Goal: Task Accomplishment & Management: Manage account settings

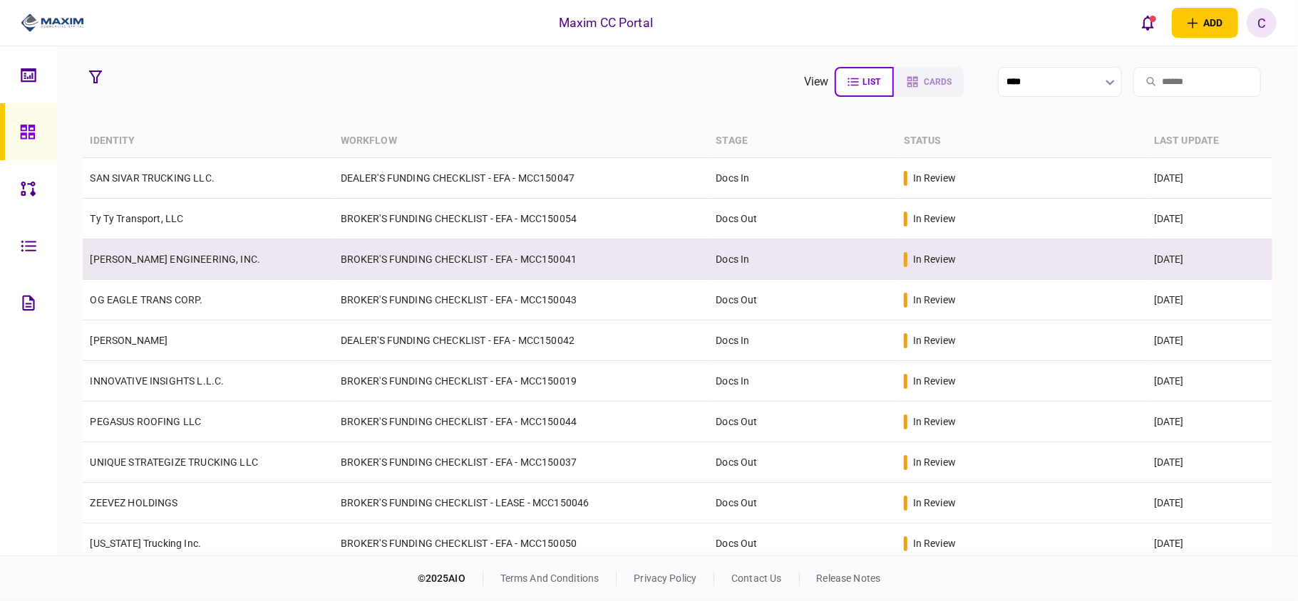
click at [419, 265] on td "BROKER'S FUNDING CHECKLIST - EFA - MCC150041" at bounding box center [521, 259] width 376 height 41
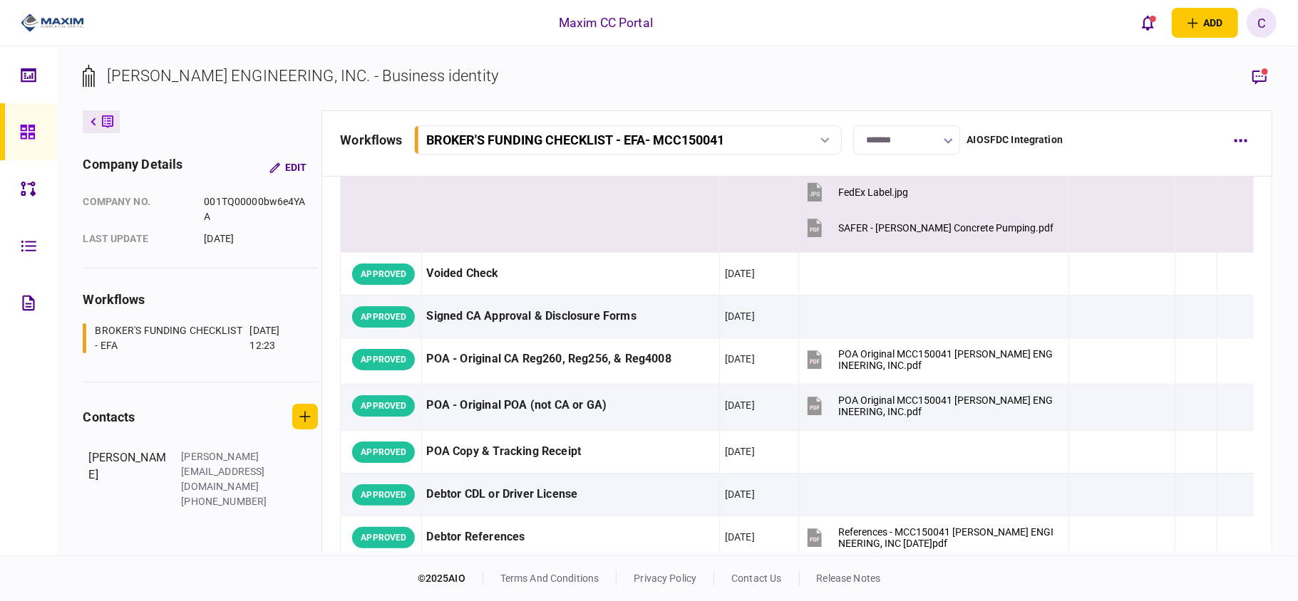
scroll to position [760, 0]
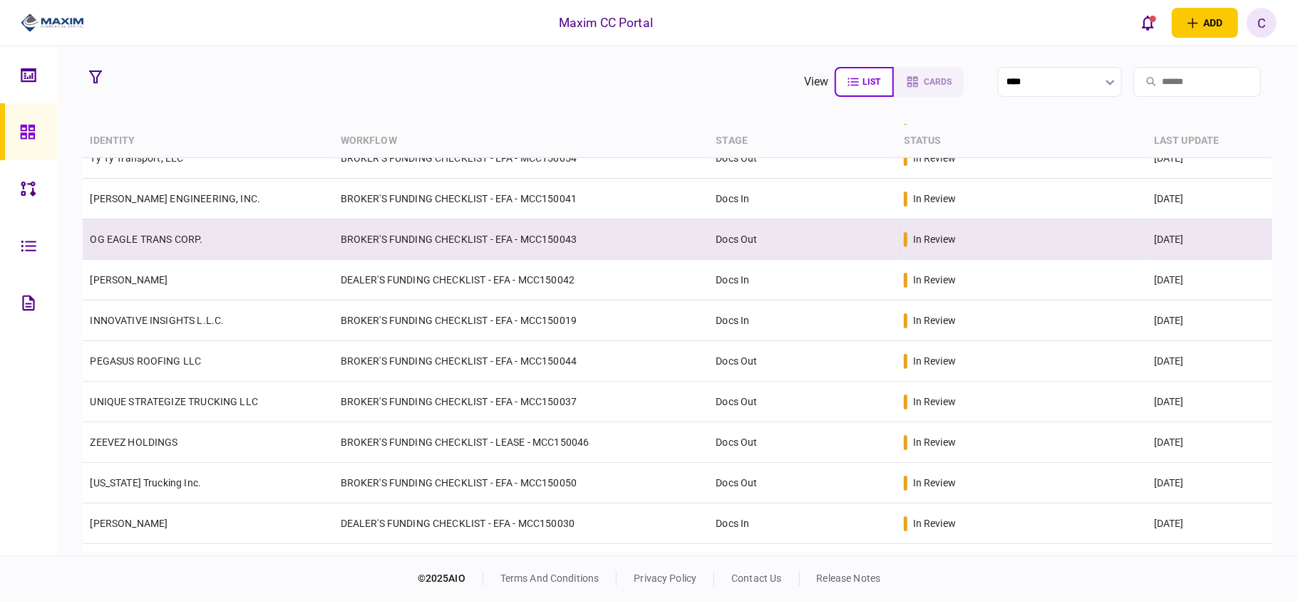
scroll to position [94, 0]
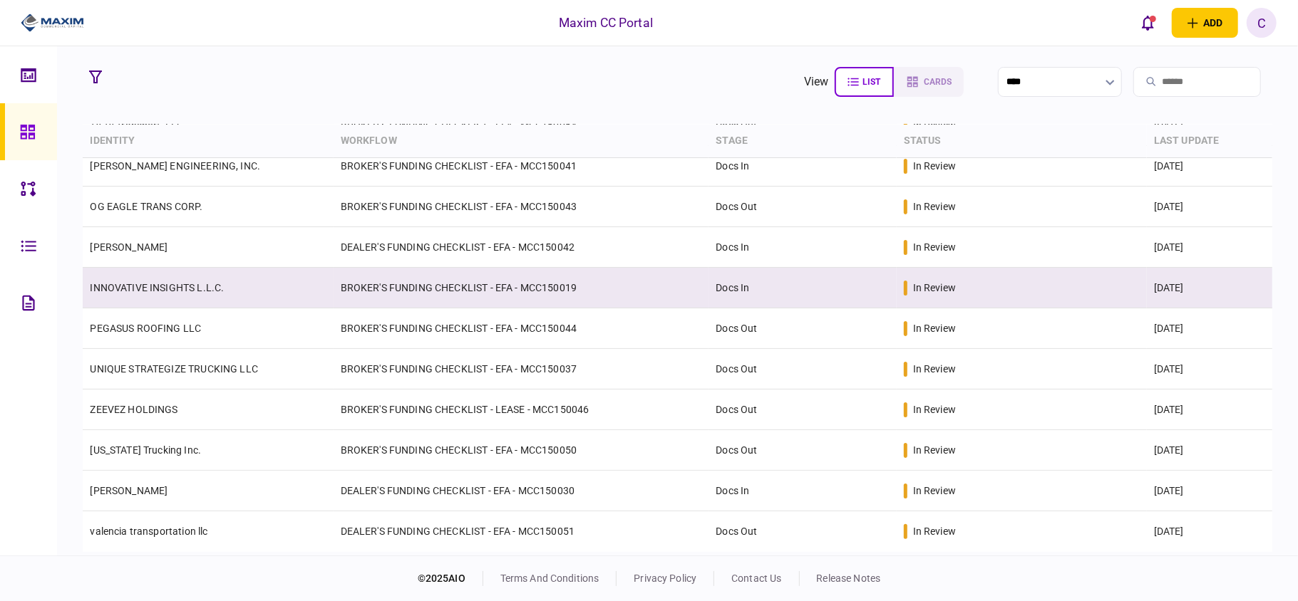
click at [517, 280] on td "BROKER'S FUNDING CHECKLIST - EFA - MCC150019" at bounding box center [521, 288] width 376 height 41
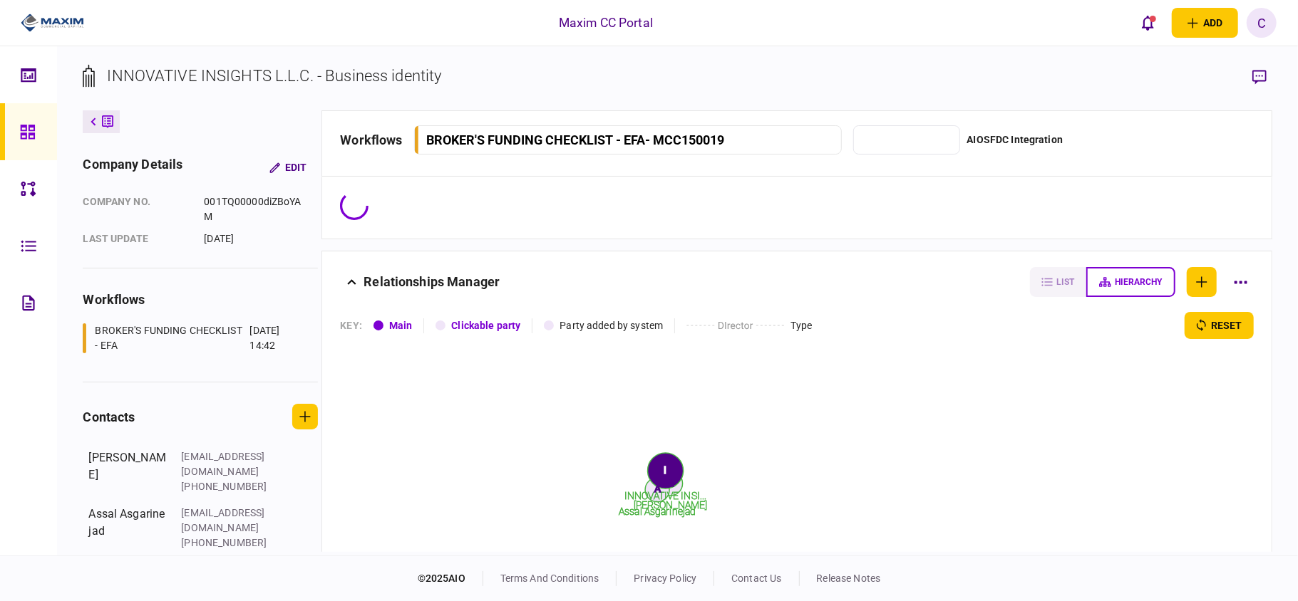
type input "*******"
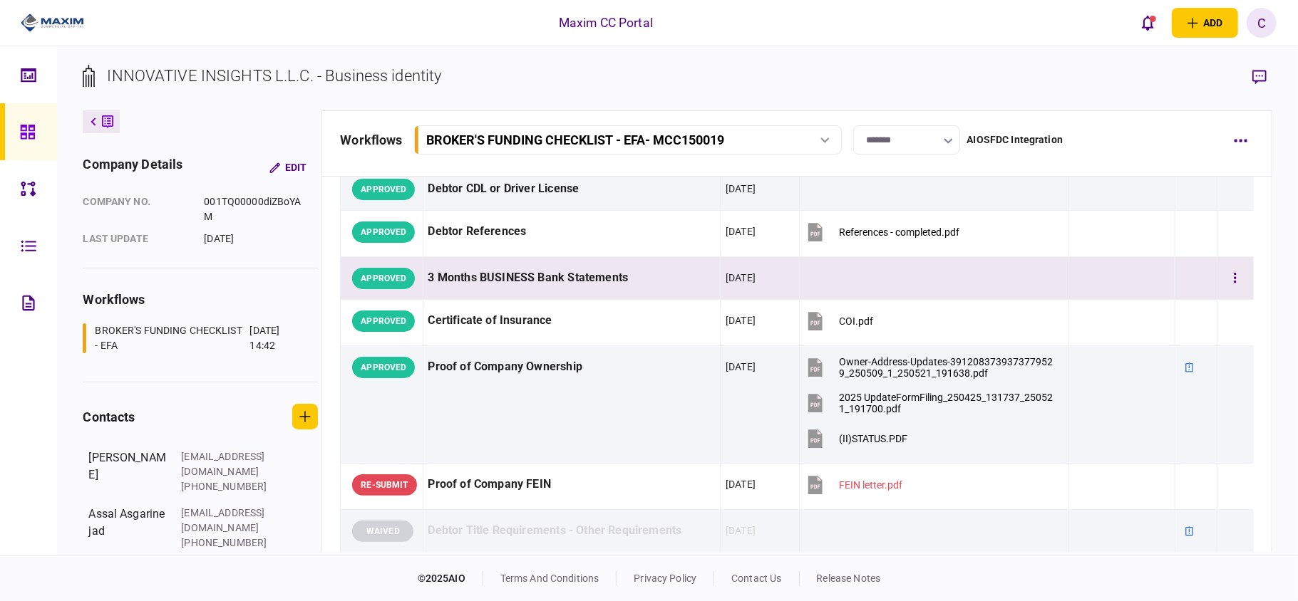
scroll to position [475, 0]
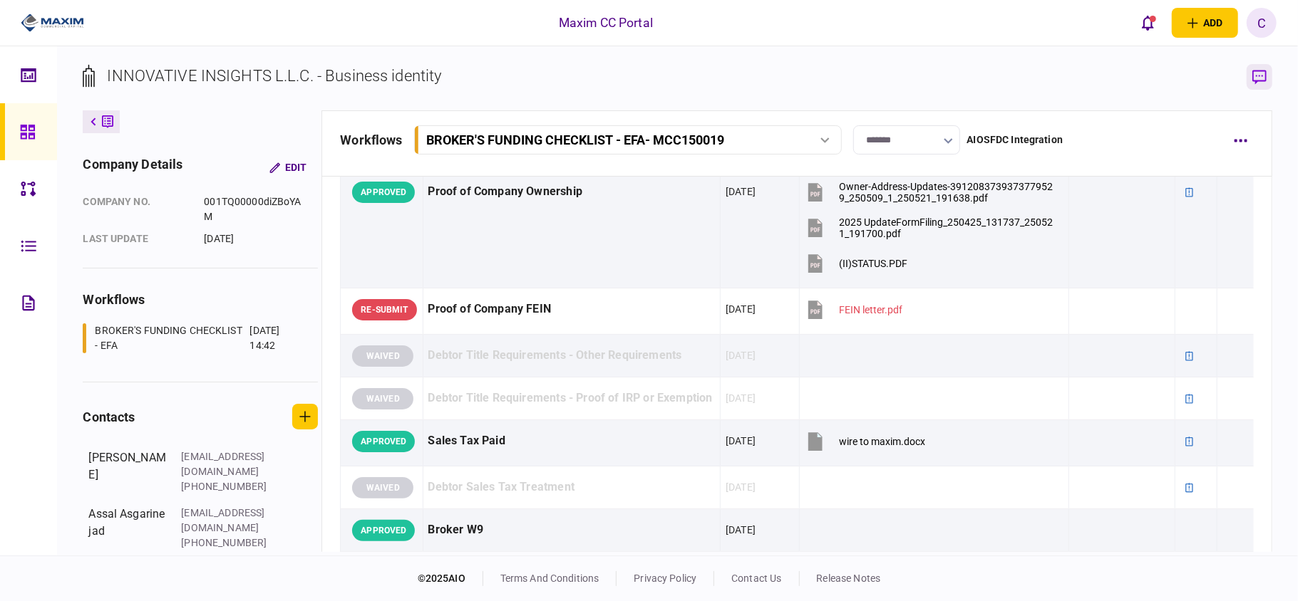
click at [1261, 72] on icon "button" at bounding box center [1259, 77] width 14 height 15
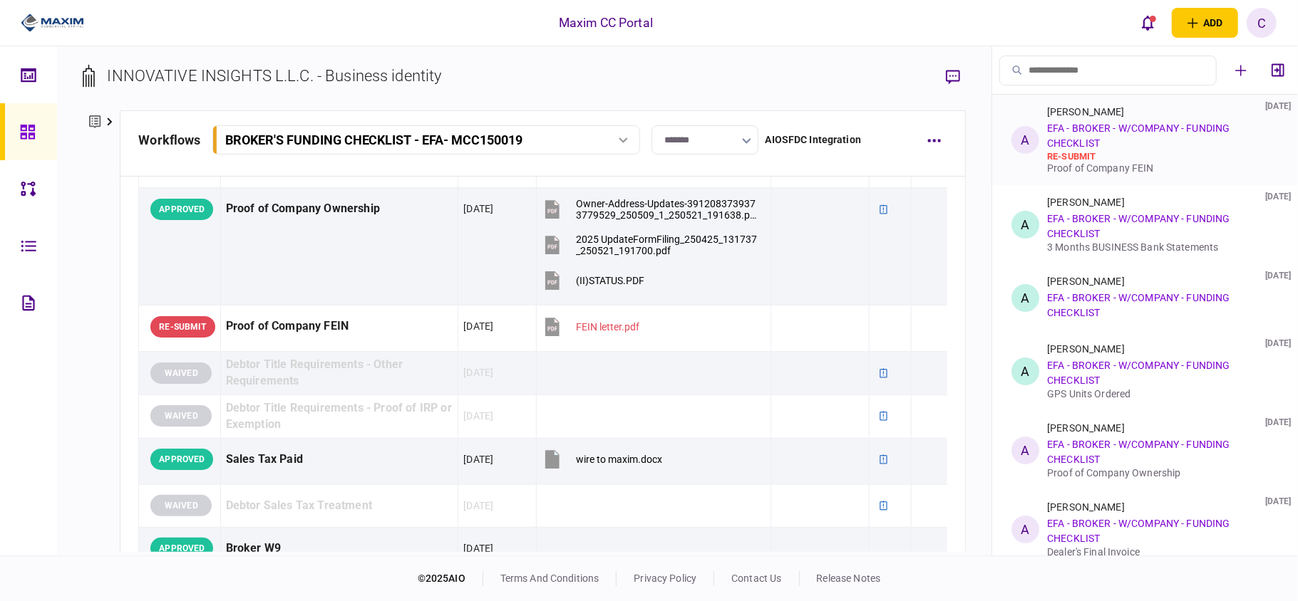
click at [1090, 154] on div "re-submit" at bounding box center [1160, 156] width 226 height 11
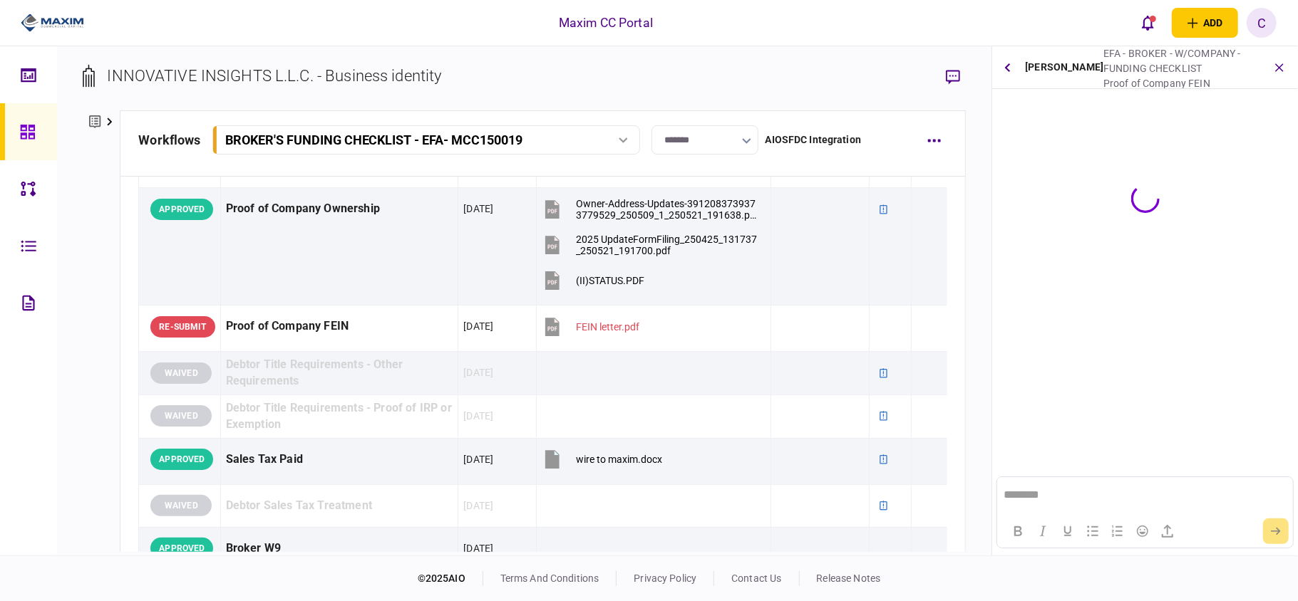
scroll to position [0, 0]
click at [1006, 67] on icon "button" at bounding box center [1007, 67] width 6 height 9
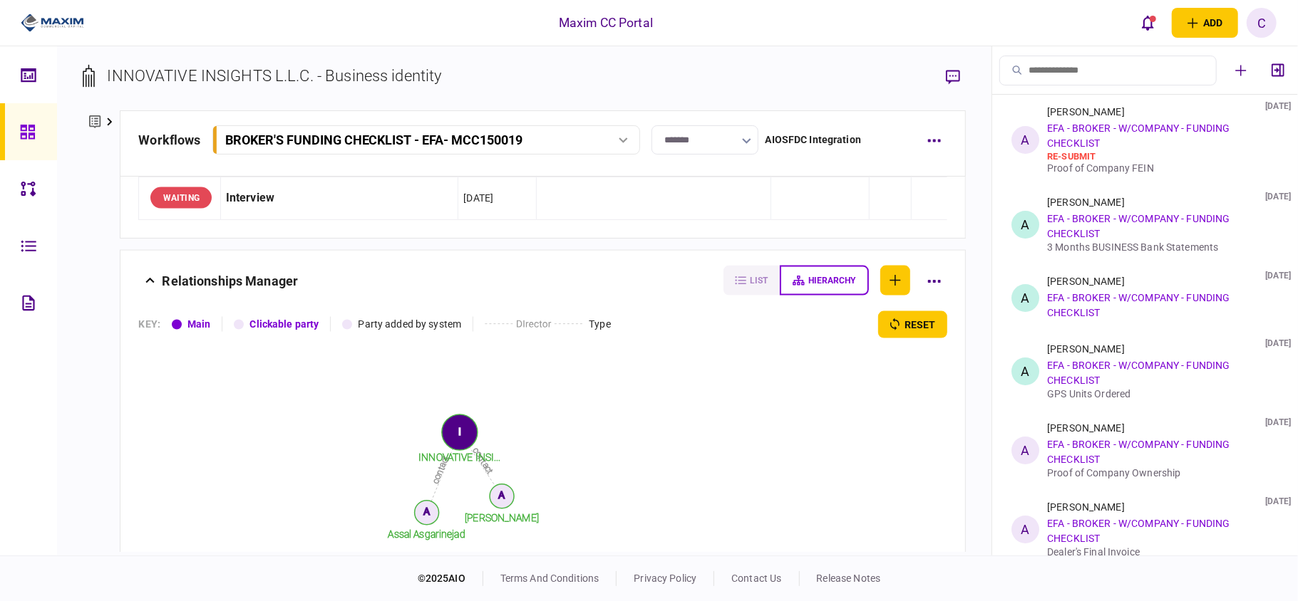
scroll to position [1615, 0]
click at [928, 284] on icon "button" at bounding box center [934, 282] width 13 height 3
click at [827, 403] on div at bounding box center [649, 300] width 1298 height 601
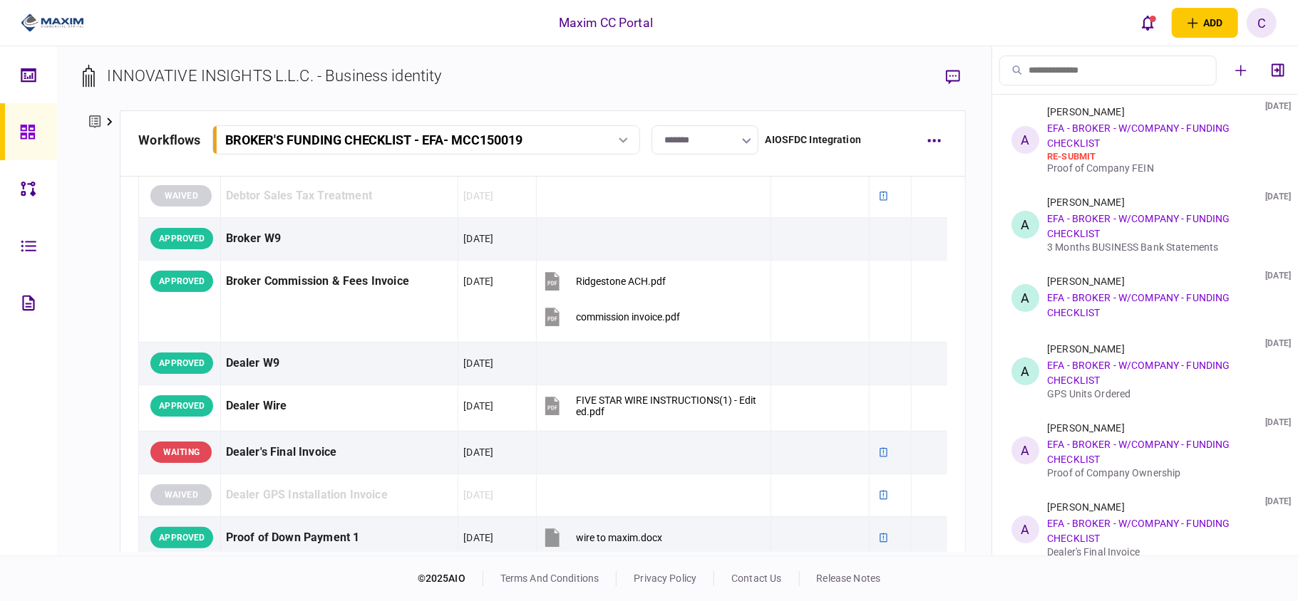
scroll to position [950, 0]
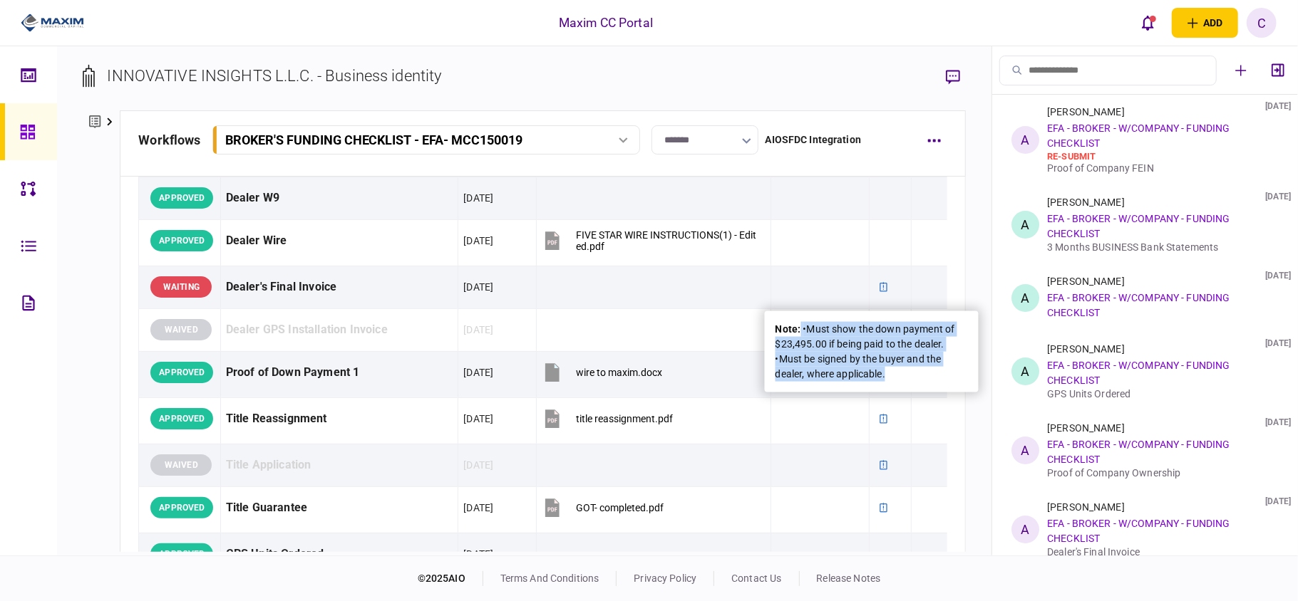
drag, startPoint x: 902, startPoint y: 380, endPoint x: 800, endPoint y: 323, distance: 117.4
click at [800, 323] on div "note : •Must show the down payment of $23,495.00 if being paid to the dealer. •…" at bounding box center [871, 352] width 192 height 60
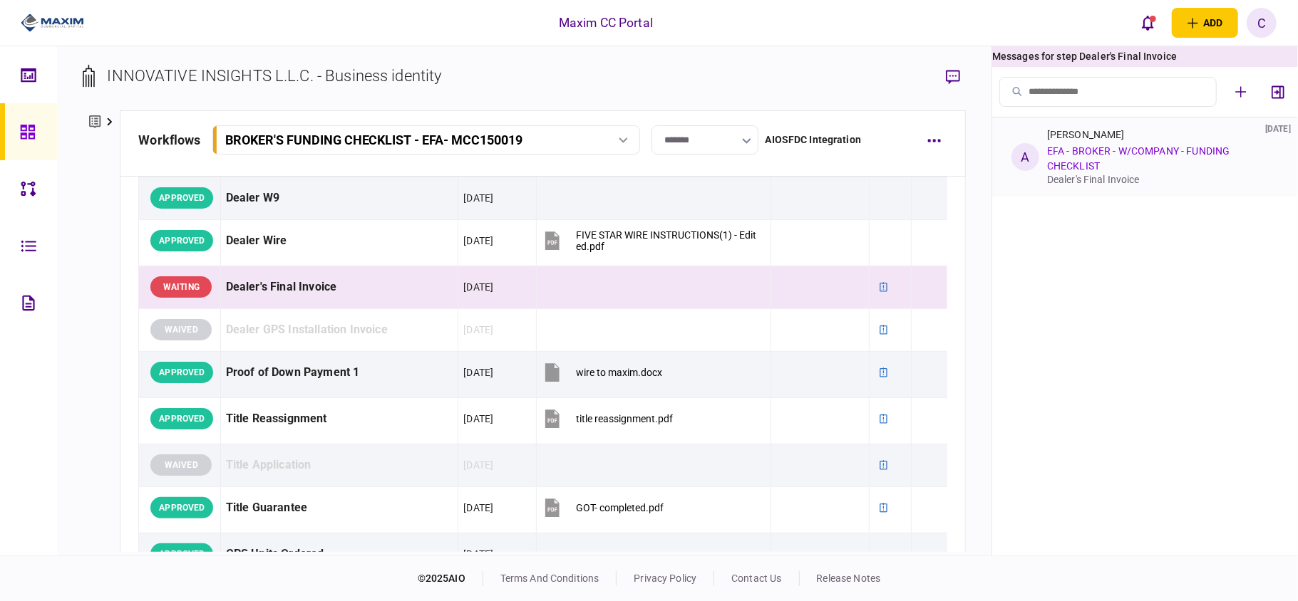
click at [1100, 175] on div "Dealer's Final Invoice" at bounding box center [1160, 179] width 226 height 11
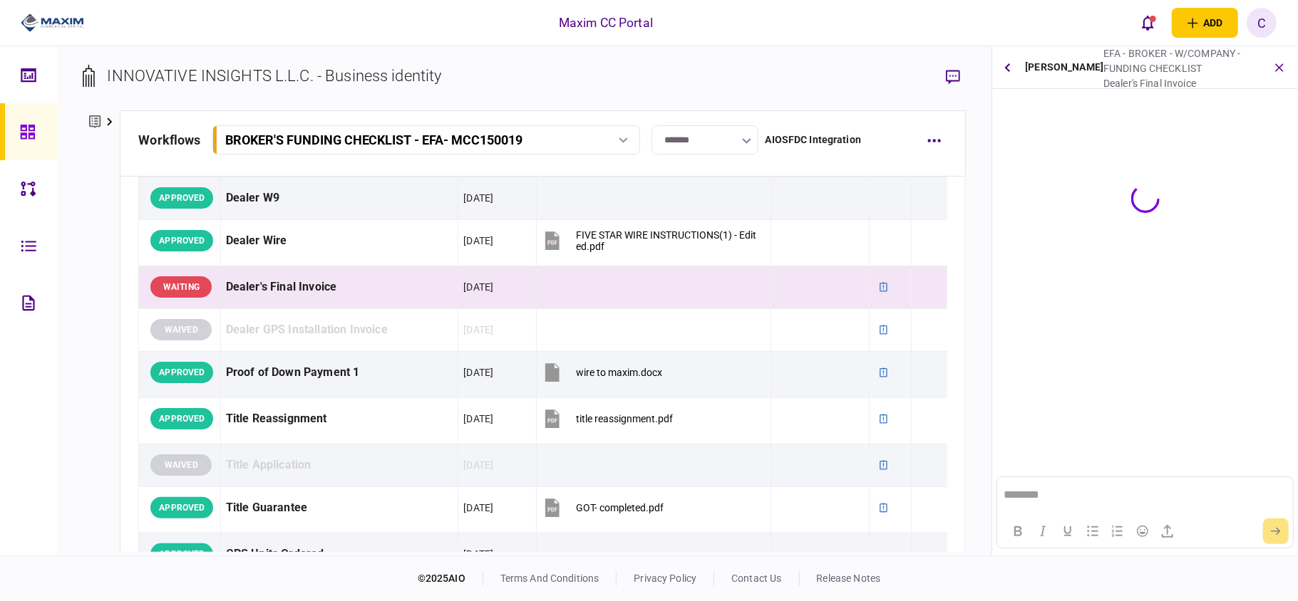
scroll to position [0, 0]
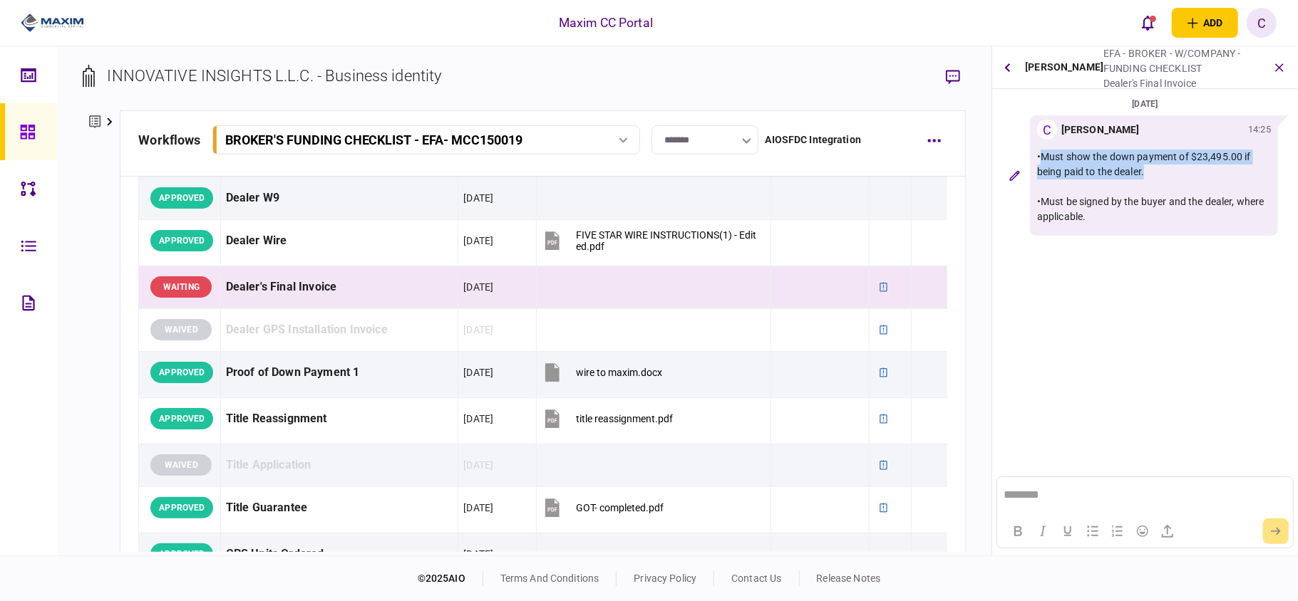
drag, startPoint x: 1154, startPoint y: 172, endPoint x: 1039, endPoint y: 161, distance: 115.9
click at [1039, 161] on p "•Must show the down payment of $23,495.00 if being paid to the dealer. •Must be…" at bounding box center [1154, 187] width 234 height 75
copy p "Must show the down payment of $23,495.00 if being paid to the dealer."
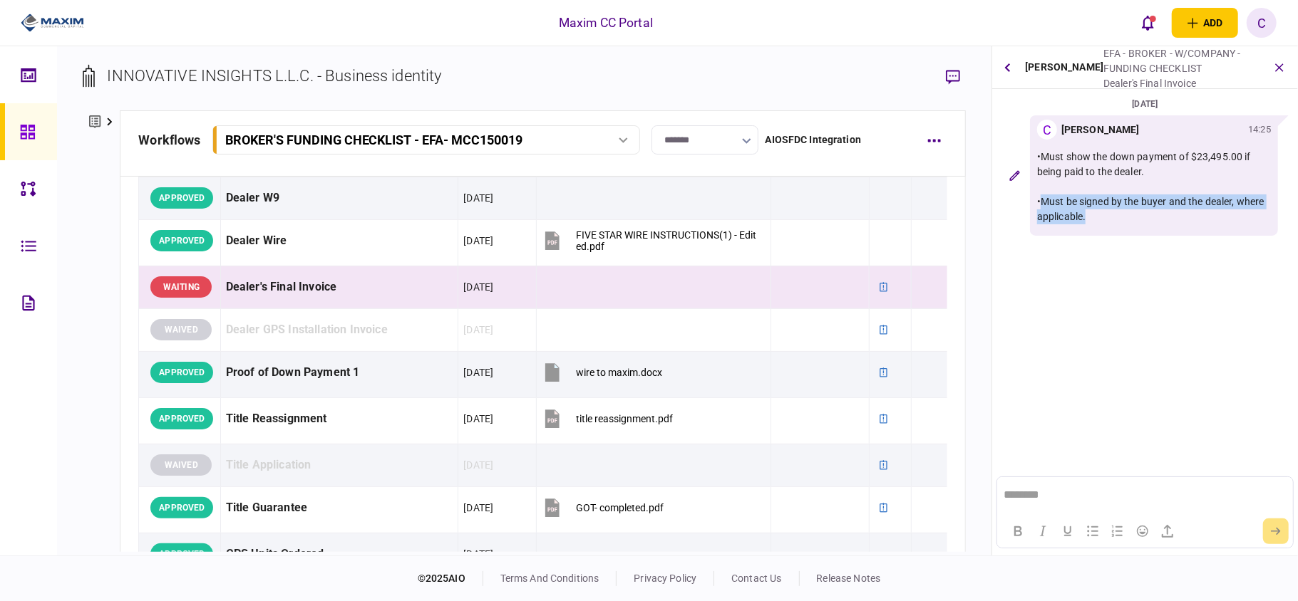
drag, startPoint x: 1126, startPoint y: 211, endPoint x: 1043, endPoint y: 203, distance: 83.0
click at [1043, 203] on p "•Must show the down payment of $23,495.00 if being paid to the dealer. •Must be…" at bounding box center [1154, 187] width 234 height 75
copy p "Must be signed by the buyer and the dealer, where applicable."
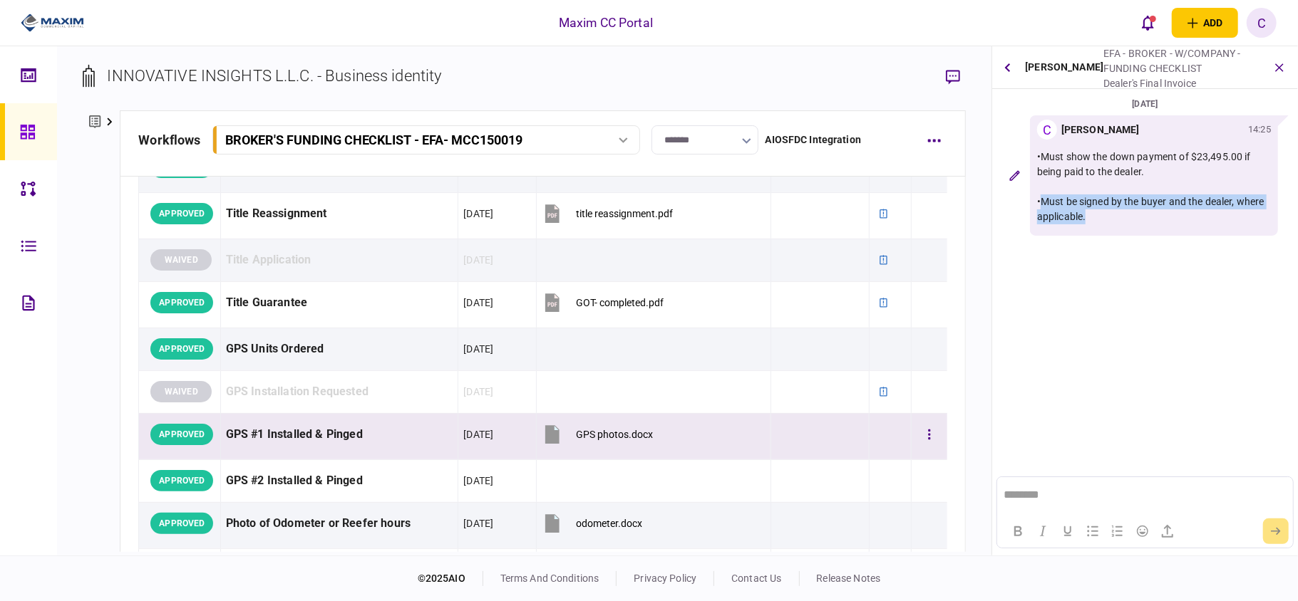
scroll to position [1045, 0]
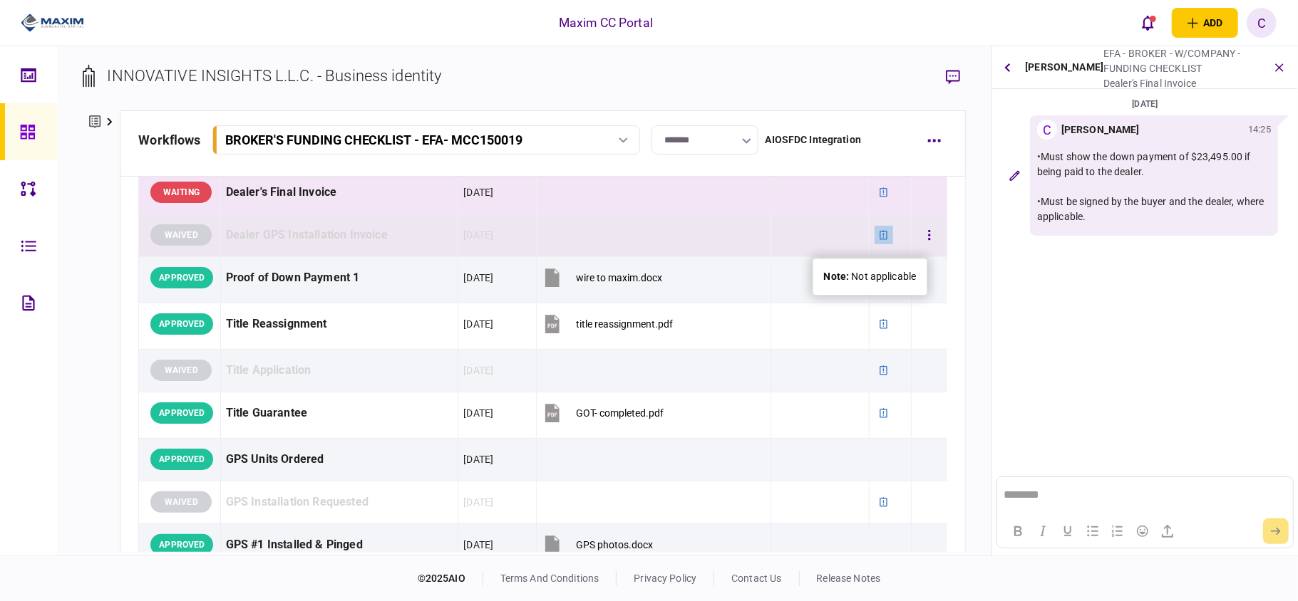
click at [879, 240] on icon at bounding box center [884, 235] width 10 height 10
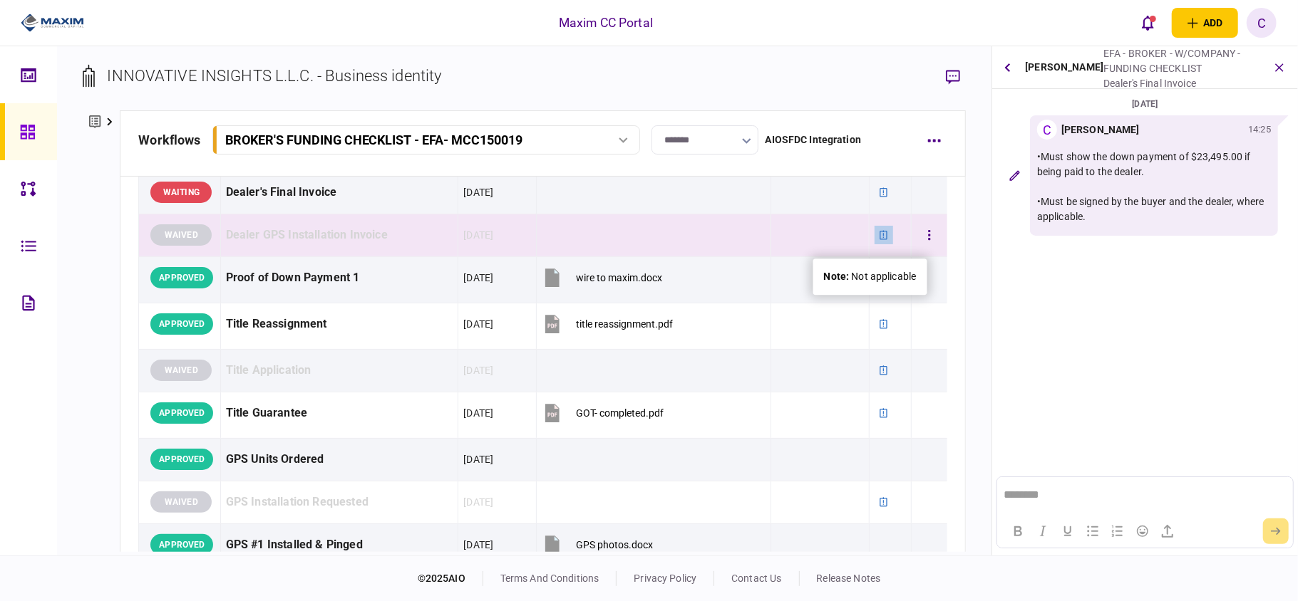
click at [879, 239] on icon at bounding box center [884, 235] width 10 height 10
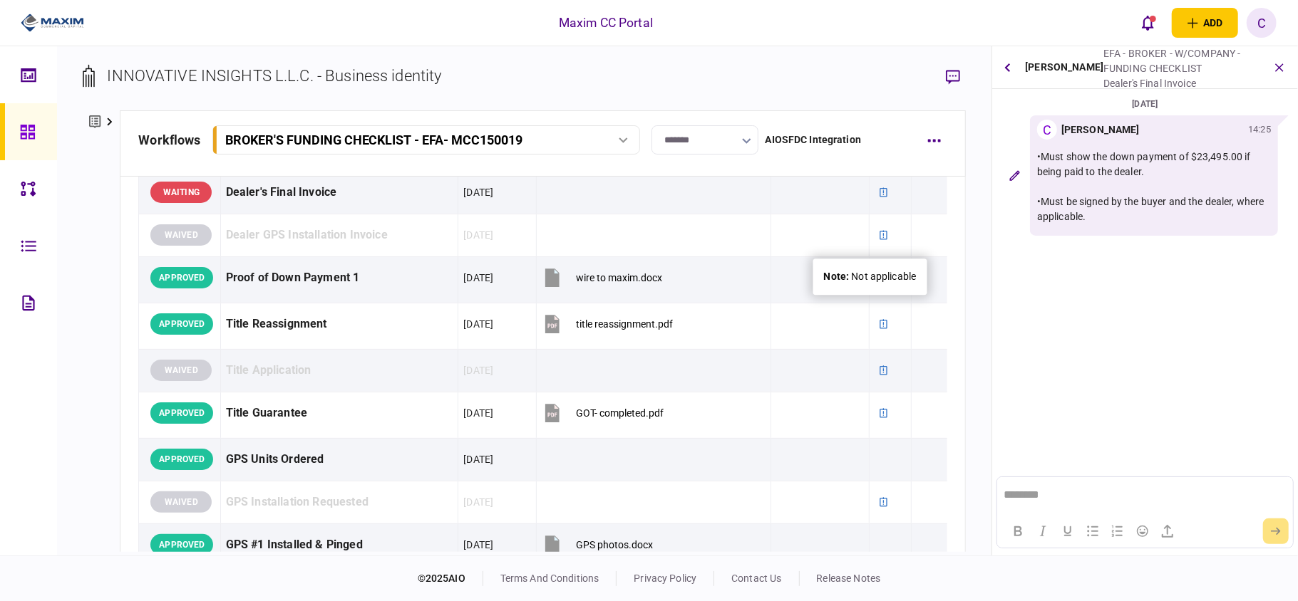
click at [862, 272] on div "note : Not applicable" at bounding box center [870, 276] width 93 height 15
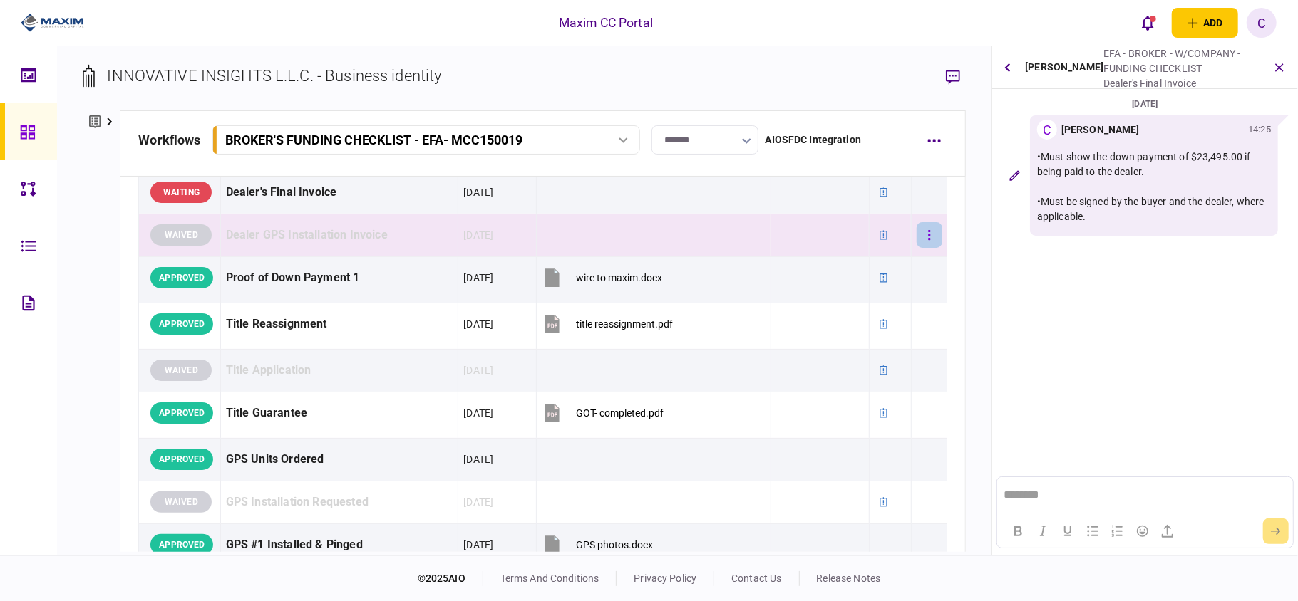
click at [928, 232] on icon "button" at bounding box center [929, 236] width 3 height 14
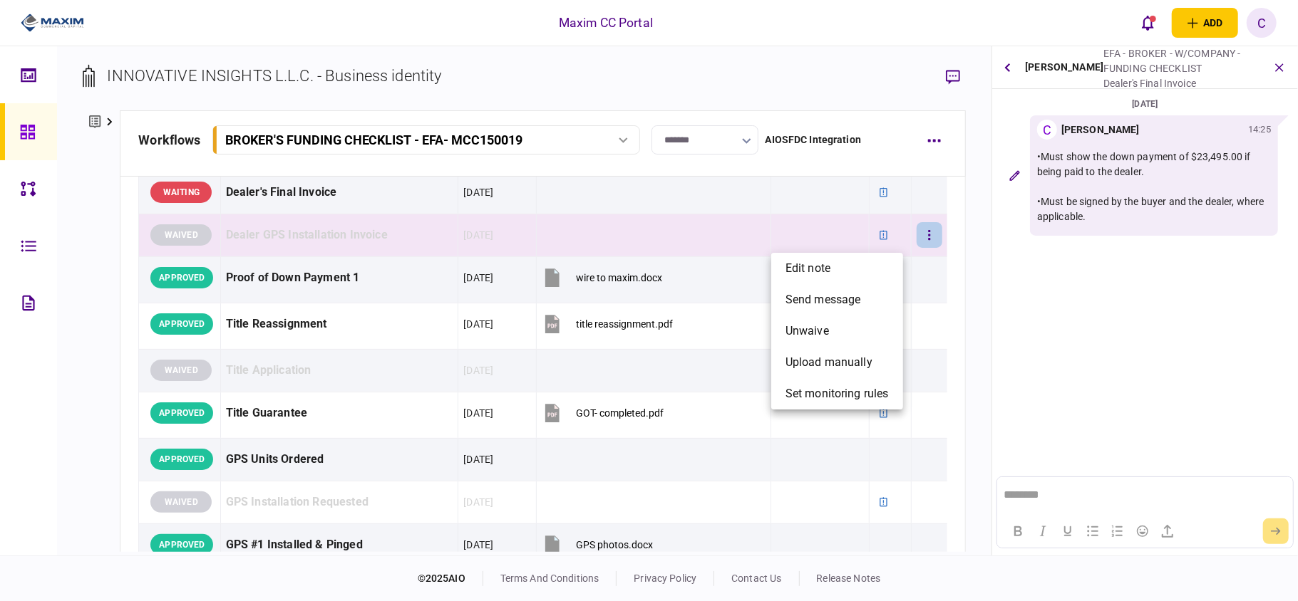
click at [1092, 375] on div at bounding box center [649, 300] width 1298 height 601
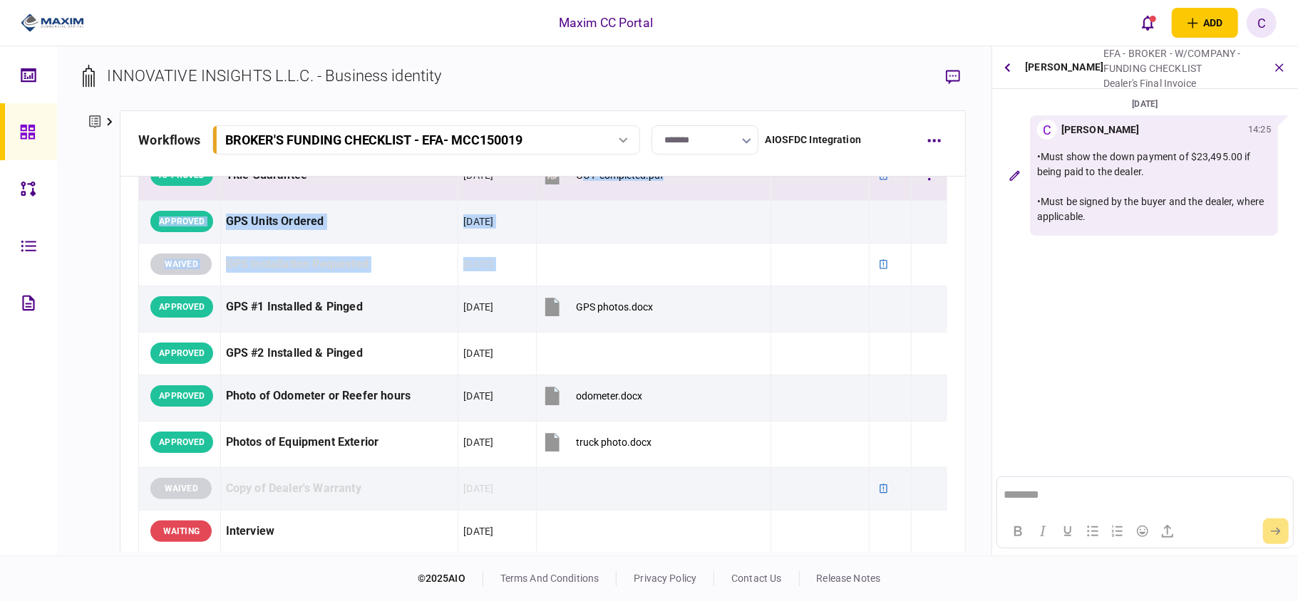
scroll to position [1254, 0]
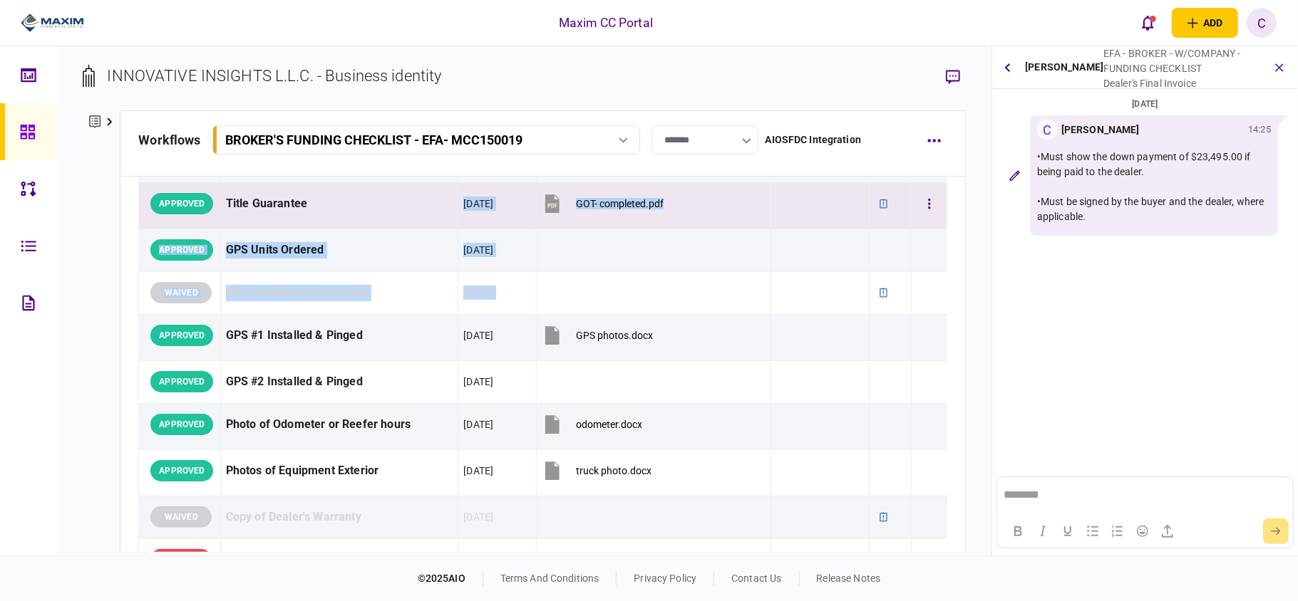
drag, startPoint x: 873, startPoint y: 222, endPoint x: 422, endPoint y: 215, distance: 451.1
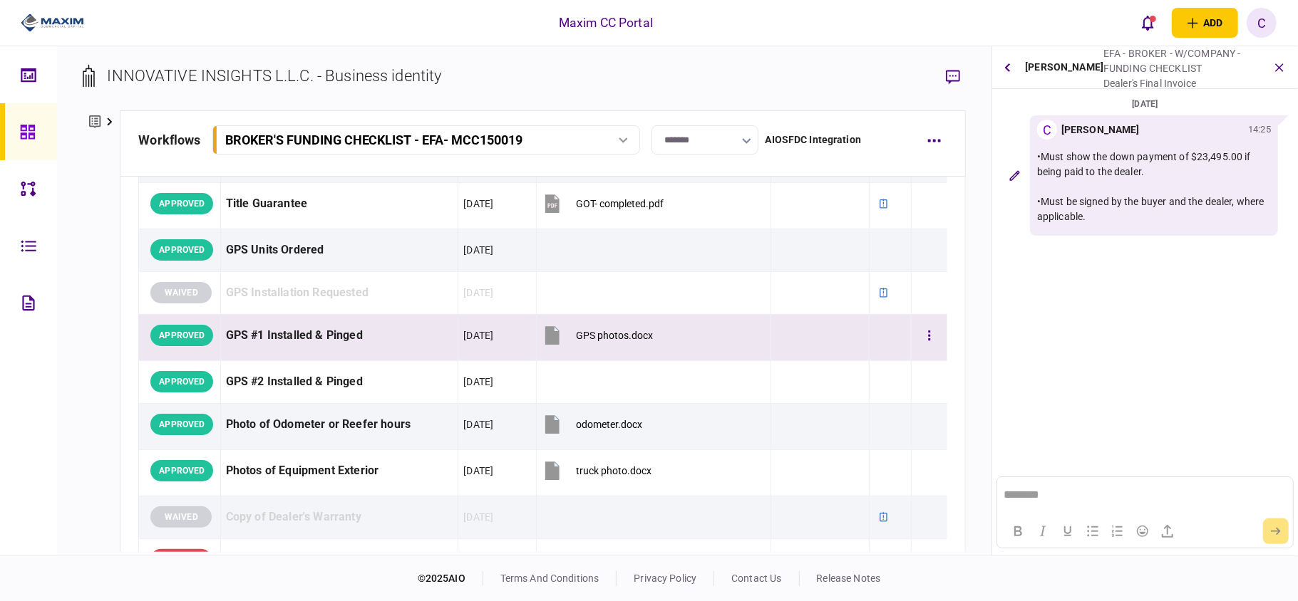
click at [281, 329] on div "GPS #1 Installed & Pinged" at bounding box center [339, 336] width 227 height 32
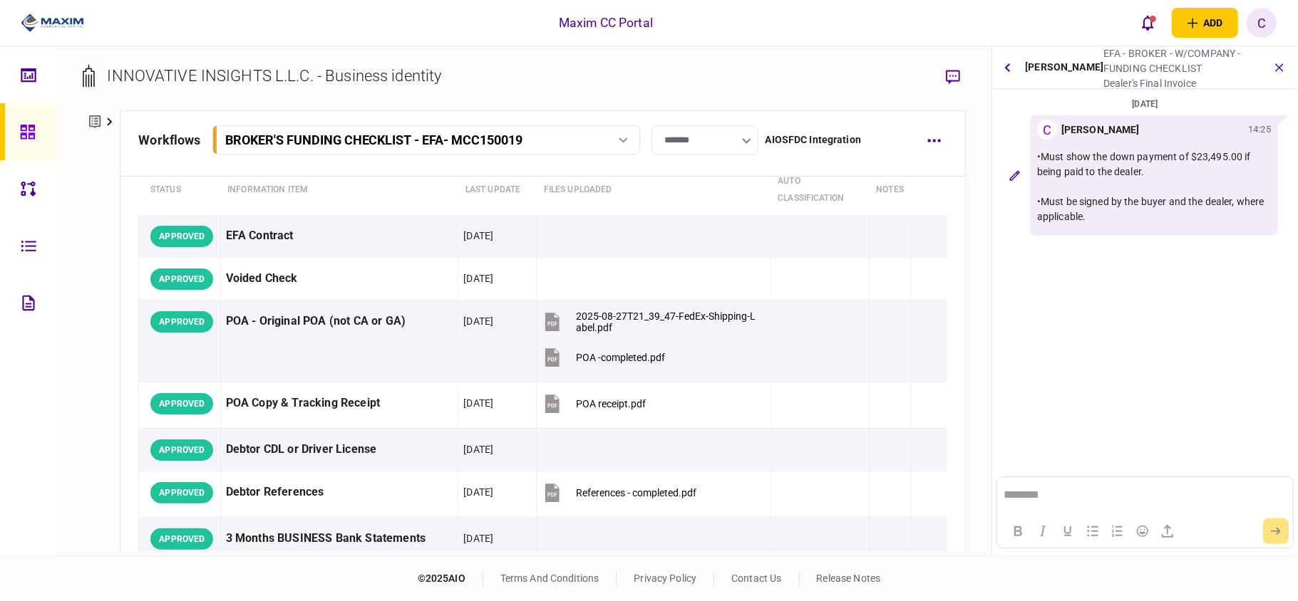
scroll to position [0, 0]
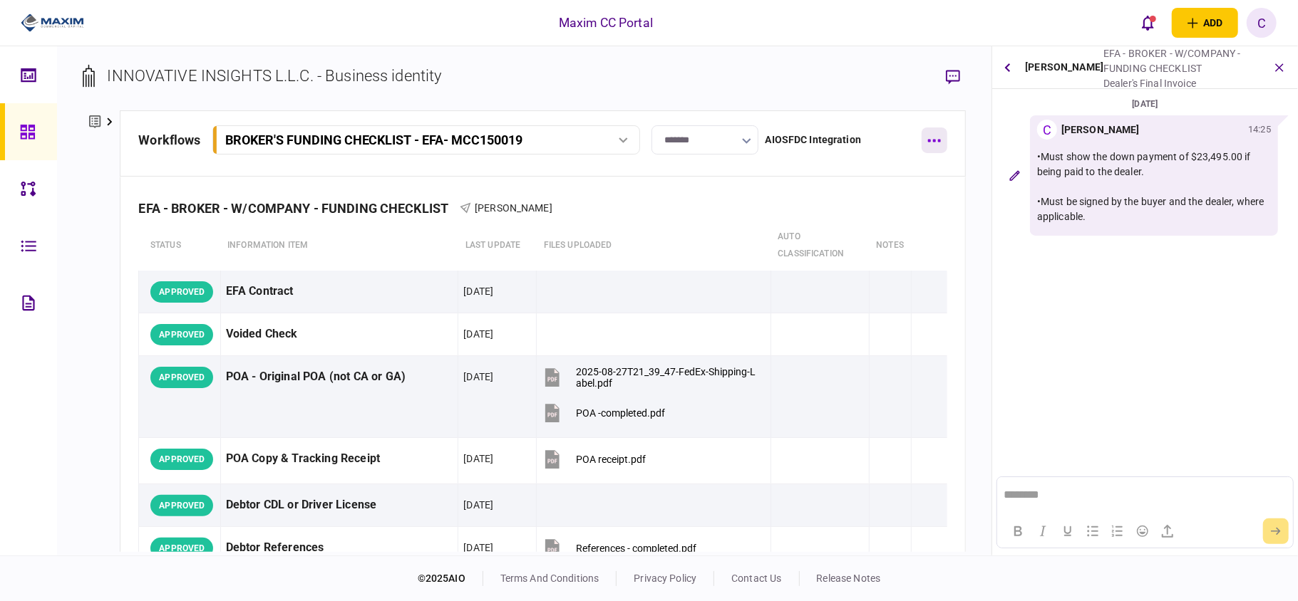
click at [936, 146] on button "button" at bounding box center [934, 141] width 26 height 26
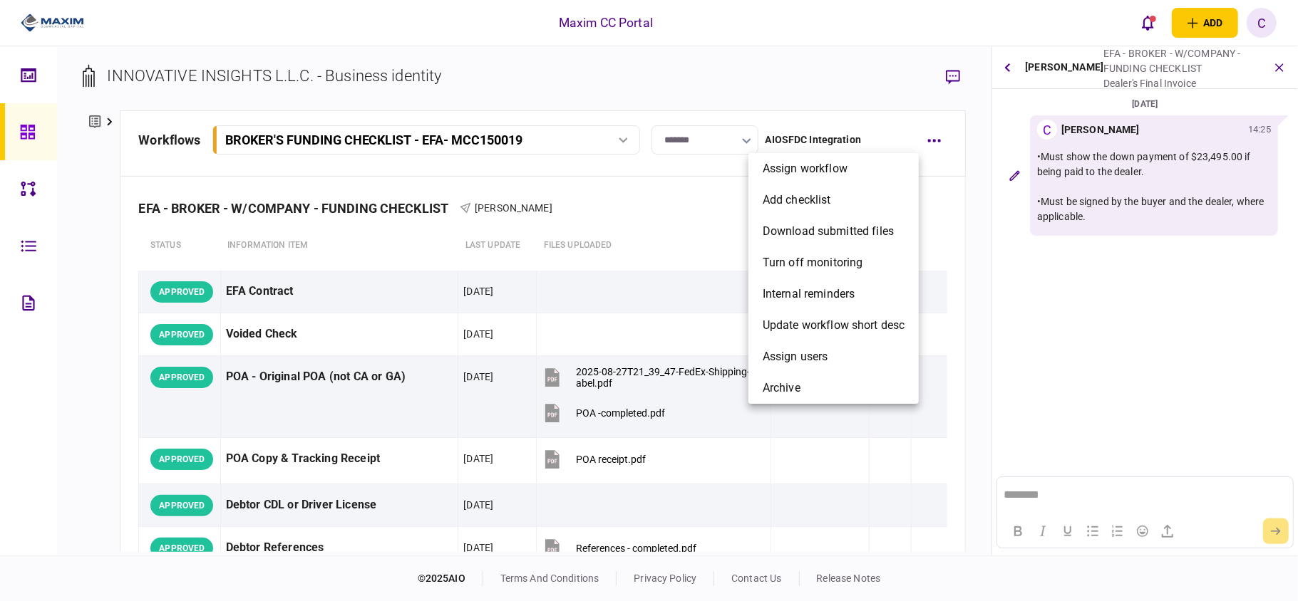
click at [659, 189] on div at bounding box center [649, 300] width 1298 height 601
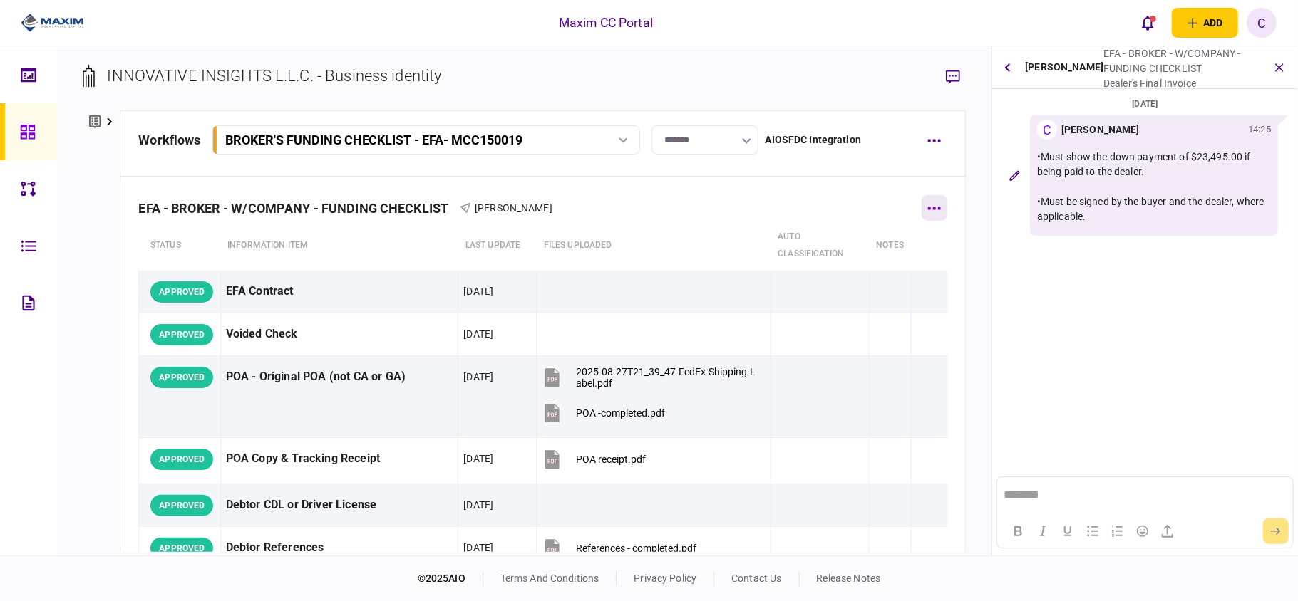
click at [929, 205] on button "button" at bounding box center [934, 208] width 26 height 26
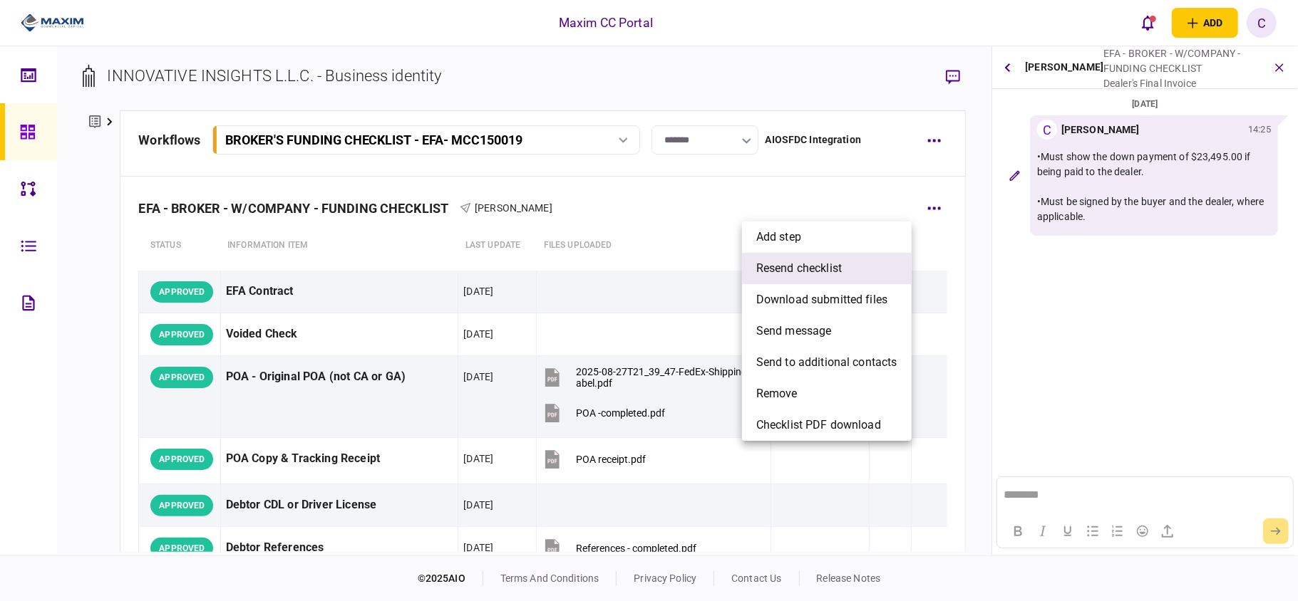
click at [824, 264] on span "resend checklist" at bounding box center [799, 268] width 86 height 17
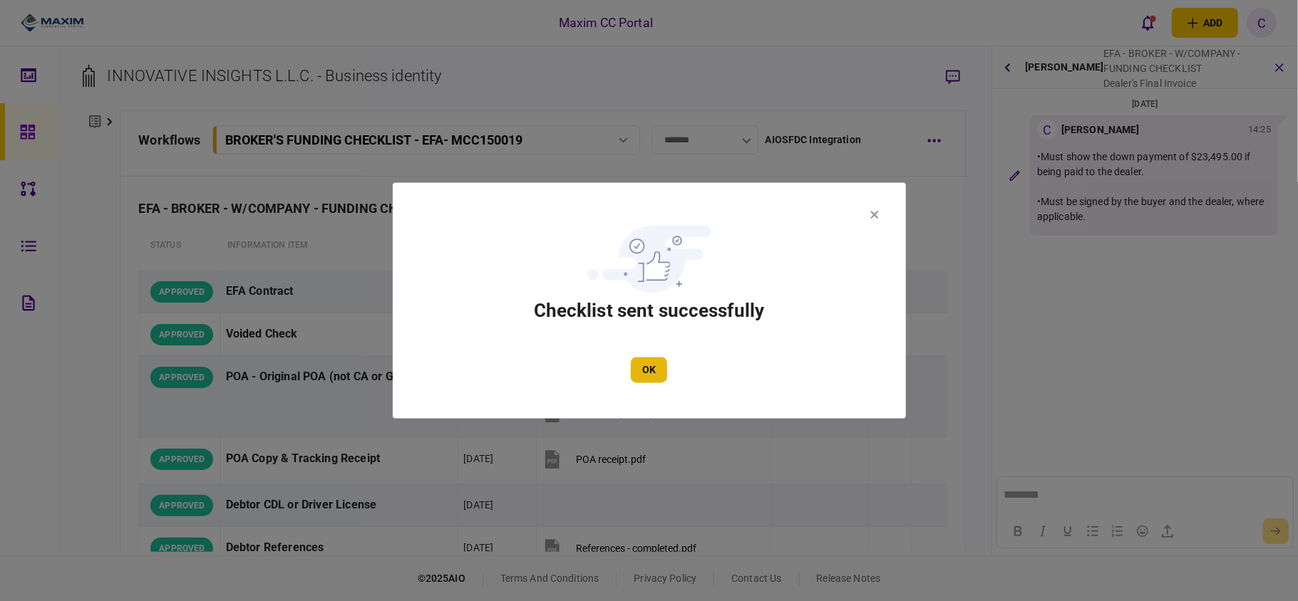
click at [648, 369] on button "OK" at bounding box center [649, 371] width 36 height 26
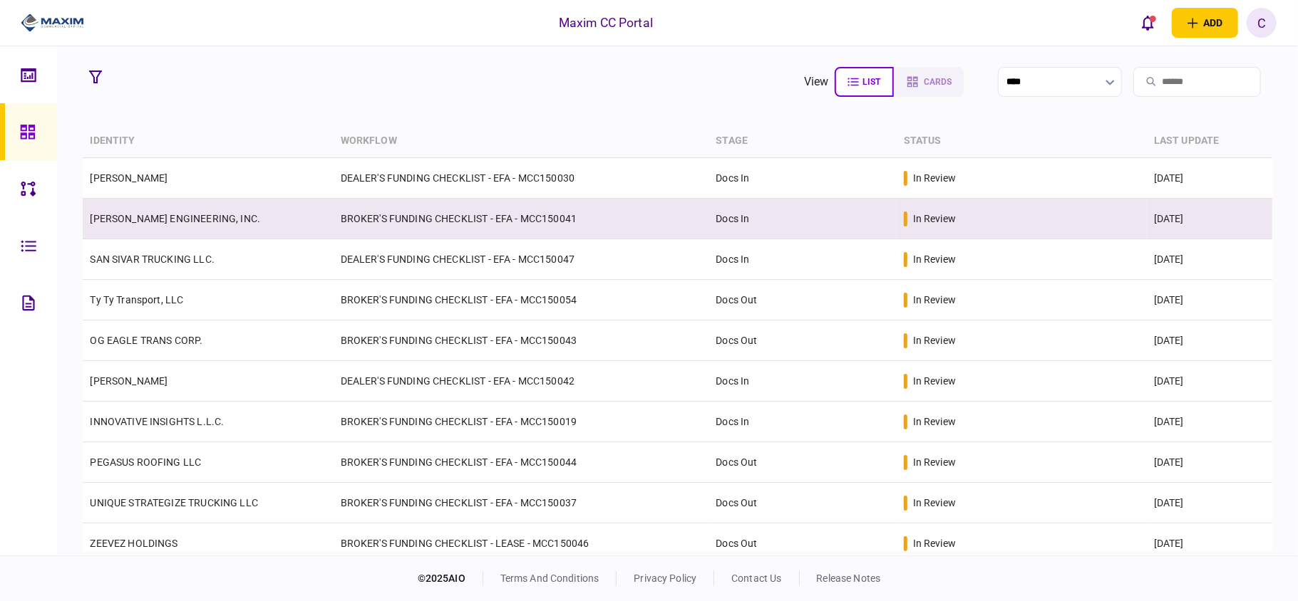
click at [534, 217] on td "BROKER'S FUNDING CHECKLIST - EFA - MCC150041" at bounding box center [521, 219] width 376 height 41
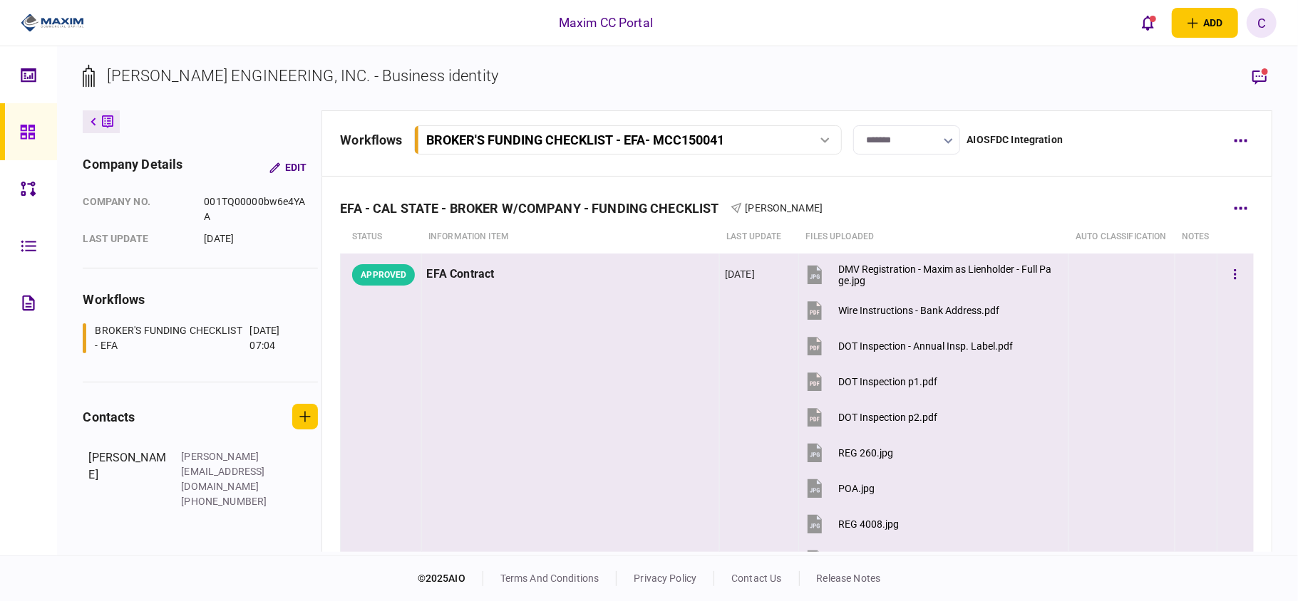
scroll to position [1768, 0]
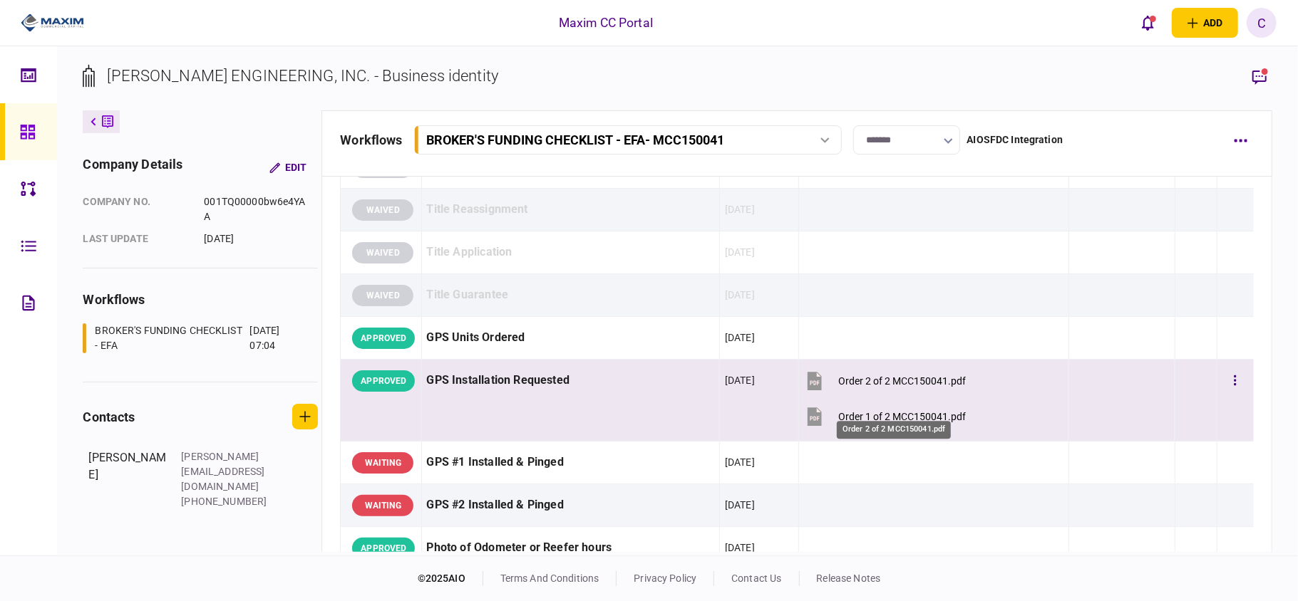
click at [838, 387] on div "Order 2 of 2 MCC150041.pdf" at bounding box center [902, 381] width 128 height 11
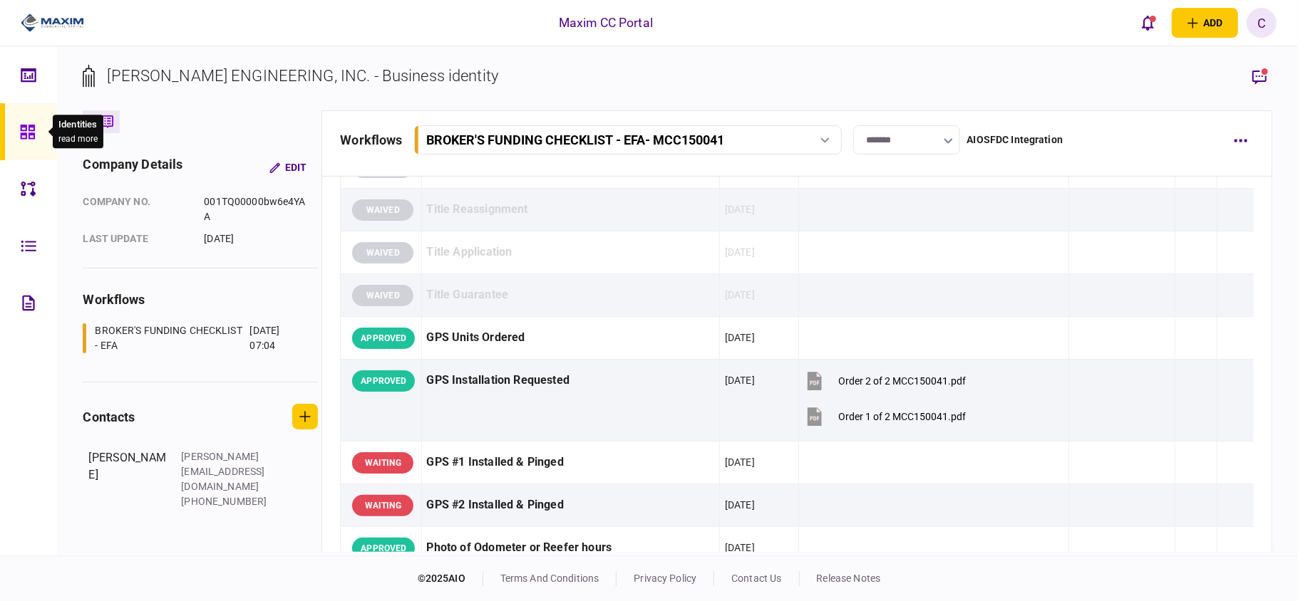
click at [21, 127] on icon at bounding box center [27, 132] width 14 height 14
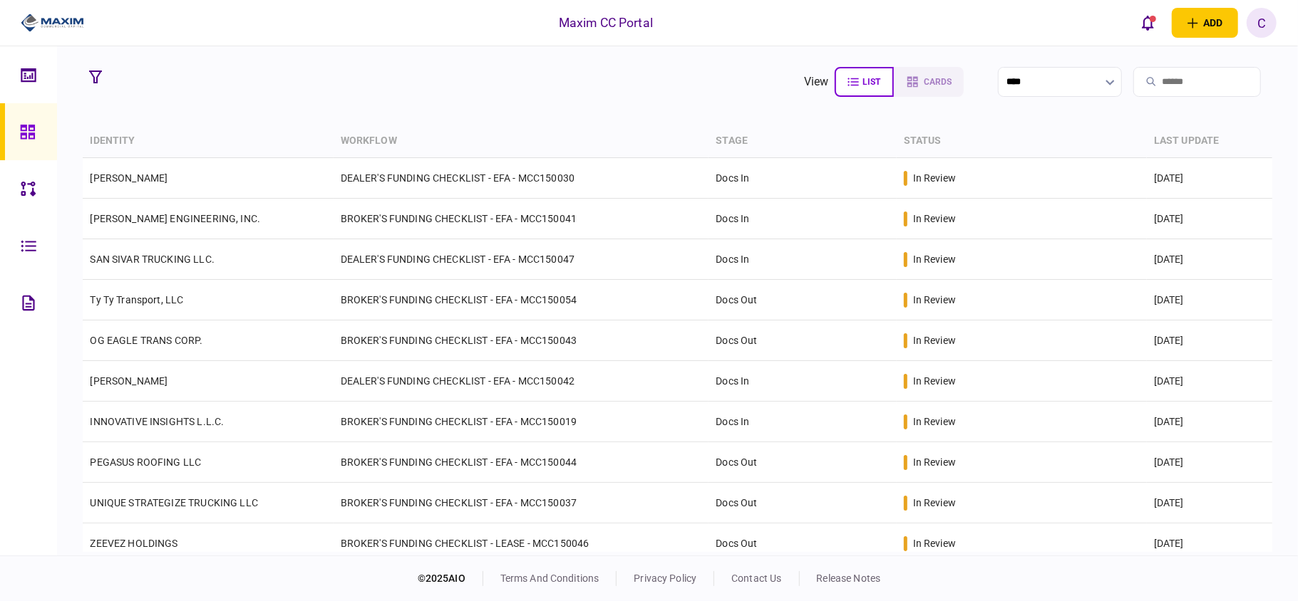
click at [1162, 84] on input "search" at bounding box center [1197, 82] width 128 height 30
paste input "*********"
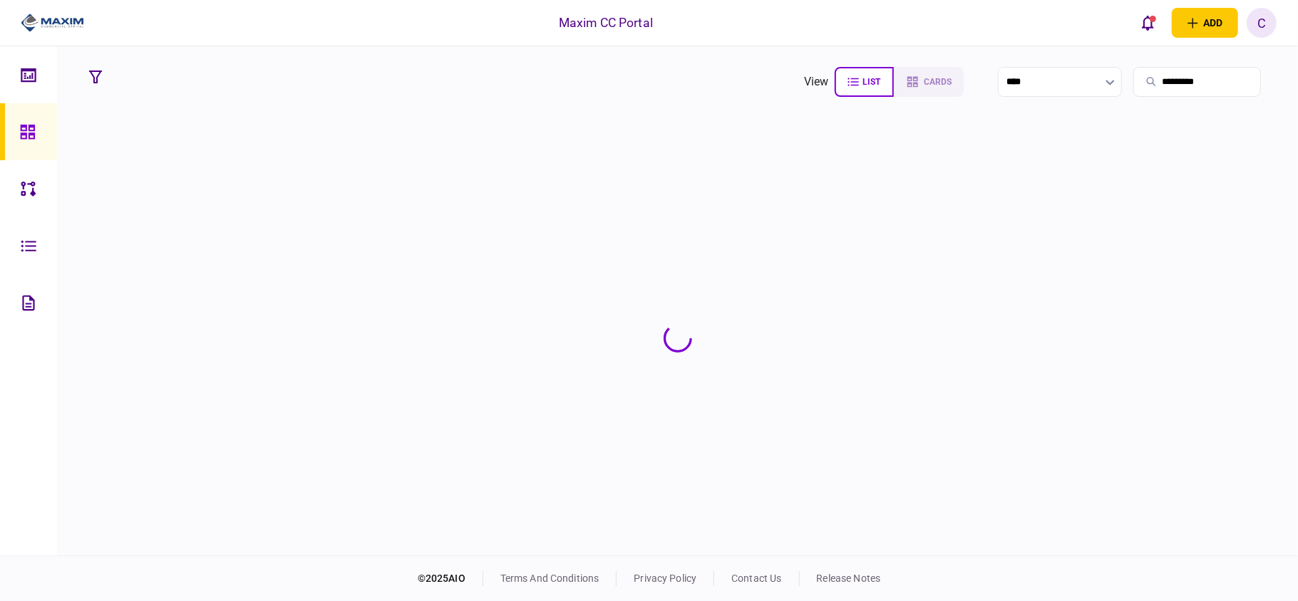
type input "*********"
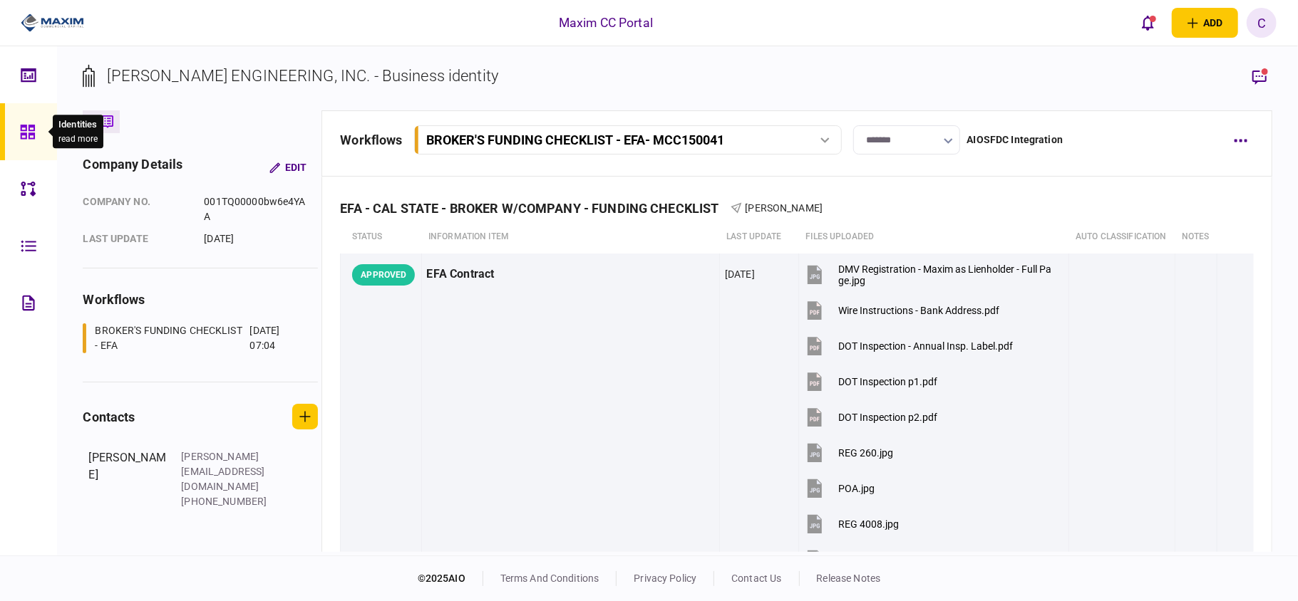
click at [23, 125] on icon at bounding box center [27, 132] width 14 height 14
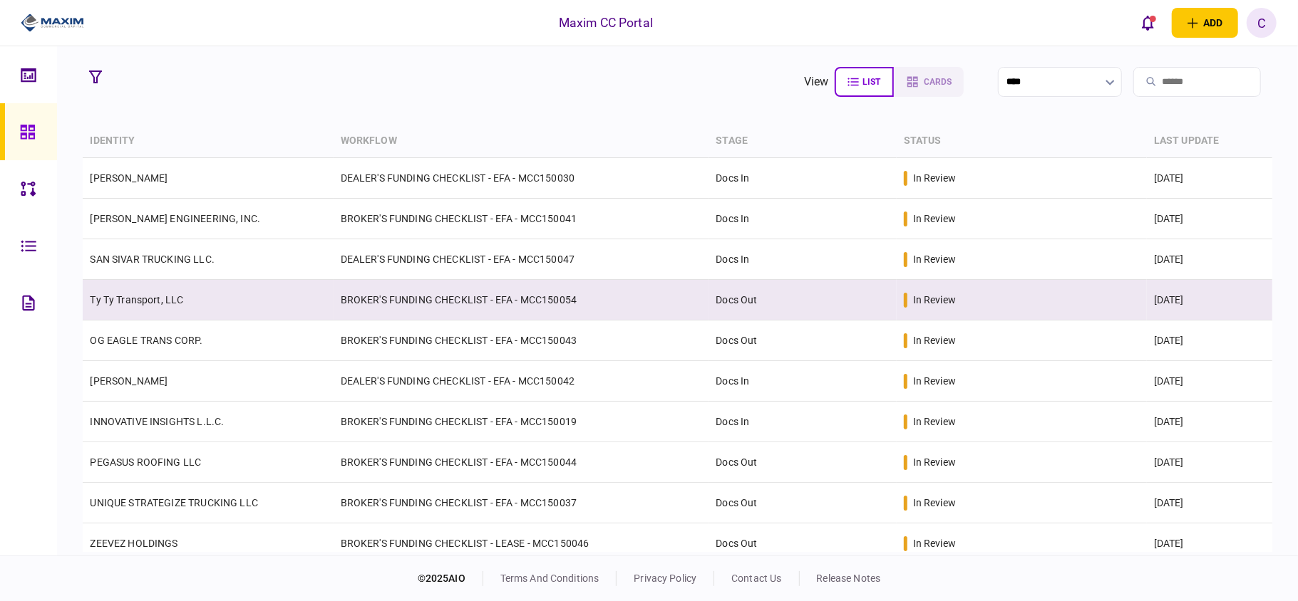
click at [563, 306] on td "BROKER'S FUNDING CHECKLIST - EFA - MCC150054" at bounding box center [521, 300] width 376 height 41
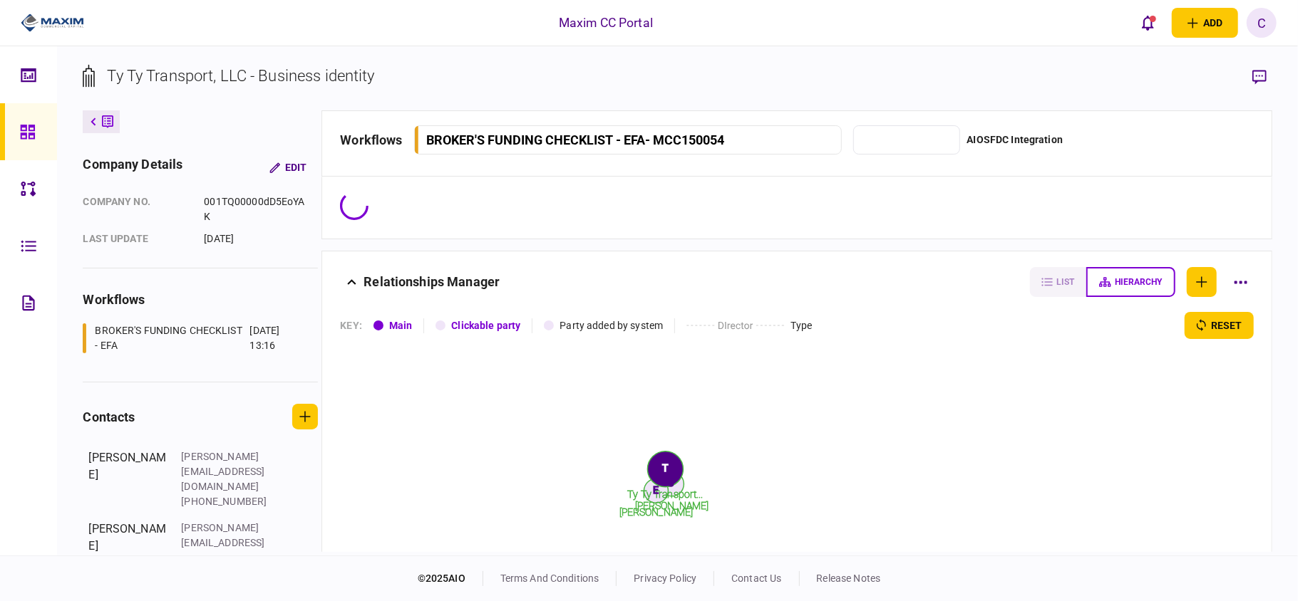
type input "********"
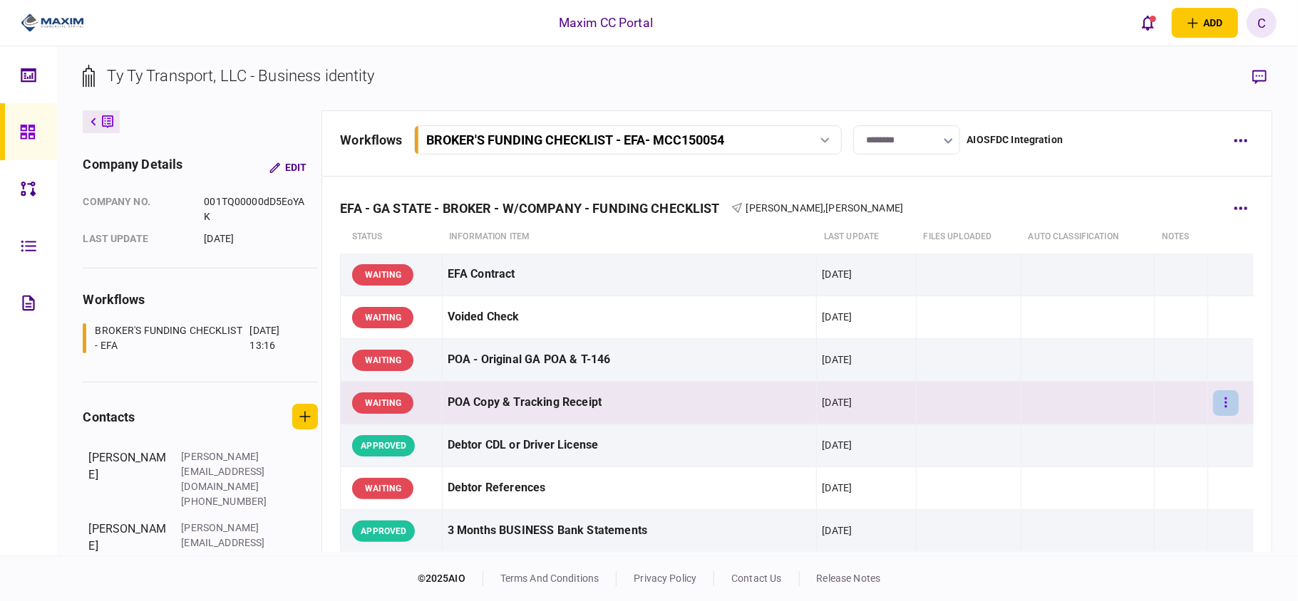
click at [1219, 396] on button "button" at bounding box center [1226, 403] width 26 height 26
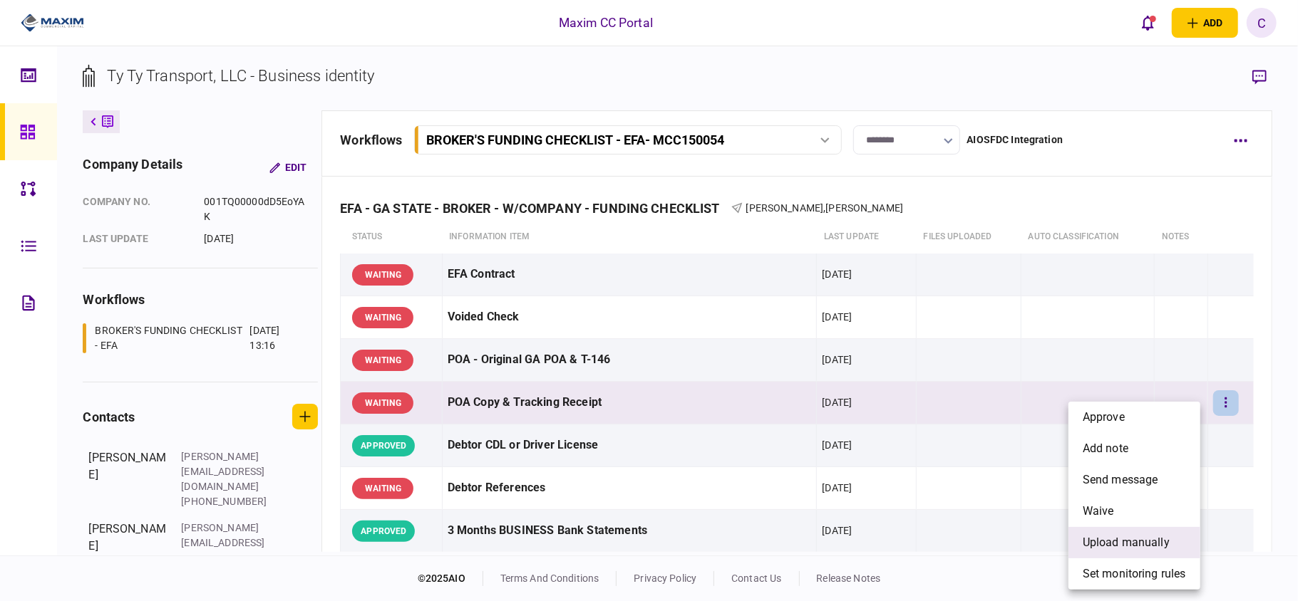
click at [1095, 546] on span "upload manually" at bounding box center [1125, 542] width 87 height 17
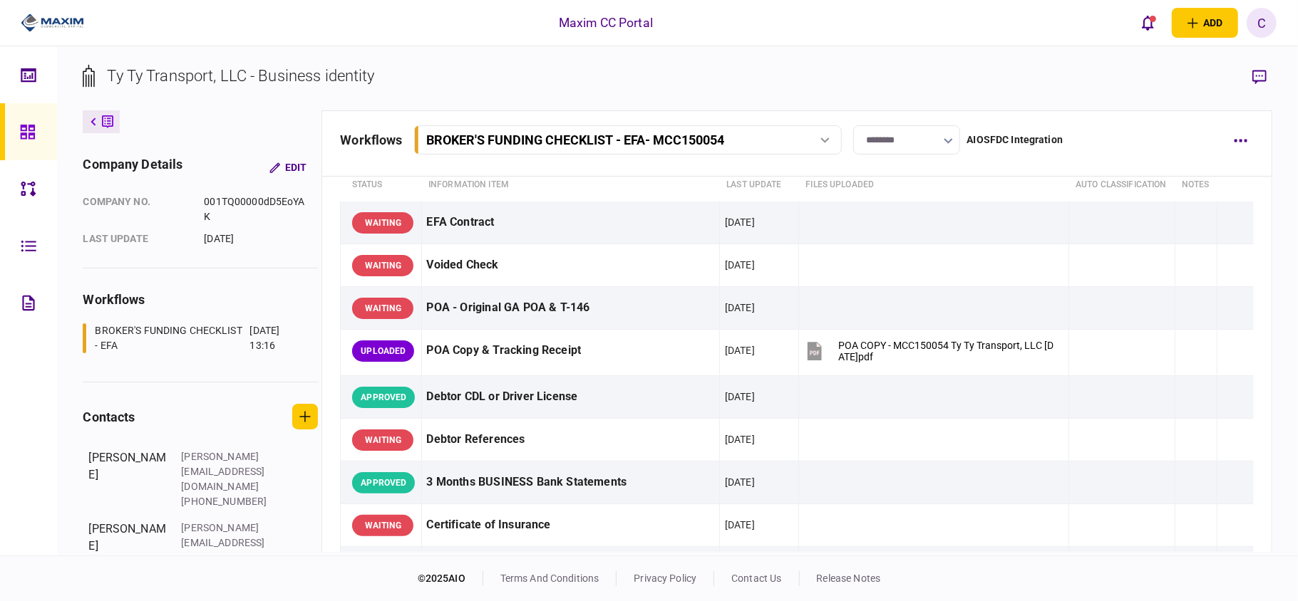
scroll to position [95, 0]
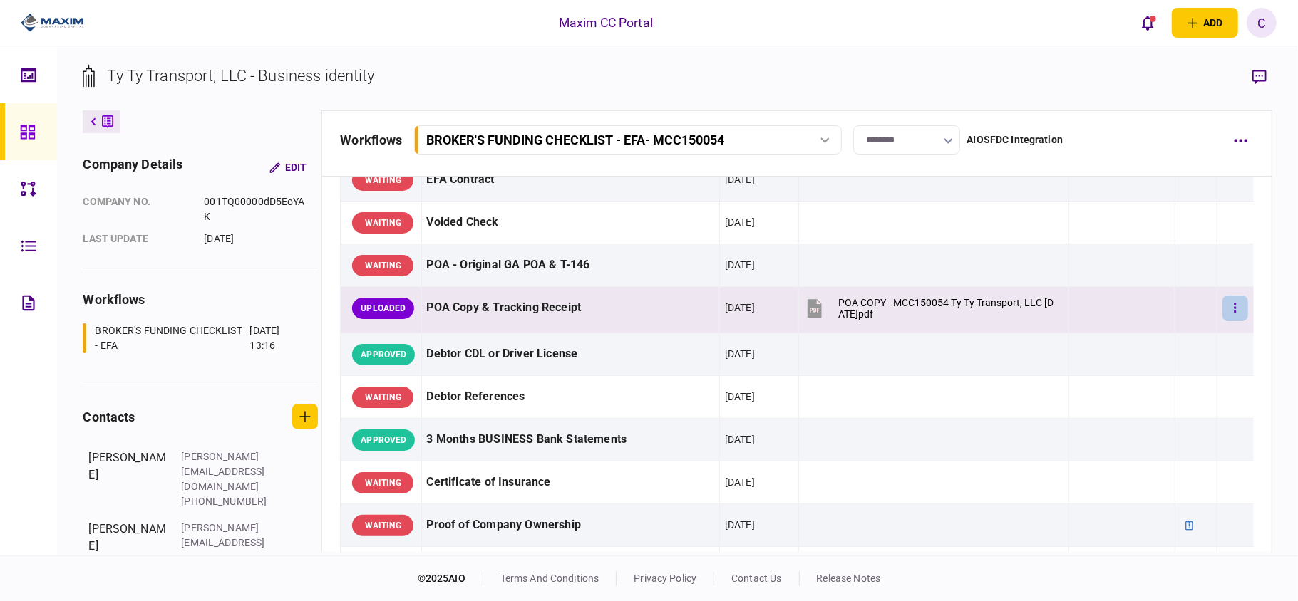
click at [1233, 313] on icon "button" at bounding box center [1234, 308] width 2 height 10
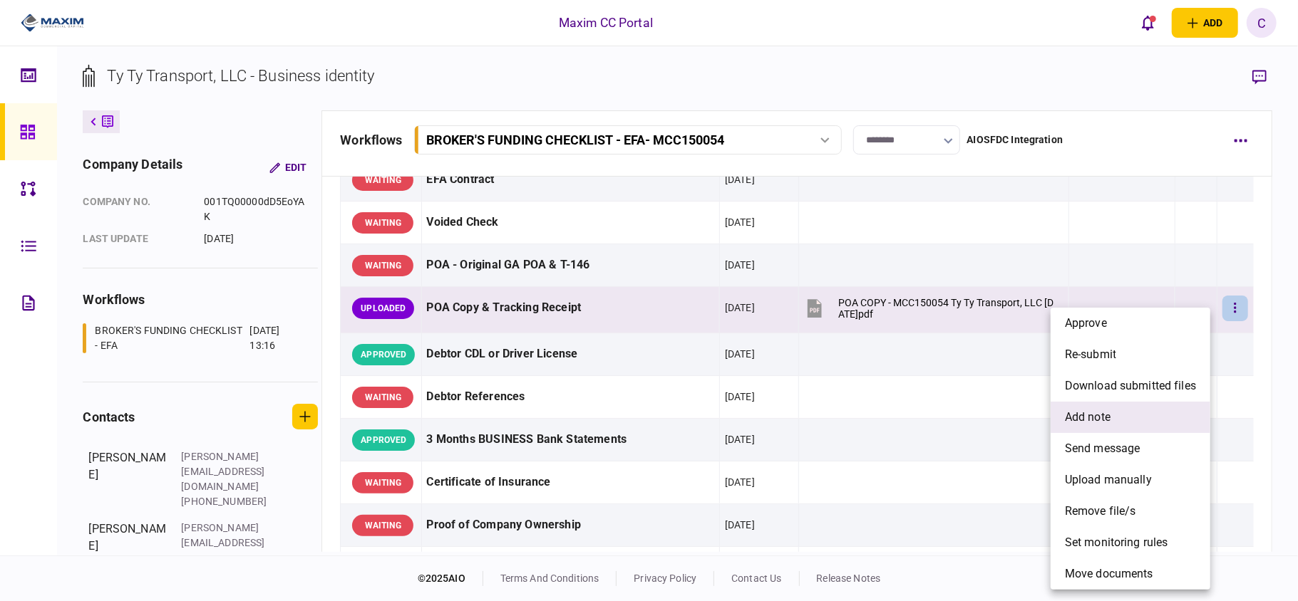
click at [1067, 416] on span "add note" at bounding box center [1088, 417] width 46 height 17
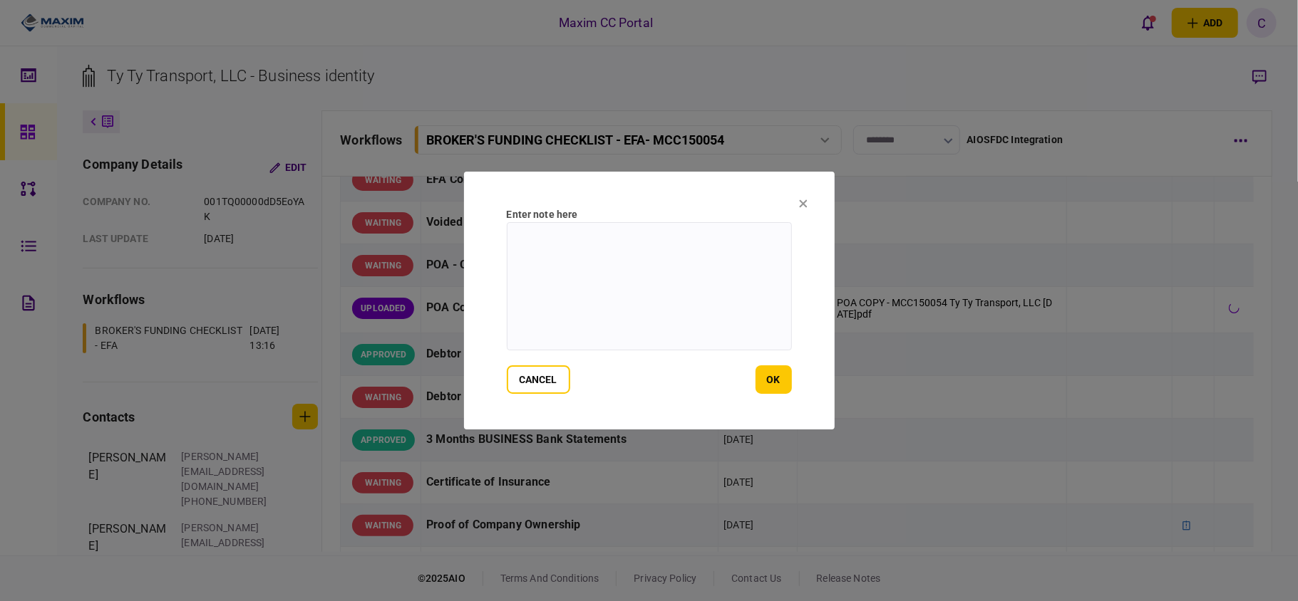
click at [663, 246] on textarea at bounding box center [649, 286] width 285 height 128
type textarea "**********"
click at [773, 374] on button "ok" at bounding box center [773, 380] width 36 height 29
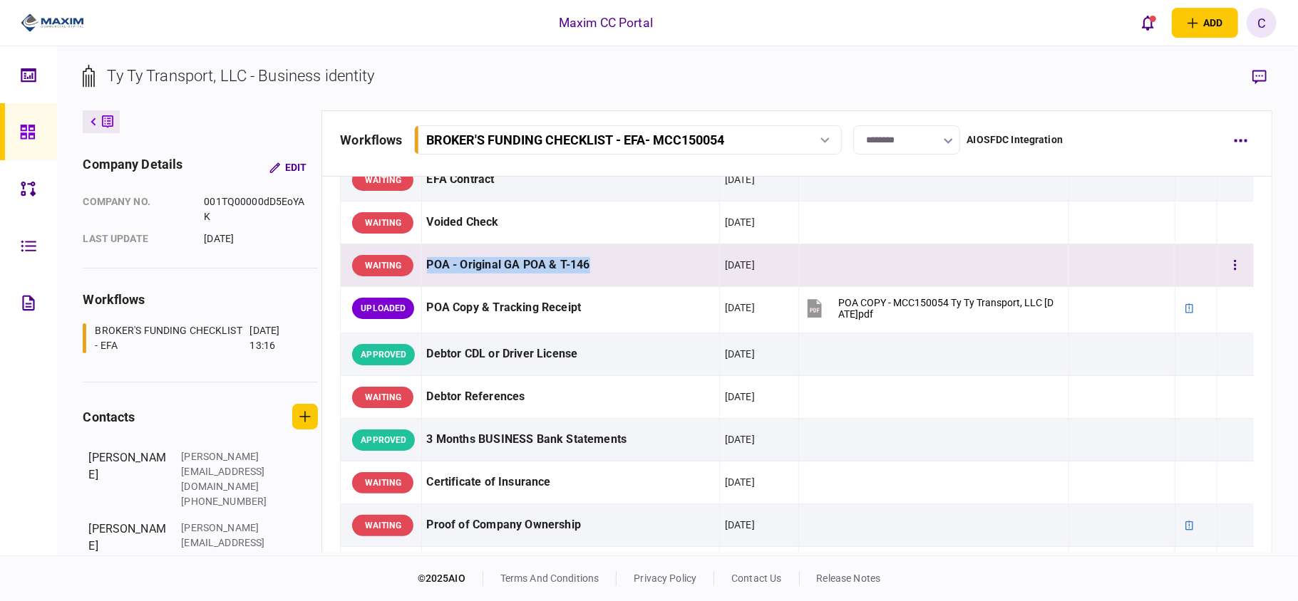
drag, startPoint x: 597, startPoint y: 283, endPoint x: 423, endPoint y: 284, distance: 174.6
click at [423, 284] on td "POA - Original GA POA & T-146" at bounding box center [570, 265] width 298 height 43
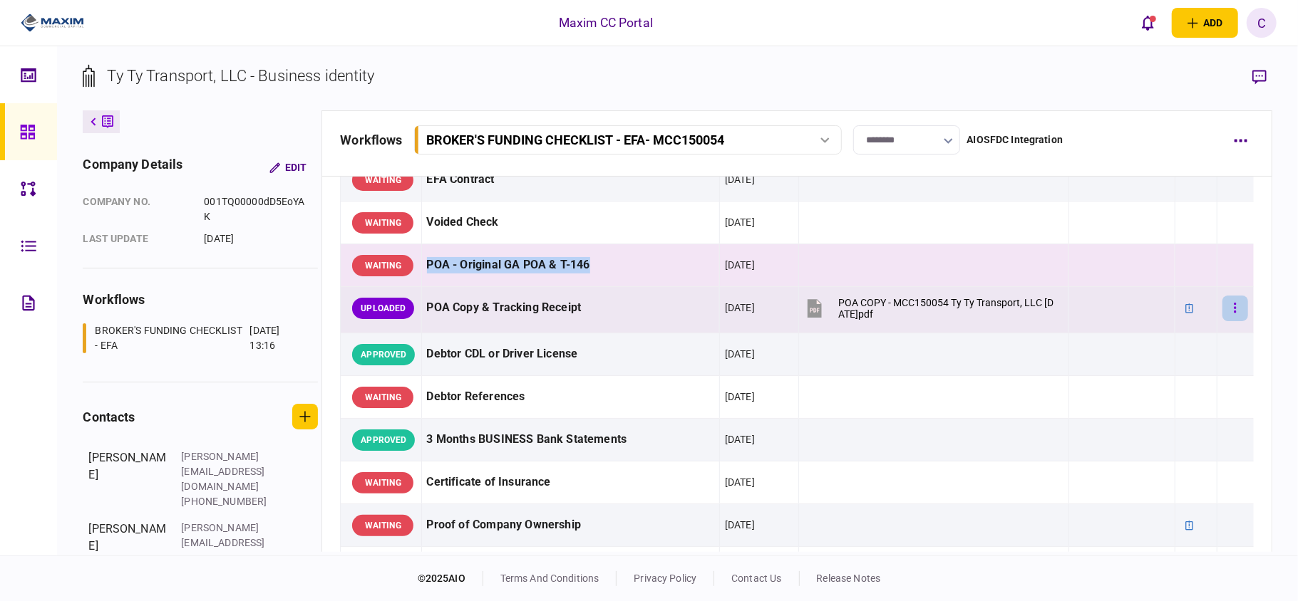
click at [1226, 321] on button "button" at bounding box center [1235, 309] width 26 height 26
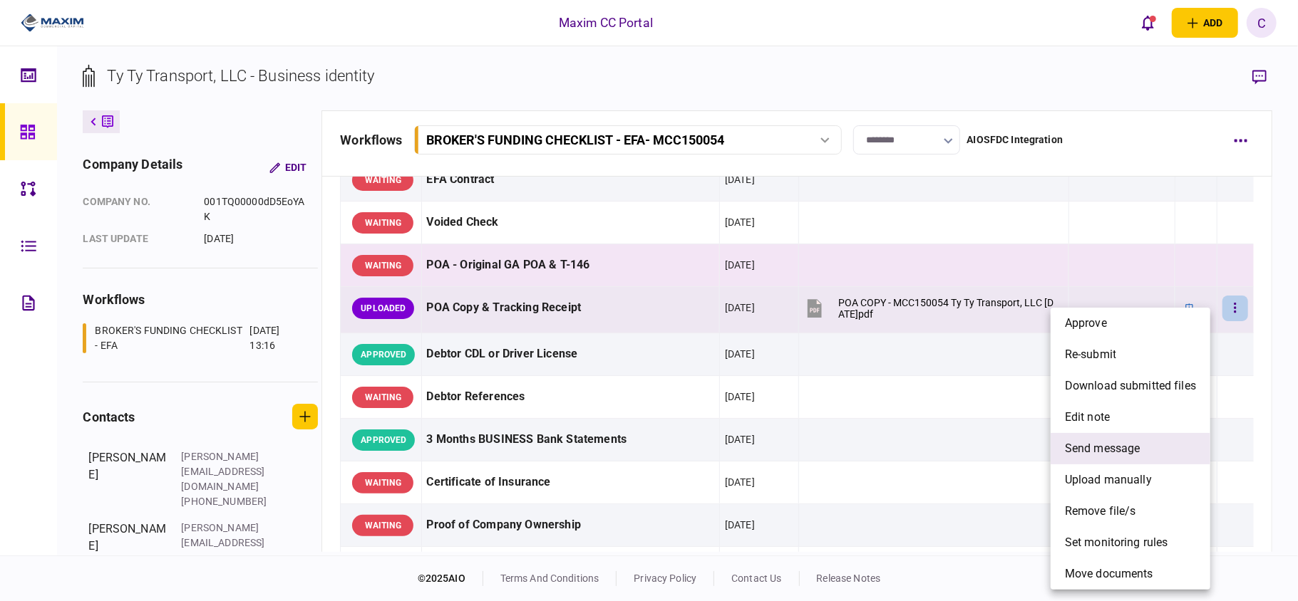
click at [1081, 449] on span "send message" at bounding box center [1103, 448] width 76 height 17
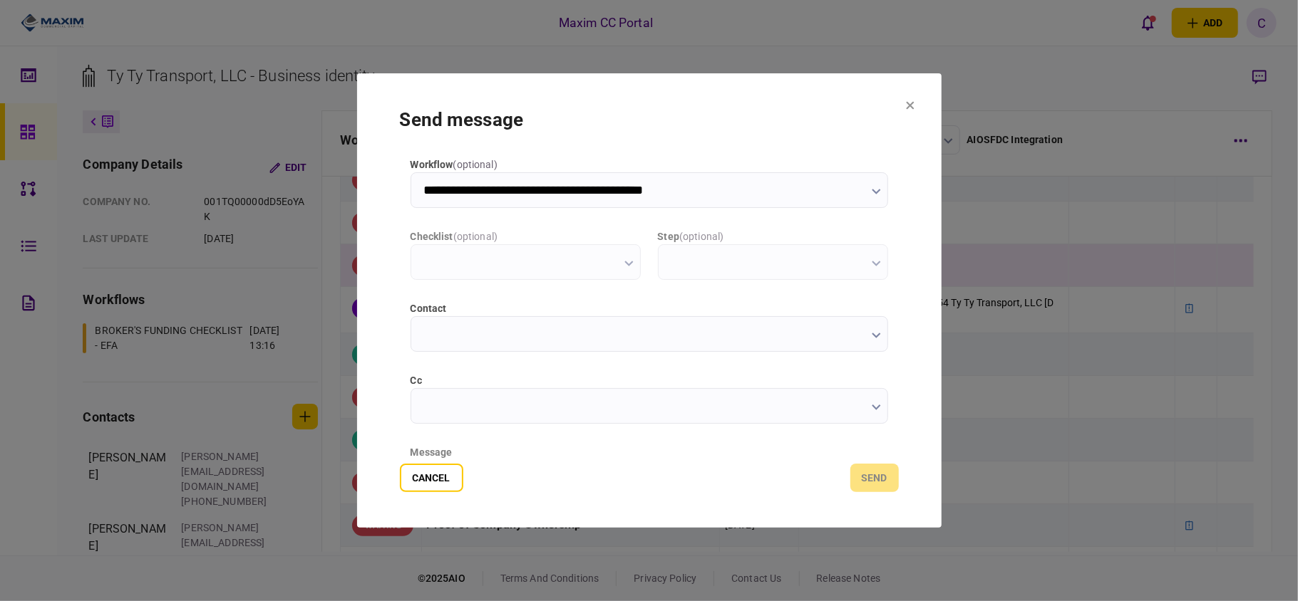
type input "**********"
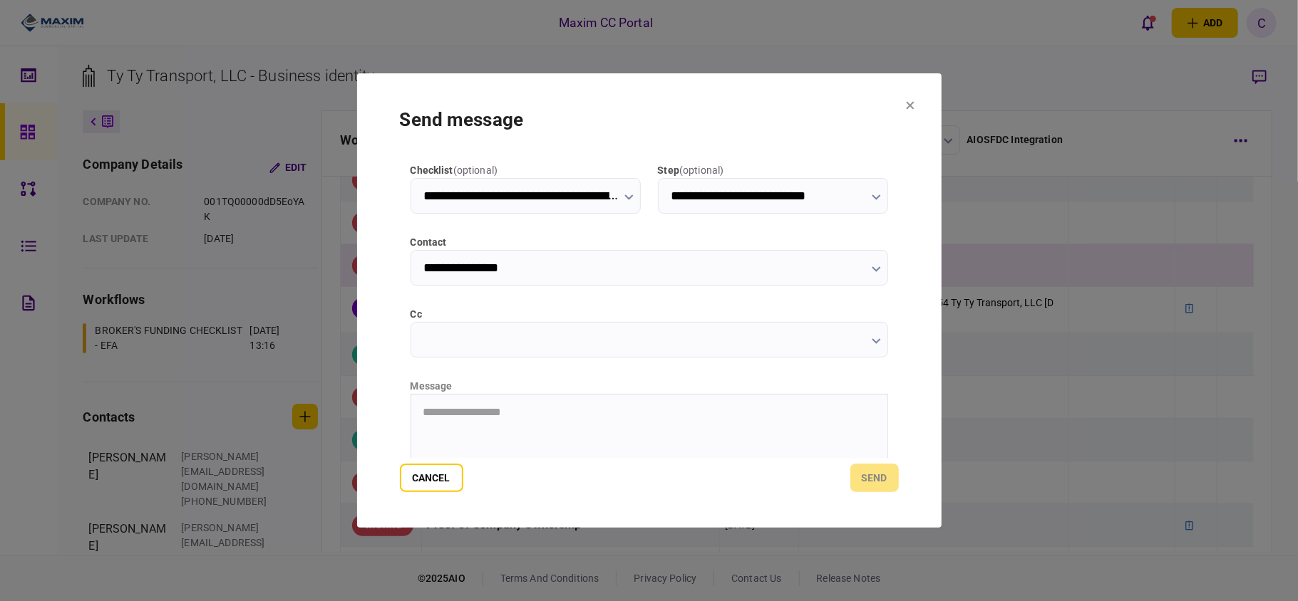
scroll to position [180, 0]
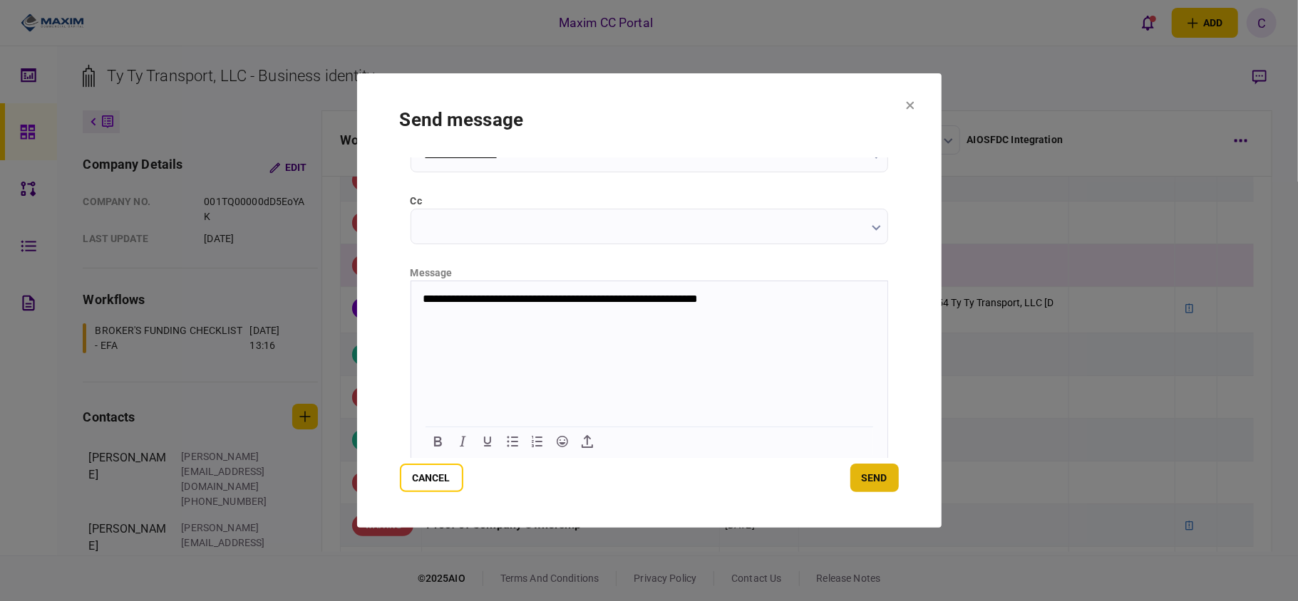
click at [874, 467] on button "send" at bounding box center [874, 478] width 48 height 29
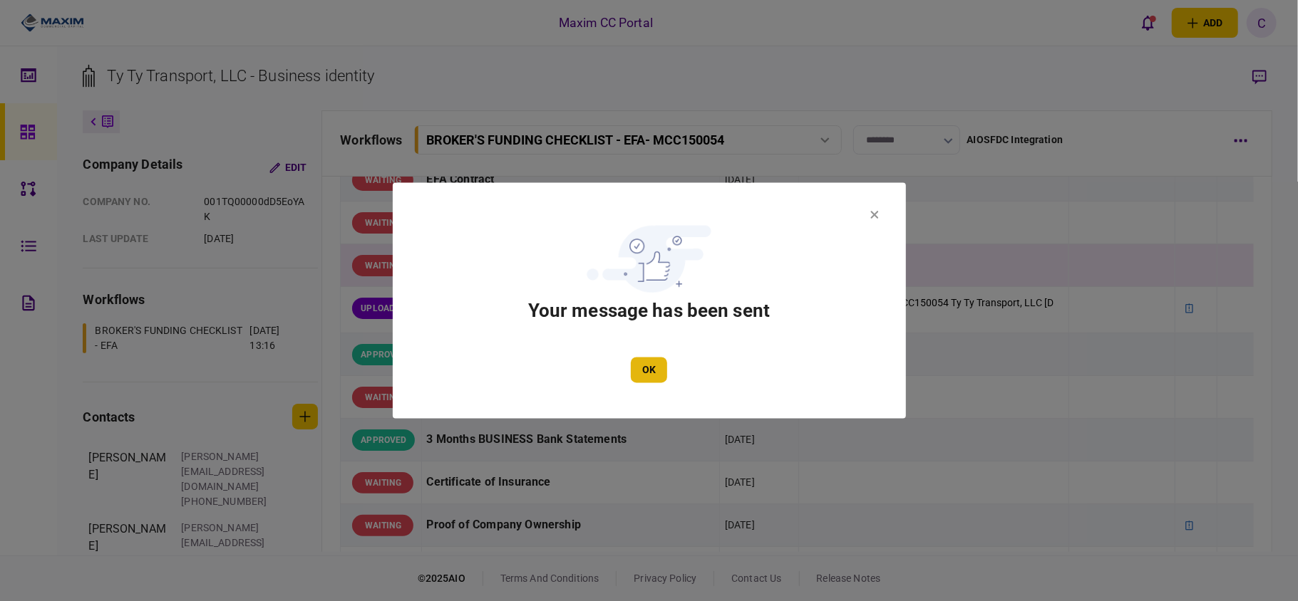
click at [646, 358] on button "OK" at bounding box center [649, 371] width 36 height 26
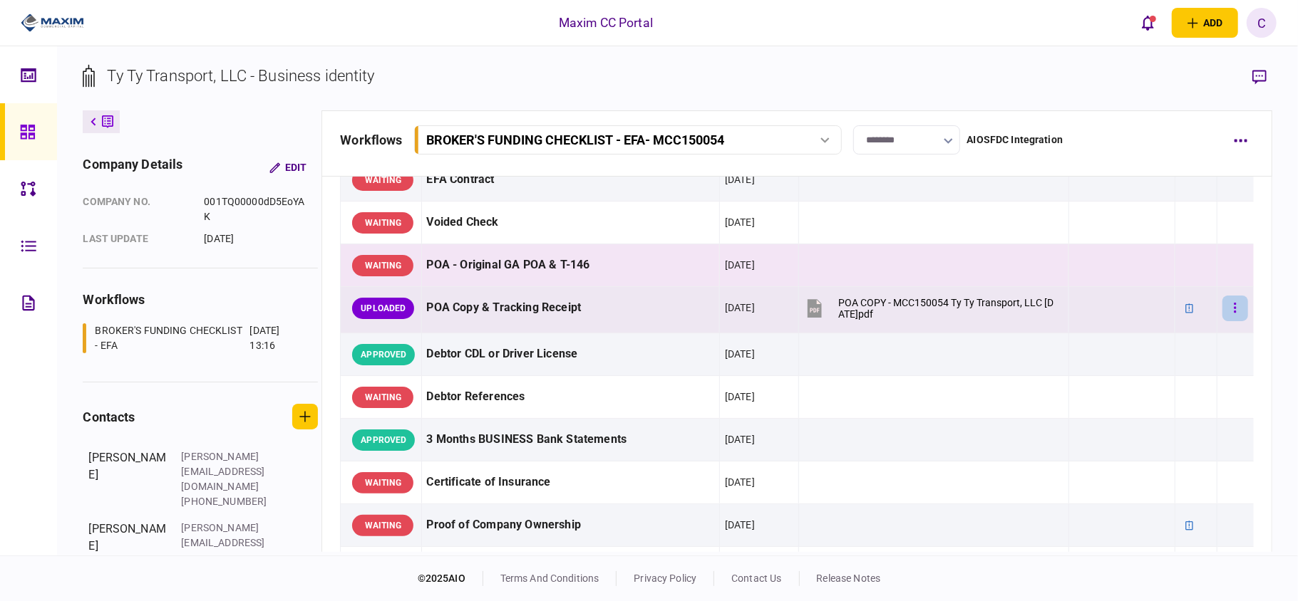
click at [1226, 319] on button "button" at bounding box center [1235, 309] width 26 height 26
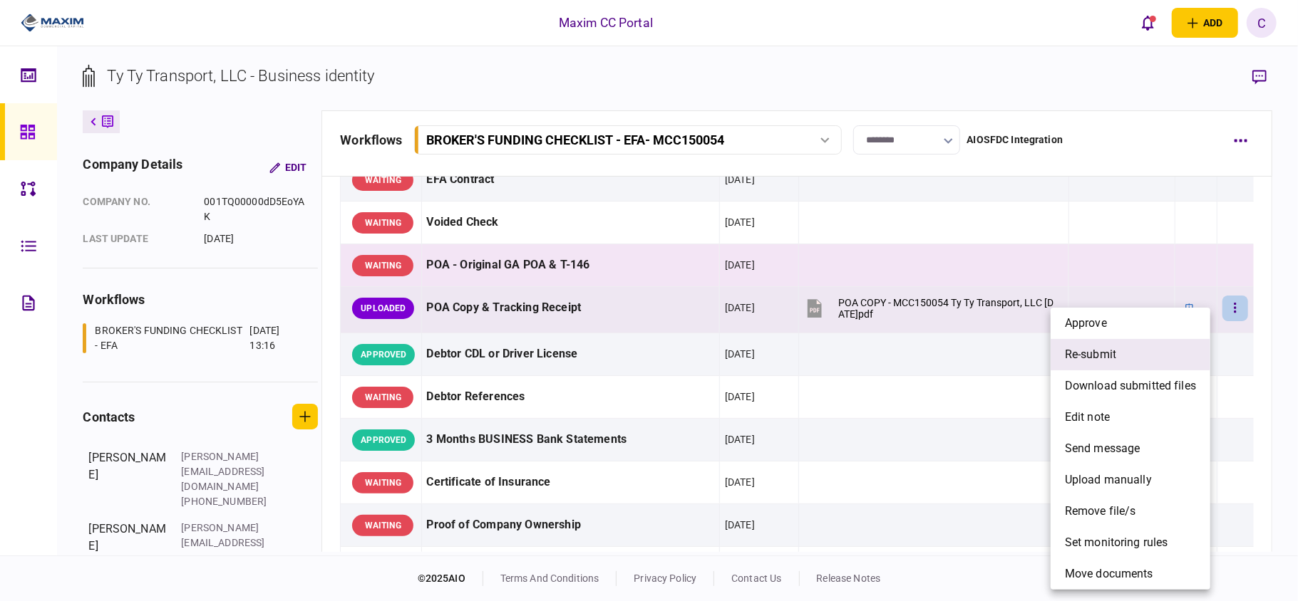
click at [1118, 343] on li "re-submit" at bounding box center [1130, 354] width 160 height 31
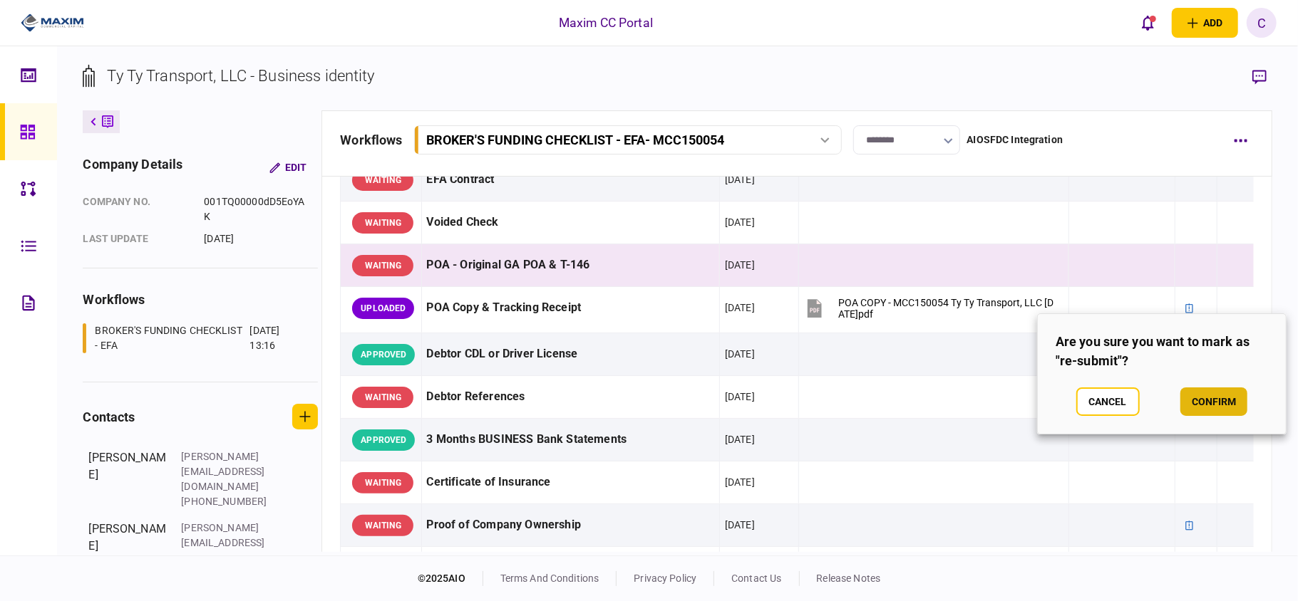
click at [1216, 400] on button "confirm" at bounding box center [1213, 402] width 67 height 29
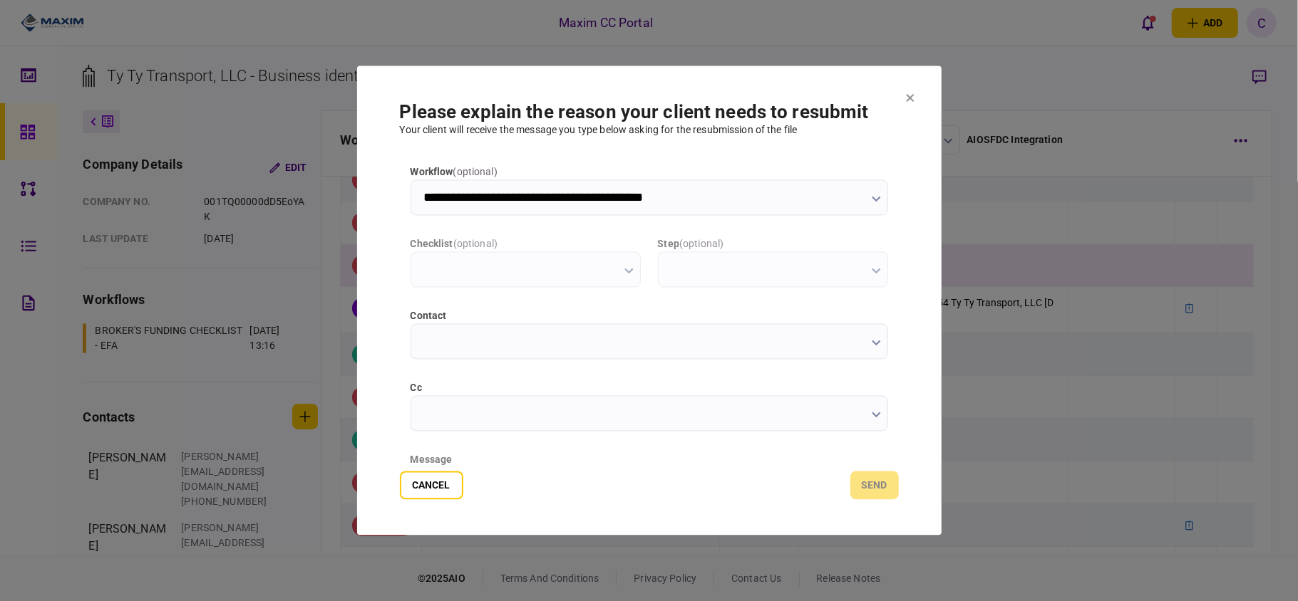
type input "**********"
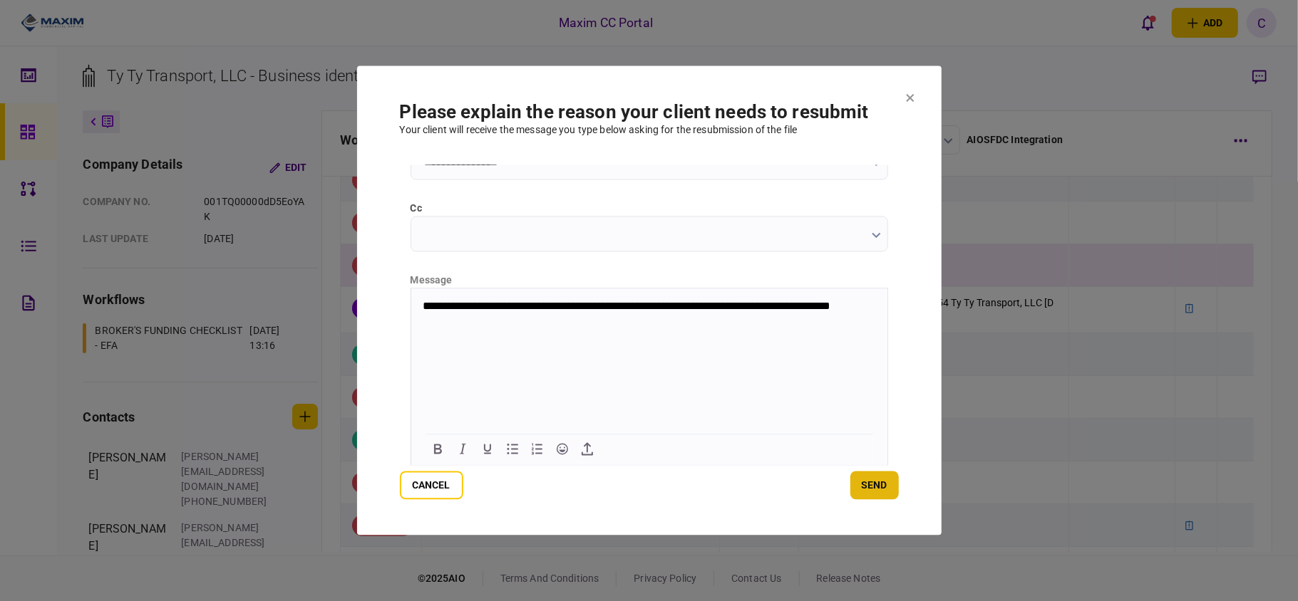
click at [881, 479] on button "send" at bounding box center [874, 486] width 48 height 29
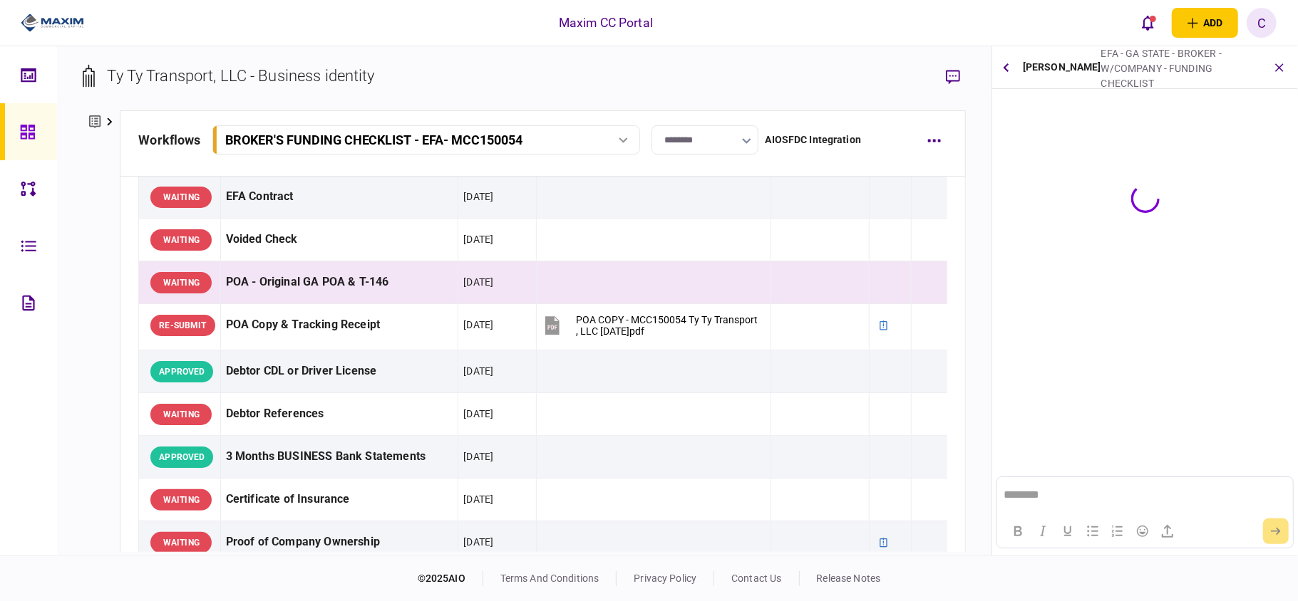
scroll to position [0, 0]
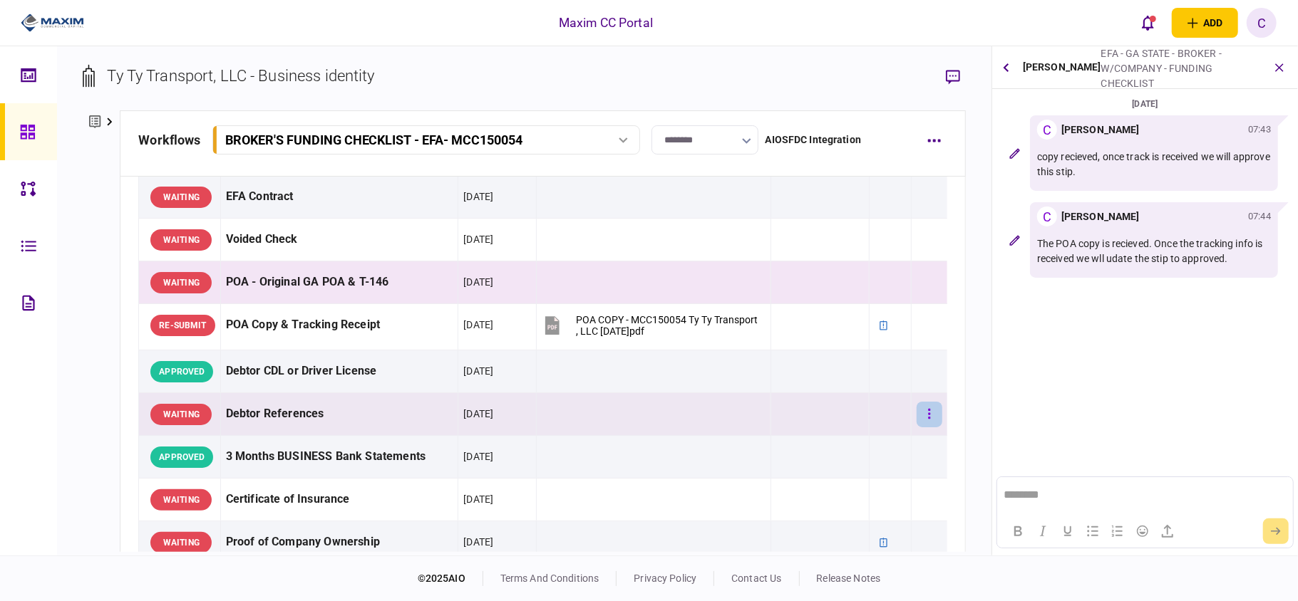
click at [928, 408] on icon "button" at bounding box center [929, 415] width 3 height 14
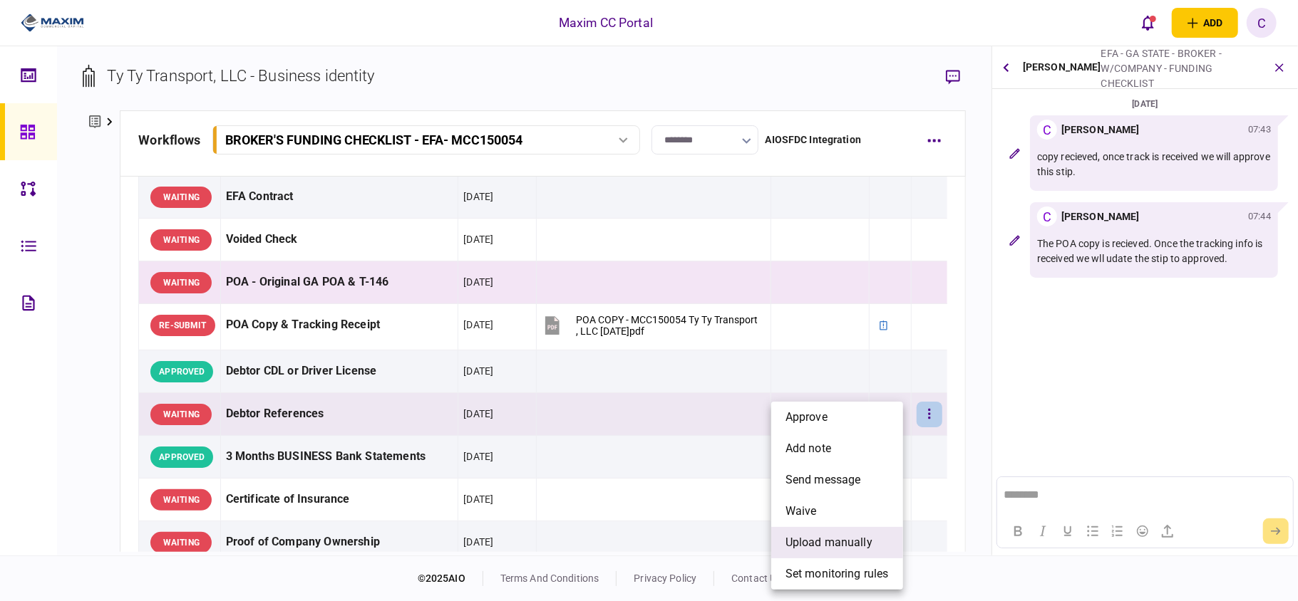
click at [829, 542] on span "upload manually" at bounding box center [828, 542] width 87 height 17
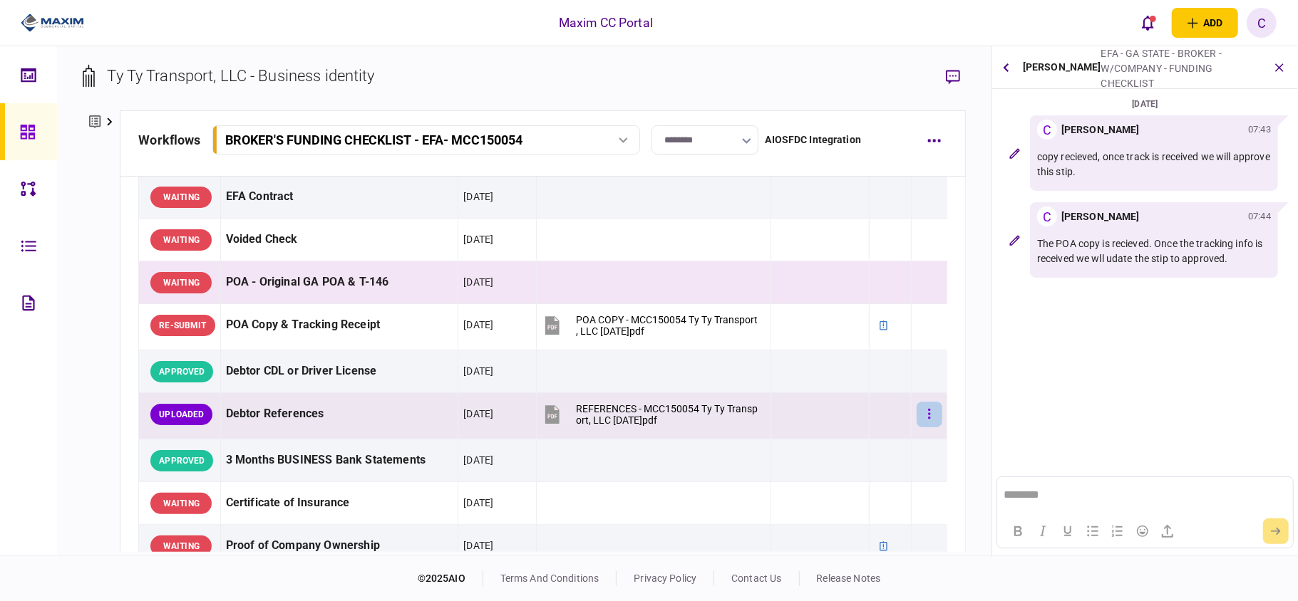
click at [919, 409] on button "button" at bounding box center [929, 415] width 26 height 26
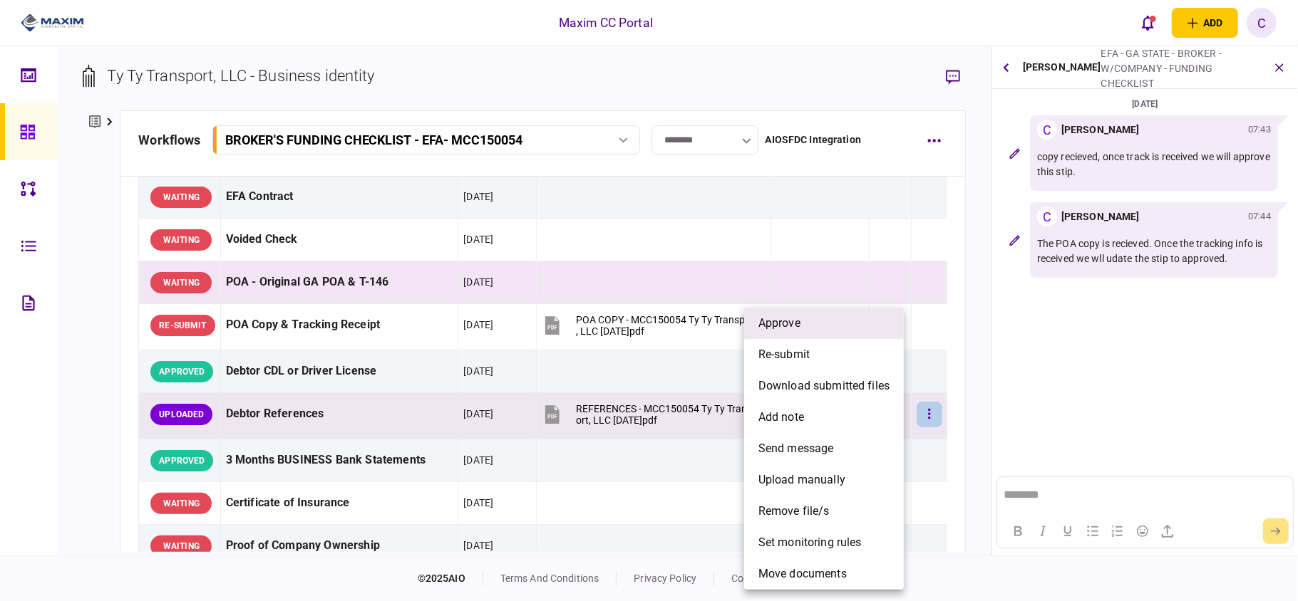
click at [816, 319] on li "approve" at bounding box center [824, 323] width 160 height 31
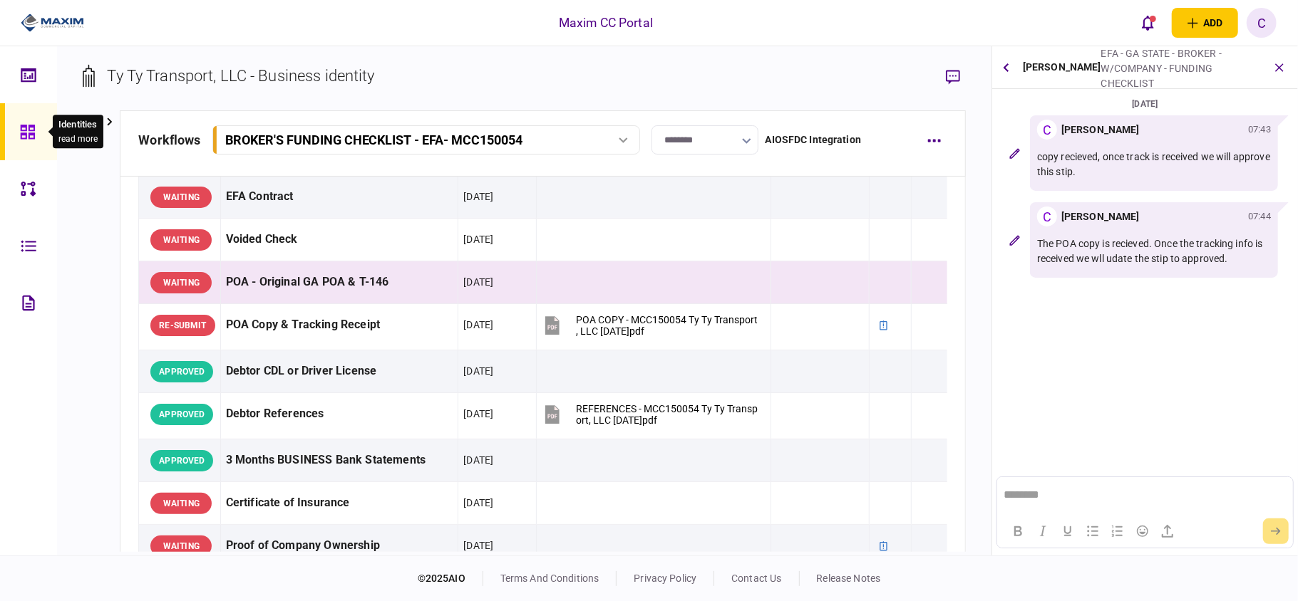
click at [24, 133] on icon at bounding box center [27, 132] width 14 height 14
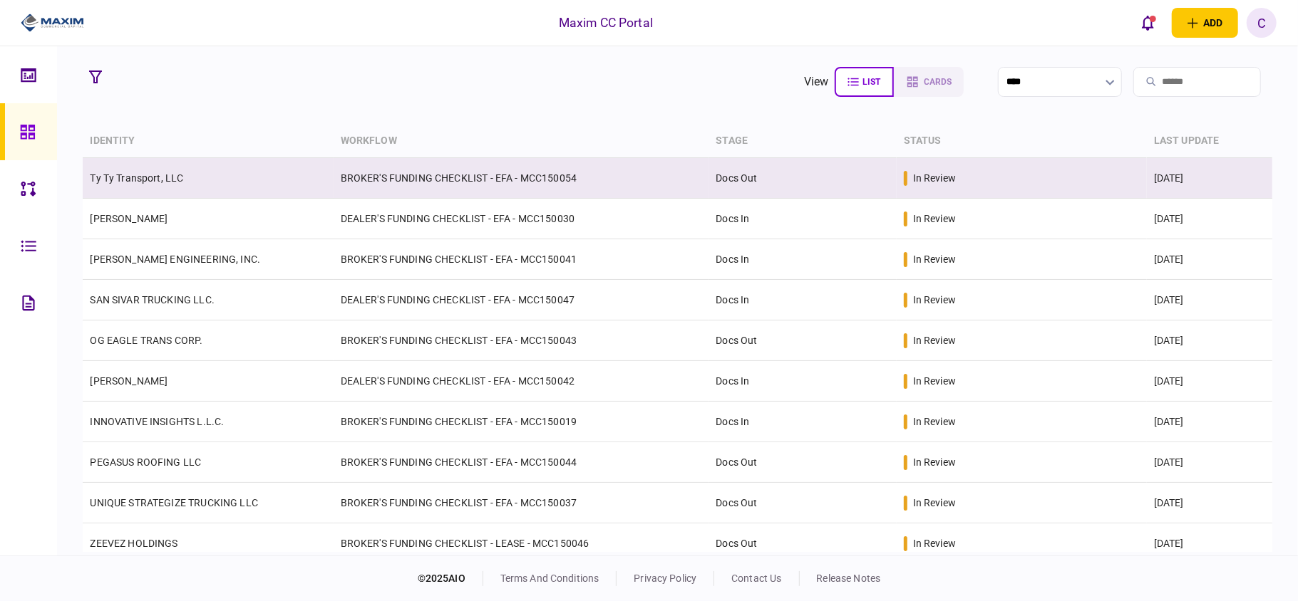
click at [457, 180] on td "BROKER'S FUNDING CHECKLIST - EFA - MCC150054" at bounding box center [521, 178] width 376 height 41
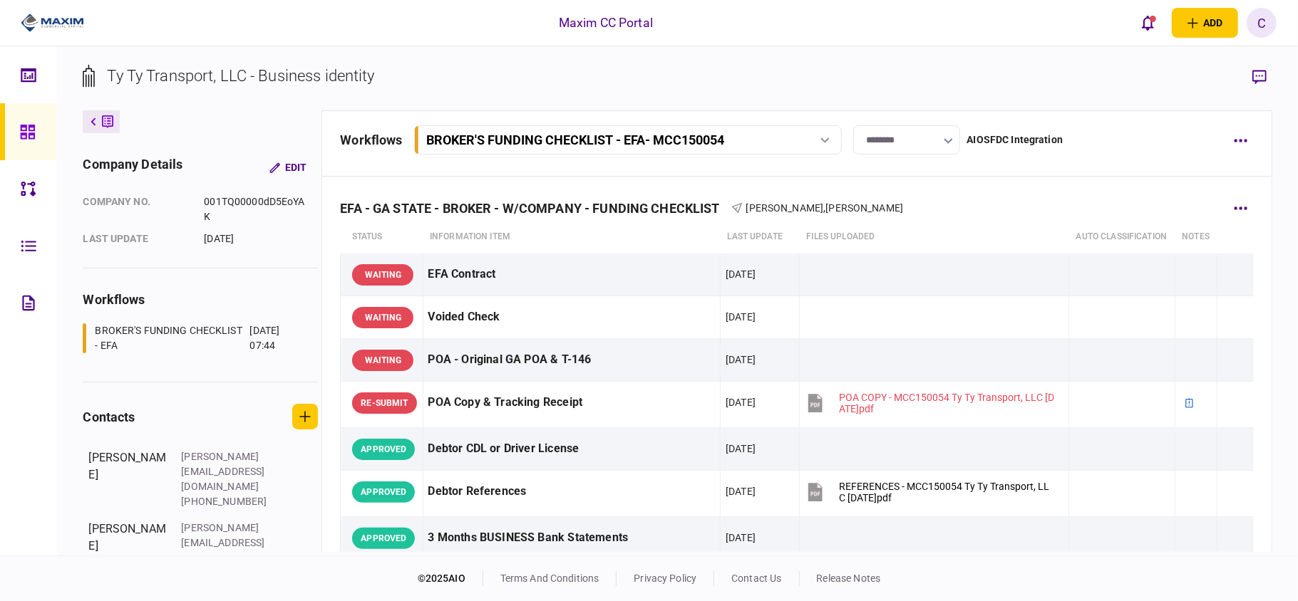
drag, startPoint x: 1260, startPoint y: 220, endPoint x: 1258, endPoint y: 252, distance: 32.1
click at [1278, 222] on div "Ty Ty Transport, LLC - Business identity company details Edit company no. 001TQ…" at bounding box center [677, 300] width 1241 height 509
click at [24, 135] on icon at bounding box center [28, 132] width 16 height 16
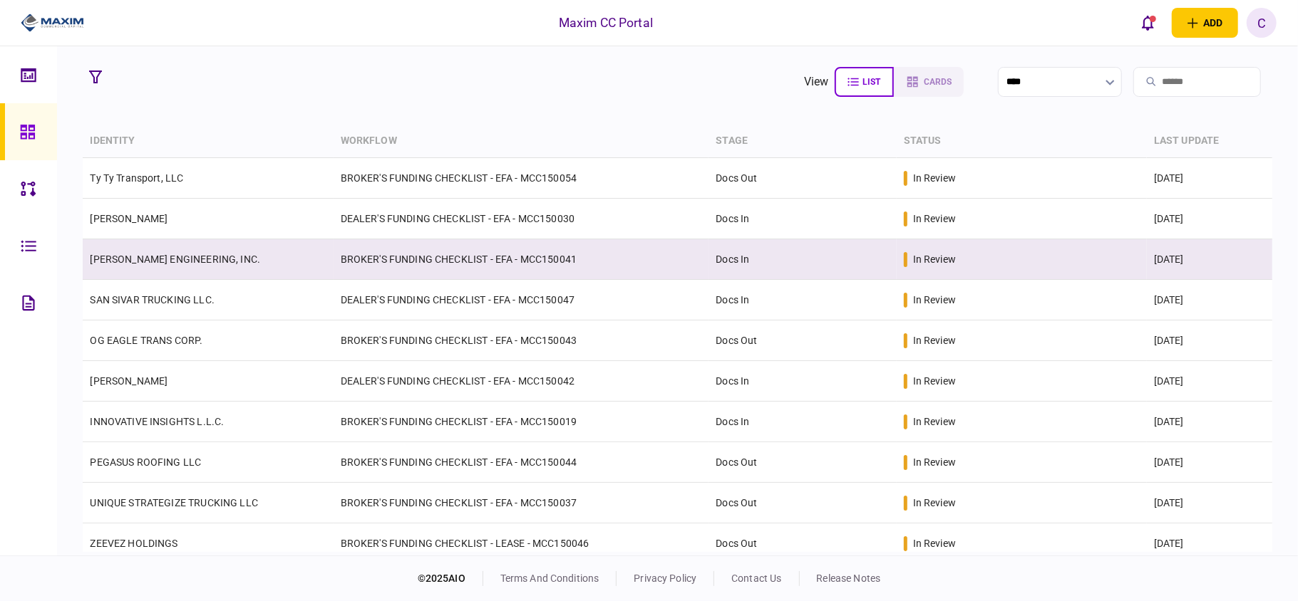
click at [285, 254] on td "[PERSON_NAME] ENGINEERING, INC." at bounding box center [208, 259] width 250 height 41
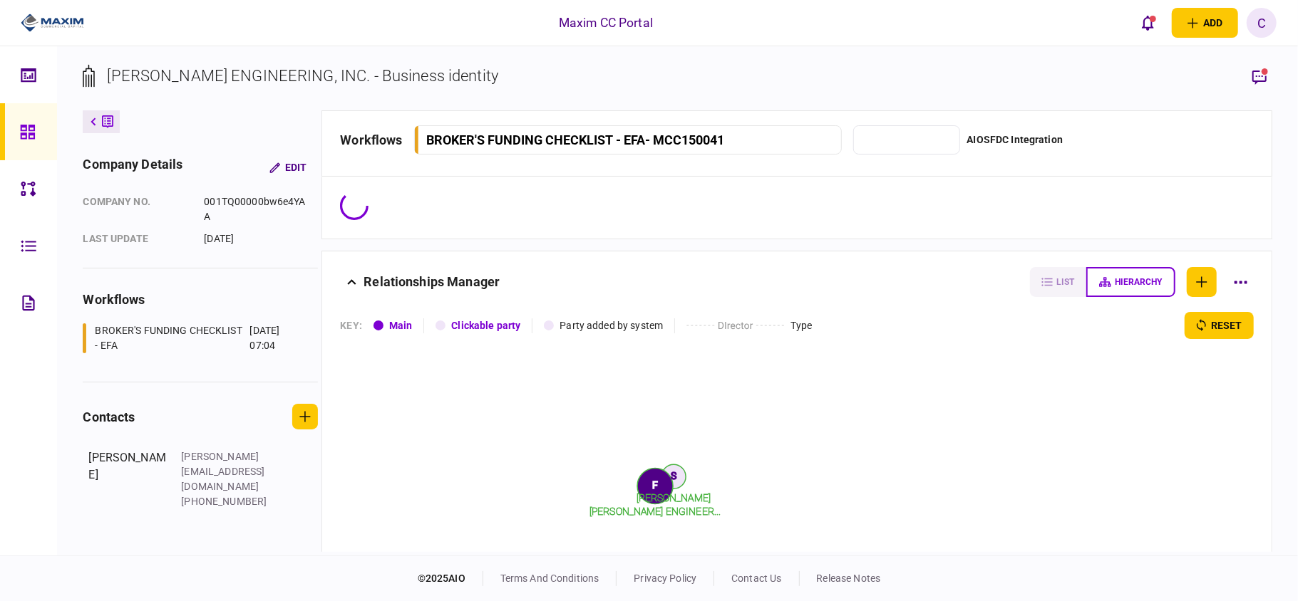
type input "*******"
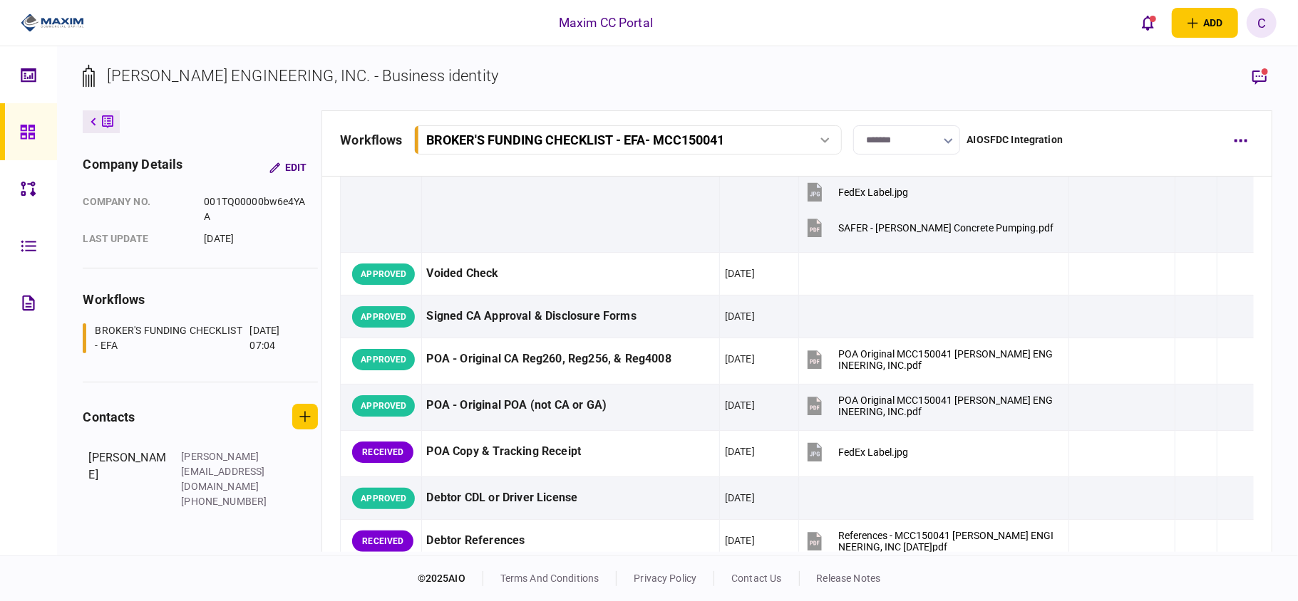
scroll to position [570, 0]
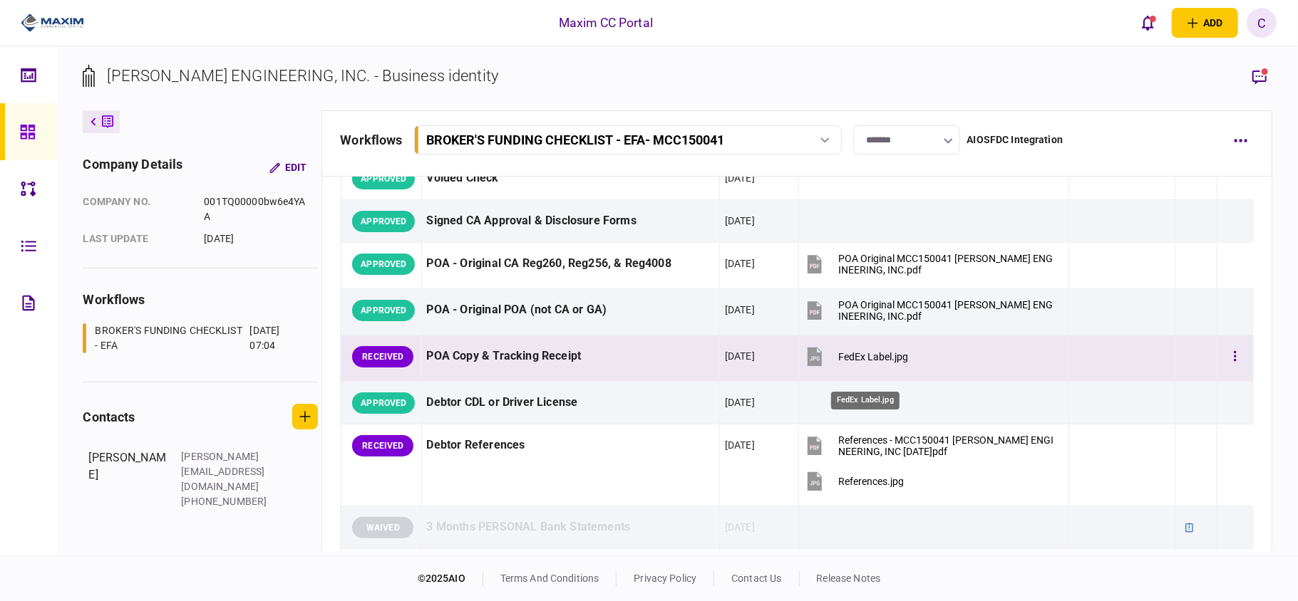
click at [878, 363] on div "FedEx Label.jpg" at bounding box center [873, 356] width 70 height 11
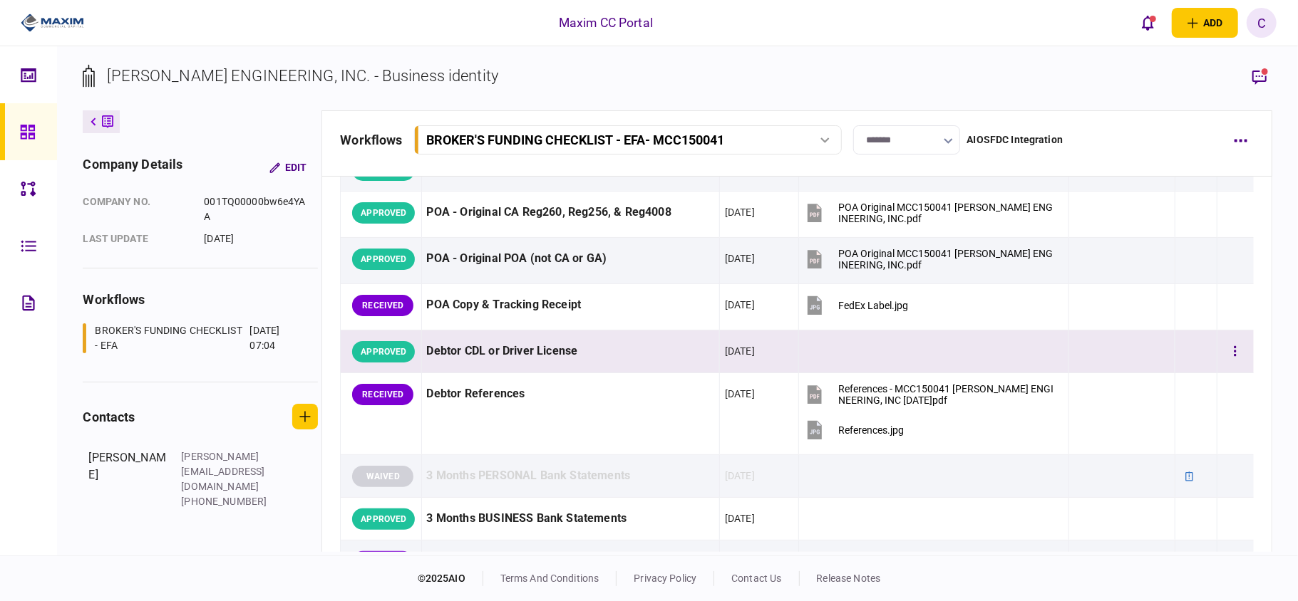
scroll to position [665, 0]
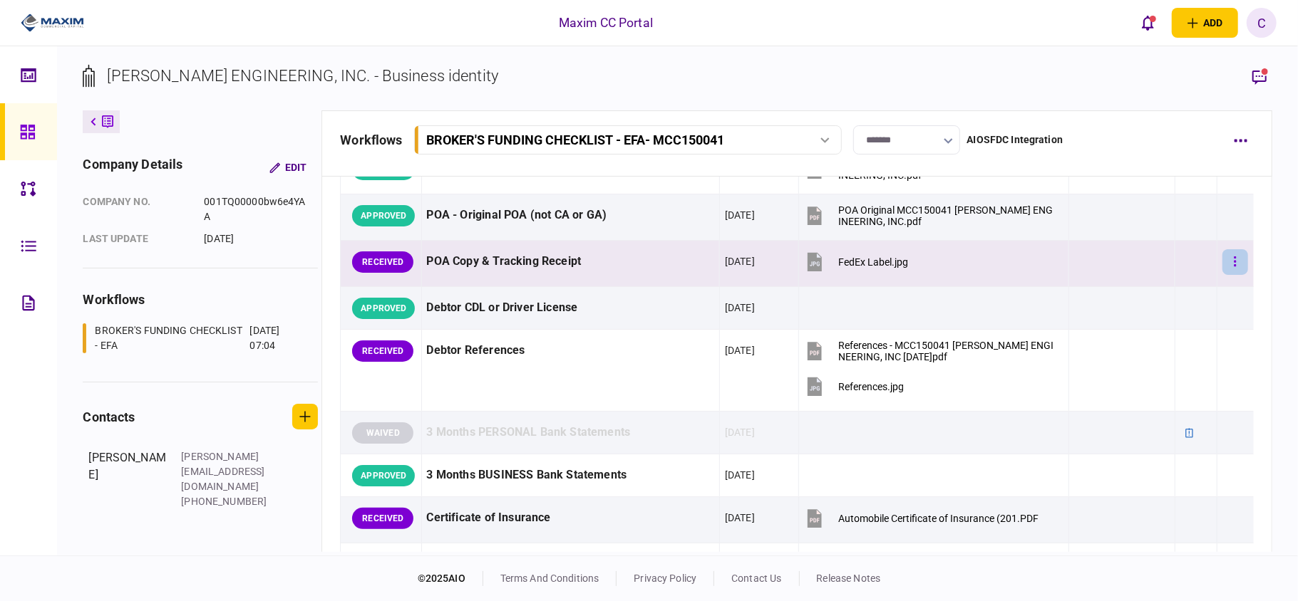
click at [1226, 275] on button "button" at bounding box center [1235, 262] width 26 height 26
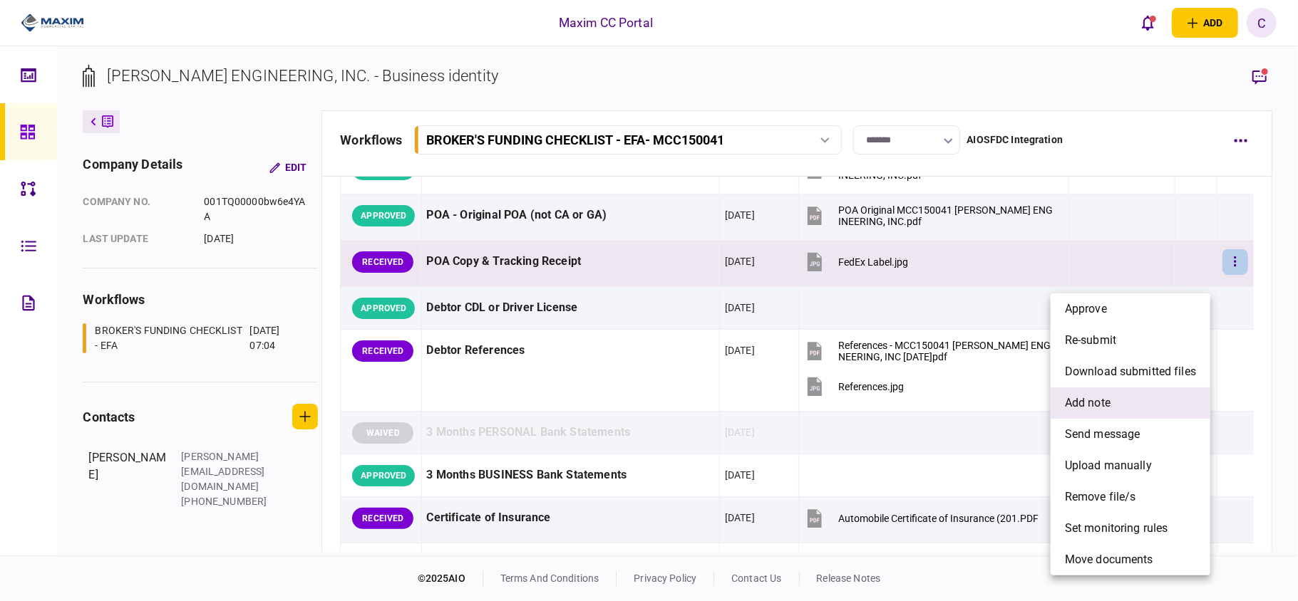
click at [1092, 400] on span "add note" at bounding box center [1088, 403] width 46 height 17
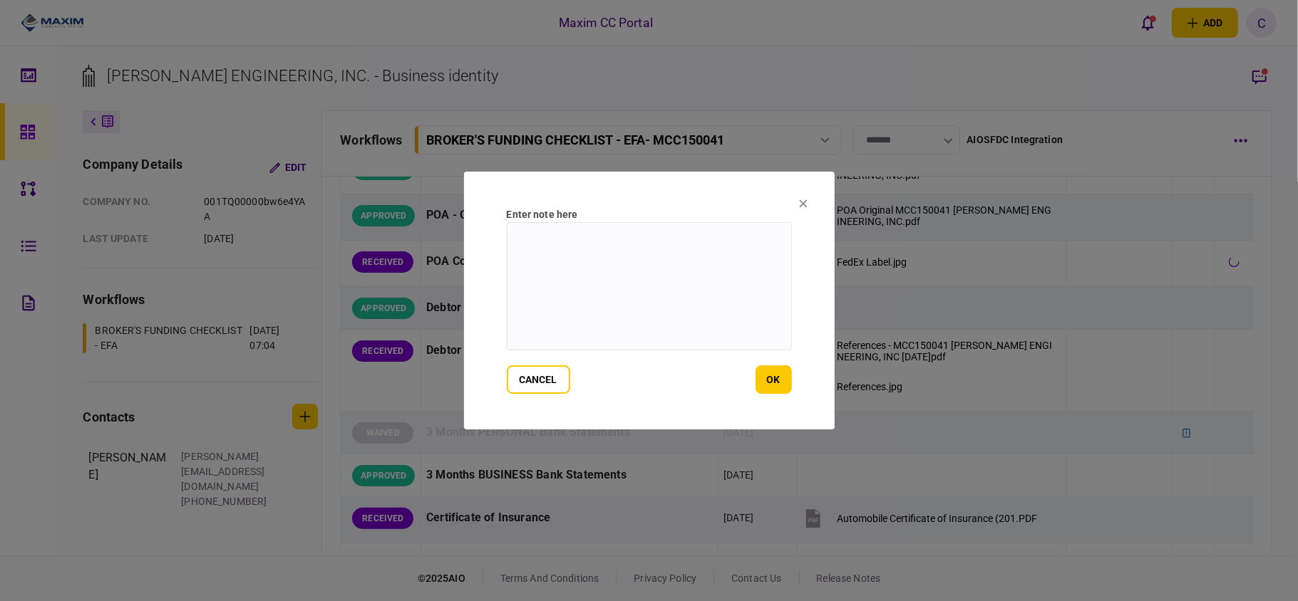
click at [670, 245] on textarea at bounding box center [649, 286] width 285 height 128
paste textarea "**********"
click at [519, 242] on textarea "**********" at bounding box center [649, 286] width 285 height 128
type textarea "**********"
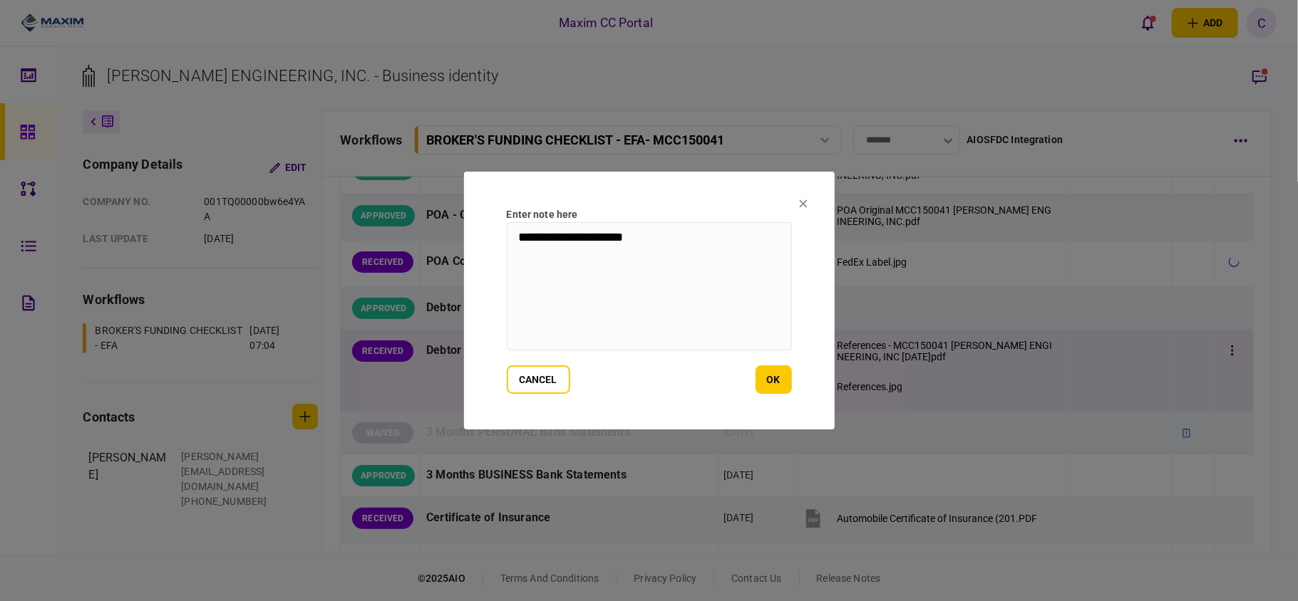
click at [771, 377] on button "ok" at bounding box center [773, 380] width 36 height 29
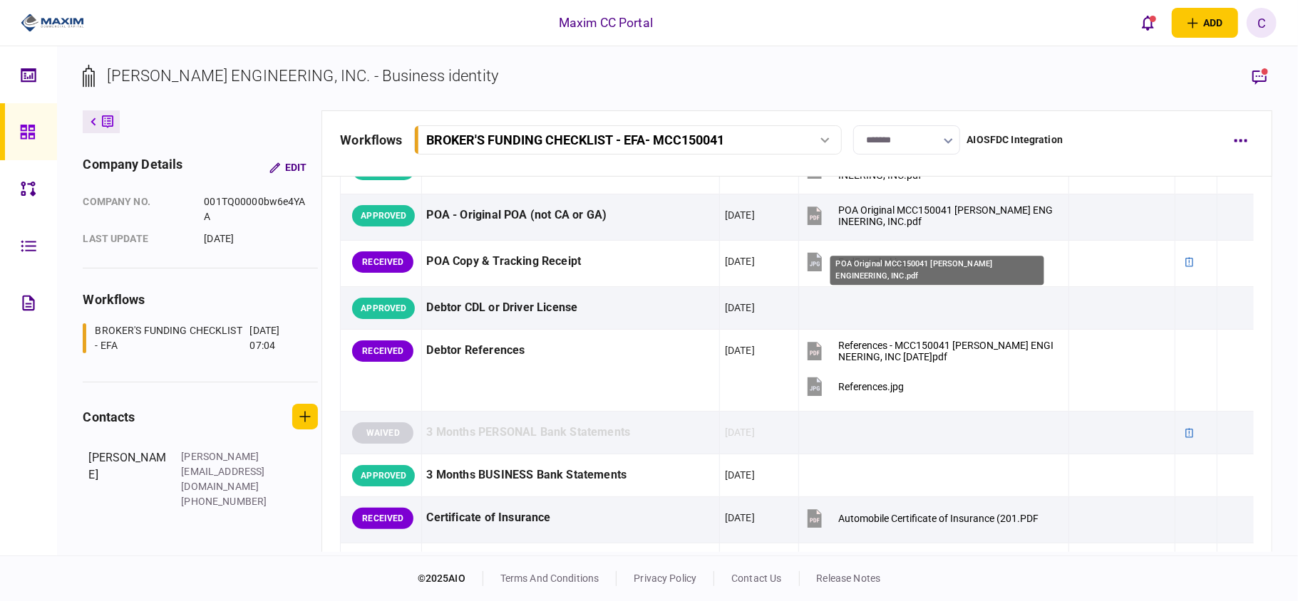
drag, startPoint x: 958, startPoint y: 225, endPoint x: 953, endPoint y: 252, distance: 27.7
click at [953, 252] on body "Maxim CC Portal add business identity individual identity C C [PERSON_NAME] [PE…" at bounding box center [649, 300] width 1298 height 601
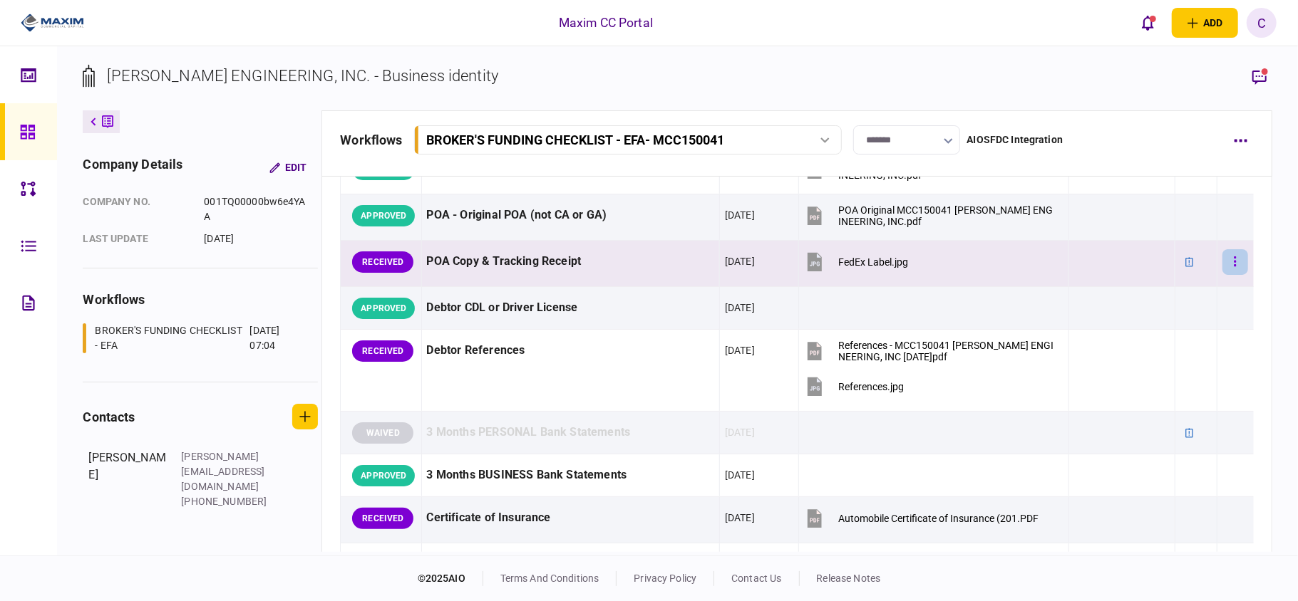
click at [1233, 267] on icon "button" at bounding box center [1234, 262] width 2 height 10
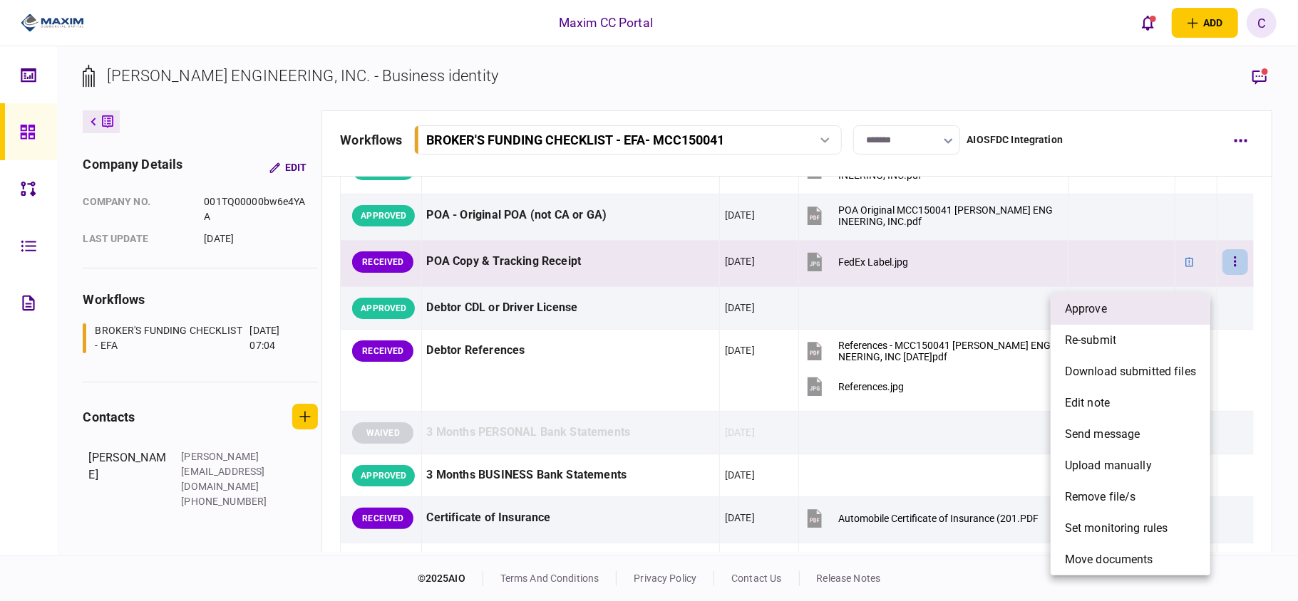
click at [1110, 317] on li "approve" at bounding box center [1130, 309] width 160 height 31
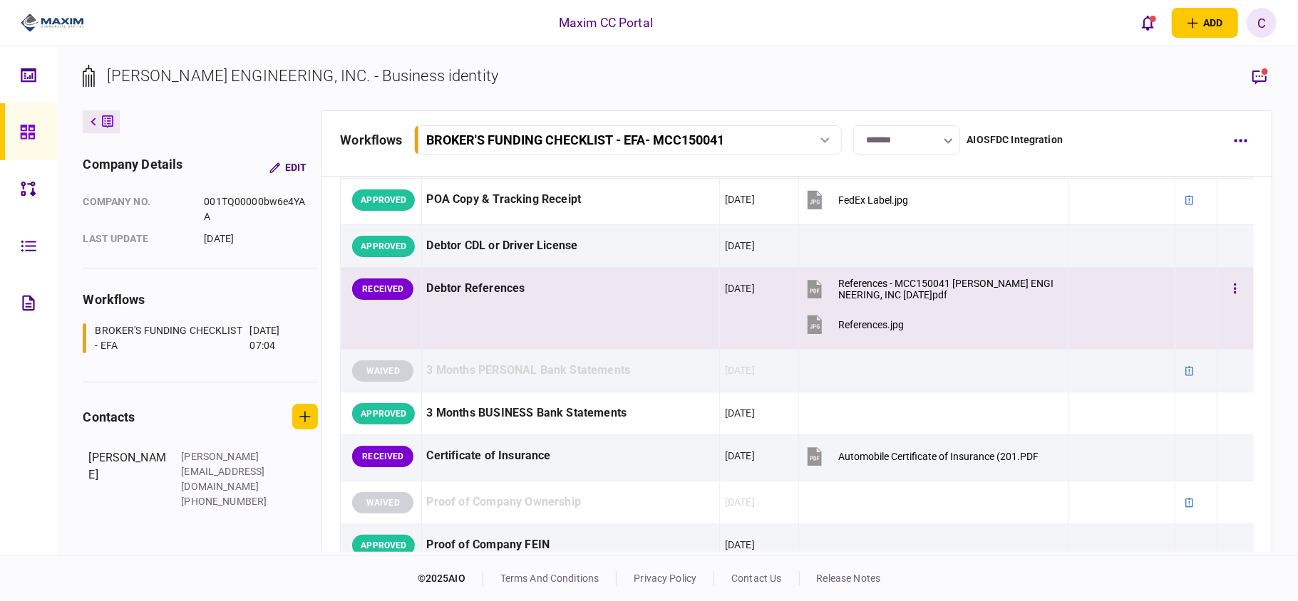
scroll to position [760, 0]
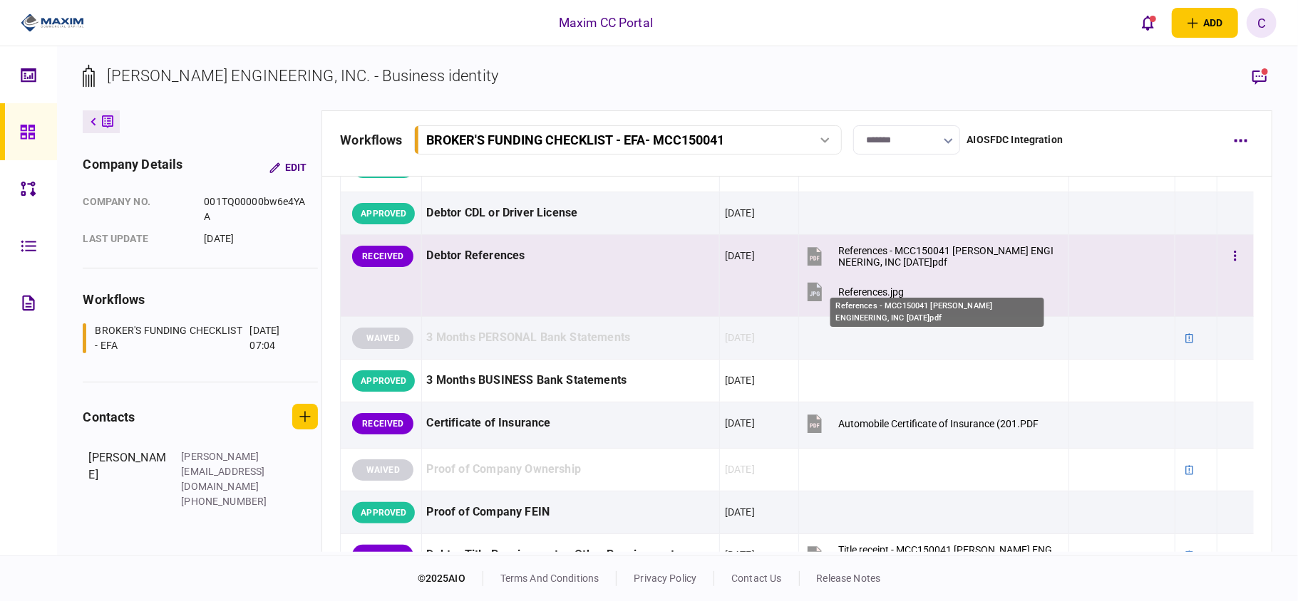
click at [862, 268] on div "References - MCC150041 [PERSON_NAME] ENGINEERING, INC [DATE]pdf" at bounding box center [945, 256] width 215 height 23
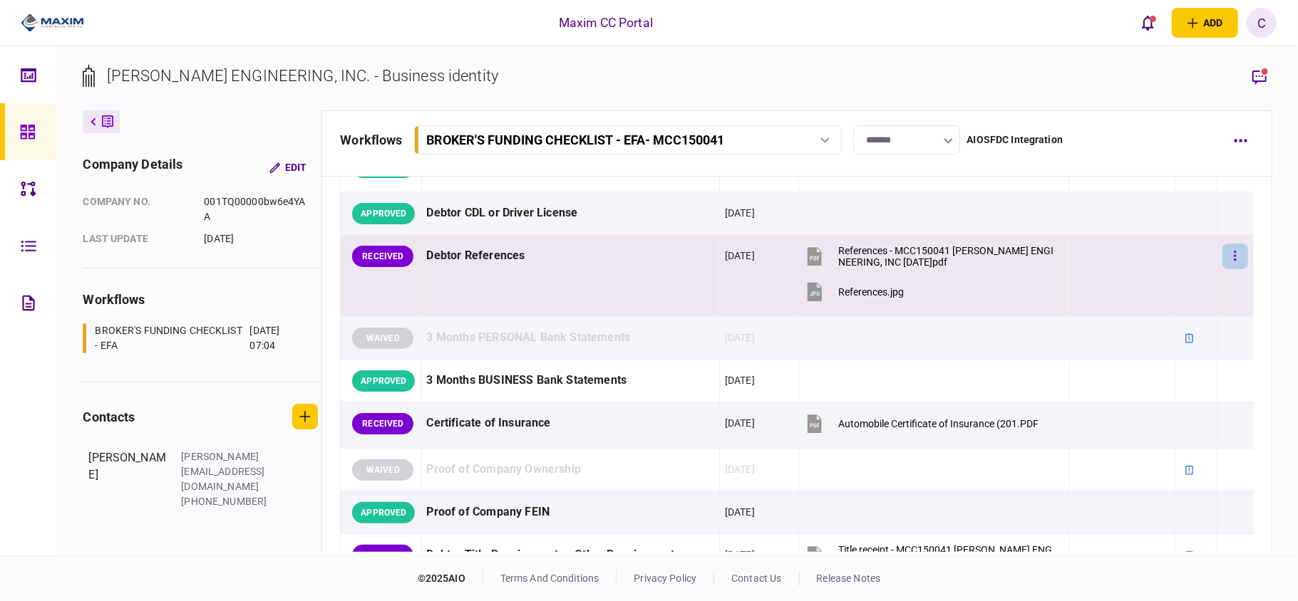
click at [1233, 261] on icon "button" at bounding box center [1234, 256] width 2 height 10
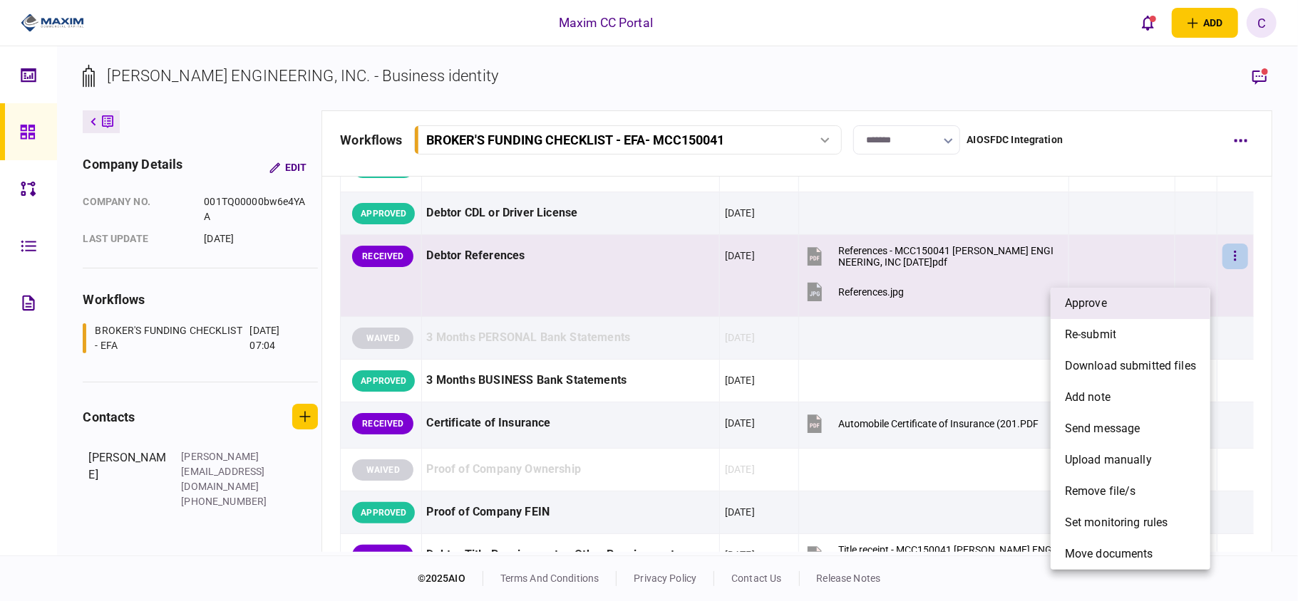
click at [1135, 301] on li "approve" at bounding box center [1130, 303] width 160 height 31
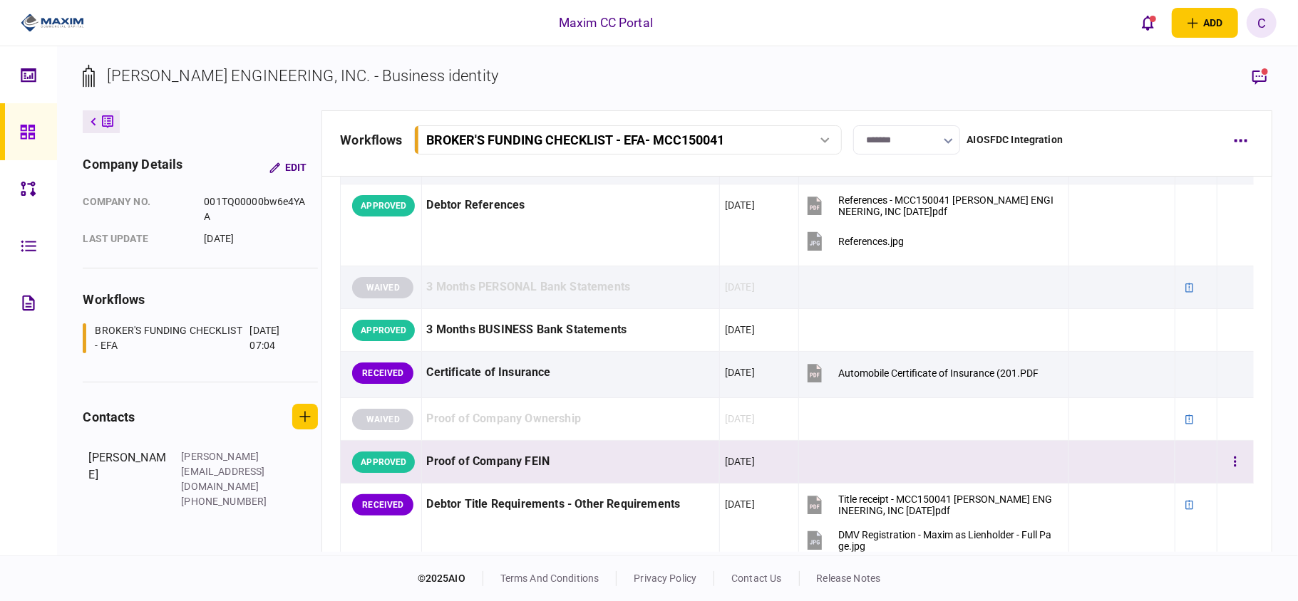
scroll to position [855, 0]
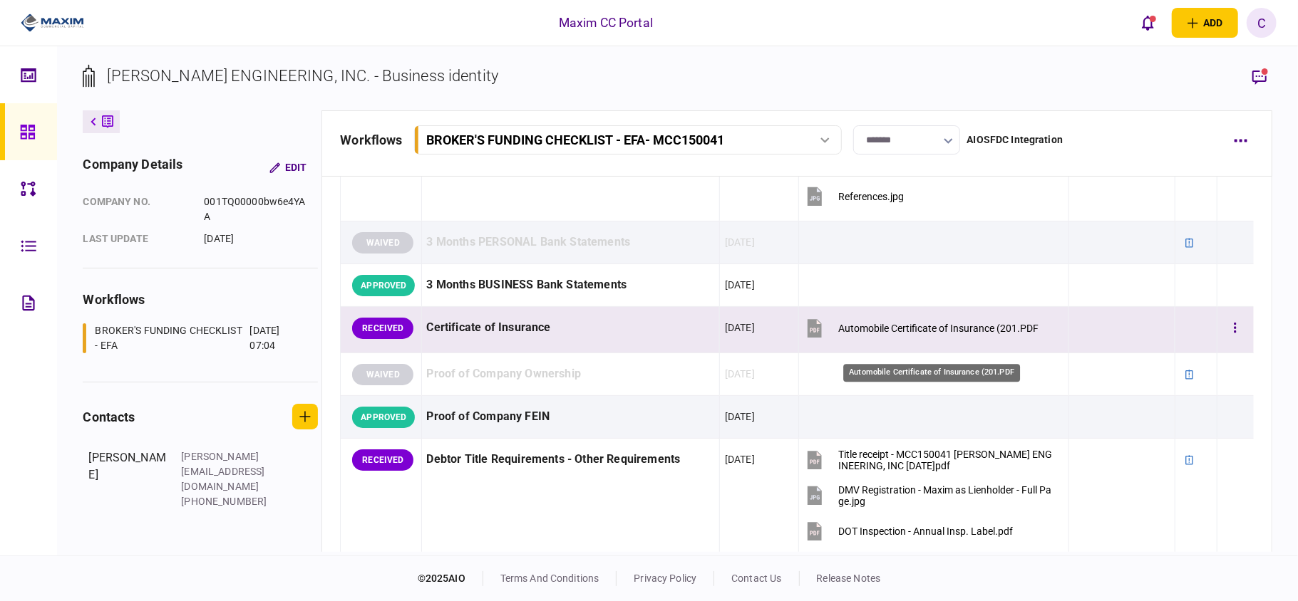
click at [911, 334] on div "Automobile Certificate of Insurance (201.PDF" at bounding box center [938, 328] width 200 height 11
click at [1226, 341] on button "button" at bounding box center [1235, 329] width 26 height 26
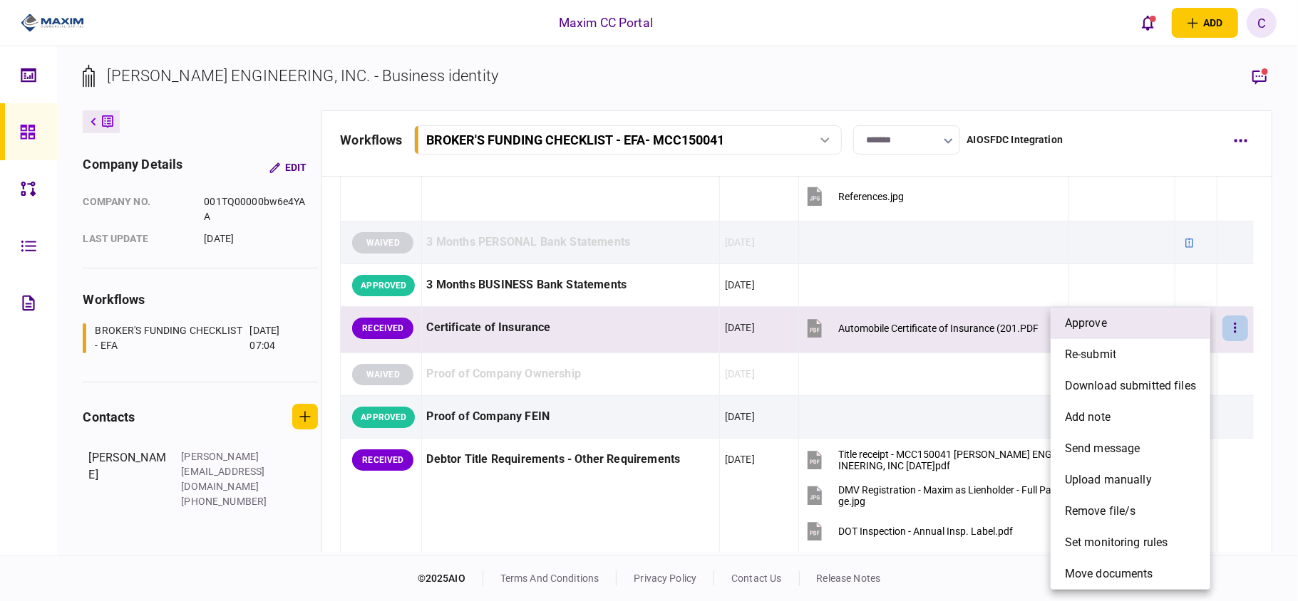
click at [1126, 324] on li "approve" at bounding box center [1130, 323] width 160 height 31
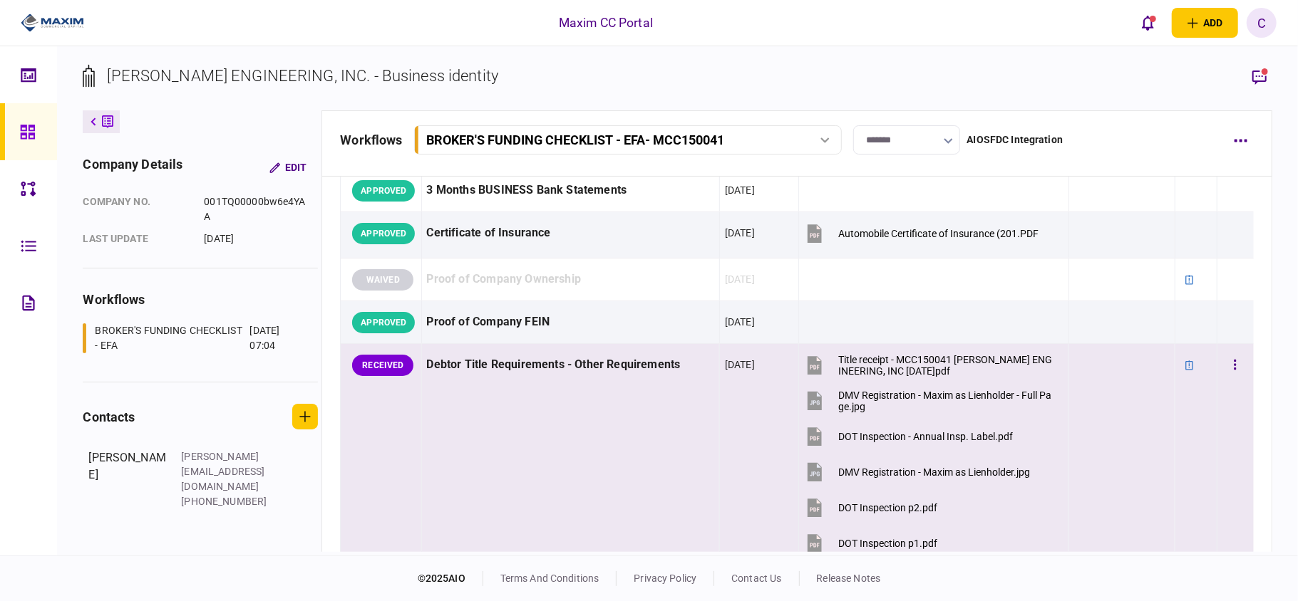
scroll to position [1045, 0]
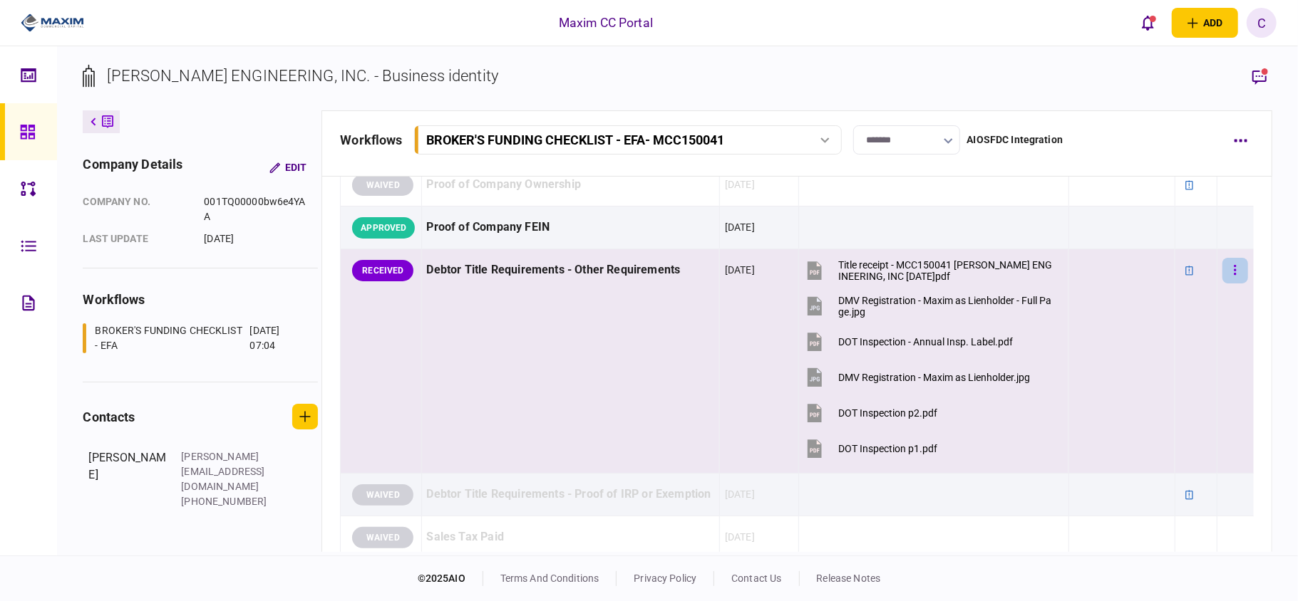
click at [1229, 284] on button "button" at bounding box center [1235, 271] width 26 height 26
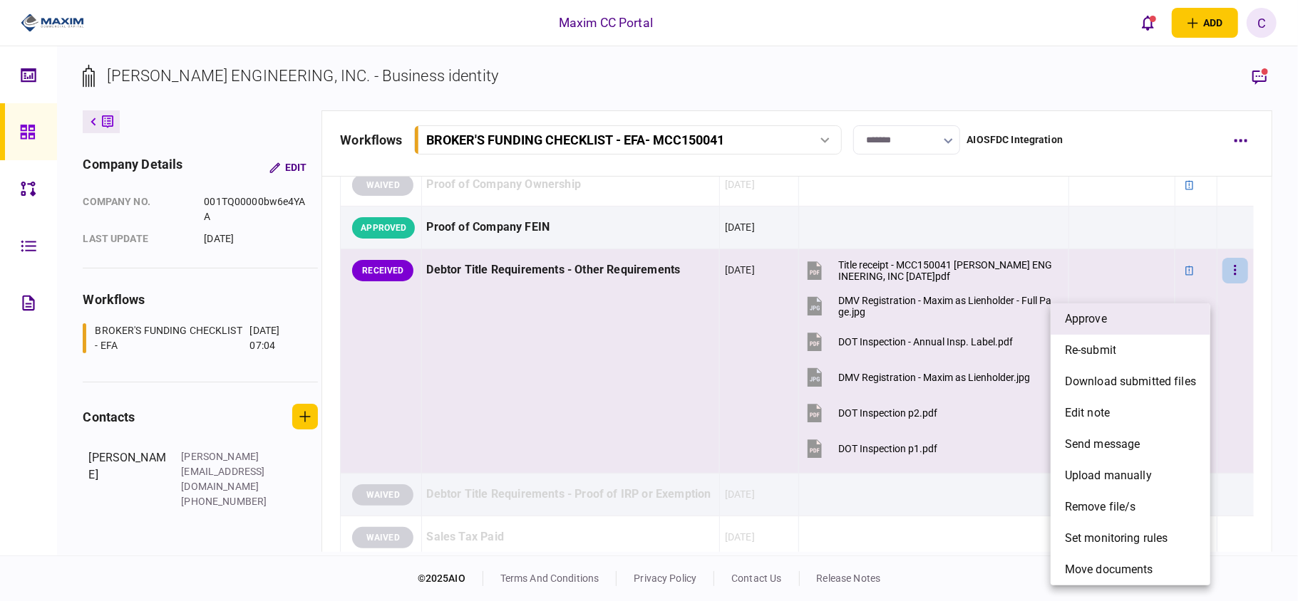
click at [1134, 319] on li "approve" at bounding box center [1130, 319] width 160 height 31
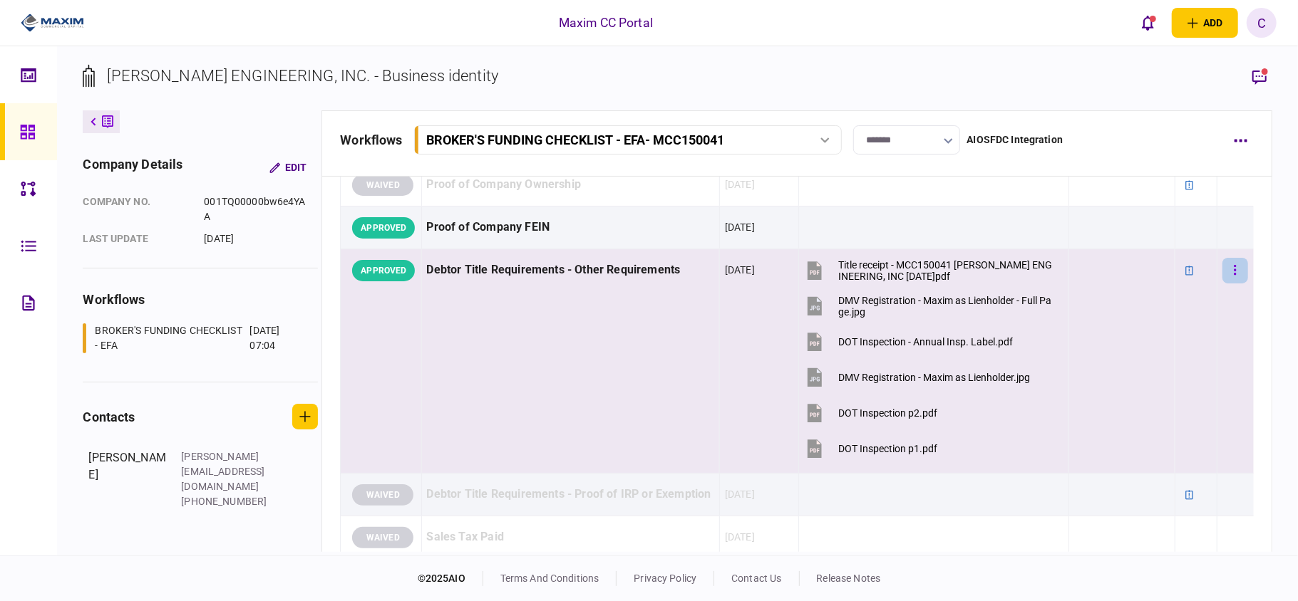
click at [1233, 275] on icon "button" at bounding box center [1234, 270] width 2 height 10
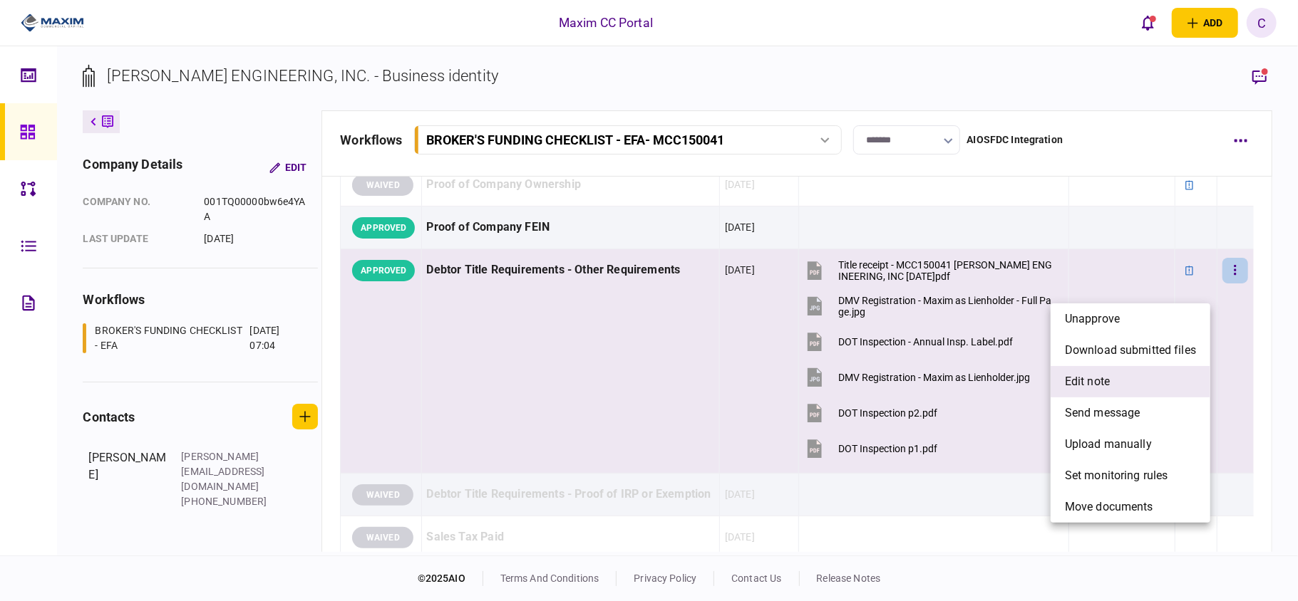
click at [1106, 390] on li "edit note" at bounding box center [1130, 381] width 160 height 31
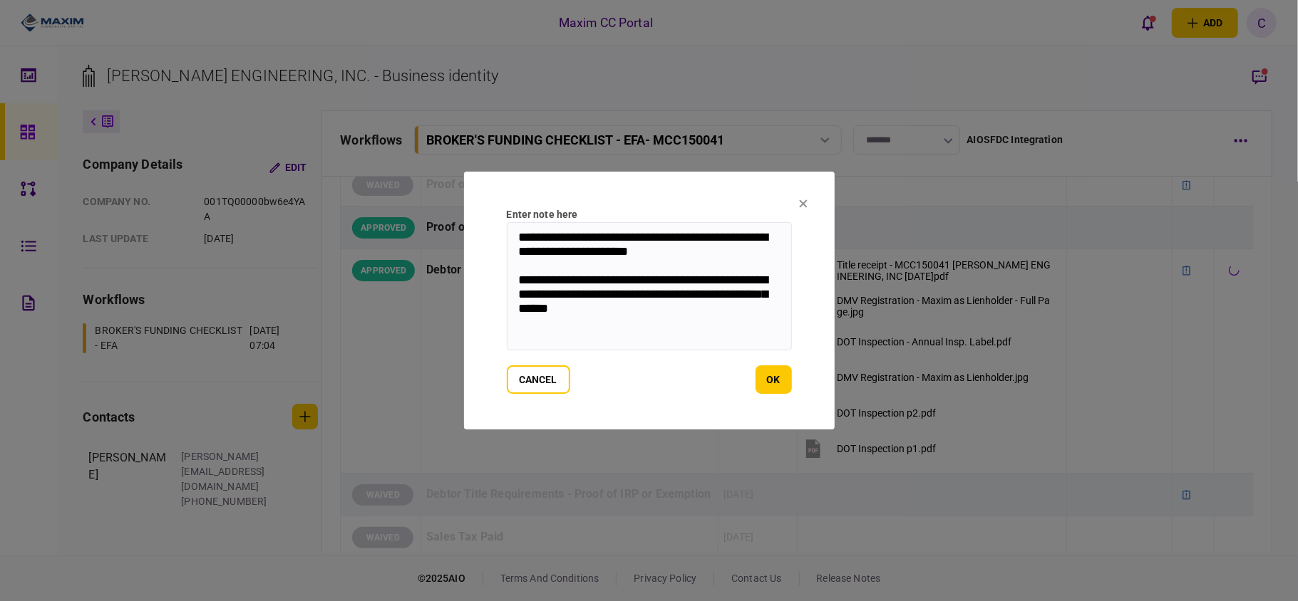
drag, startPoint x: 639, startPoint y: 319, endPoint x: 511, endPoint y: 234, distance: 153.8
click at [511, 234] on textarea "**********" at bounding box center [649, 286] width 285 height 128
paste textarea
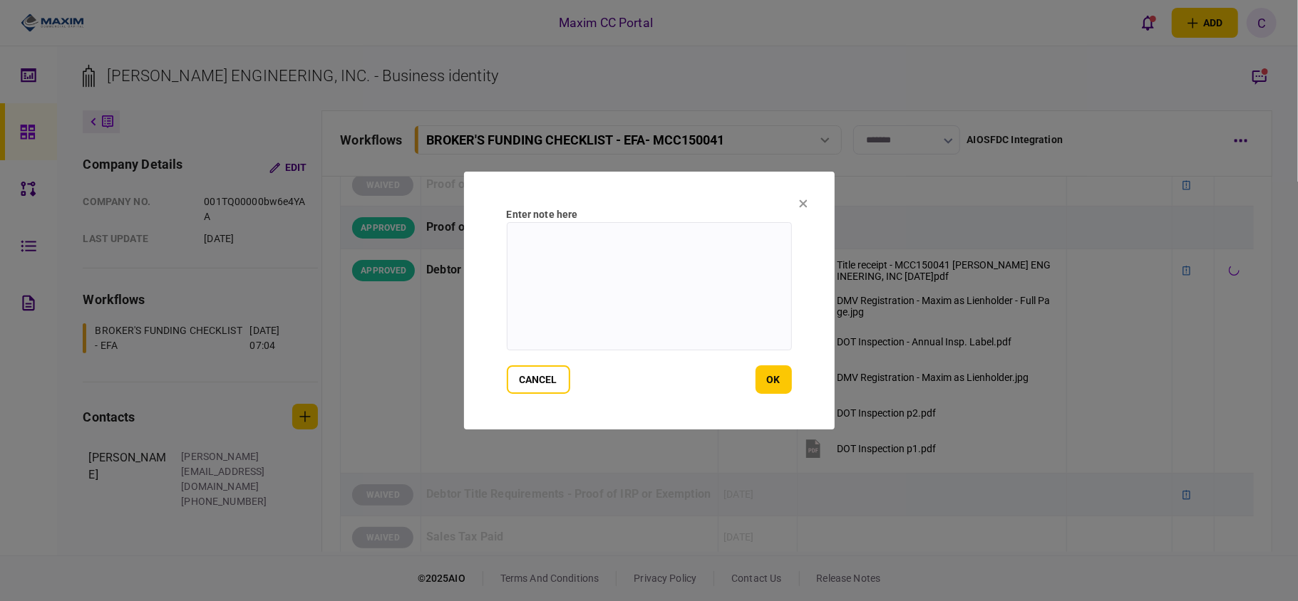
click at [533, 229] on textarea at bounding box center [649, 286] width 285 height 128
paste textarea
click at [568, 237] on textarea at bounding box center [649, 286] width 285 height 128
paste textarea "**********"
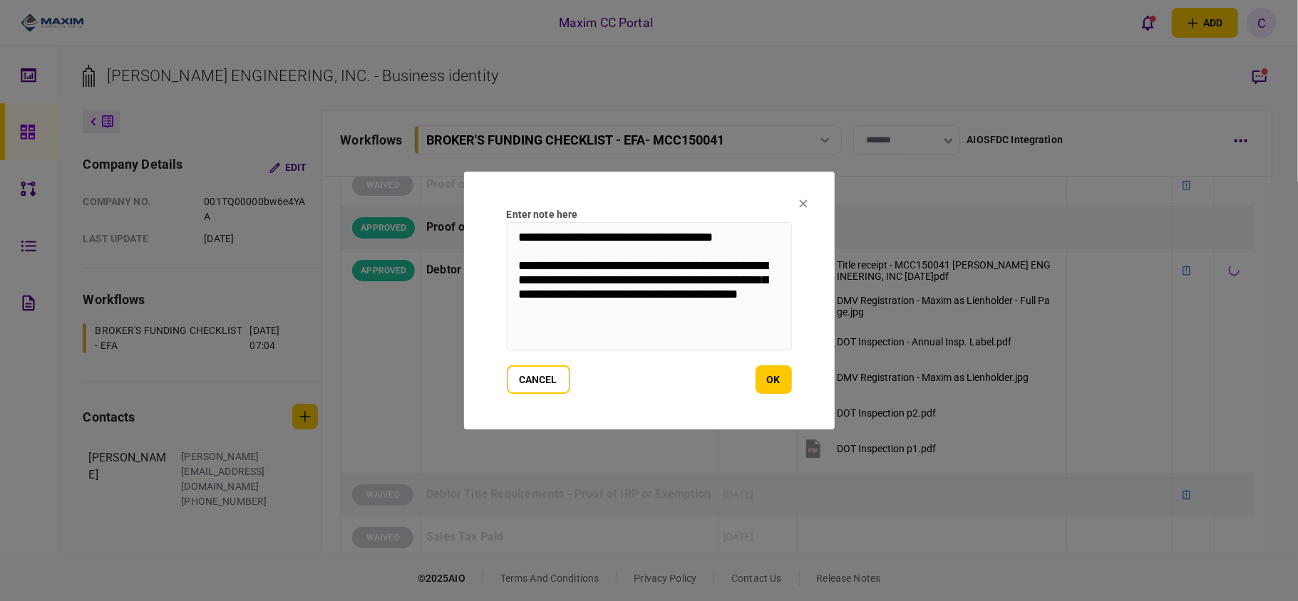
click at [519, 237] on textarea "**********" at bounding box center [649, 286] width 285 height 128
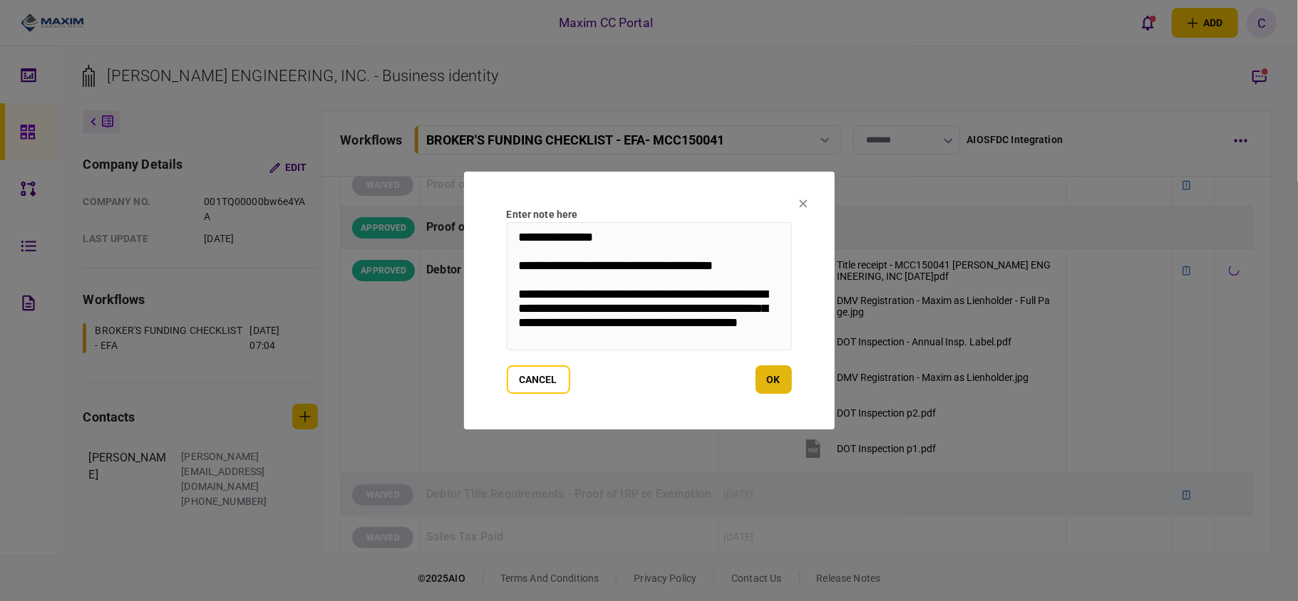
type textarea "**********"
click at [771, 378] on button "ok" at bounding box center [773, 380] width 36 height 29
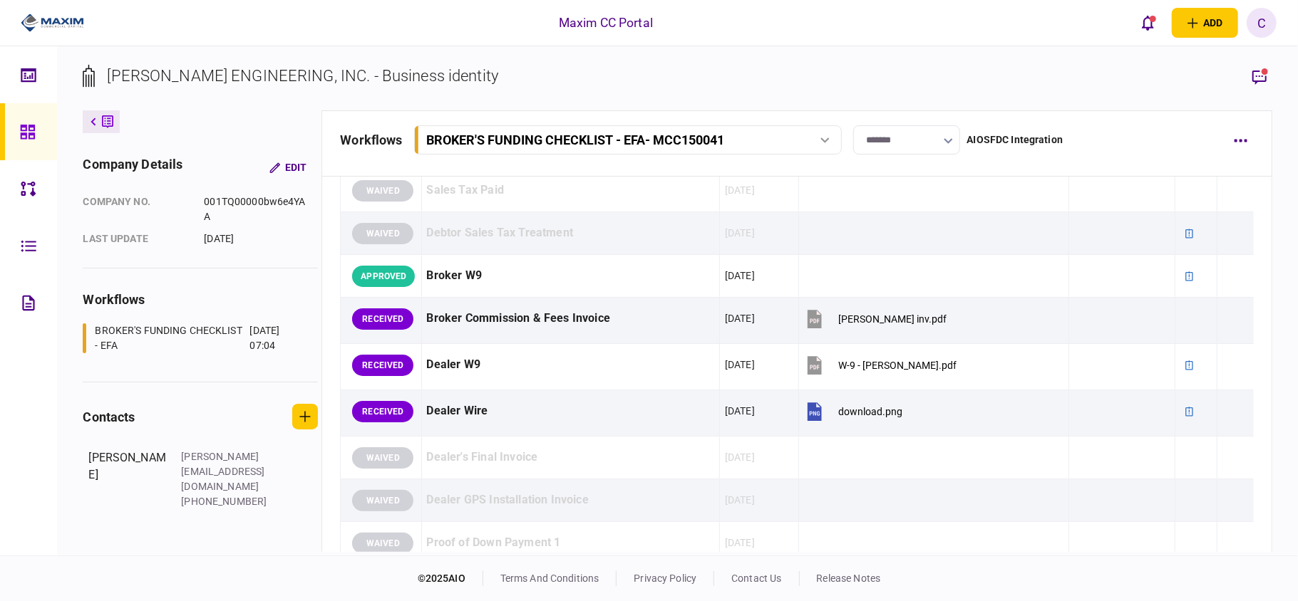
scroll to position [1425, 0]
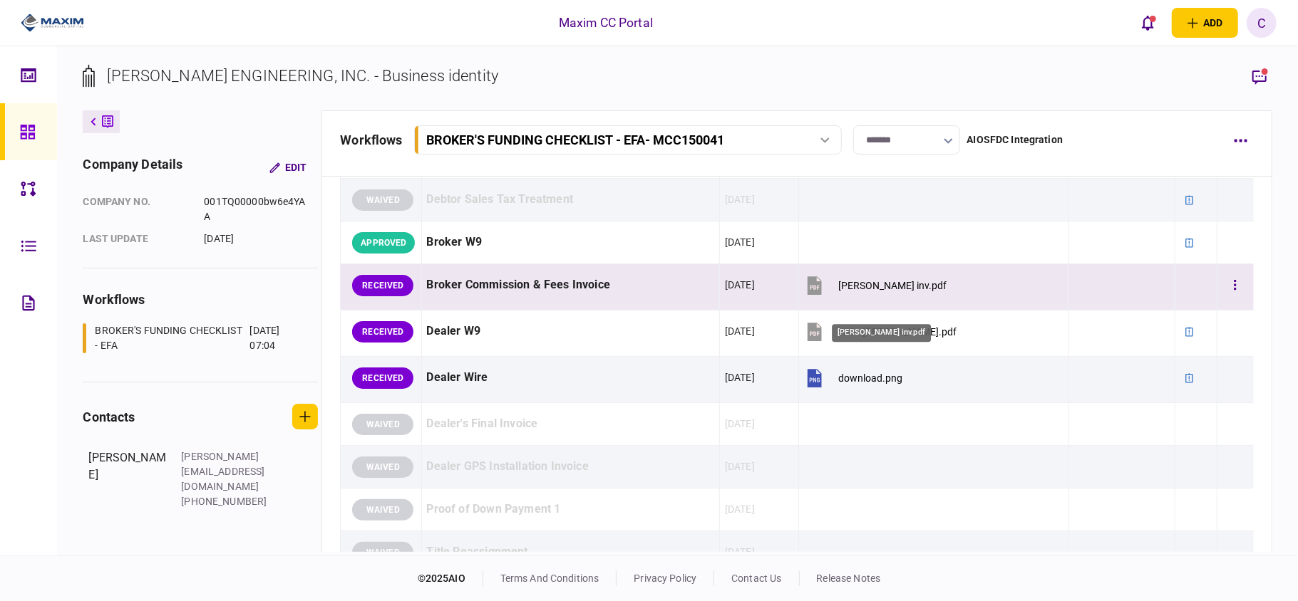
click at [871, 291] on div "[PERSON_NAME] inv.pdf" at bounding box center [892, 285] width 108 height 11
click at [1222, 299] on button "button" at bounding box center [1235, 286] width 26 height 26
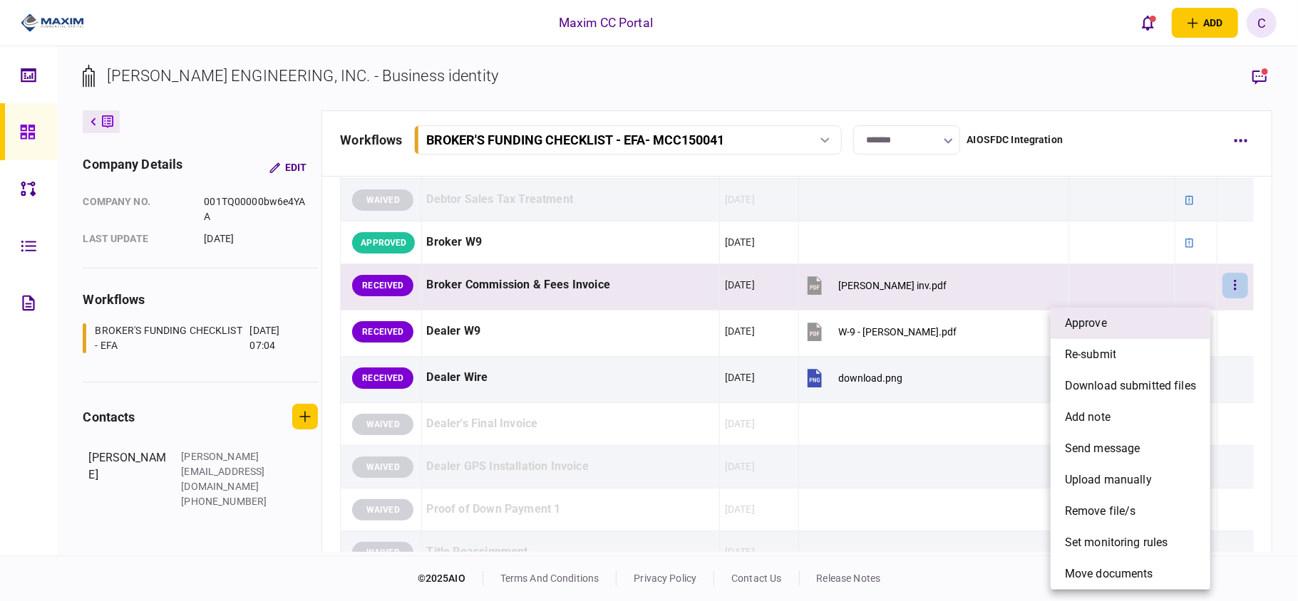
click at [1136, 326] on li "approve" at bounding box center [1130, 323] width 160 height 31
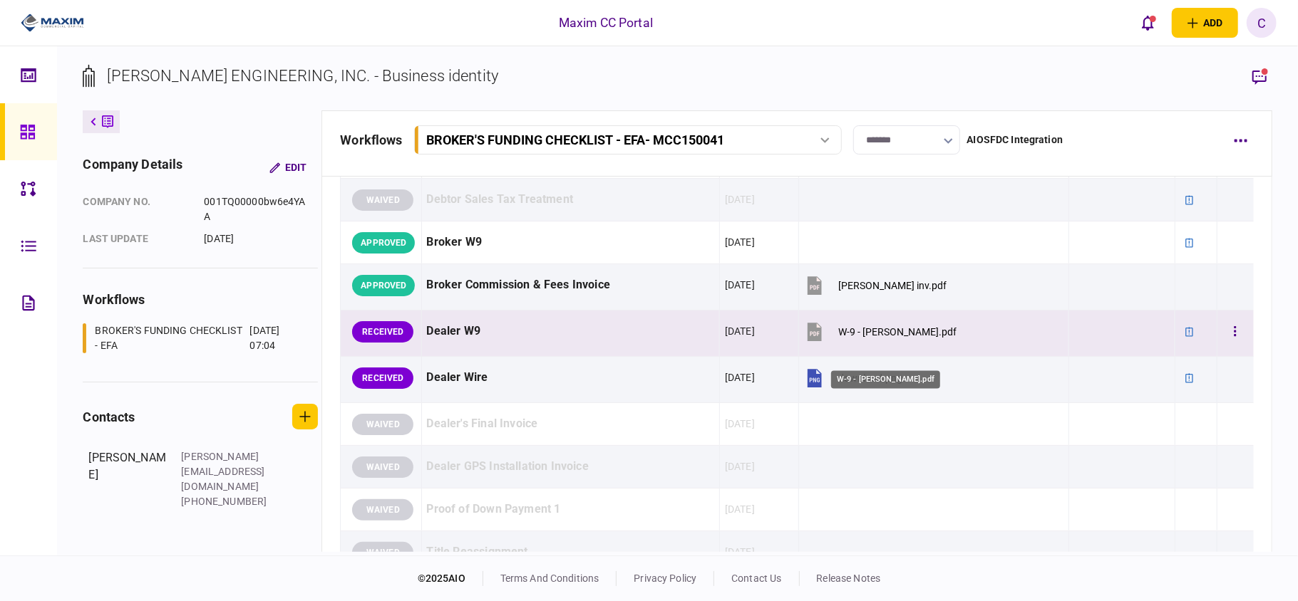
click at [850, 338] on div "W-9 - [PERSON_NAME].pdf" at bounding box center [897, 331] width 118 height 11
click at [1184, 337] on icon at bounding box center [1189, 332] width 10 height 10
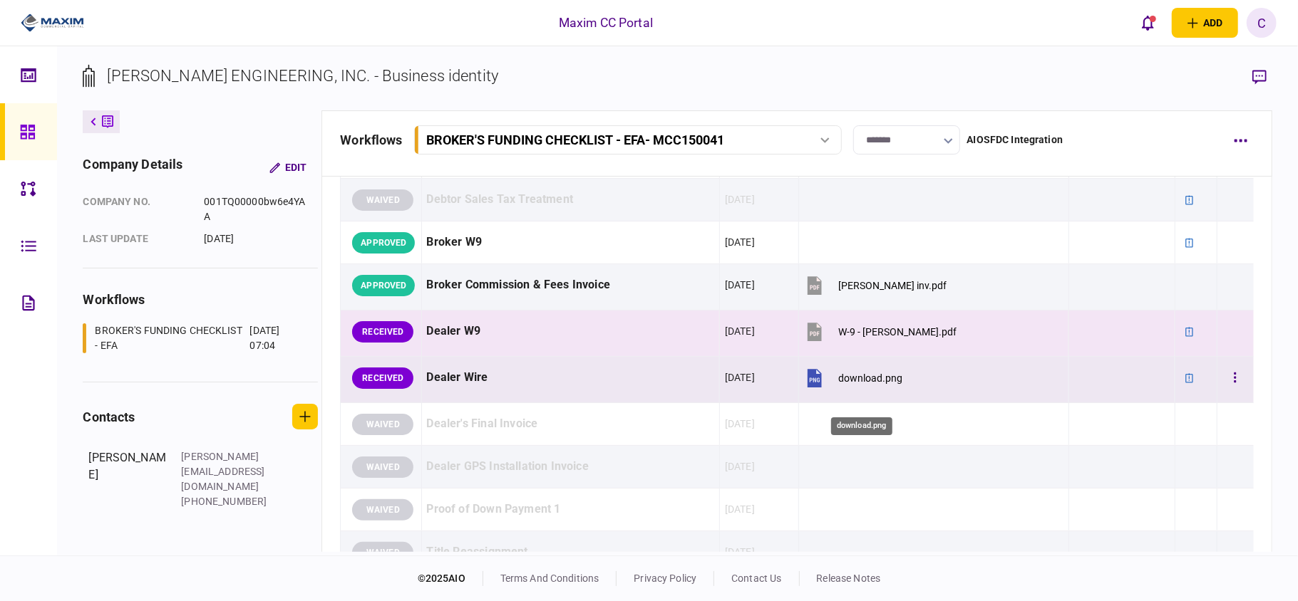
click at [864, 384] on div "download.png" at bounding box center [870, 378] width 64 height 11
click at [1224, 391] on button "button" at bounding box center [1235, 379] width 26 height 26
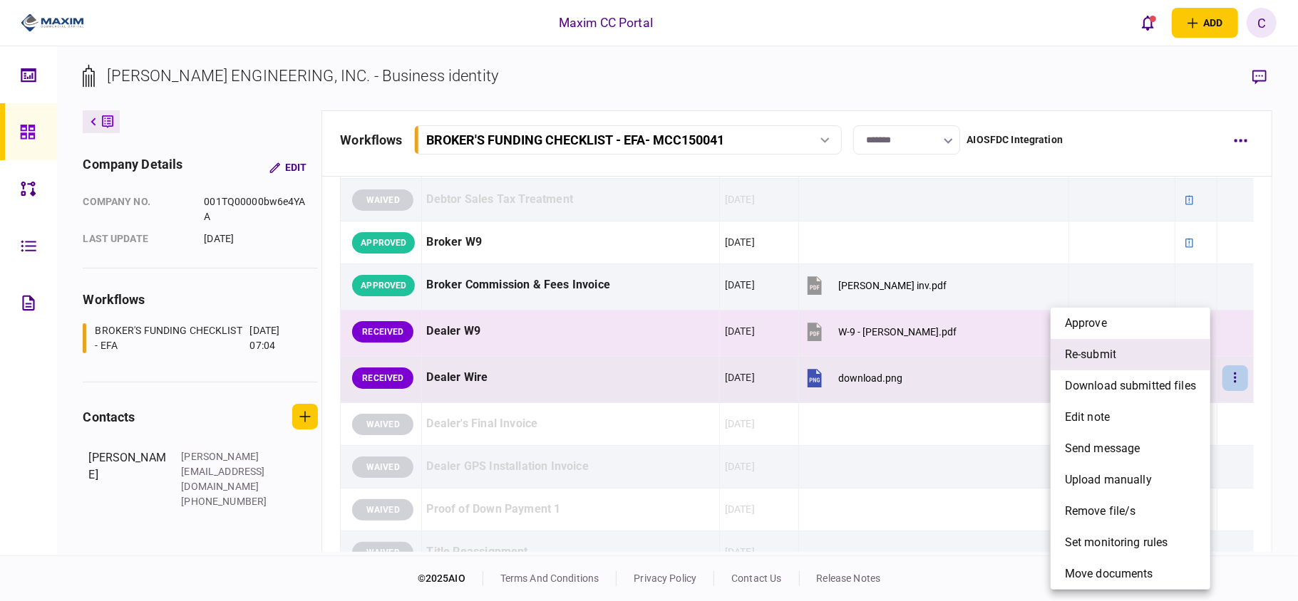
click at [1065, 357] on span "re-submit" at bounding box center [1090, 354] width 51 height 17
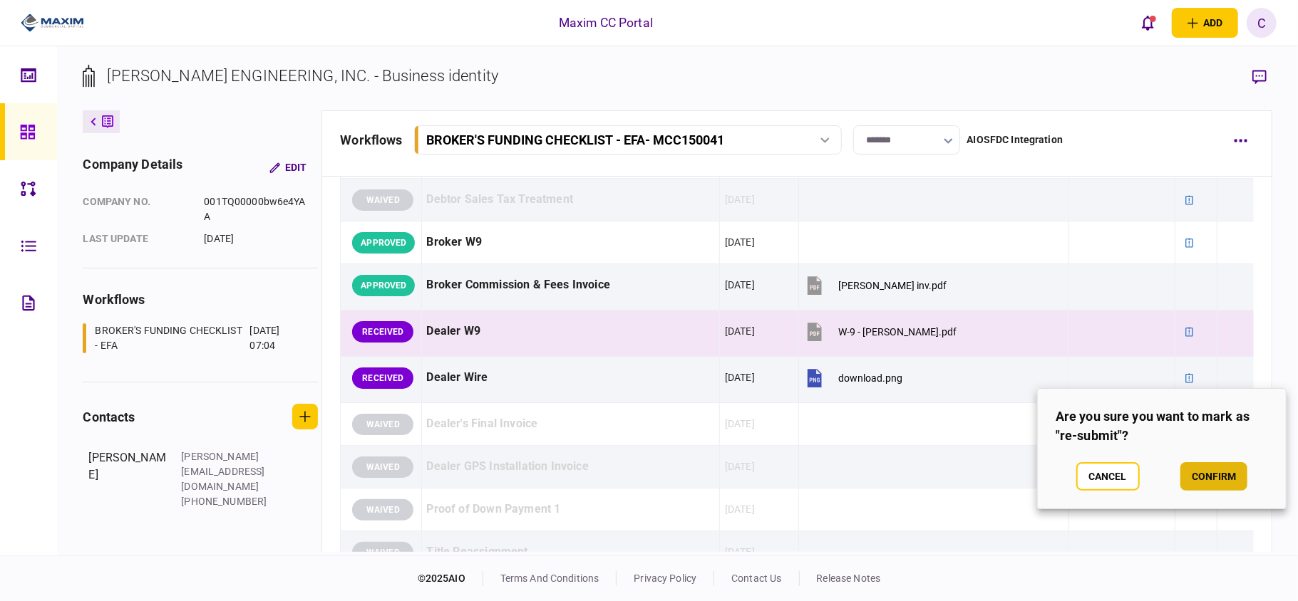
click at [1207, 477] on button "confirm" at bounding box center [1213, 476] width 67 height 29
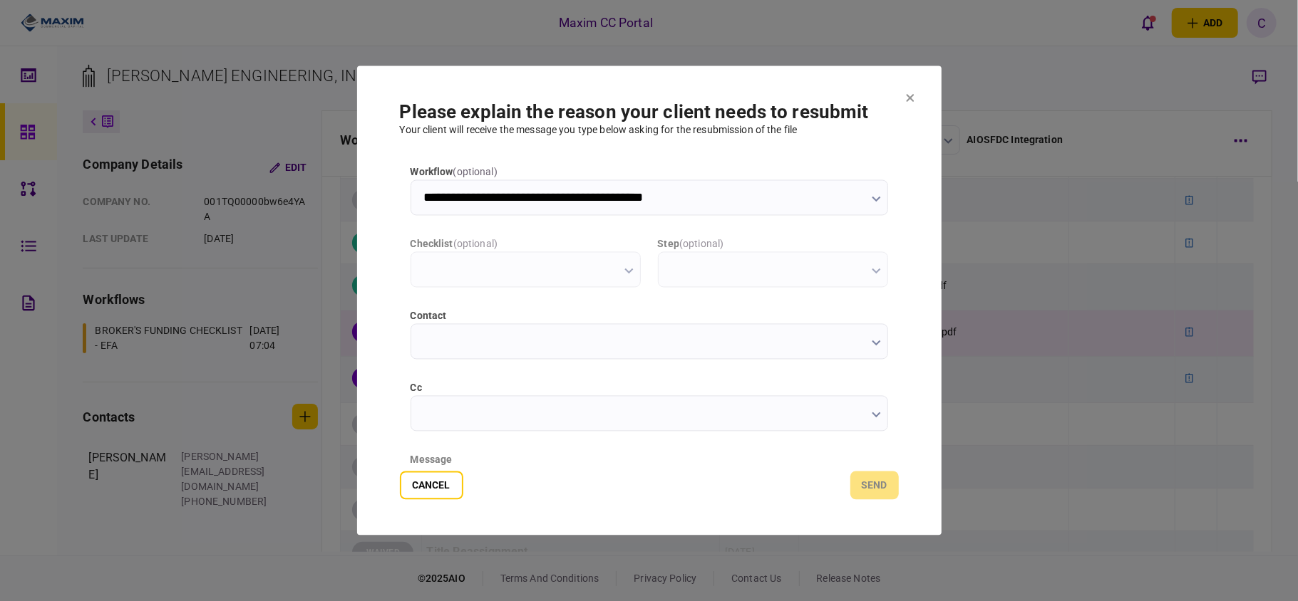
scroll to position [0, 0]
type input "**********"
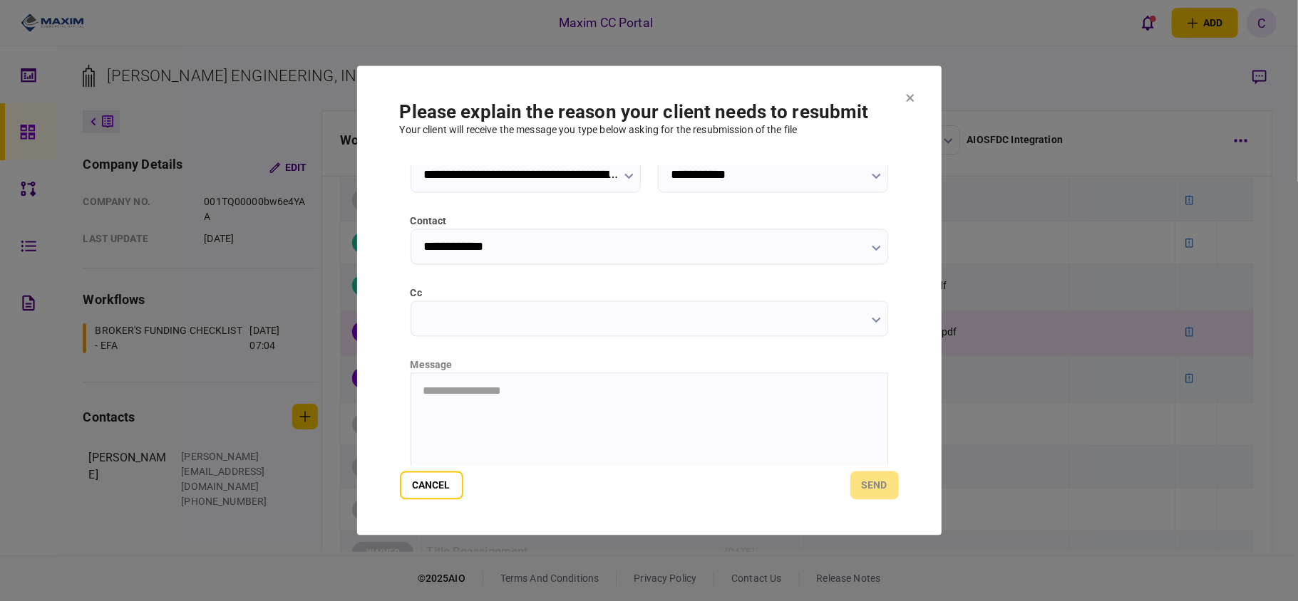
scroll to position [180, 0]
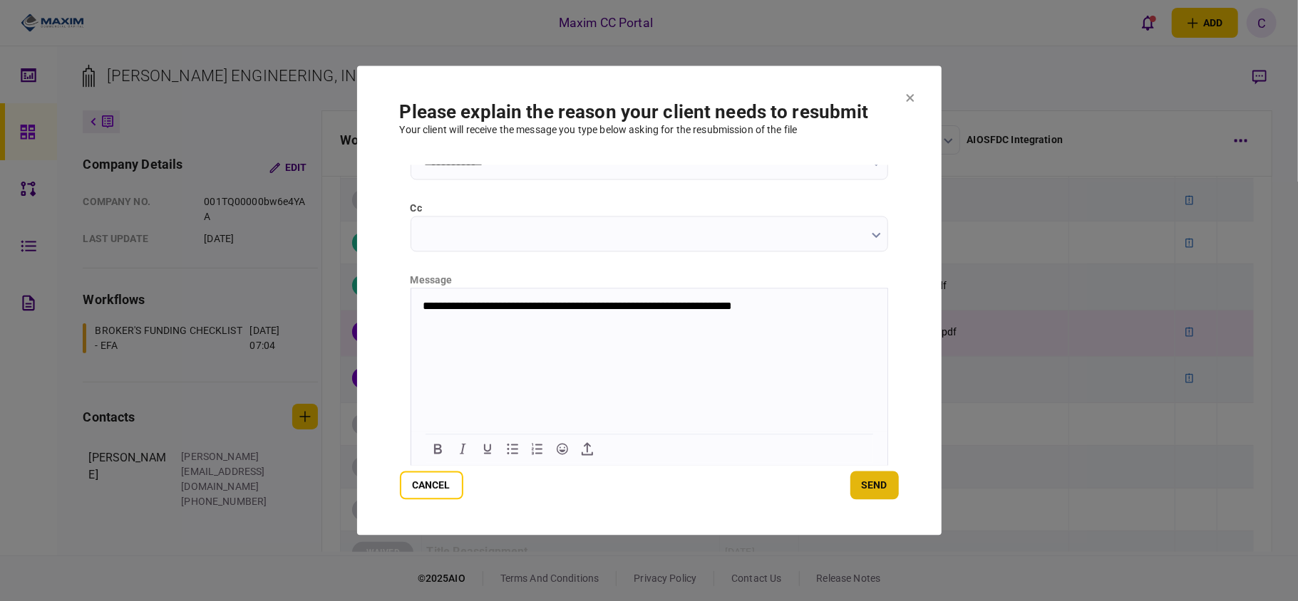
click at [864, 483] on button "send" at bounding box center [874, 486] width 48 height 29
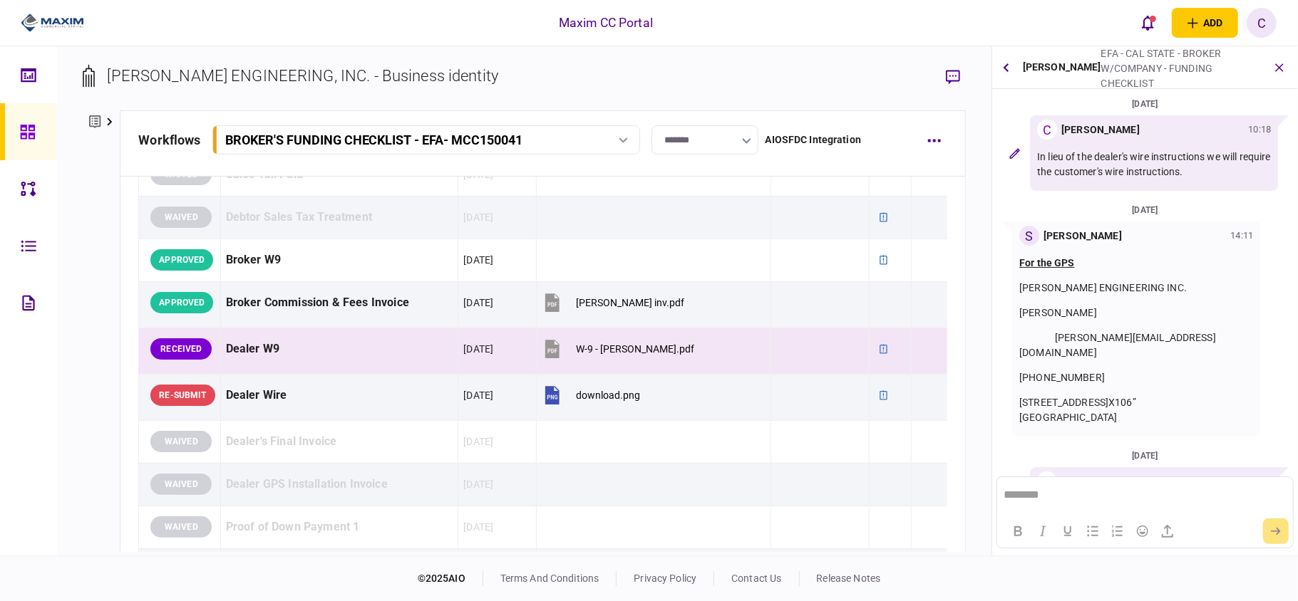
scroll to position [63, 0]
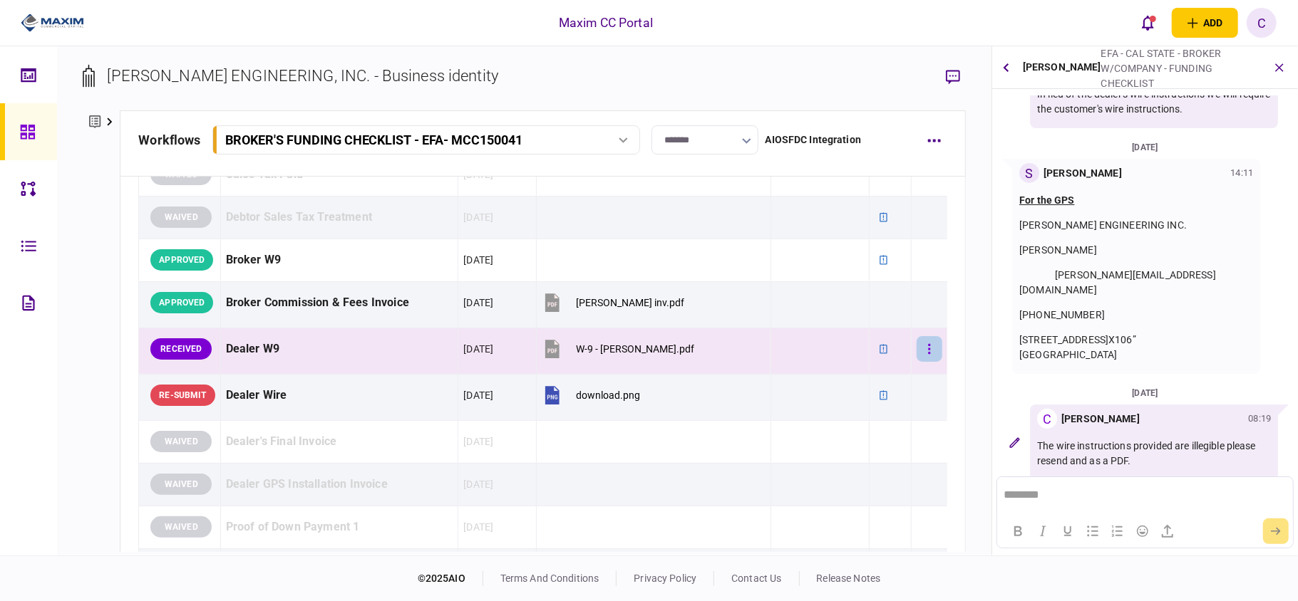
click at [916, 355] on button "button" at bounding box center [929, 349] width 26 height 26
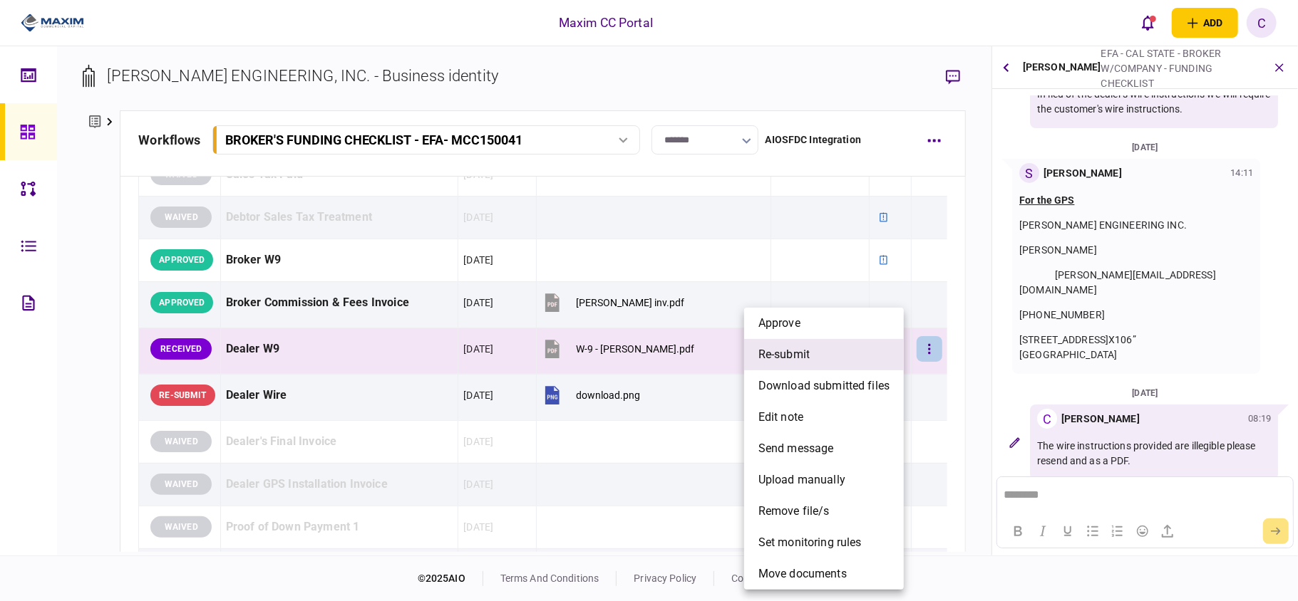
click at [779, 358] on span "re-submit" at bounding box center [783, 354] width 51 height 17
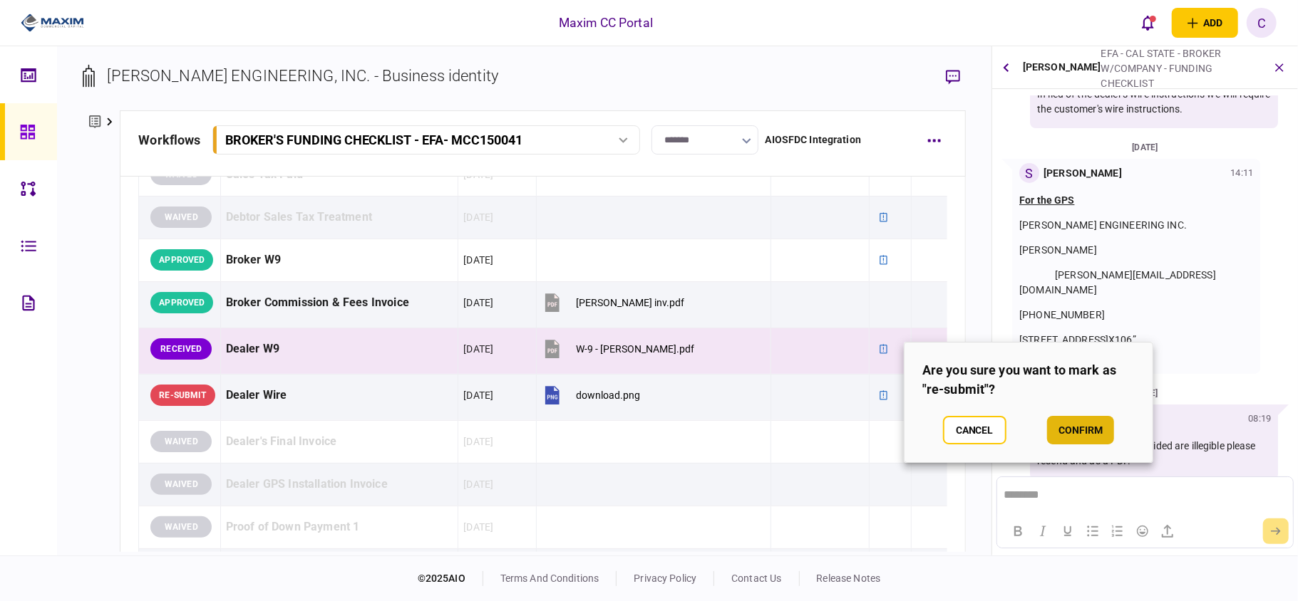
click at [1082, 423] on button "confirm" at bounding box center [1080, 430] width 67 height 29
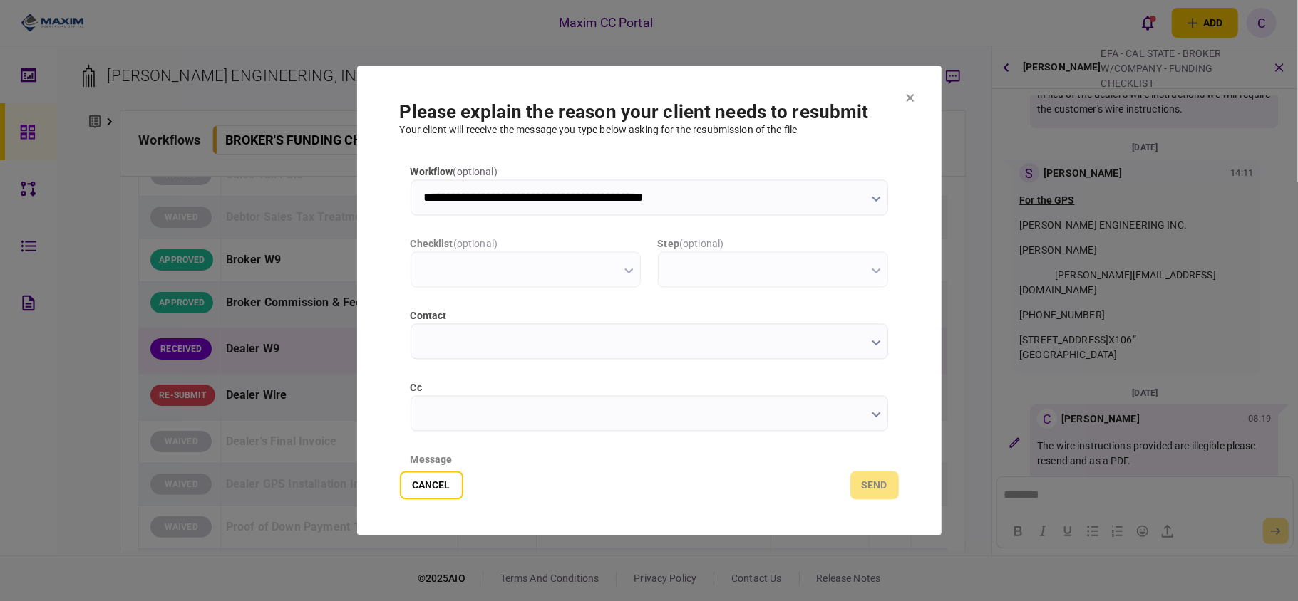
scroll to position [0, 0]
type input "**********"
type input "*********"
type input "**********"
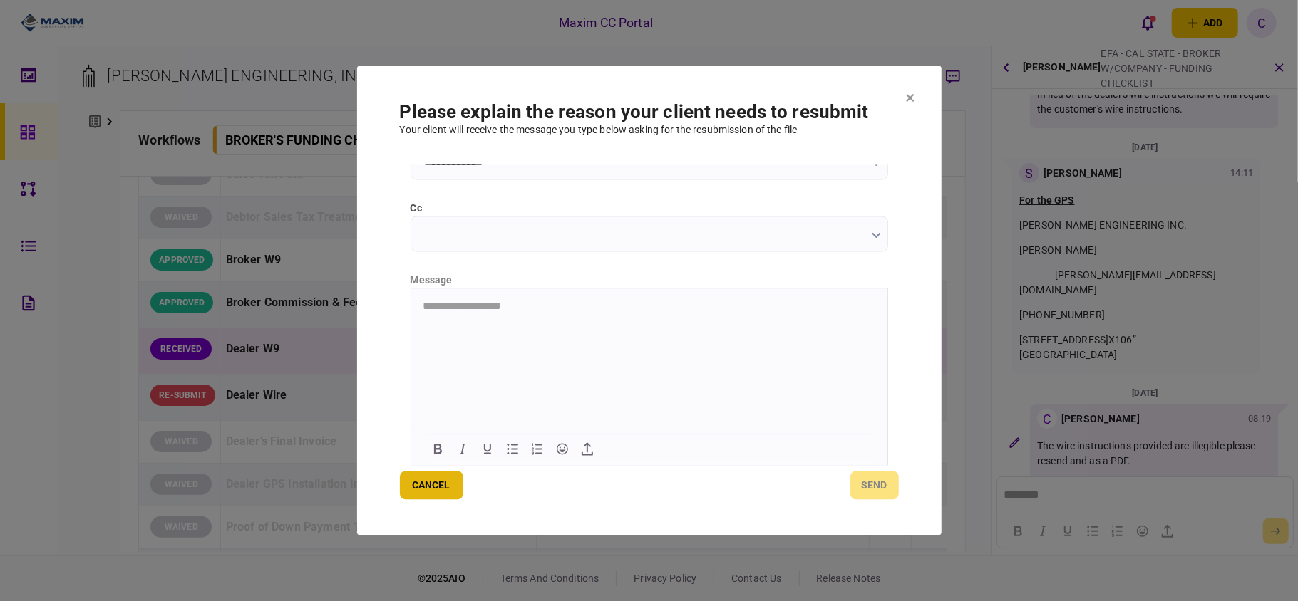
click at [443, 477] on button "Cancel" at bounding box center [431, 486] width 63 height 29
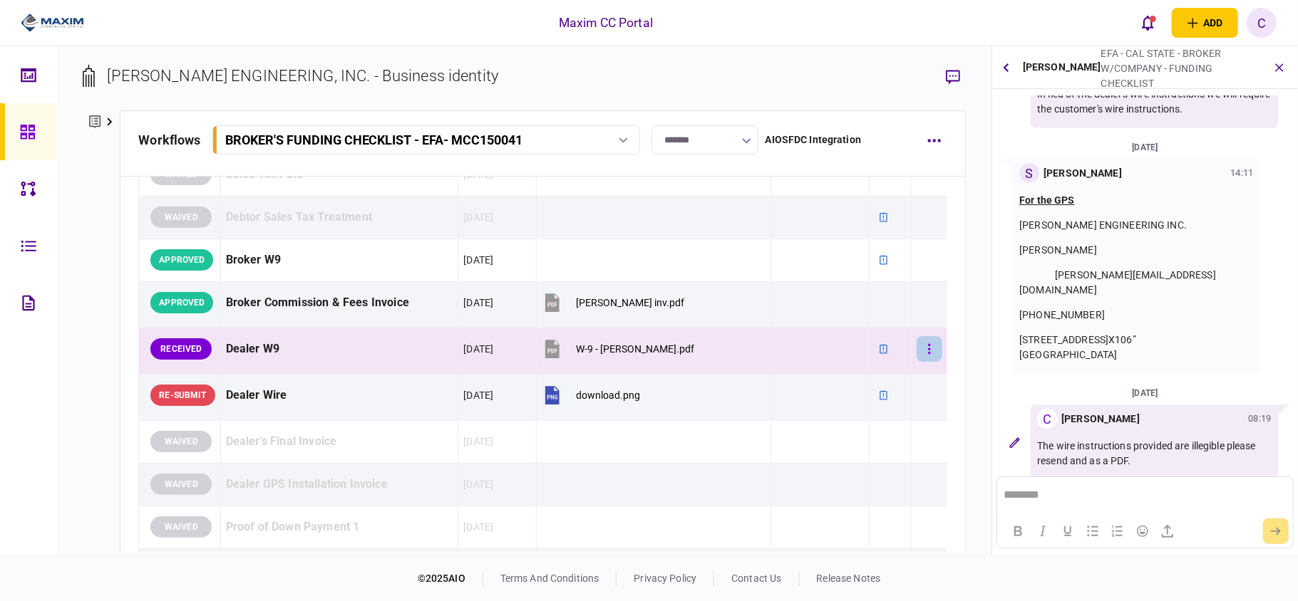
click at [916, 354] on button "button" at bounding box center [929, 349] width 26 height 26
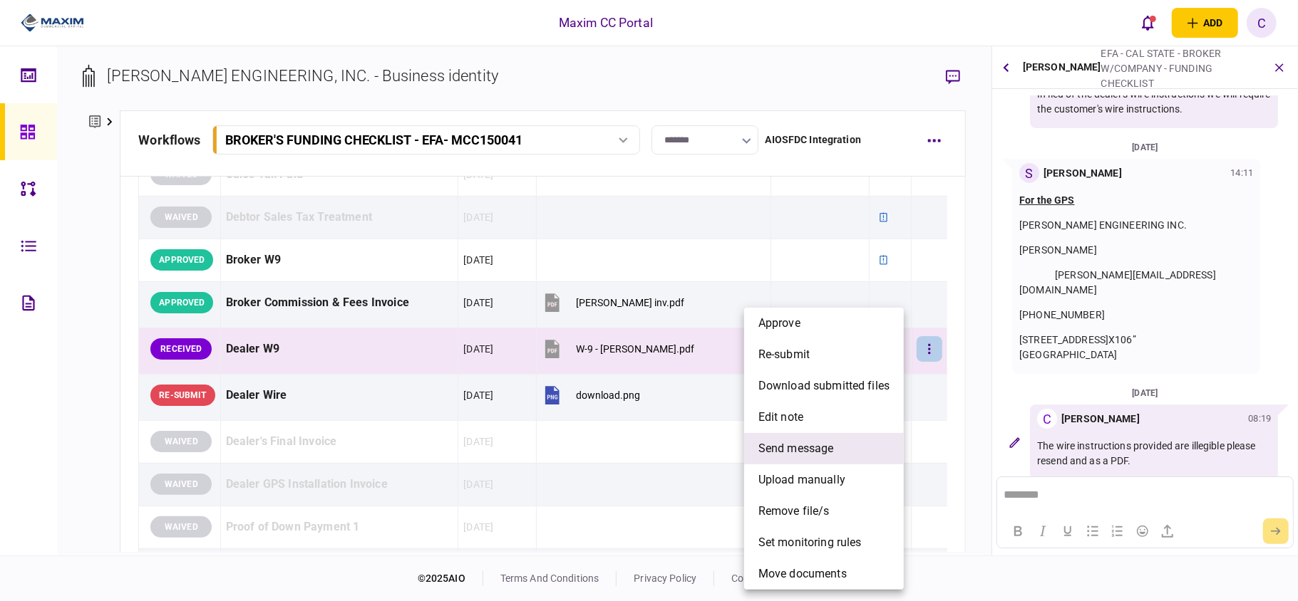
click at [799, 459] on li "send message" at bounding box center [824, 448] width 160 height 31
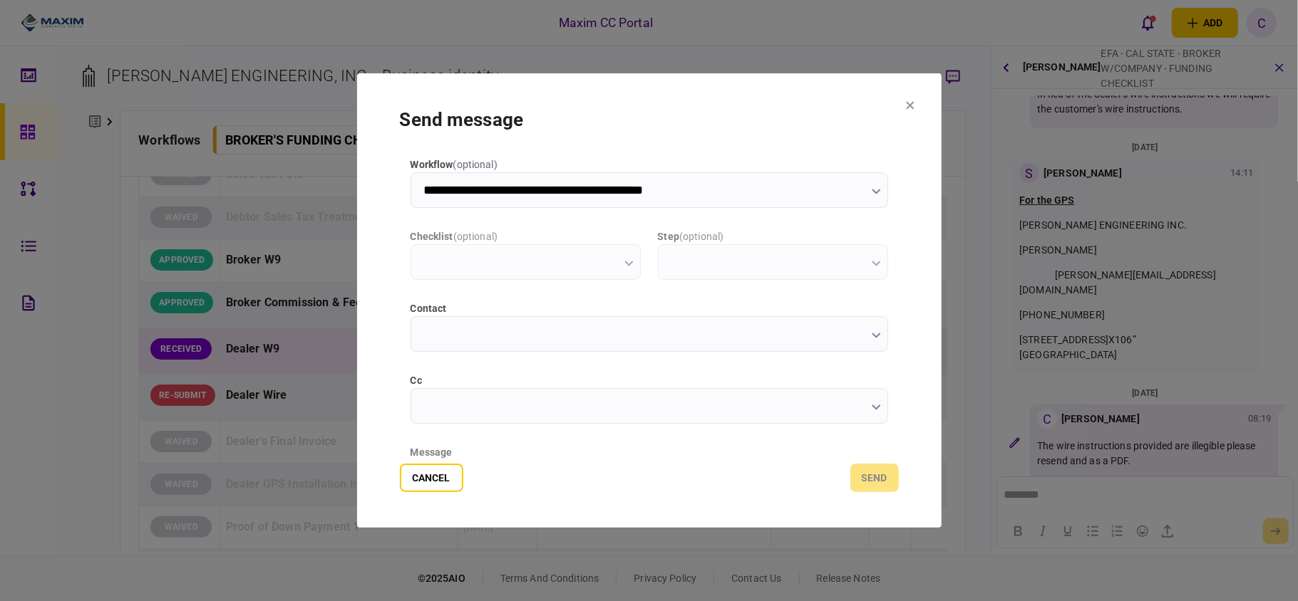
scroll to position [0, 0]
type input "**********"
type input "*********"
type input "**********"
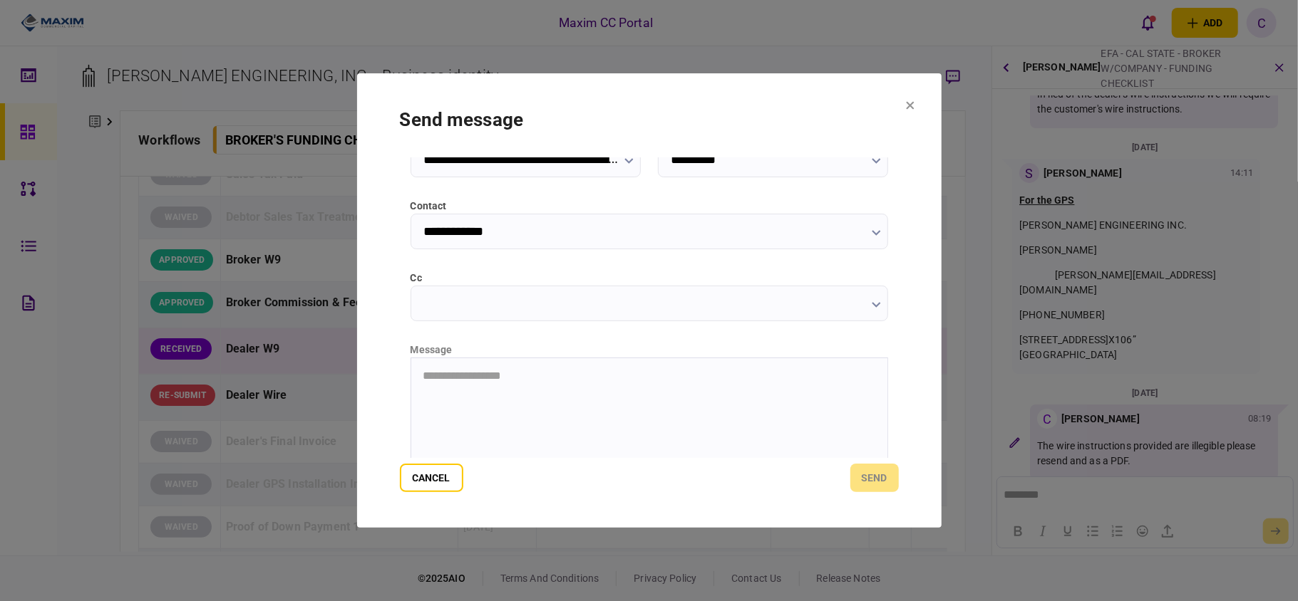
scroll to position [180, 0]
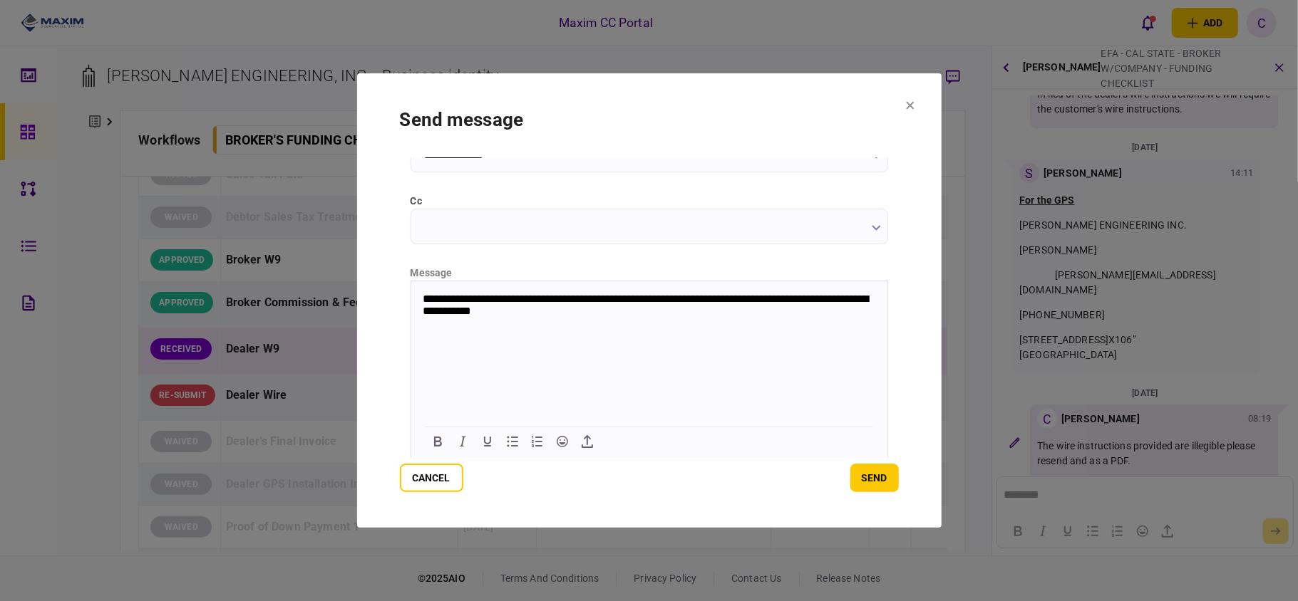
click at [565, 315] on p "**********" at bounding box center [647, 305] width 450 height 26
click at [879, 471] on button "send" at bounding box center [874, 478] width 48 height 29
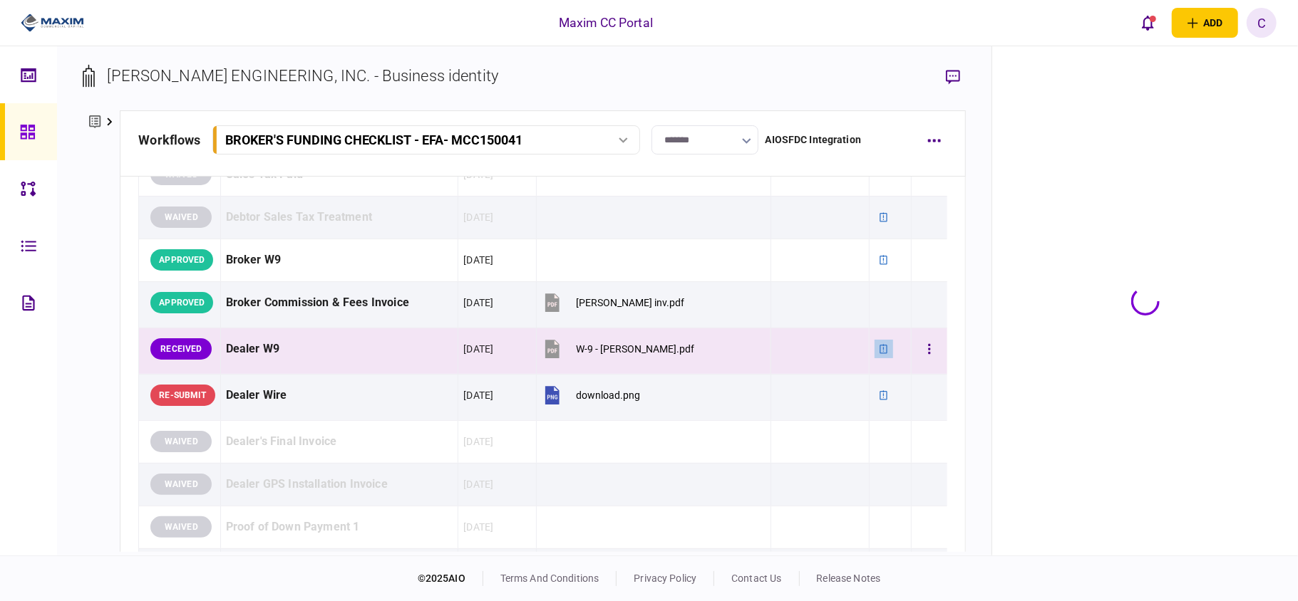
click at [879, 351] on icon at bounding box center [884, 349] width 10 height 10
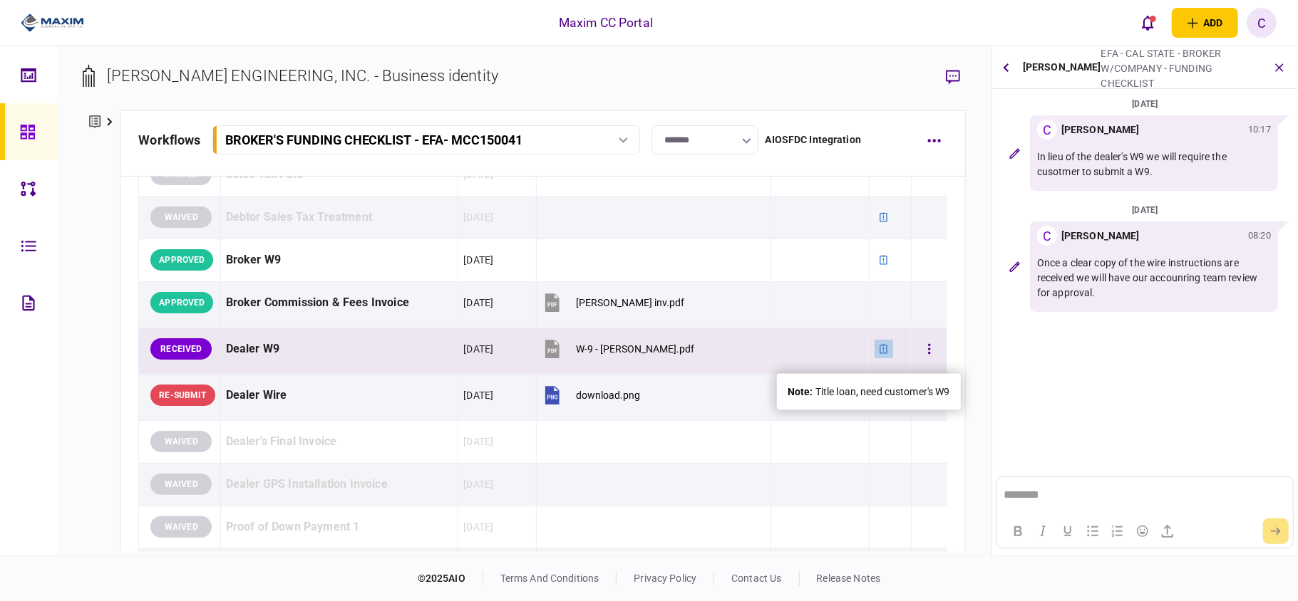
scroll to position [0, 0]
click at [922, 348] on button "button" at bounding box center [929, 349] width 26 height 26
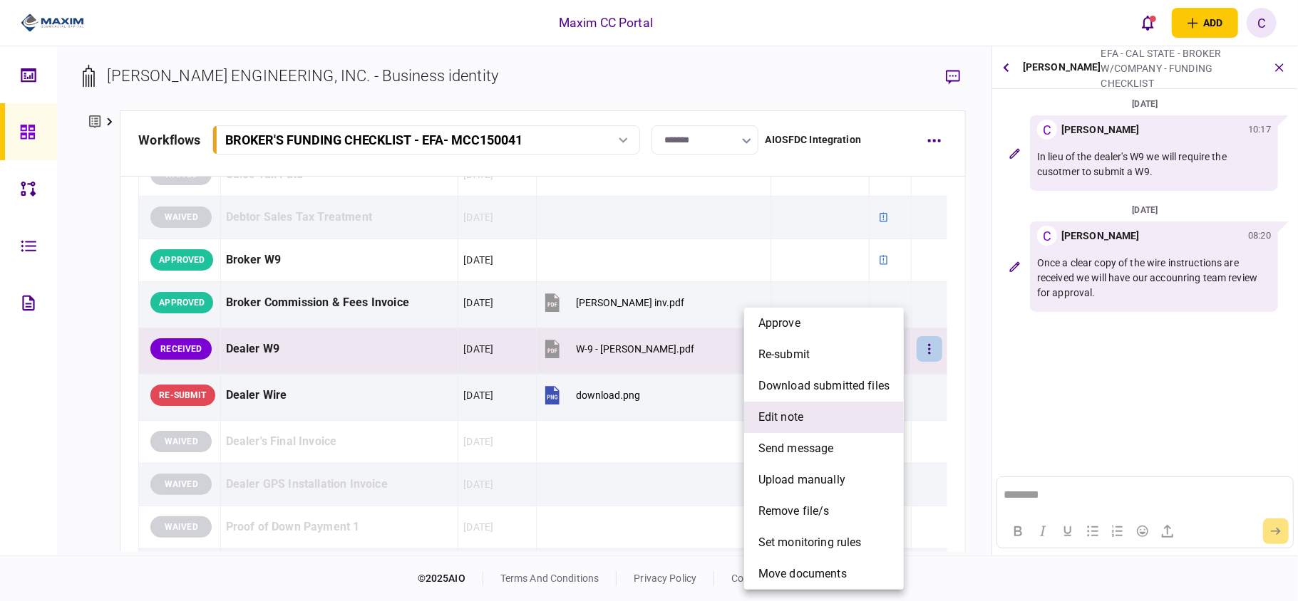
click at [796, 416] on span "edit note" at bounding box center [780, 417] width 45 height 17
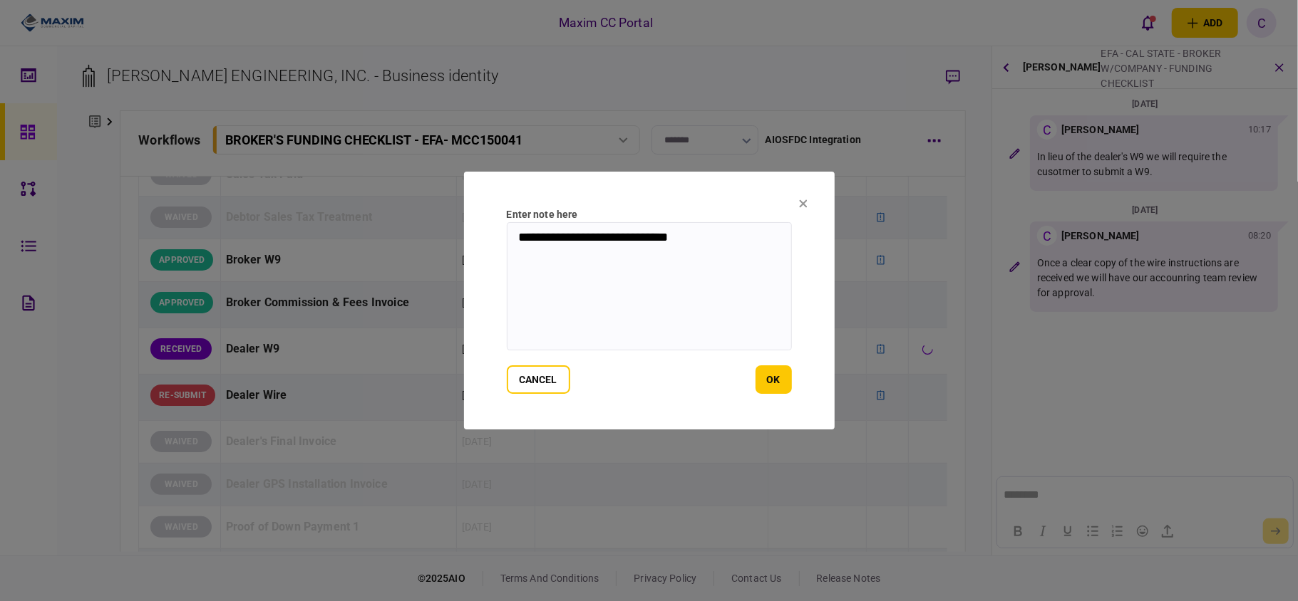
click at [514, 243] on textarea "**********" at bounding box center [649, 286] width 285 height 128
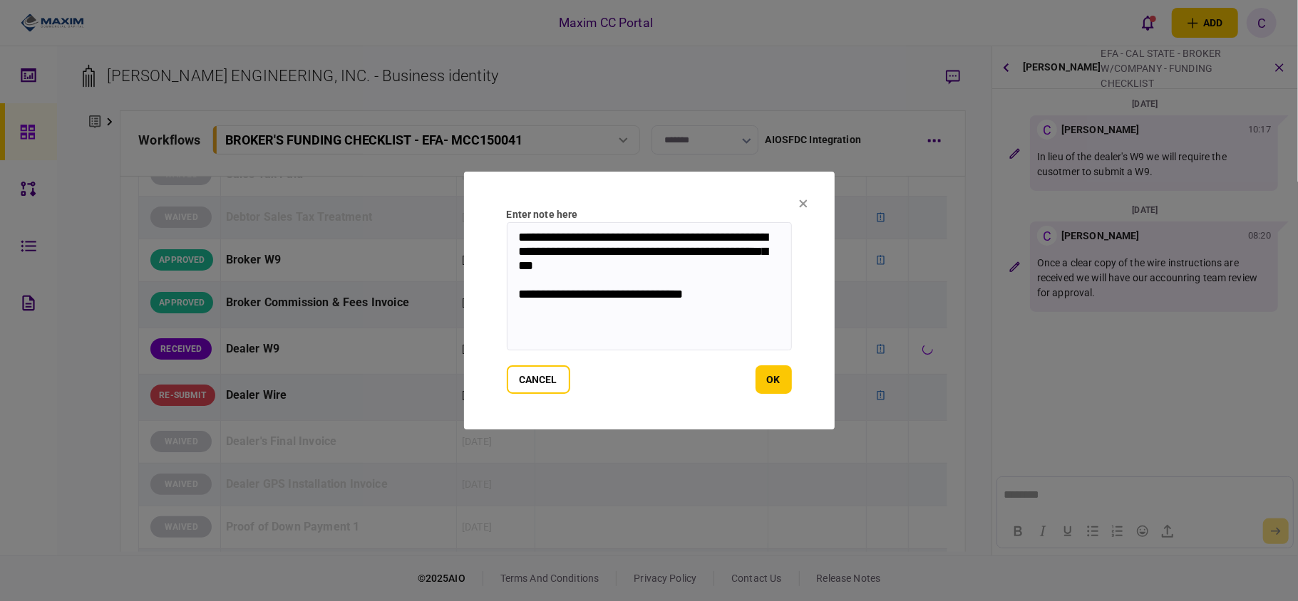
click at [735, 251] on textarea "**********" at bounding box center [649, 286] width 285 height 128
drag, startPoint x: 740, startPoint y: 306, endPoint x: 485, endPoint y: 242, distance: 263.0
click at [485, 242] on section "**********" at bounding box center [649, 301] width 371 height 258
click at [705, 319] on textarea "**********" at bounding box center [649, 286] width 285 height 128
click at [723, 294] on textarea "**********" at bounding box center [649, 286] width 285 height 128
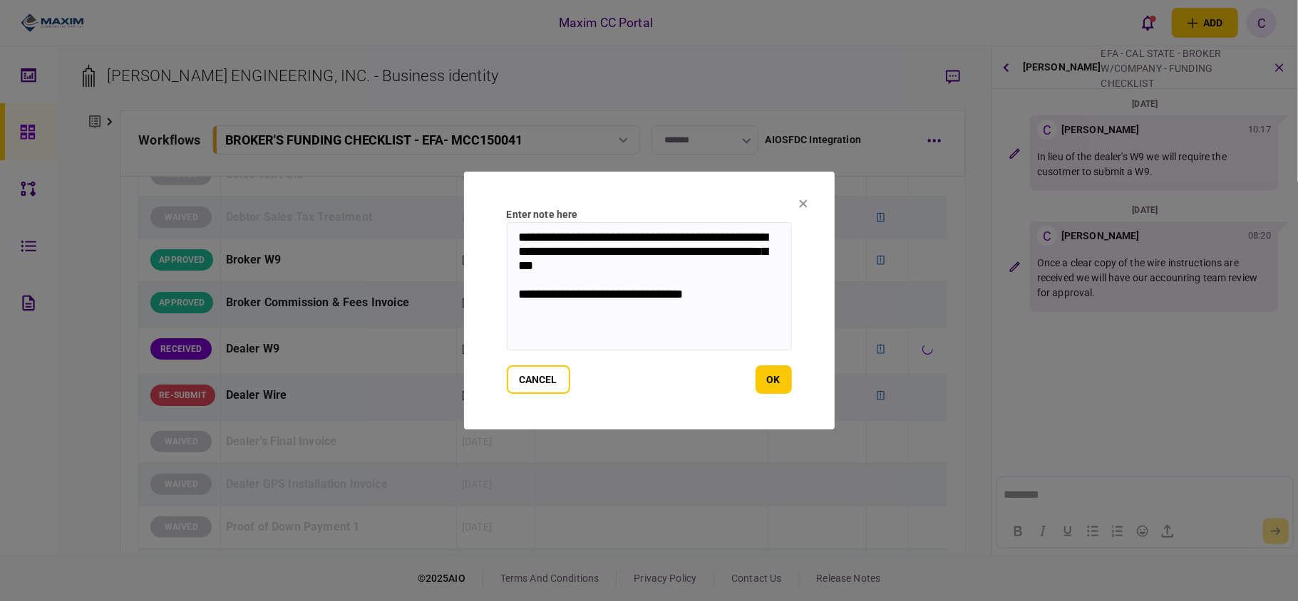
drag, startPoint x: 723, startPoint y: 295, endPoint x: 536, endPoint y: 298, distance: 186.7
click at [536, 298] on textarea "**********" at bounding box center [649, 286] width 285 height 128
drag, startPoint x: 693, startPoint y: 304, endPoint x: 562, endPoint y: 232, distance: 149.6
click at [532, 232] on textarea "**********" at bounding box center [649, 286] width 285 height 128
click at [668, 235] on textarea "**********" at bounding box center [649, 286] width 285 height 128
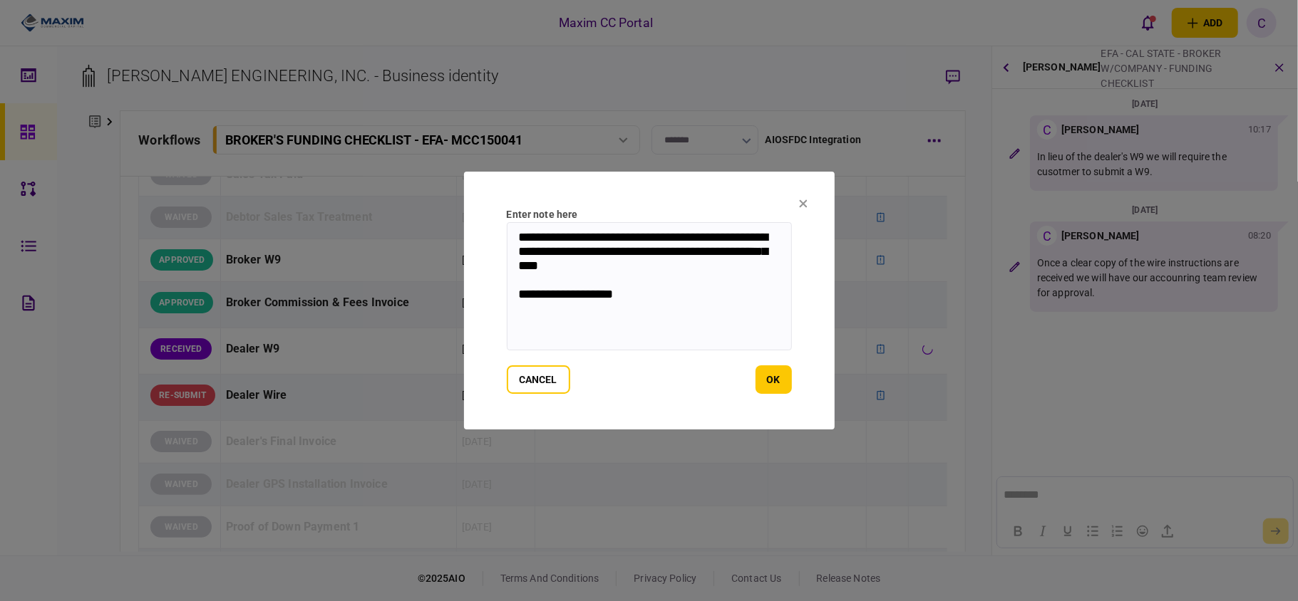
drag, startPoint x: 656, startPoint y: 296, endPoint x: 502, endPoint y: 221, distance: 170.8
click at [502, 221] on section "**********" at bounding box center [649, 301] width 371 height 258
type textarea "**********"
click at [760, 371] on button "ok" at bounding box center [773, 380] width 36 height 29
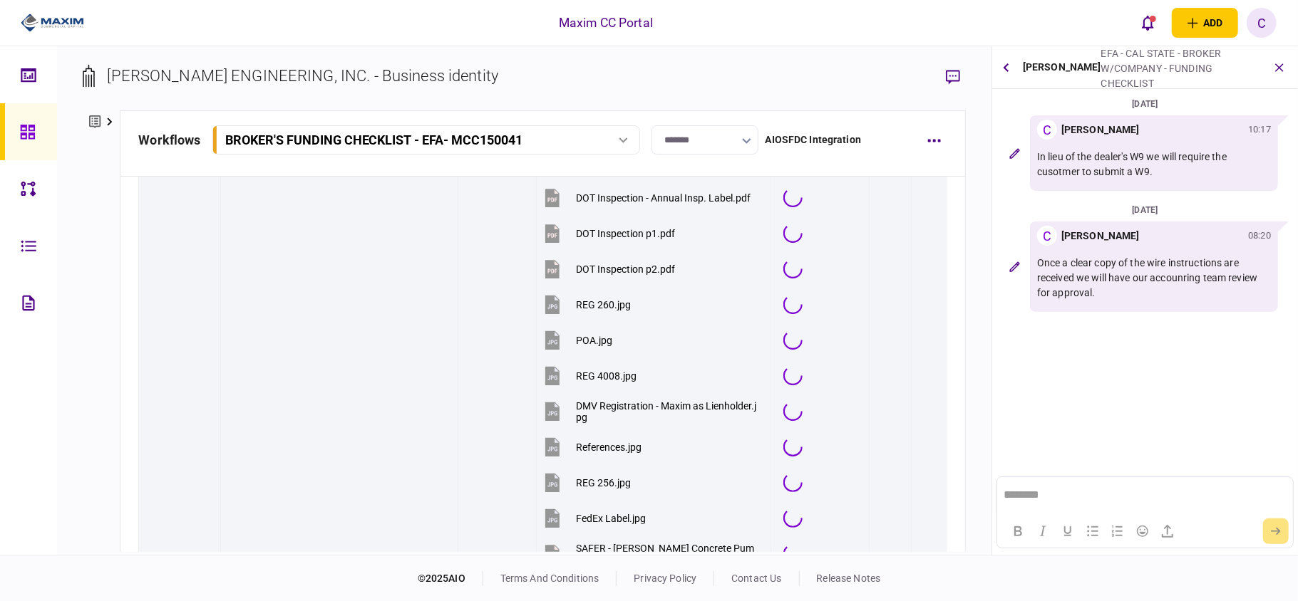
scroll to position [1425, 0]
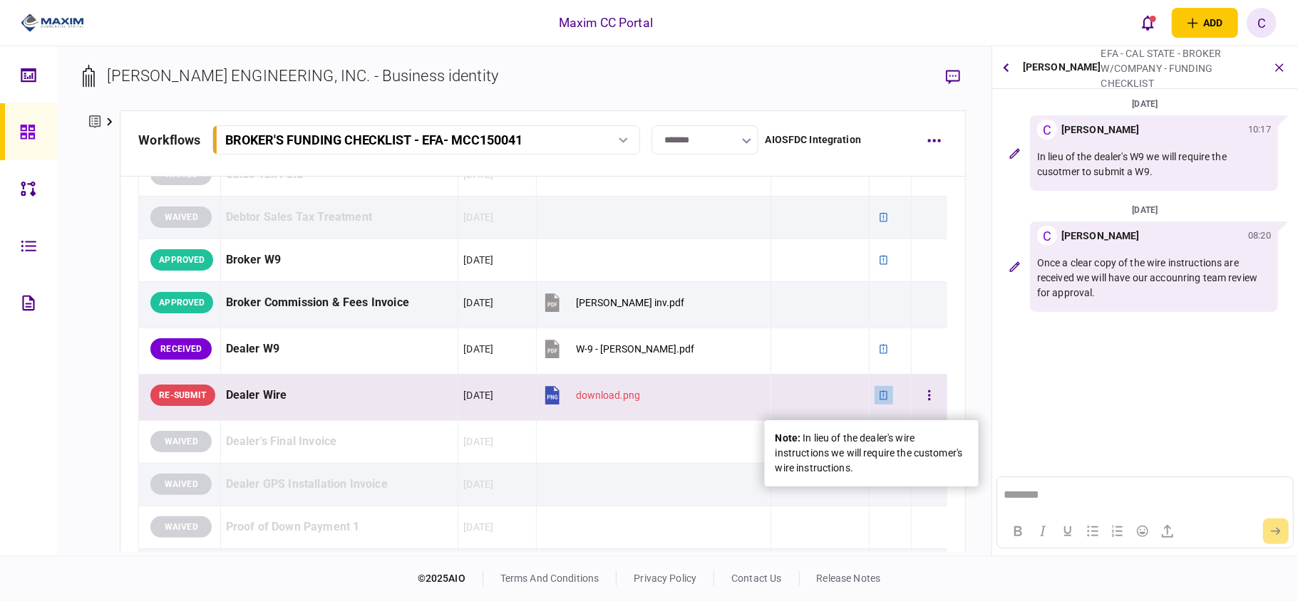
click at [876, 399] on div at bounding box center [883, 395] width 19 height 19
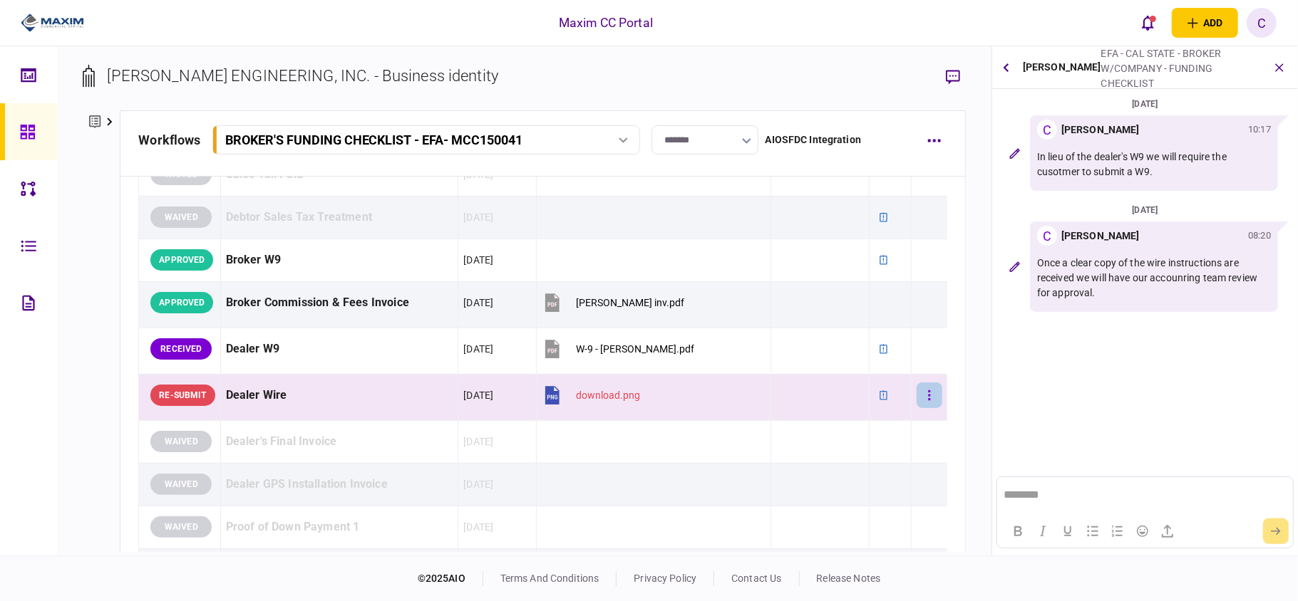
click at [928, 402] on icon "button" at bounding box center [929, 396] width 3 height 14
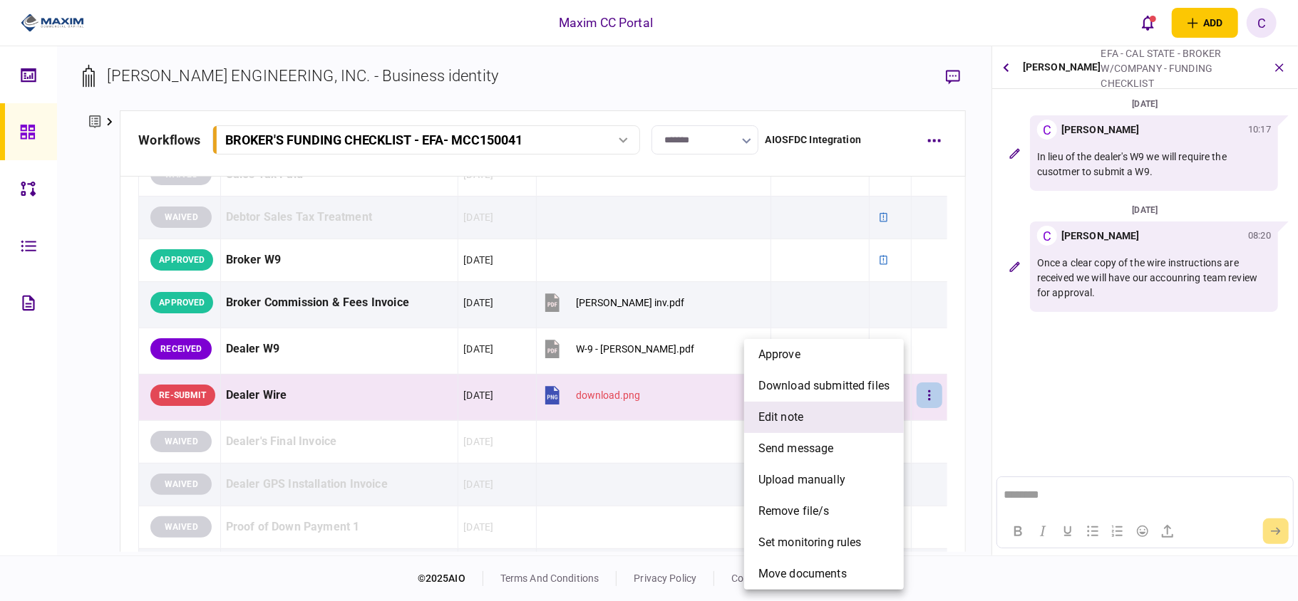
click at [785, 422] on span "edit note" at bounding box center [780, 417] width 45 height 17
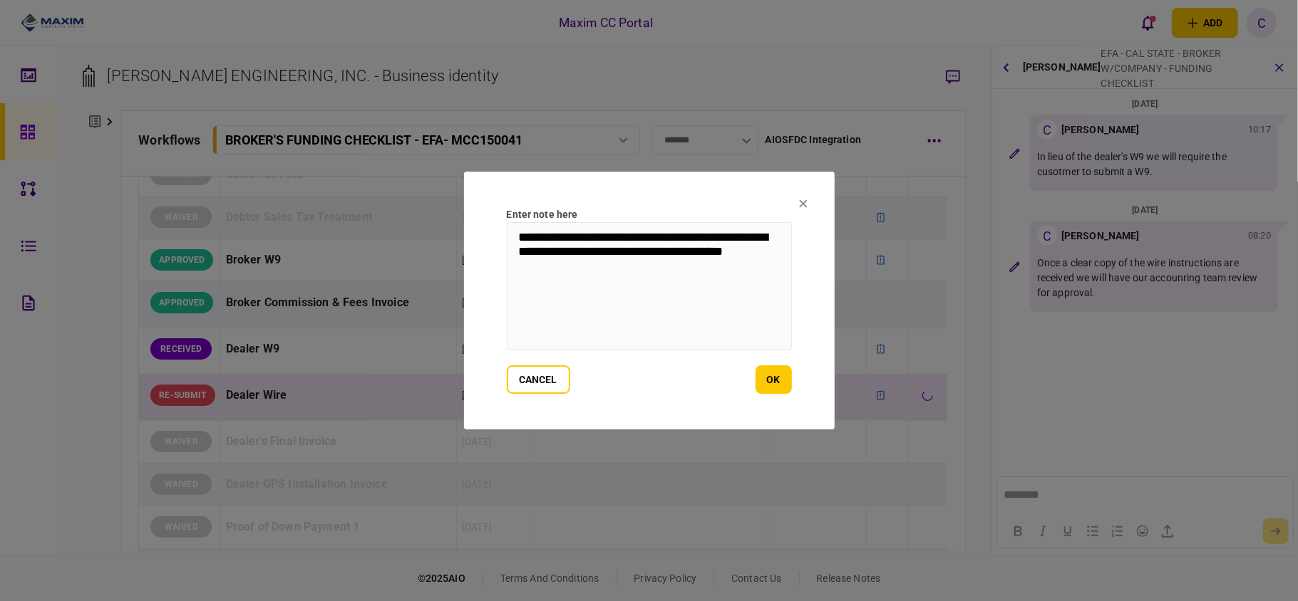
click at [516, 234] on textarea "**********" at bounding box center [649, 286] width 285 height 128
paste textarea "**********"
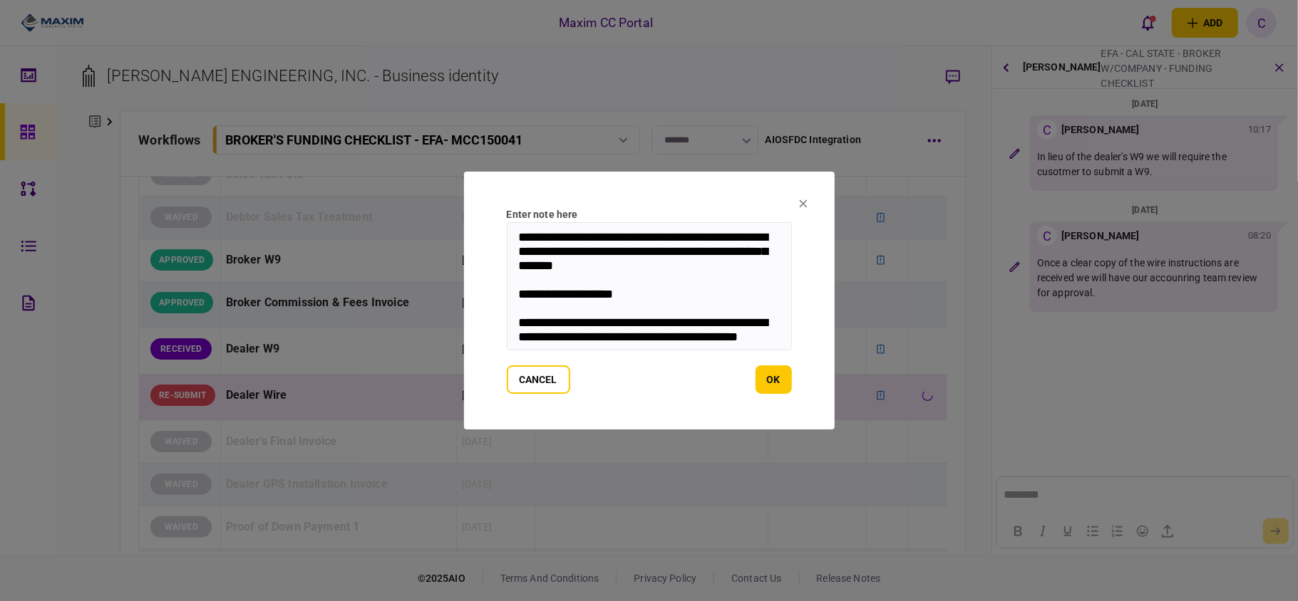
drag, startPoint x: 658, startPoint y: 294, endPoint x: 528, endPoint y: 227, distance: 146.6
click at [528, 227] on textarea "**********" at bounding box center [649, 286] width 285 height 128
click at [548, 232] on textarea "**********" at bounding box center [649, 286] width 285 height 128
drag, startPoint x: 619, startPoint y: 274, endPoint x: 536, endPoint y: 239, distance: 90.4
click at [536, 239] on textarea "**********" at bounding box center [649, 286] width 285 height 128
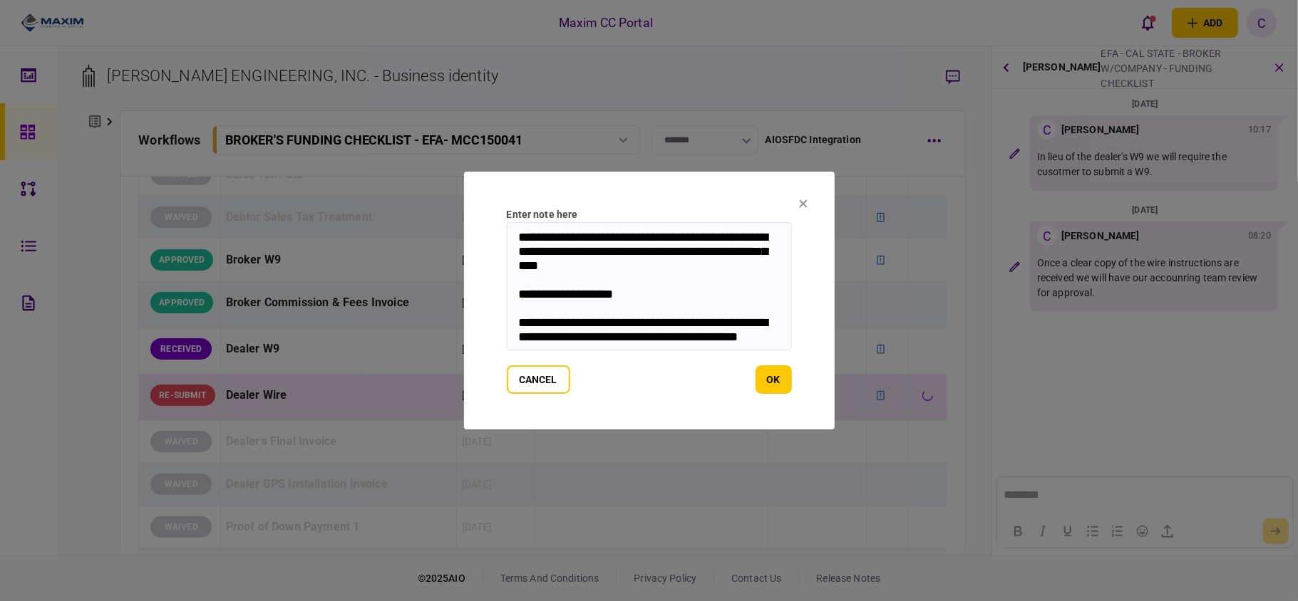
drag, startPoint x: 642, startPoint y: 297, endPoint x: 493, endPoint y: 237, distance: 160.5
click at [493, 237] on section "**********" at bounding box center [649, 301] width 371 height 258
type textarea "**********"
click at [782, 375] on button "ok" at bounding box center [773, 380] width 36 height 29
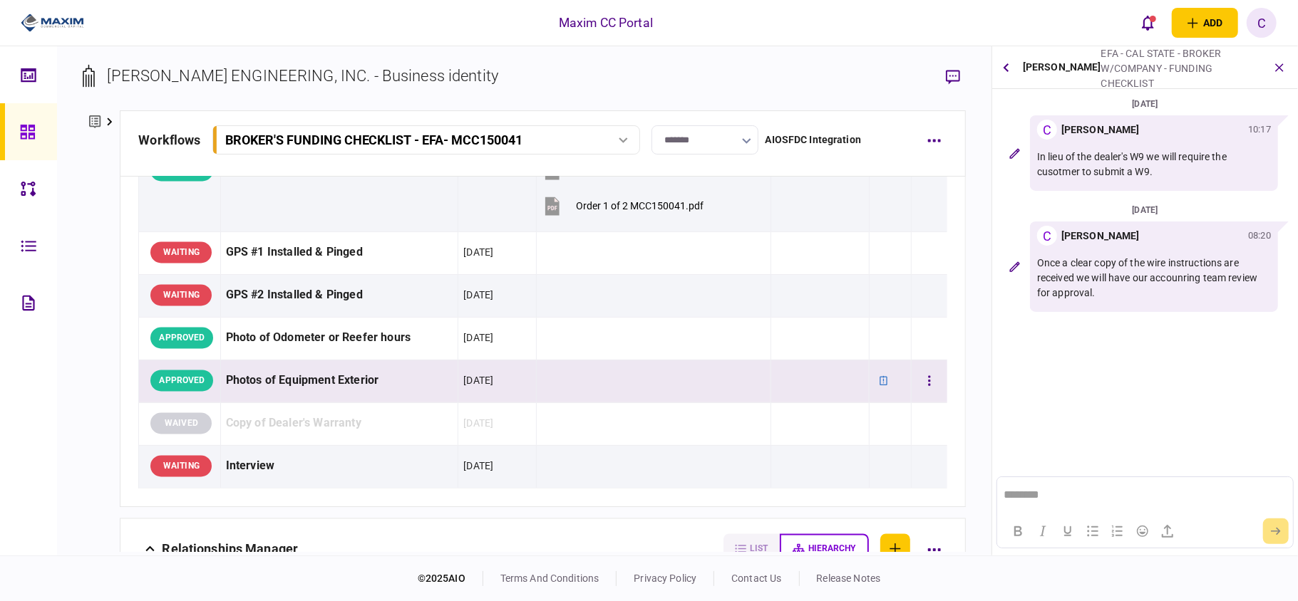
scroll to position [1900, 0]
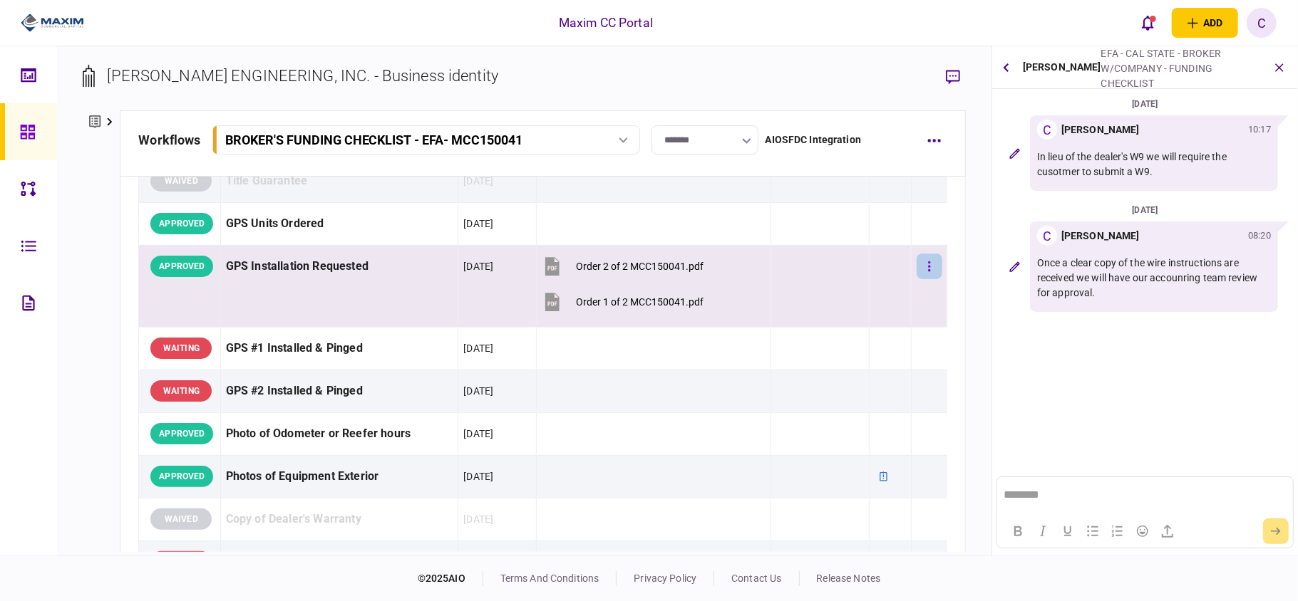
click at [921, 275] on button "button" at bounding box center [929, 267] width 26 height 26
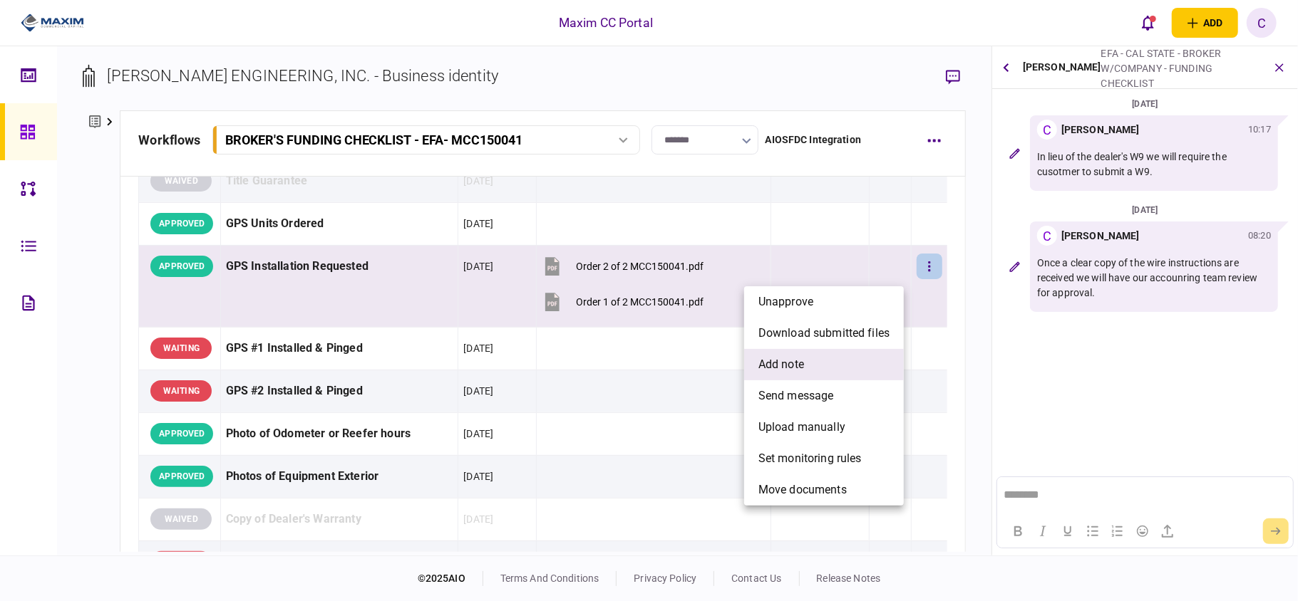
click at [762, 368] on span "add note" at bounding box center [781, 364] width 46 height 17
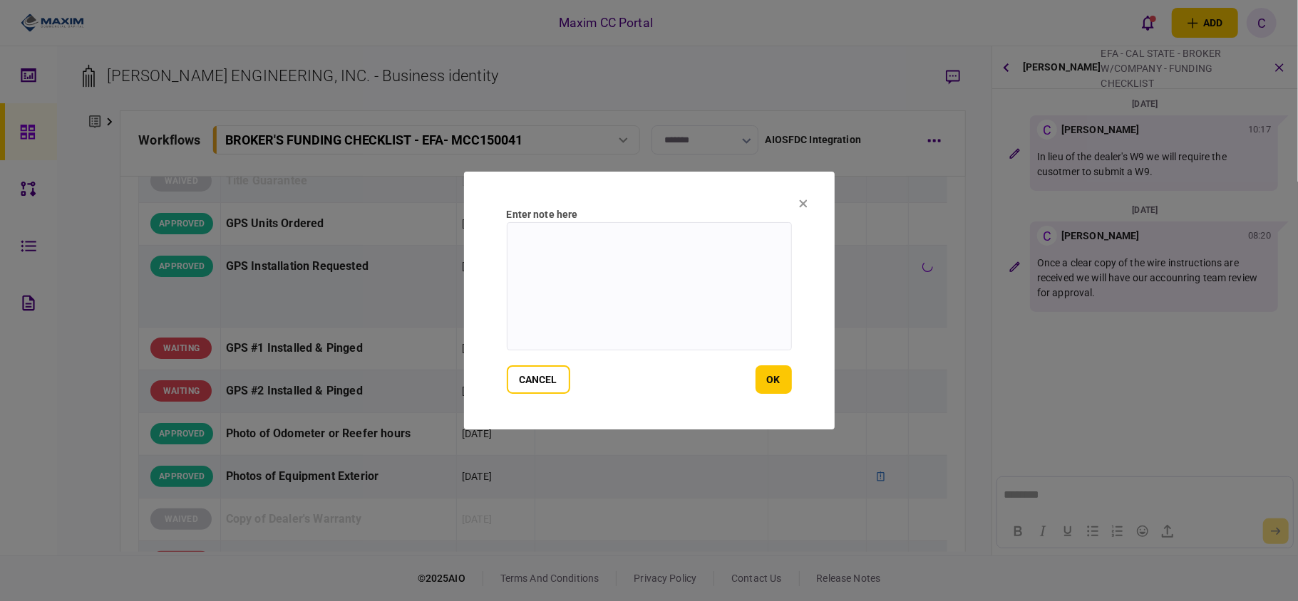
click at [527, 238] on textarea at bounding box center [649, 286] width 285 height 128
type textarea "*"
type textarea "**********"
click at [771, 380] on button "ok" at bounding box center [773, 380] width 36 height 29
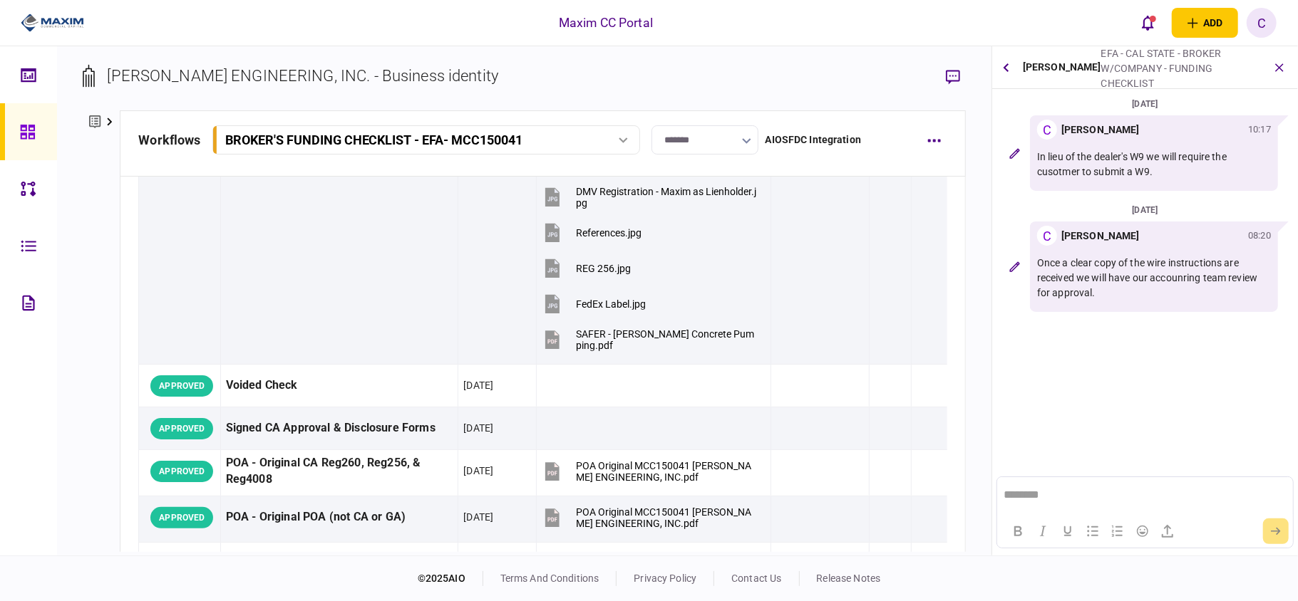
scroll to position [0, 0]
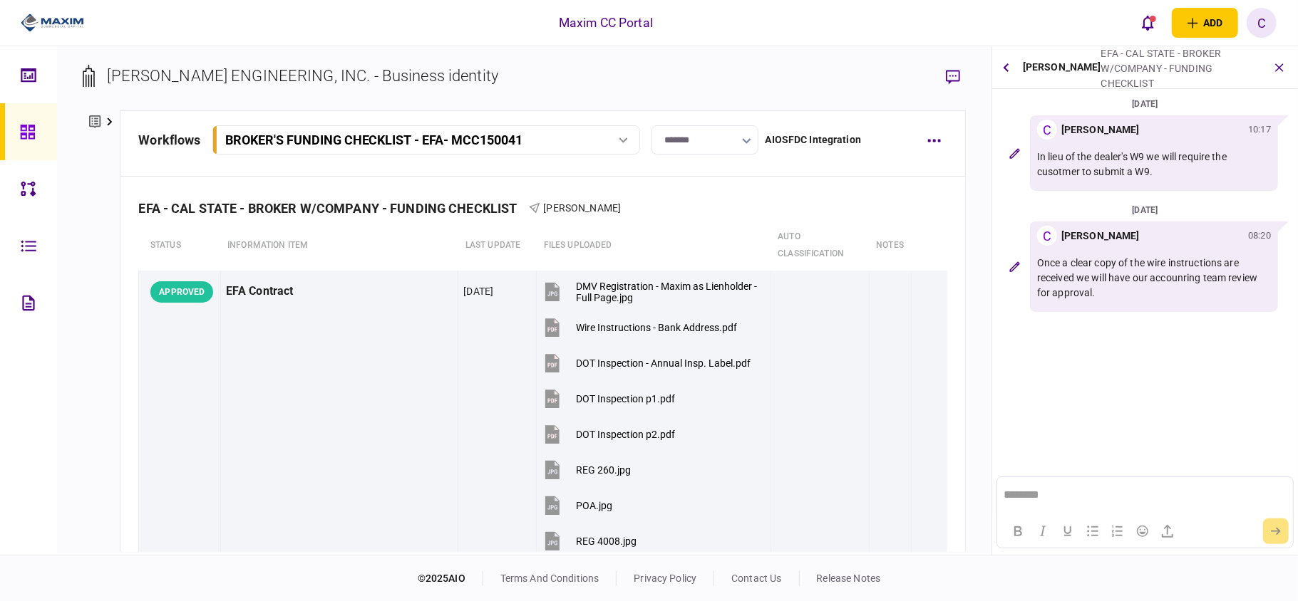
click at [34, 129] on icon at bounding box center [27, 132] width 14 height 14
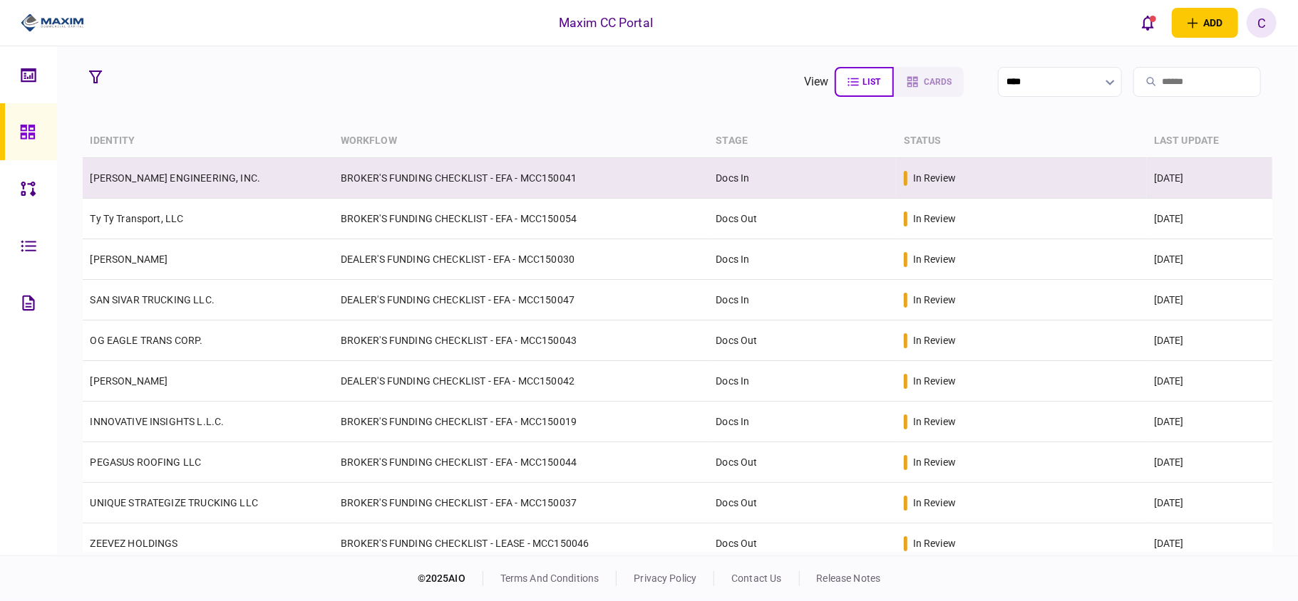
click at [497, 172] on td "BROKER'S FUNDING CHECKLIST - EFA - MCC150041" at bounding box center [521, 178] width 376 height 41
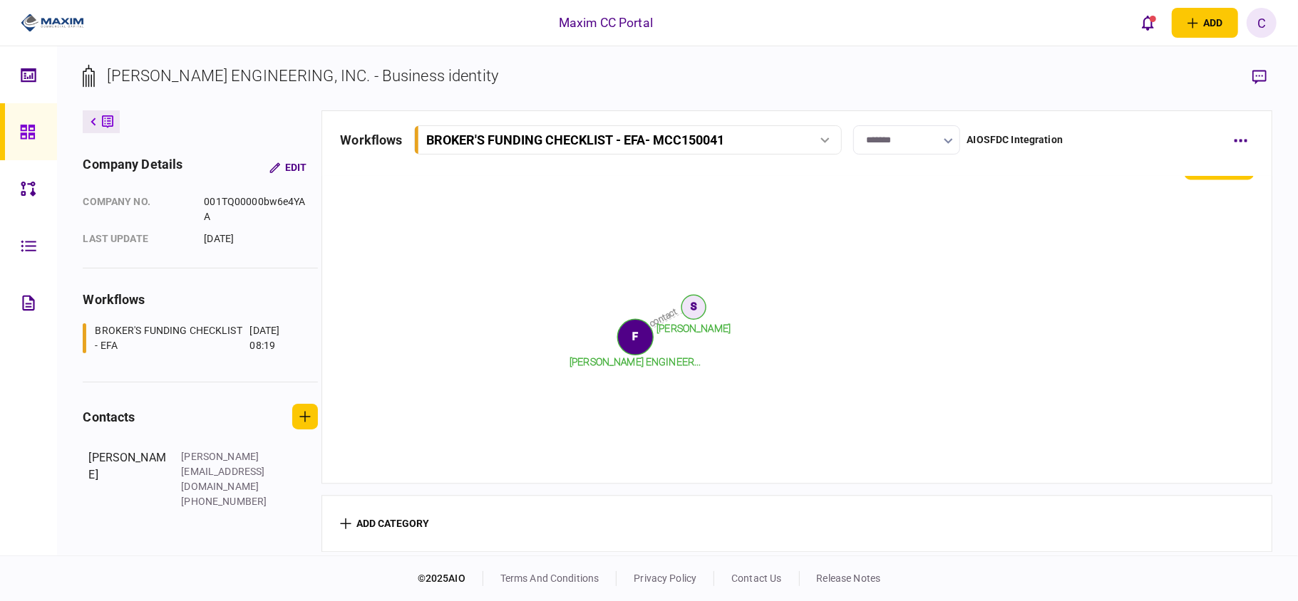
scroll to position [2436, 0]
click at [36, 137] on div at bounding box center [31, 131] width 23 height 57
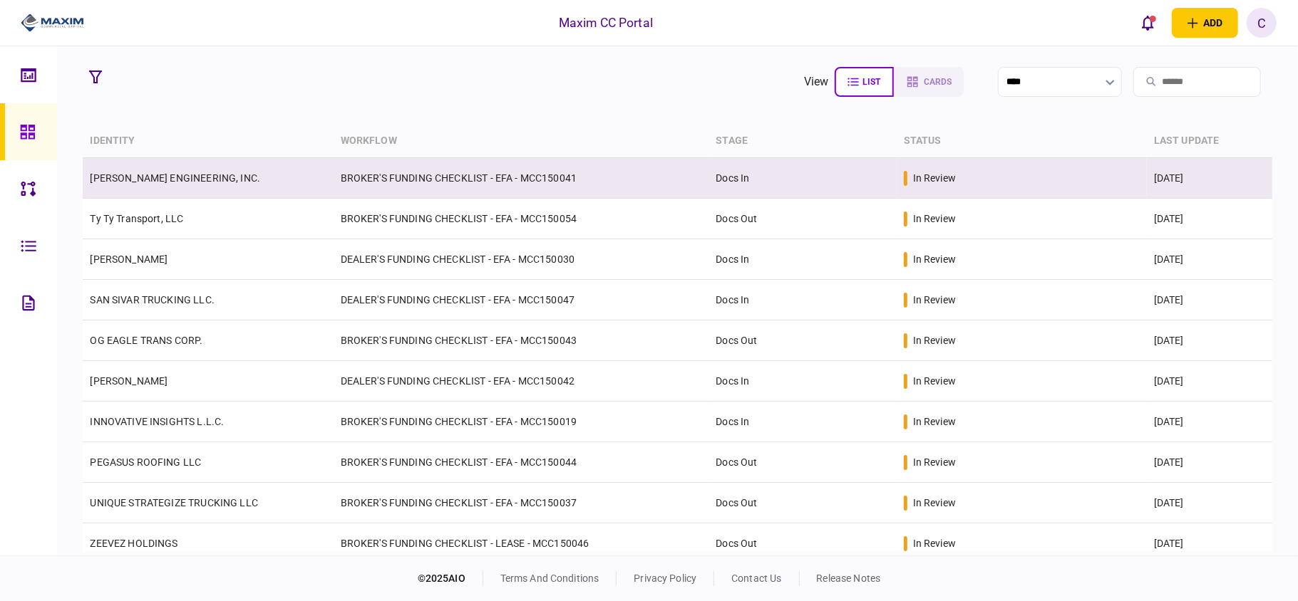
click at [172, 183] on link "[PERSON_NAME] ENGINEERING, INC." at bounding box center [175, 177] width 170 height 11
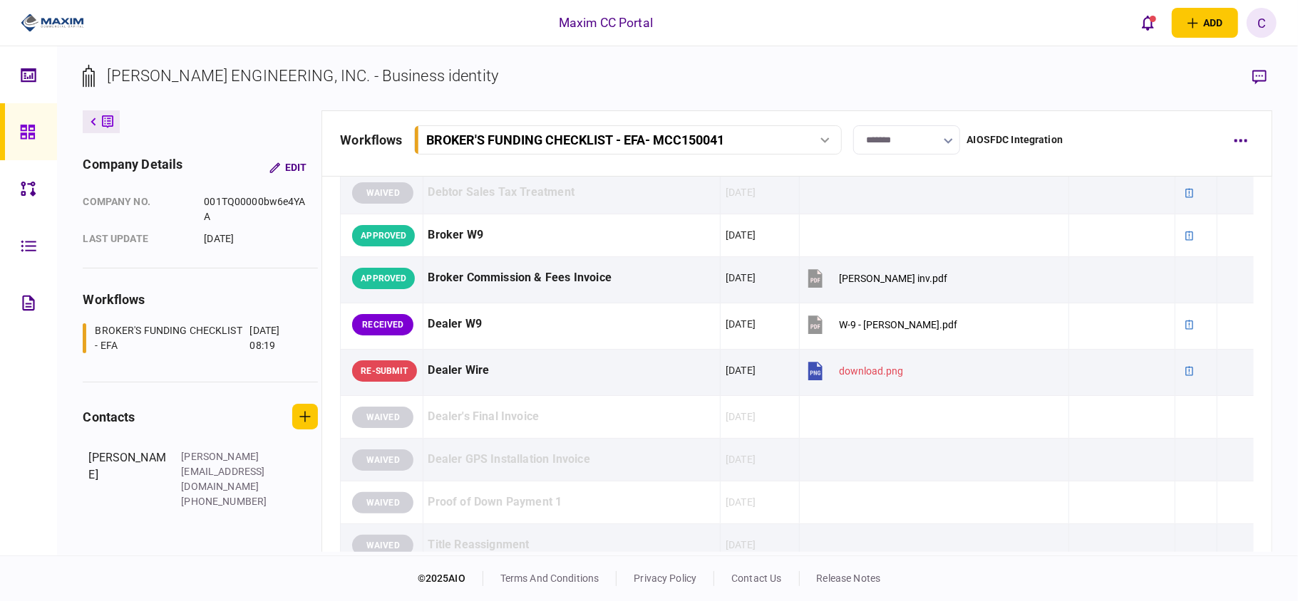
scroll to position [1425, 0]
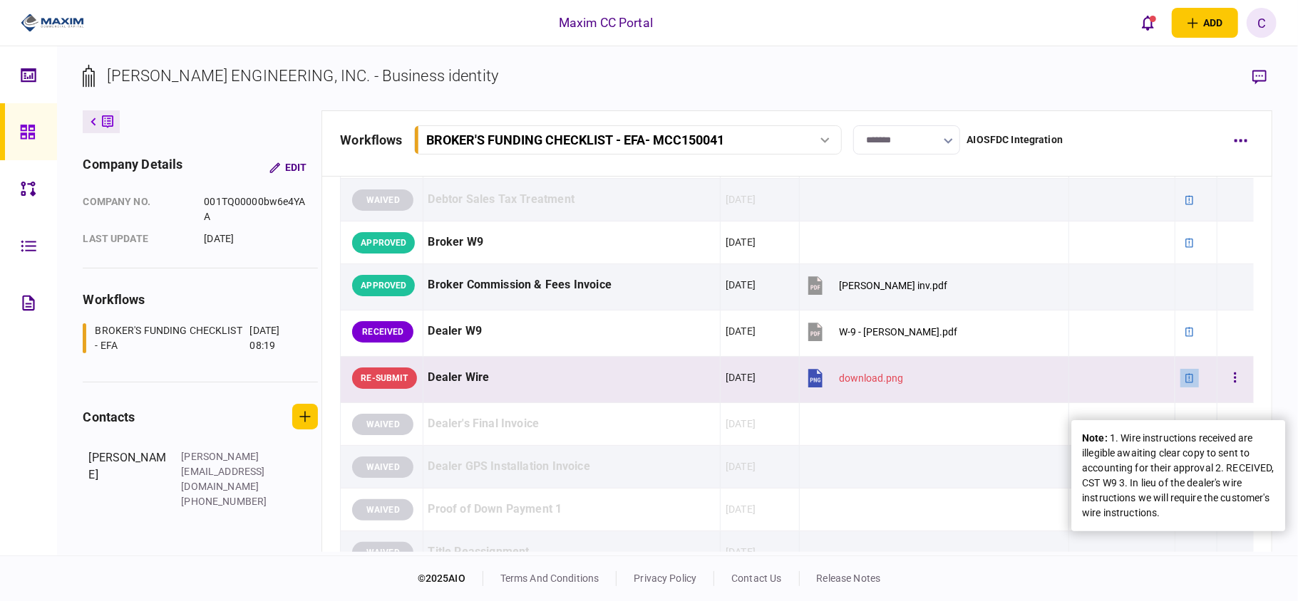
click at [1185, 383] on icon at bounding box center [1189, 377] width 8 height 9
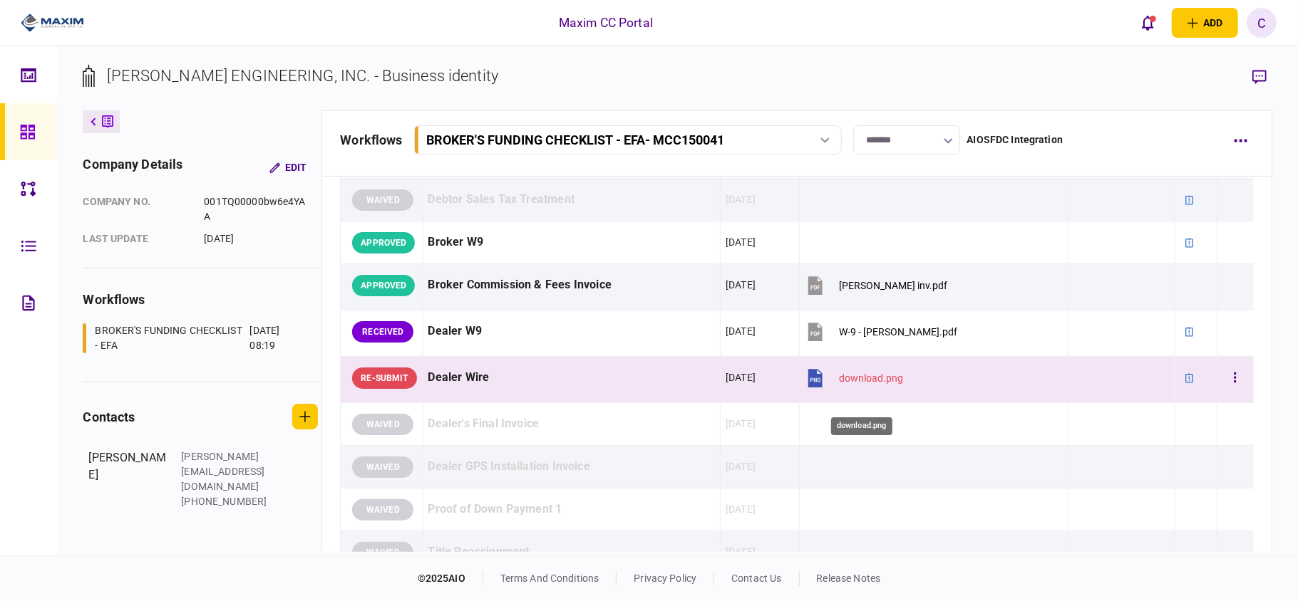
click at [845, 384] on div "download.png" at bounding box center [871, 378] width 64 height 11
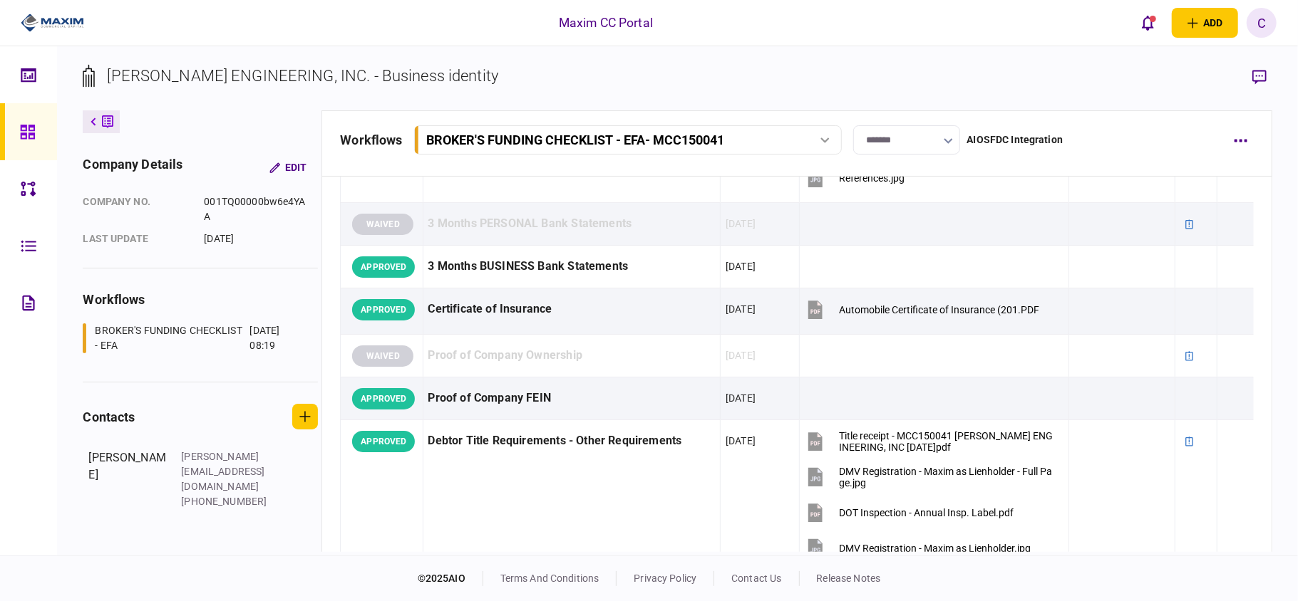
scroll to position [855, 0]
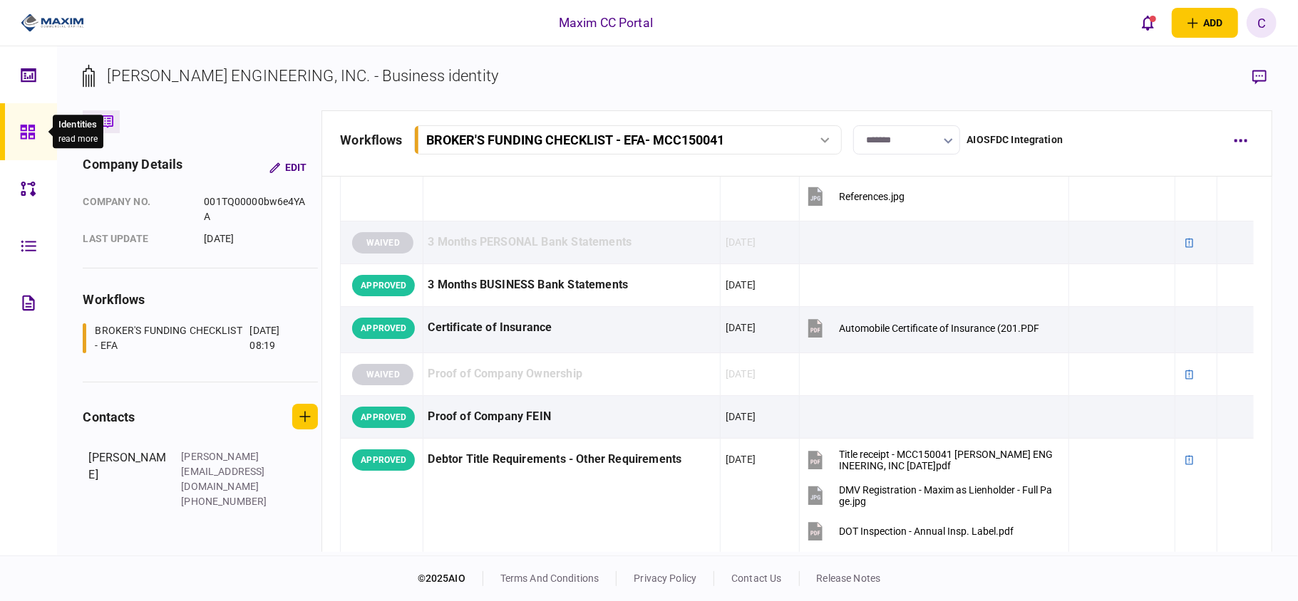
click at [23, 131] on icon at bounding box center [28, 132] width 16 height 16
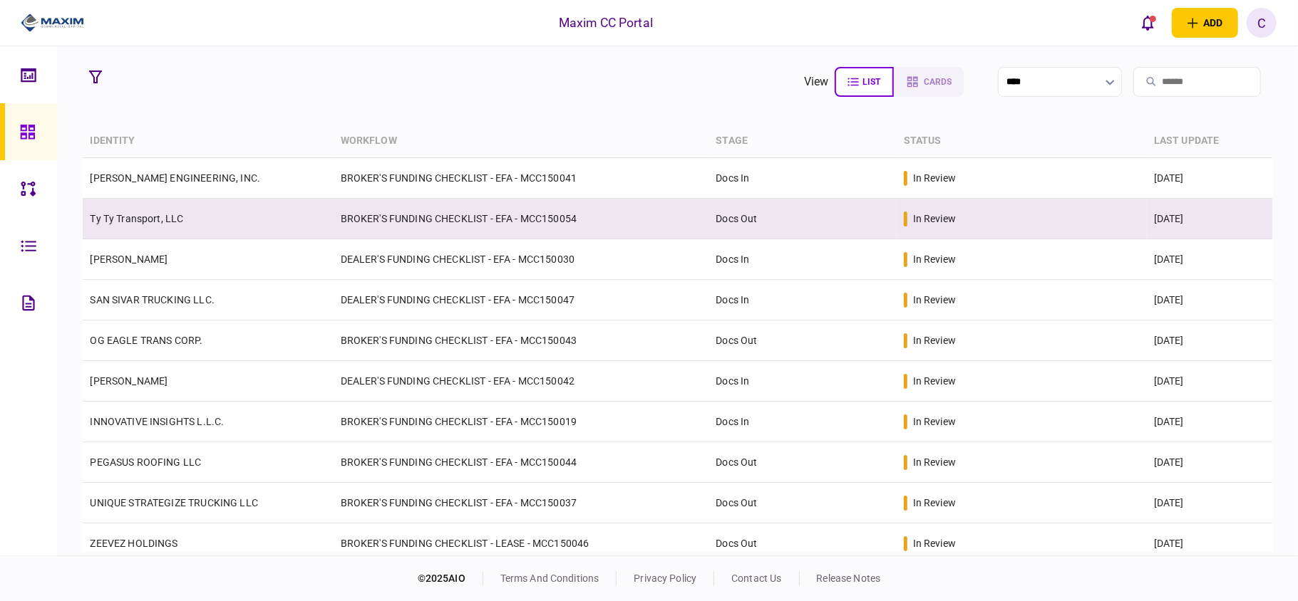
click at [386, 212] on td "BROKER'S FUNDING CHECKLIST - EFA - MCC150054" at bounding box center [521, 219] width 376 height 41
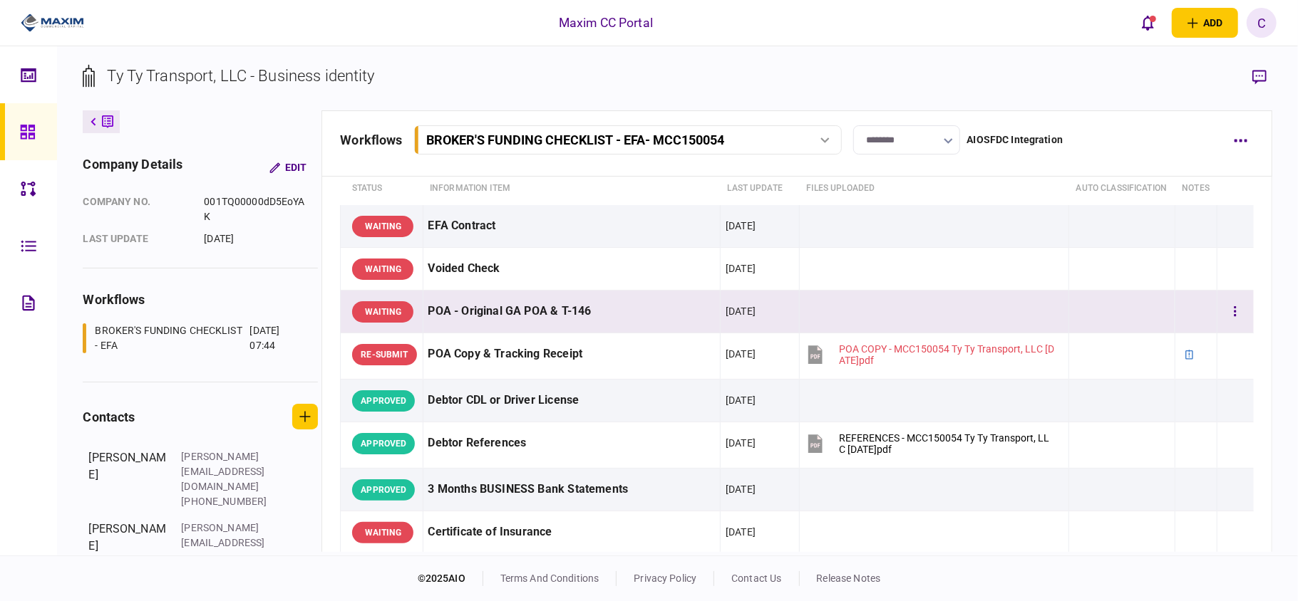
scroll to position [95, 0]
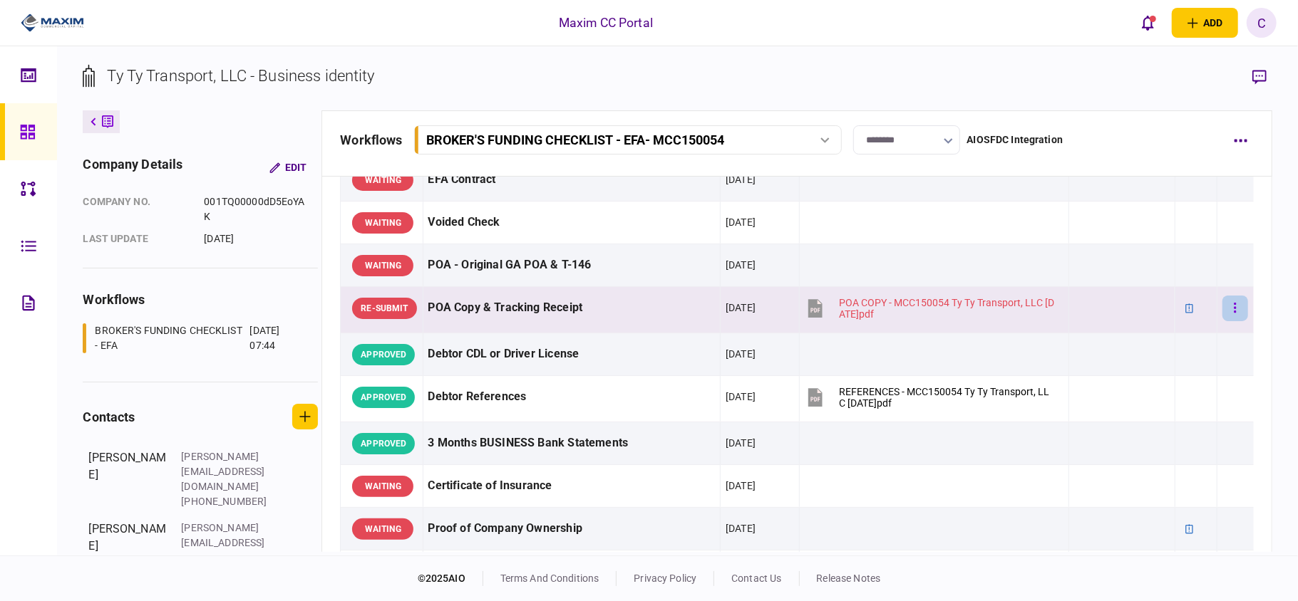
click at [1233, 315] on icon "button" at bounding box center [1234, 308] width 3 height 14
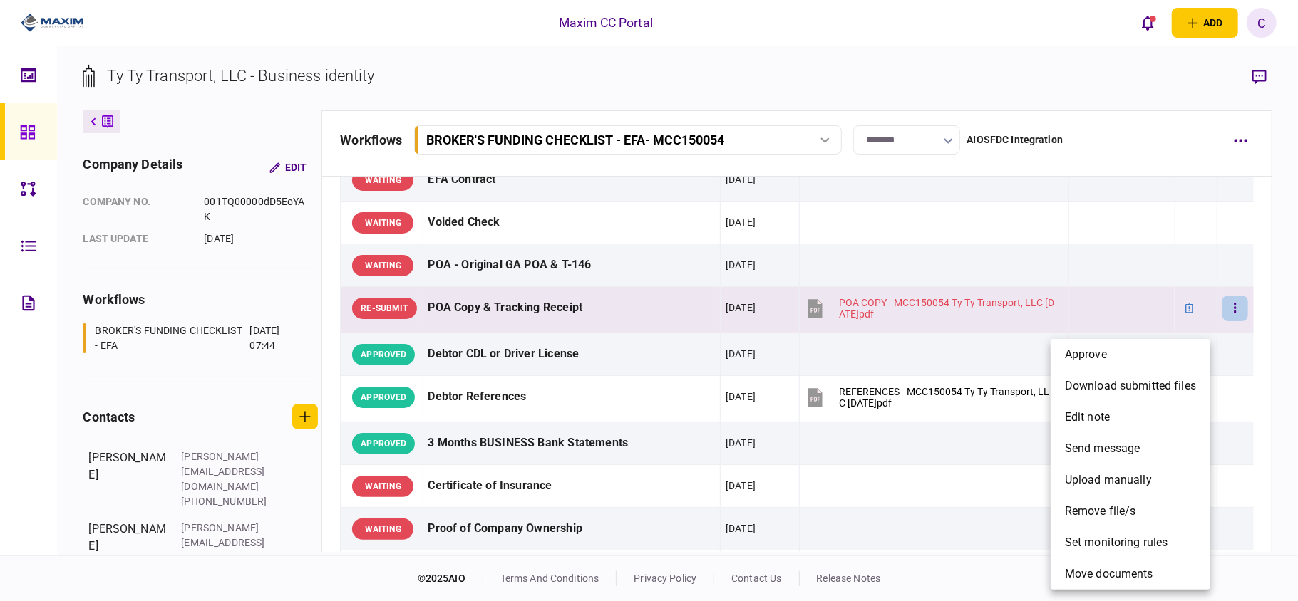
click at [1260, 74] on div at bounding box center [649, 300] width 1298 height 601
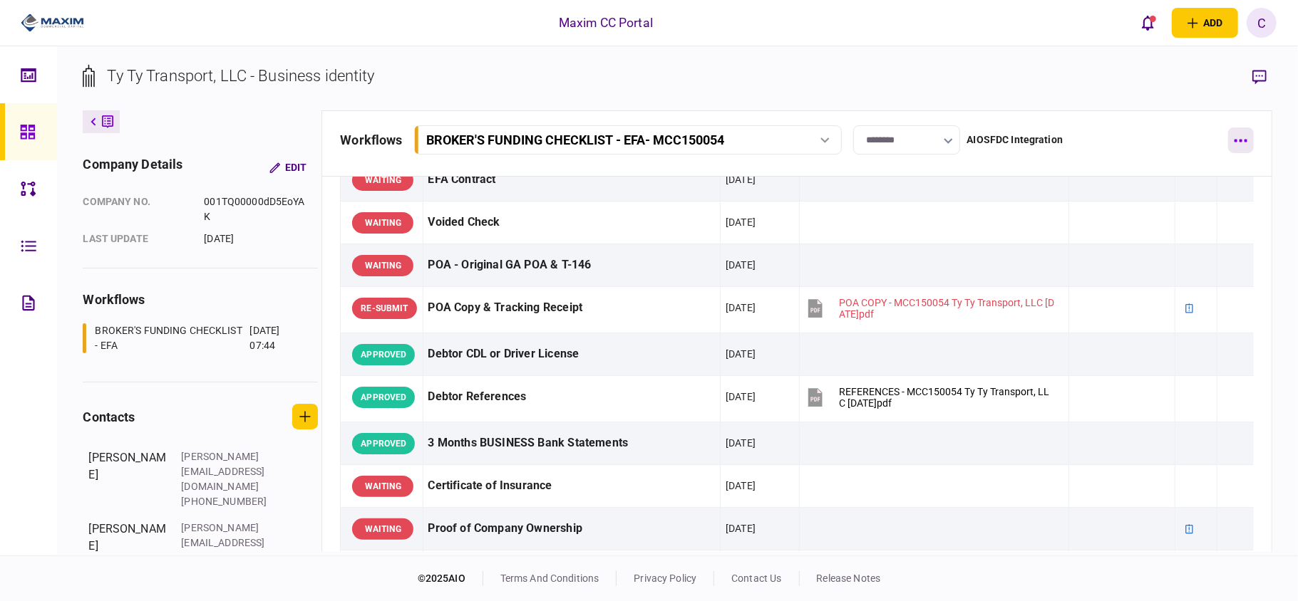
click at [1237, 144] on button "button" at bounding box center [1241, 141] width 26 height 26
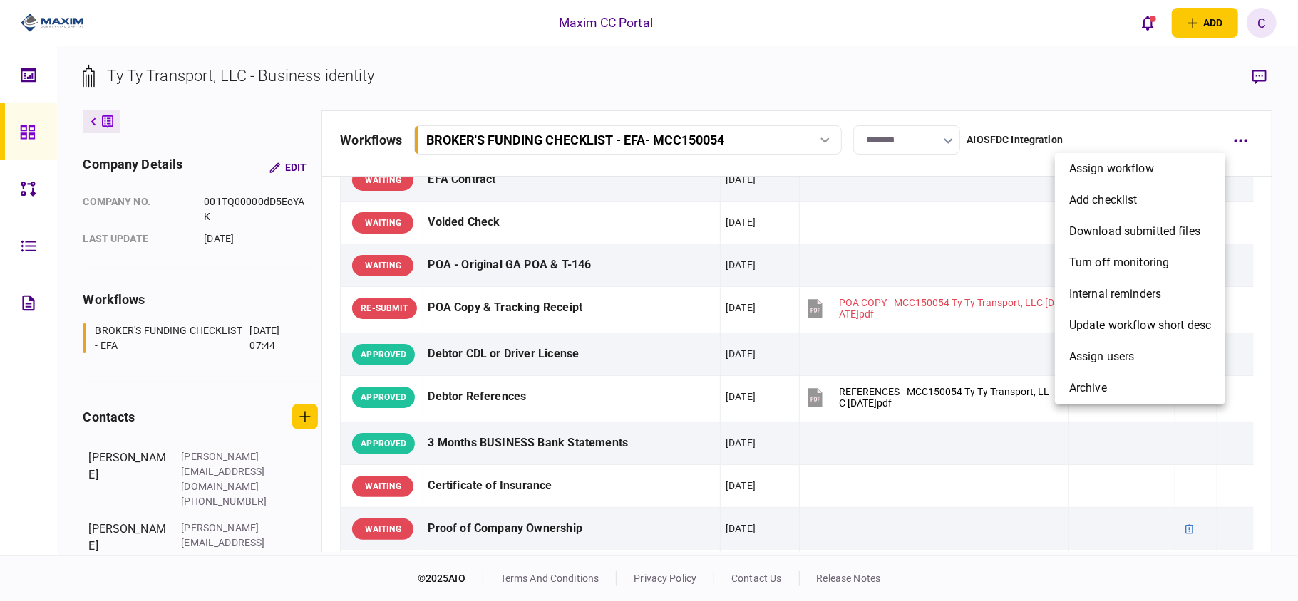
click at [1266, 72] on div at bounding box center [649, 300] width 1298 height 601
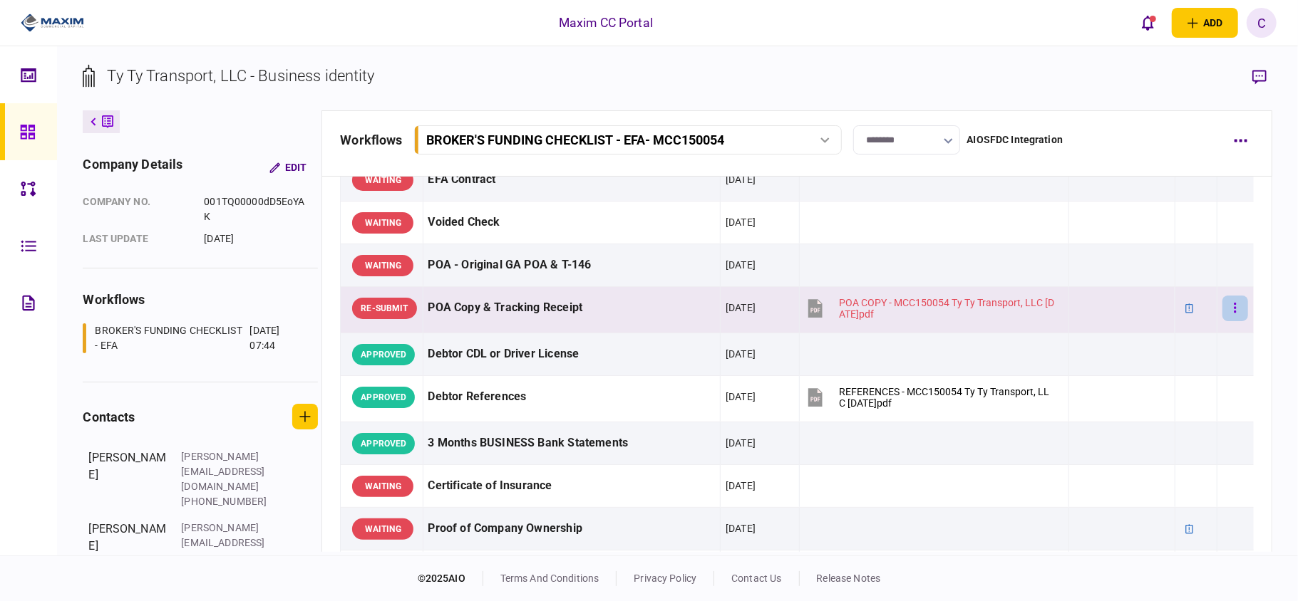
click at [1233, 315] on icon "button" at bounding box center [1234, 308] width 3 height 14
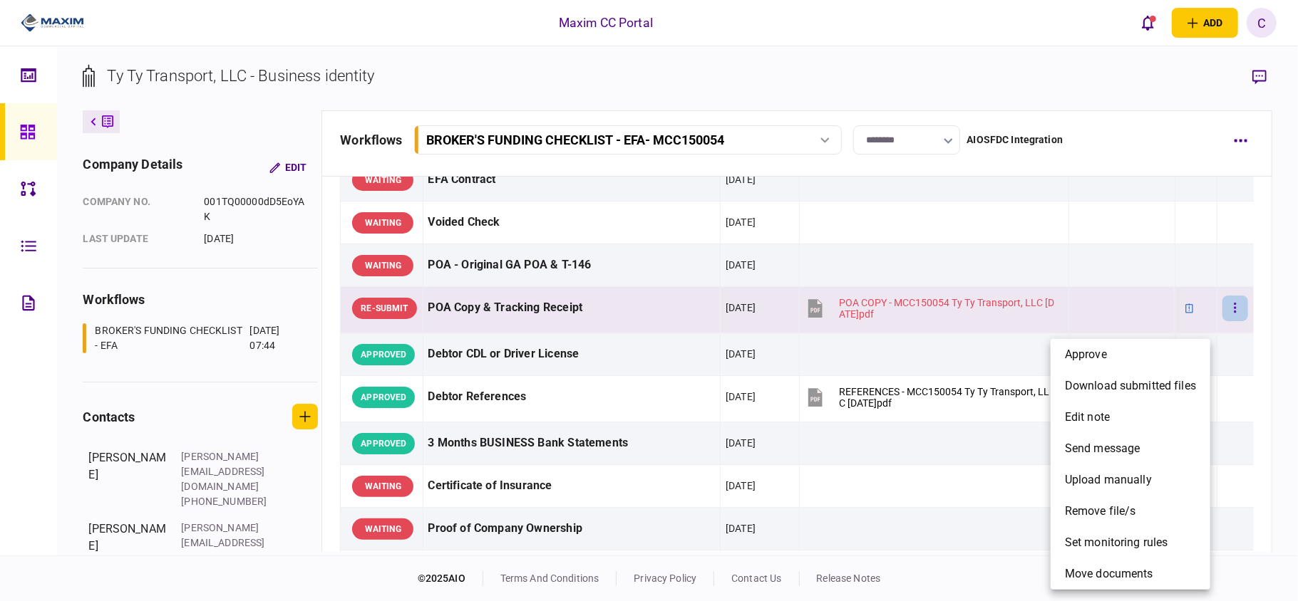
click at [1224, 329] on div at bounding box center [649, 300] width 1298 height 601
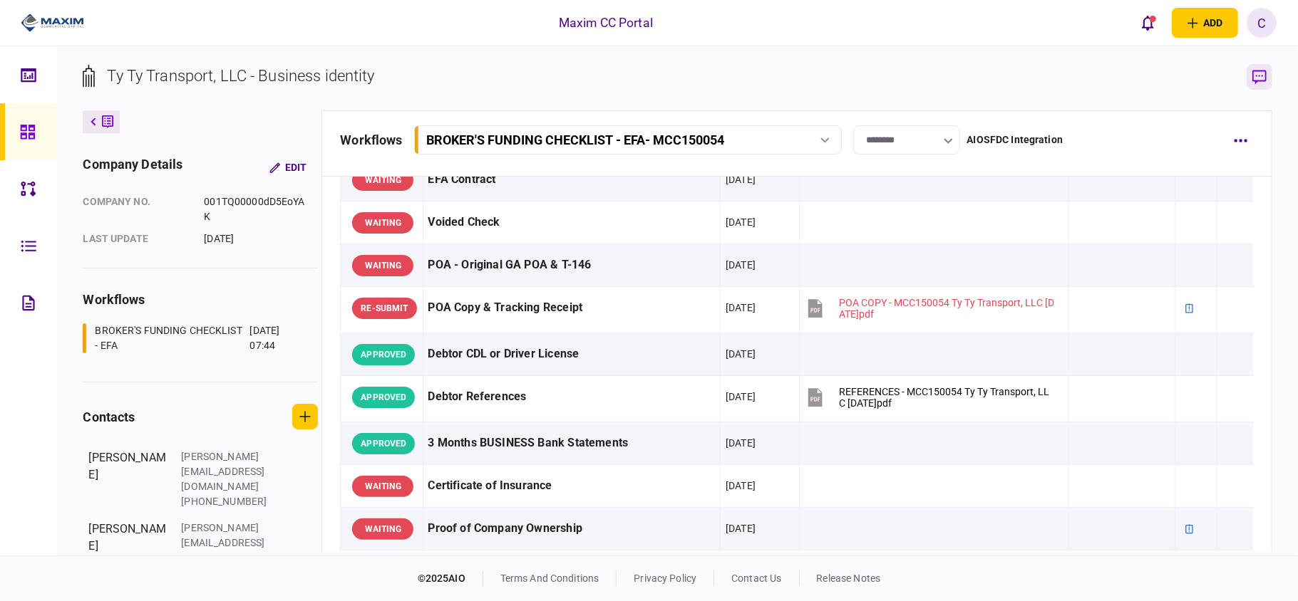
click at [1266, 77] on button "button" at bounding box center [1259, 77] width 26 height 26
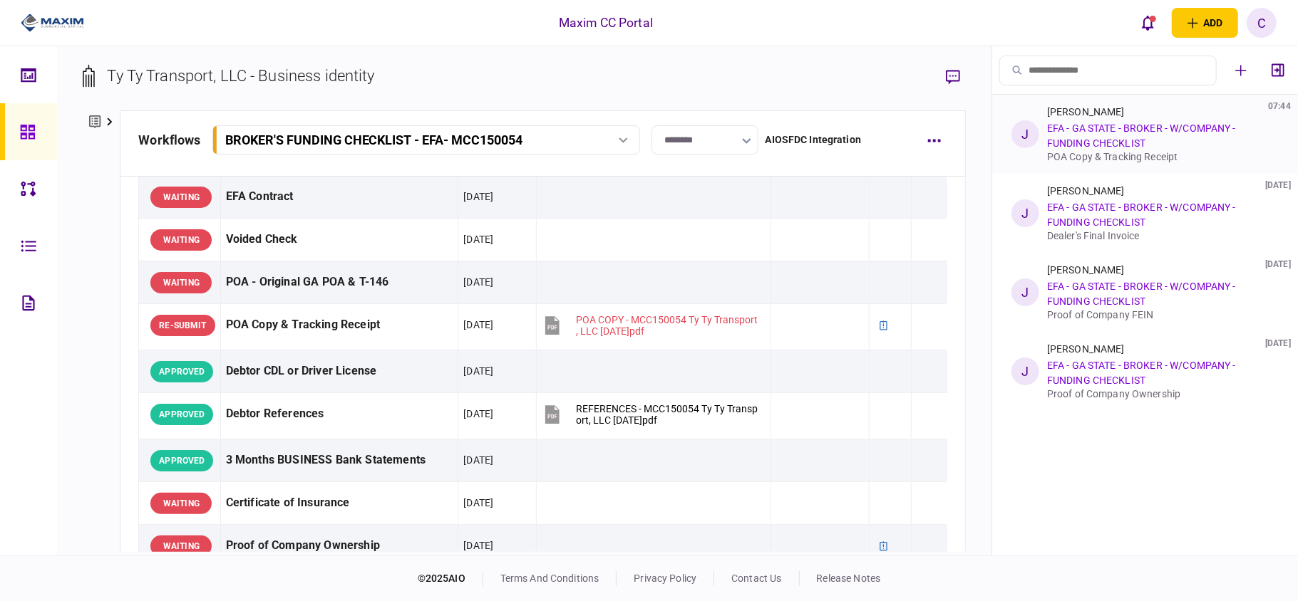
click at [1078, 158] on div "POA Copy & Tracking Receipt" at bounding box center [1160, 156] width 226 height 11
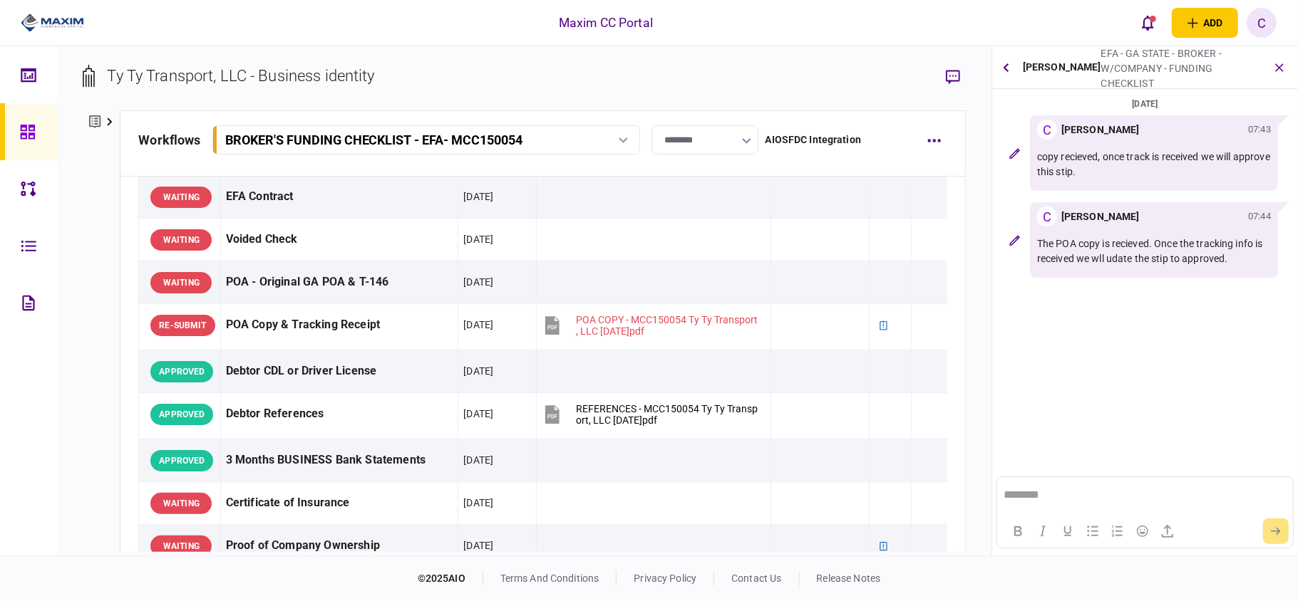
scroll to position [0, 0]
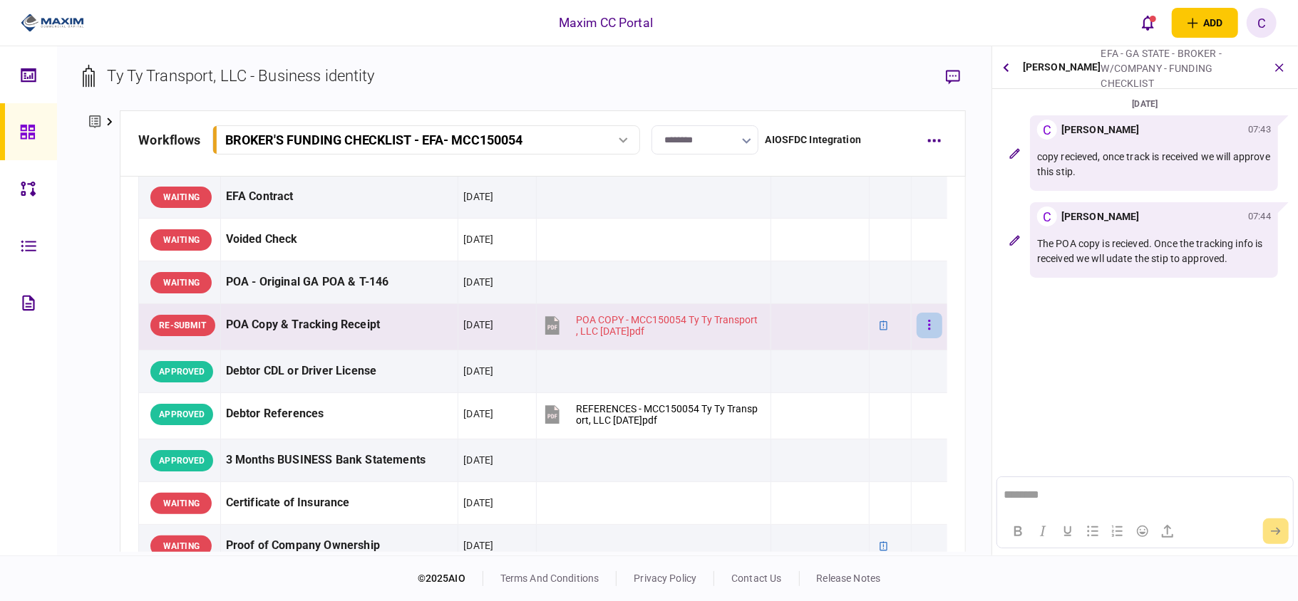
click at [916, 323] on button "button" at bounding box center [929, 326] width 26 height 26
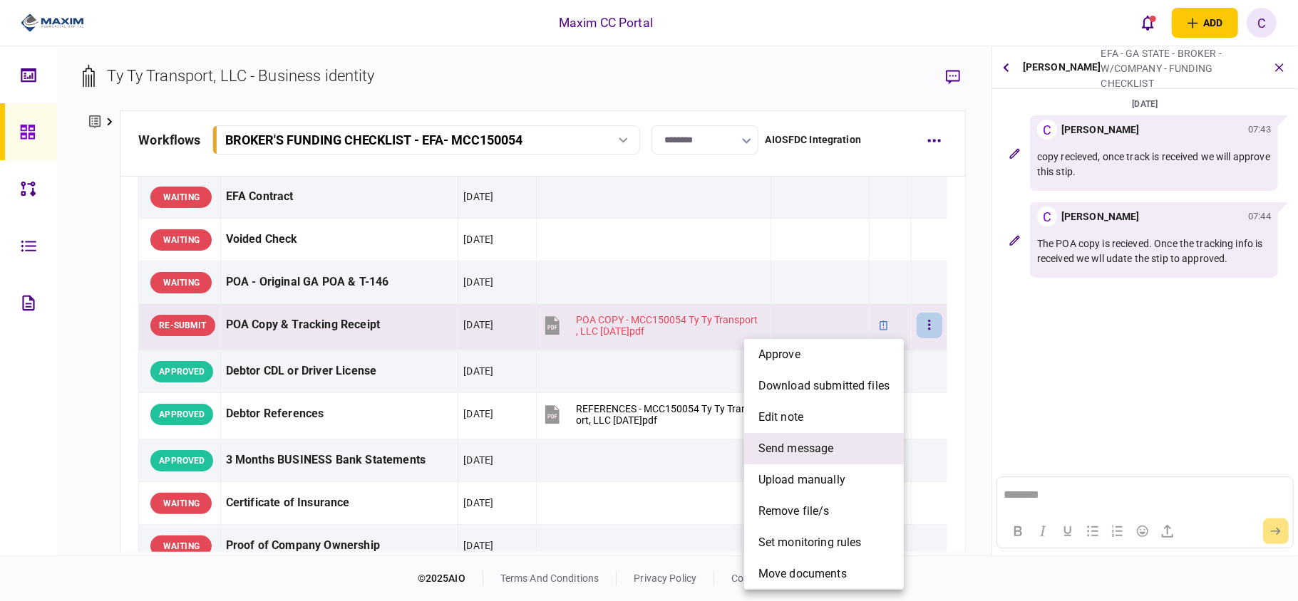
click at [791, 445] on span "send message" at bounding box center [796, 448] width 76 height 17
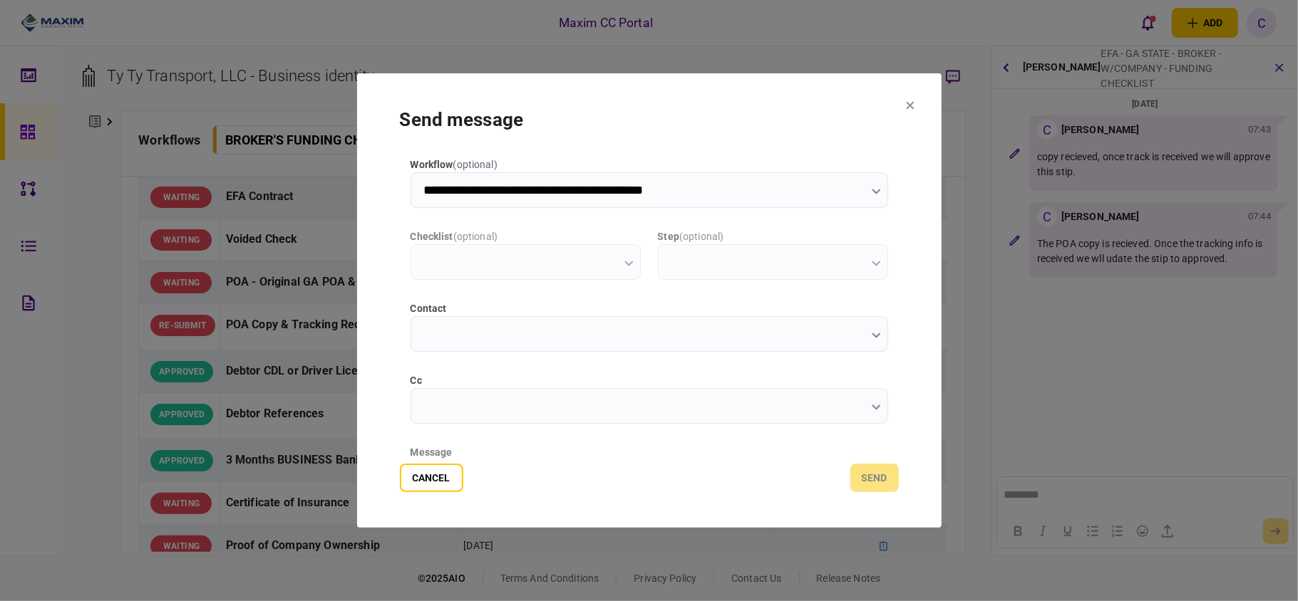
type input "**********"
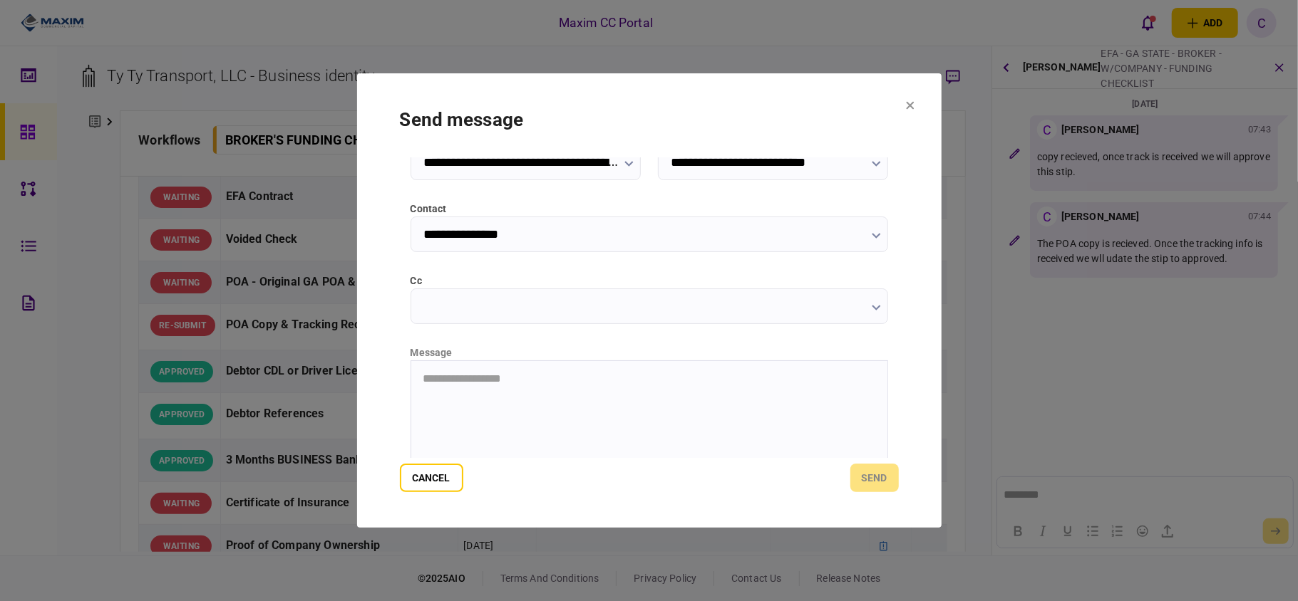
scroll to position [180, 0]
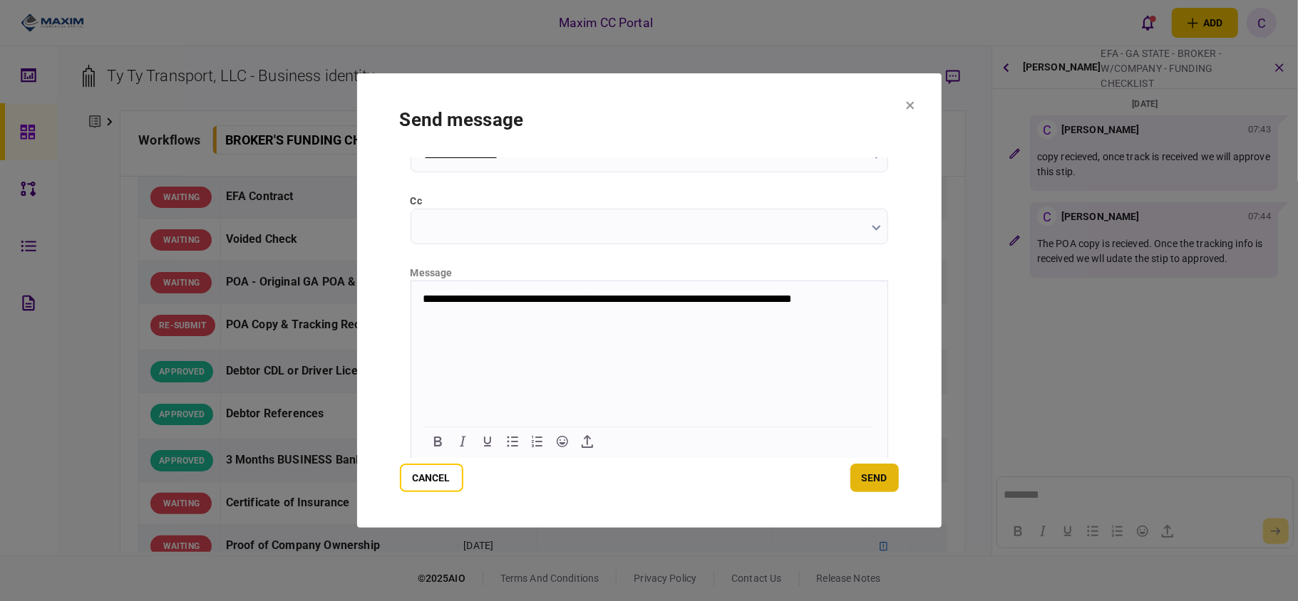
click at [857, 486] on button "send" at bounding box center [874, 478] width 48 height 29
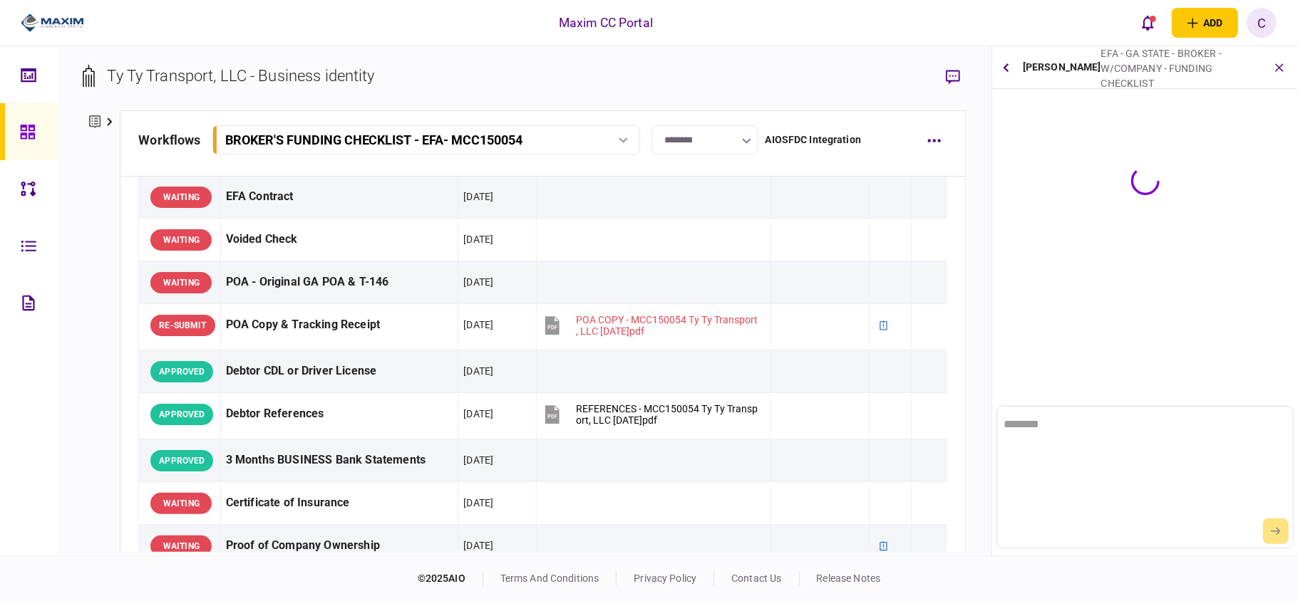
scroll to position [0, 0]
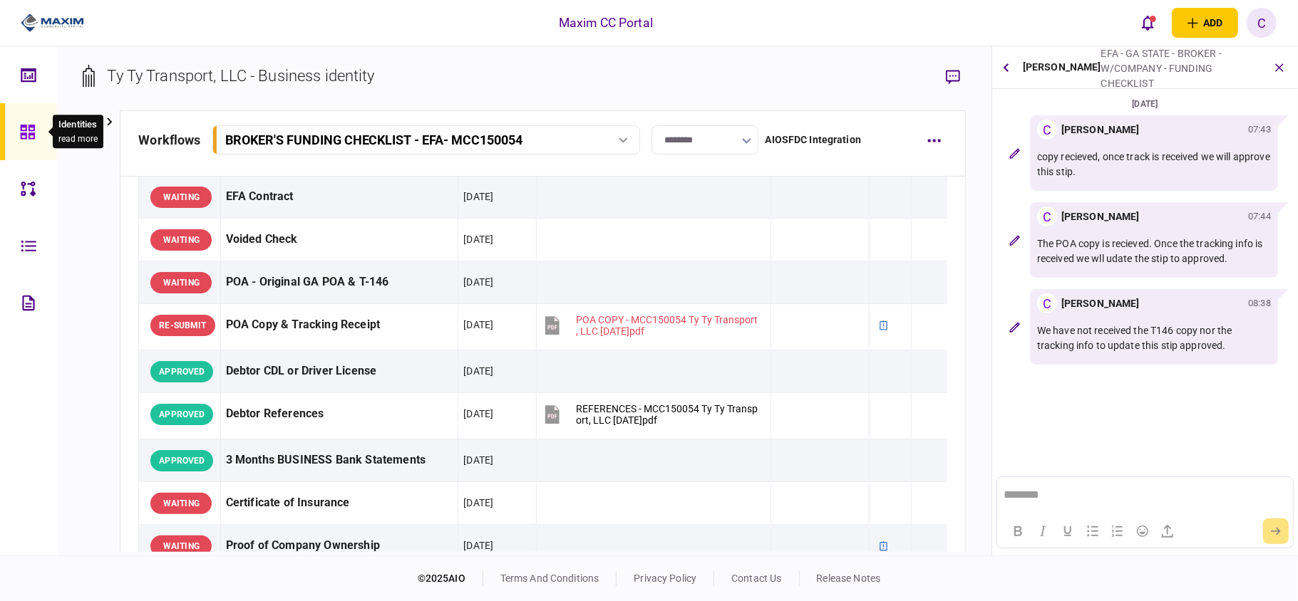
click at [27, 141] on div at bounding box center [31, 131] width 23 height 57
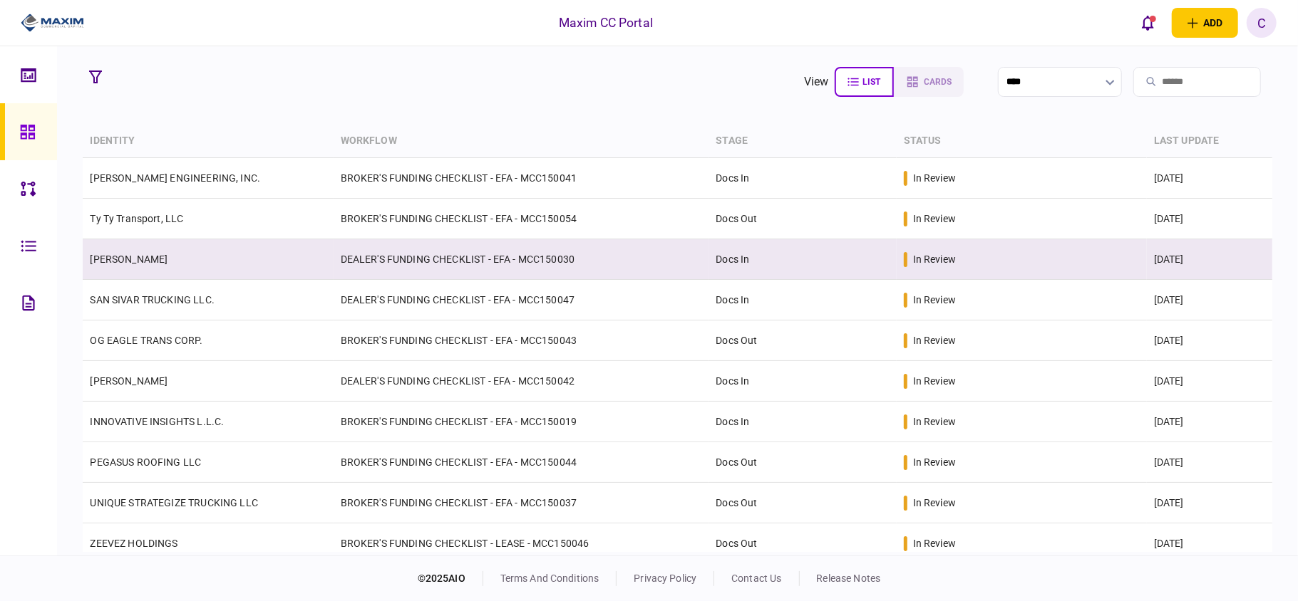
click at [371, 257] on td "DEALER'S FUNDING CHECKLIST - EFA - MCC150030" at bounding box center [521, 259] width 376 height 41
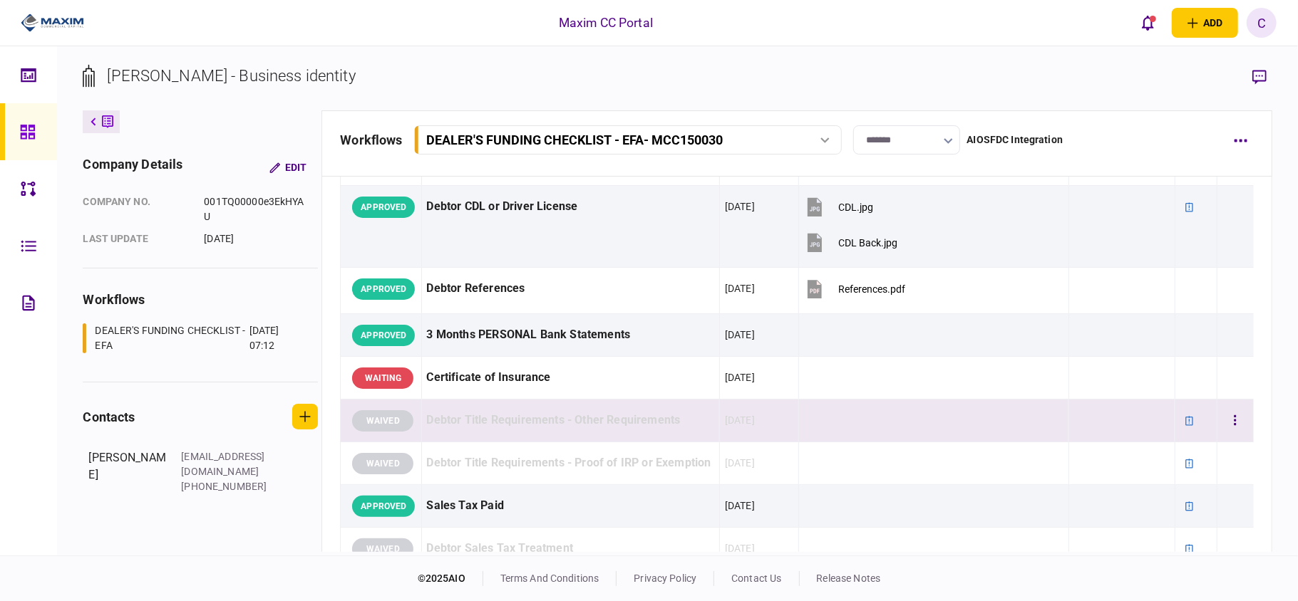
scroll to position [380, 0]
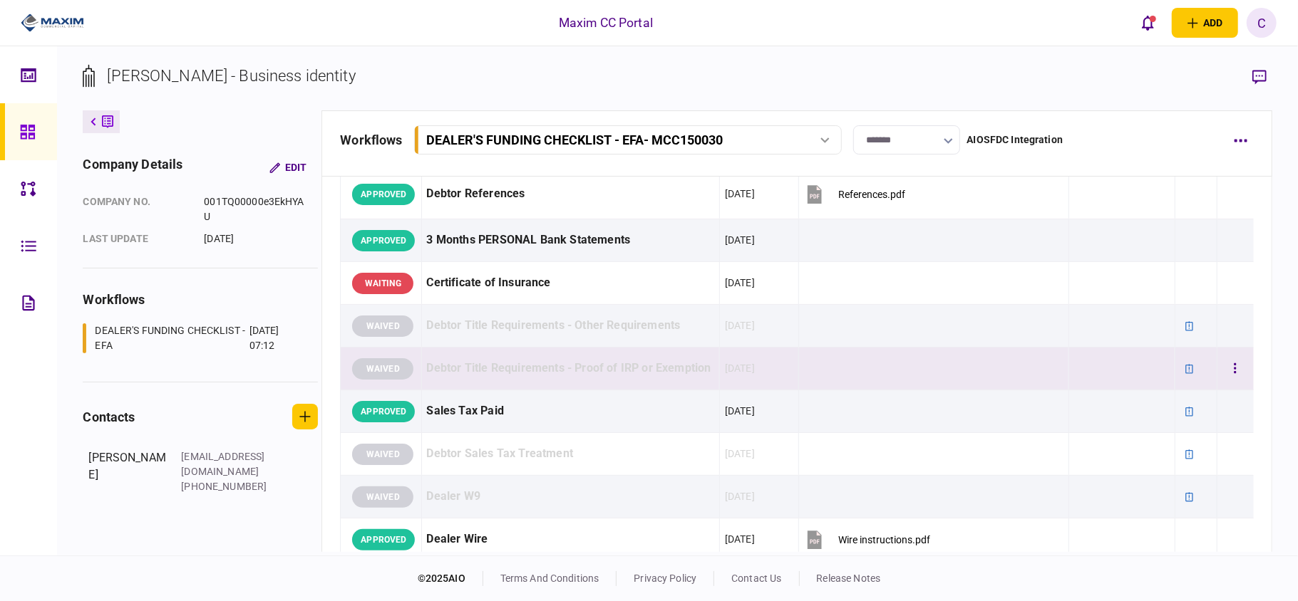
click at [544, 385] on div "Debtor Title Requirements - Proof of IRP or Exemption" at bounding box center [570, 369] width 287 height 32
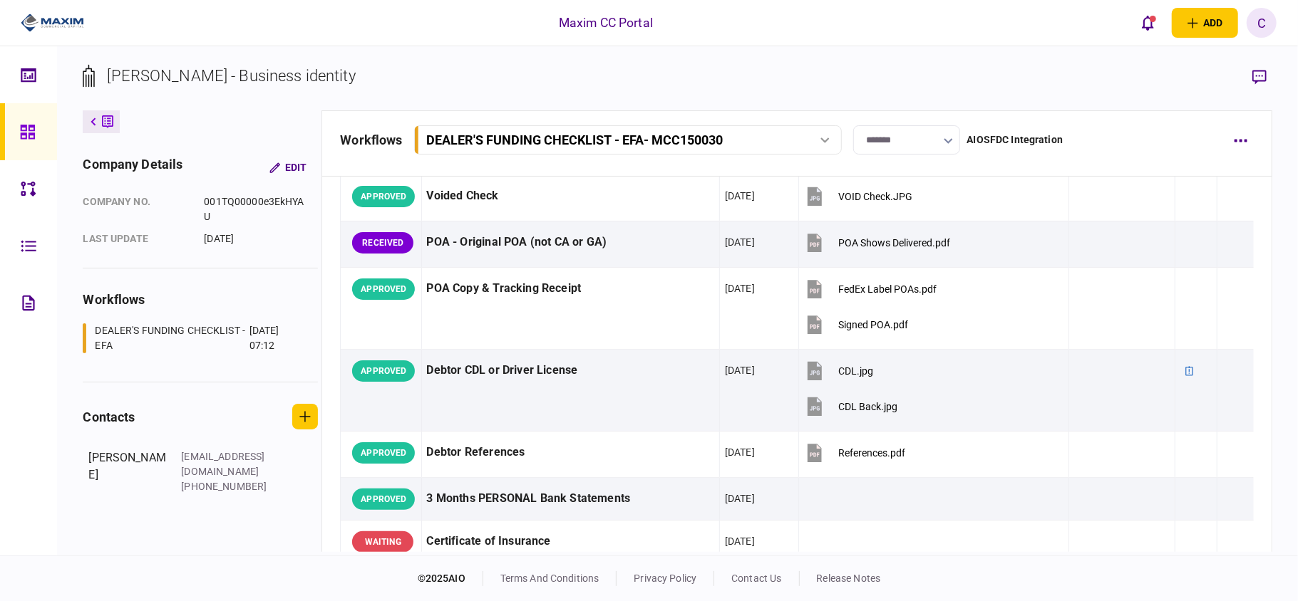
scroll to position [95, 0]
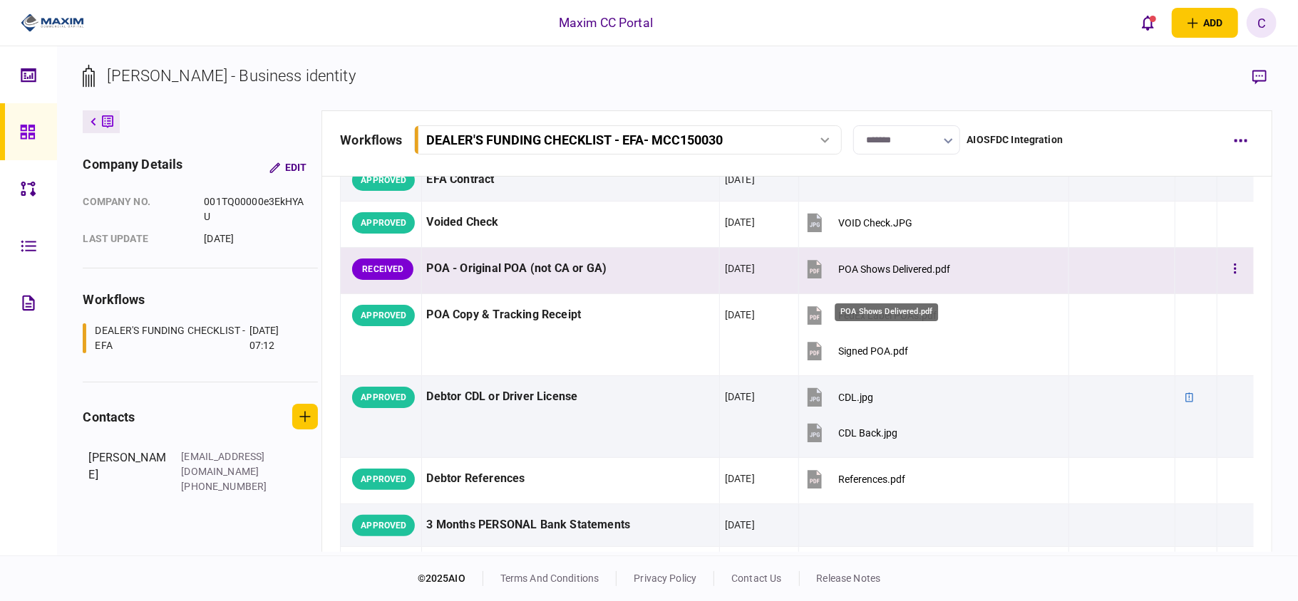
click at [876, 275] on div "POA Shows Delivered.pdf" at bounding box center [894, 269] width 112 height 11
click at [1233, 276] on icon "button" at bounding box center [1234, 269] width 3 height 14
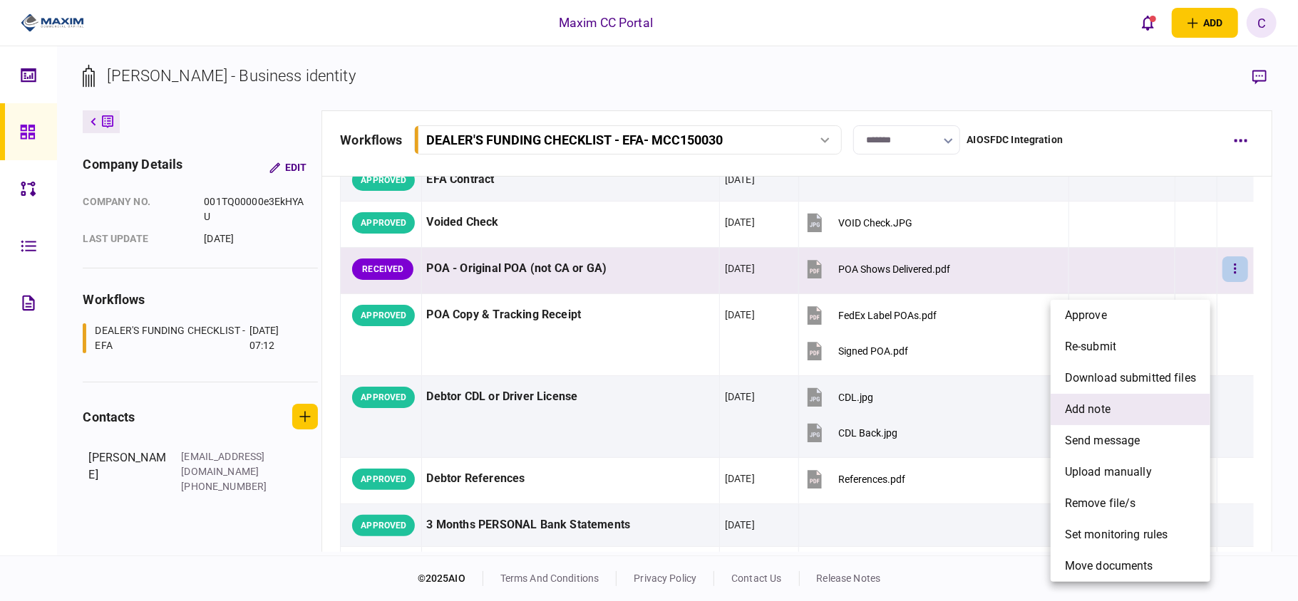
click at [1092, 408] on span "add note" at bounding box center [1088, 409] width 46 height 17
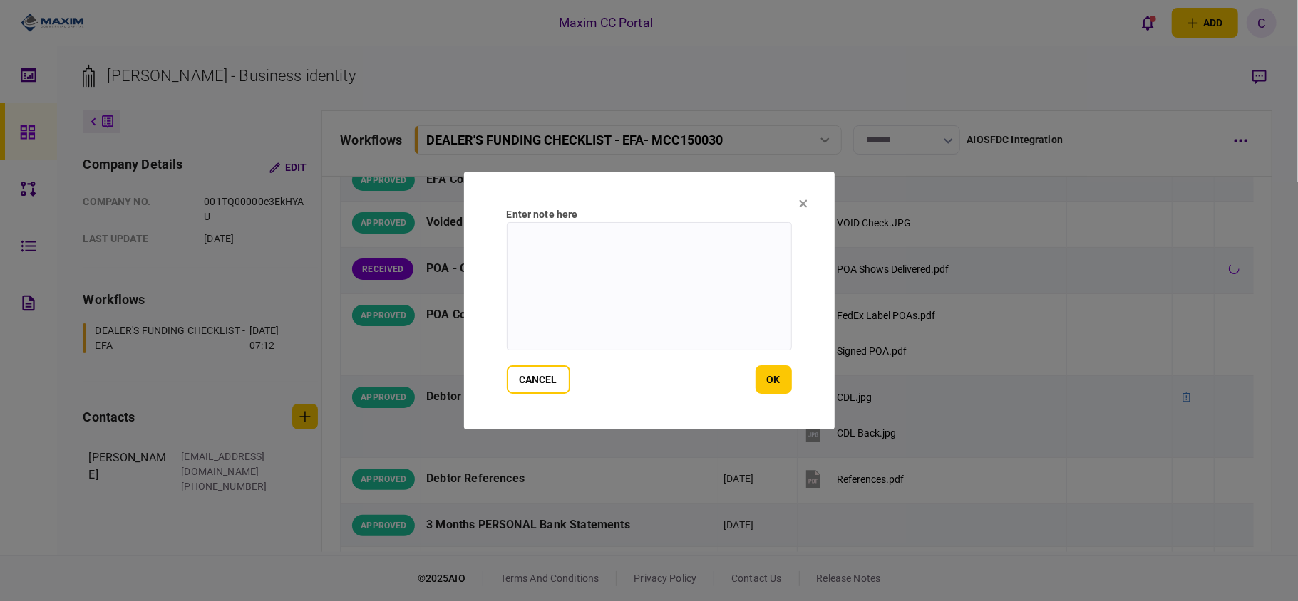
click at [579, 258] on textarea at bounding box center [649, 286] width 285 height 128
paste textarea "**********"
type textarea "**********"
click at [785, 376] on button "ok" at bounding box center [773, 380] width 36 height 29
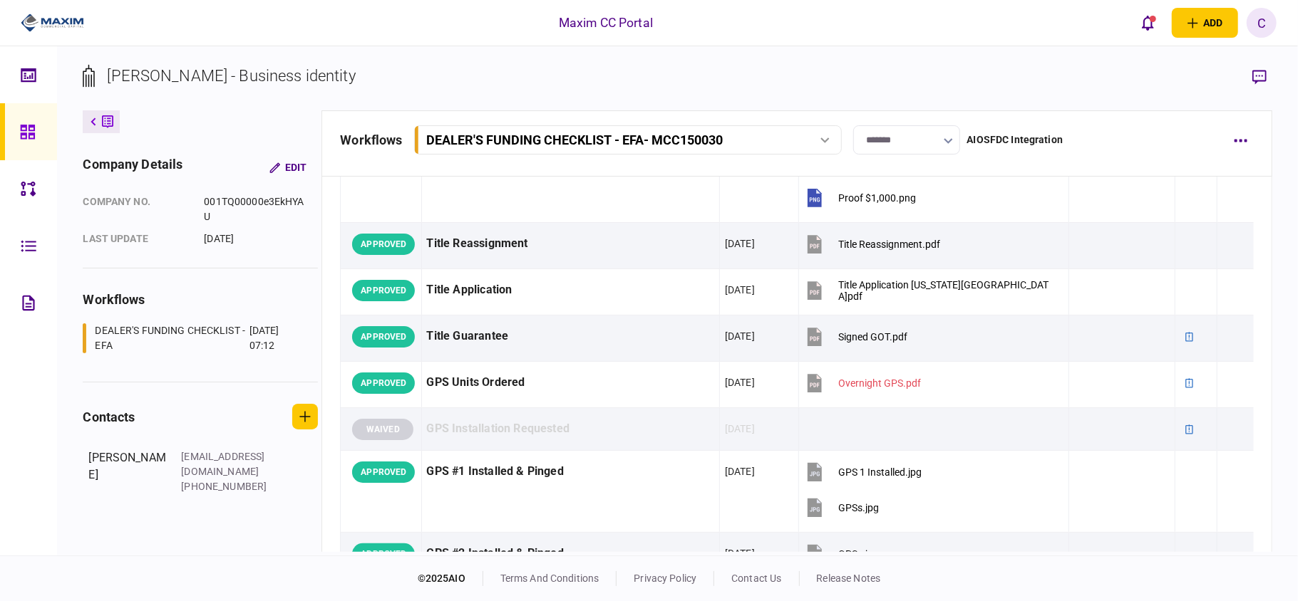
scroll to position [1235, 0]
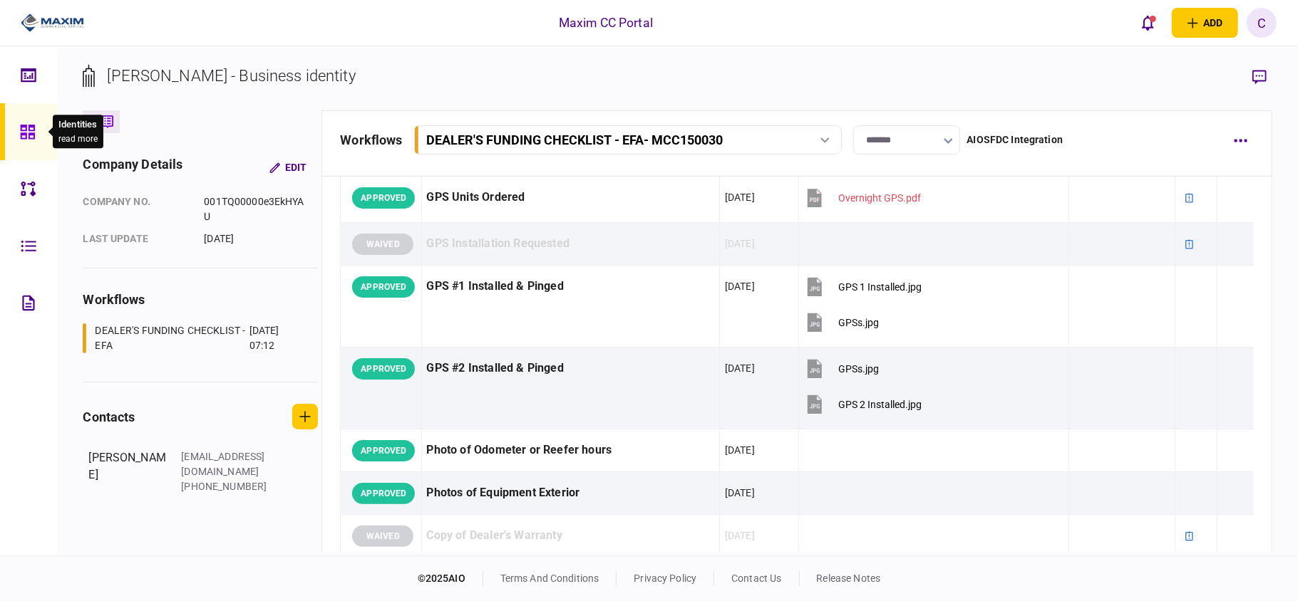
click at [35, 132] on div at bounding box center [31, 131] width 23 height 57
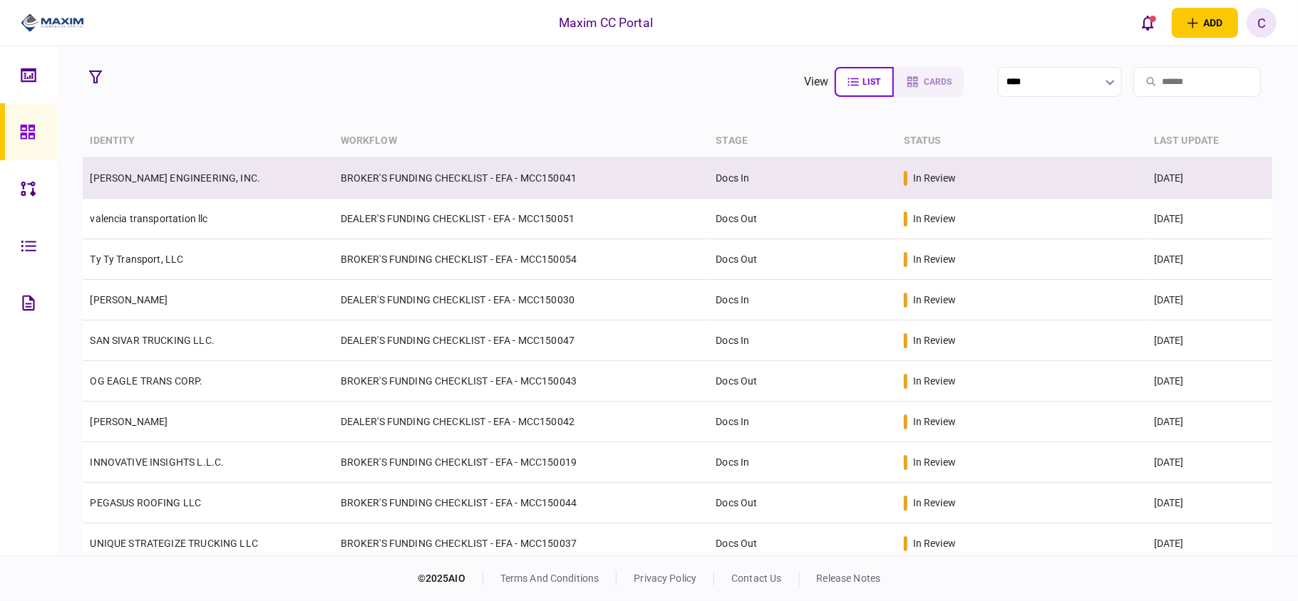
click at [547, 188] on td "BROKER'S FUNDING CHECKLIST - EFA - MCC150041" at bounding box center [521, 178] width 376 height 41
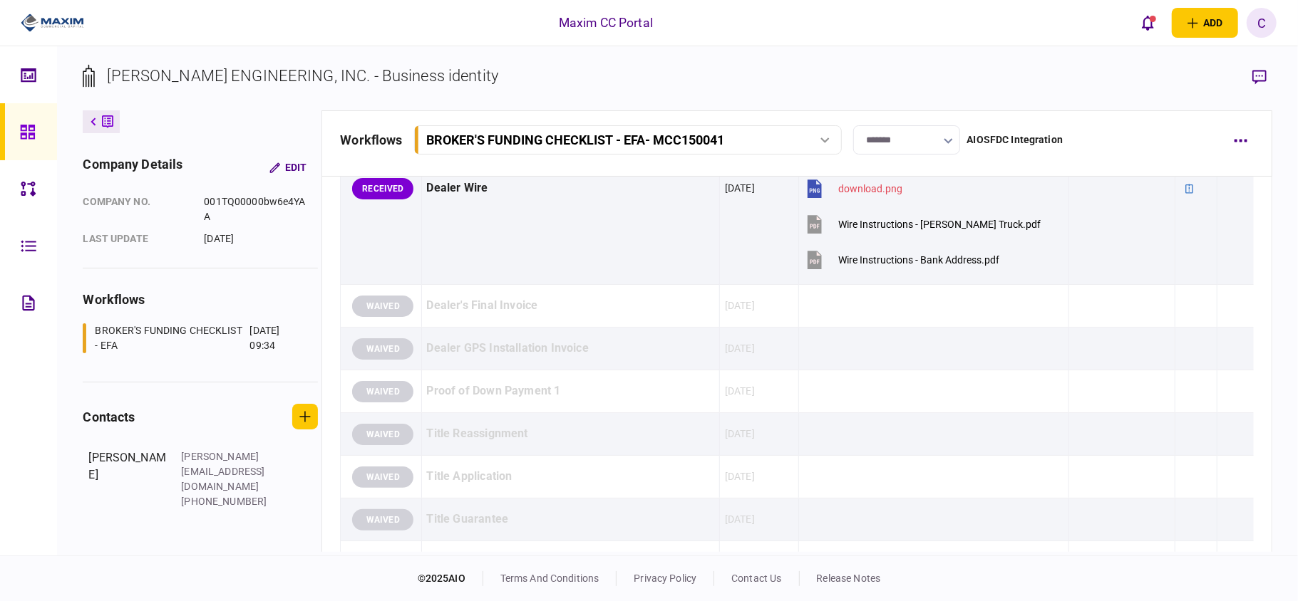
scroll to position [1520, 0]
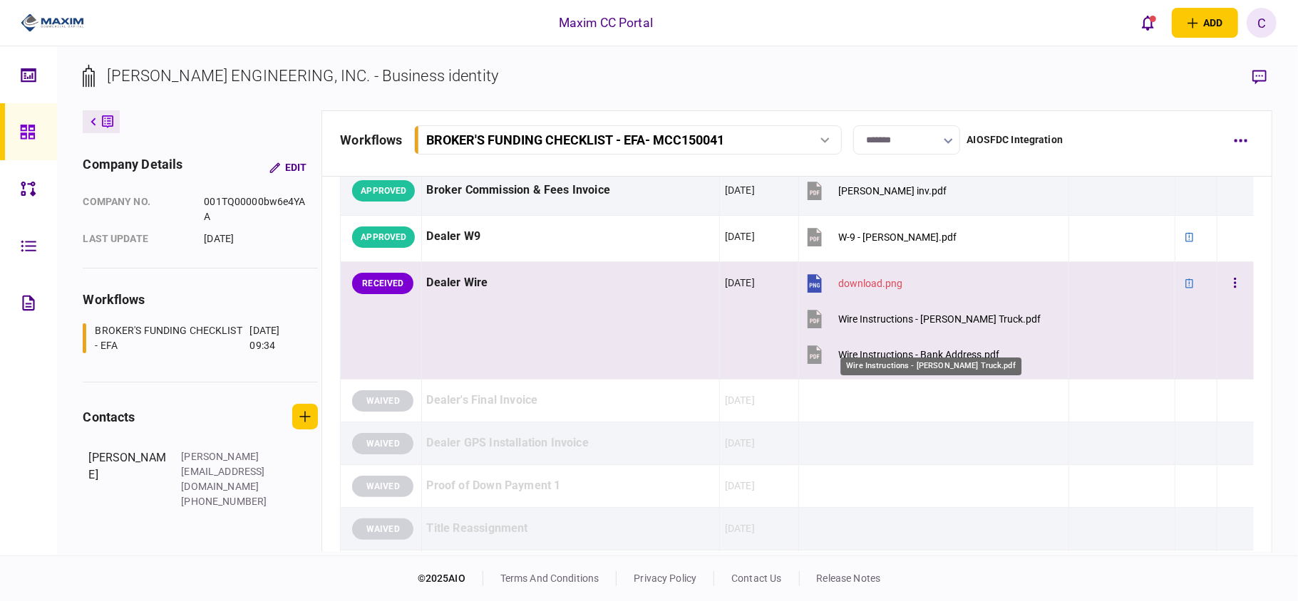
click at [953, 325] on div "Wire Instructions - [PERSON_NAME] Truck.pdf" at bounding box center [939, 319] width 202 height 11
click at [884, 361] on div "Wire Instructions - Bank Address.pdf" at bounding box center [918, 354] width 161 height 11
click at [1224, 296] on button "button" at bounding box center [1235, 284] width 26 height 26
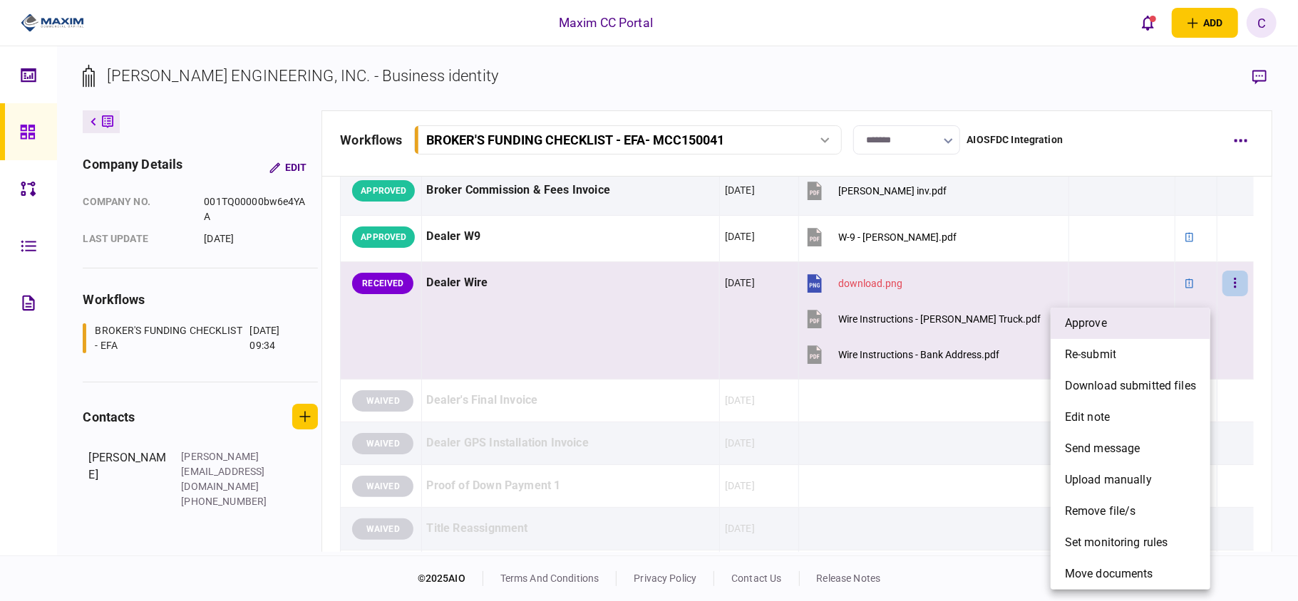
click at [1100, 328] on span "approve" at bounding box center [1086, 323] width 42 height 17
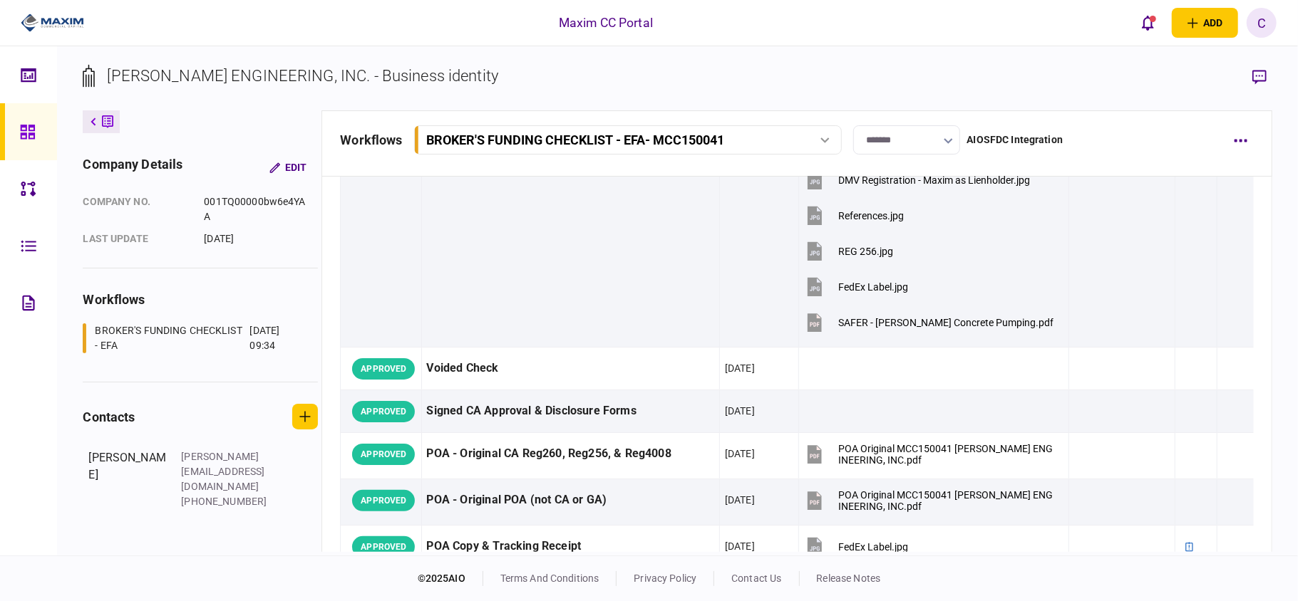
scroll to position [0, 0]
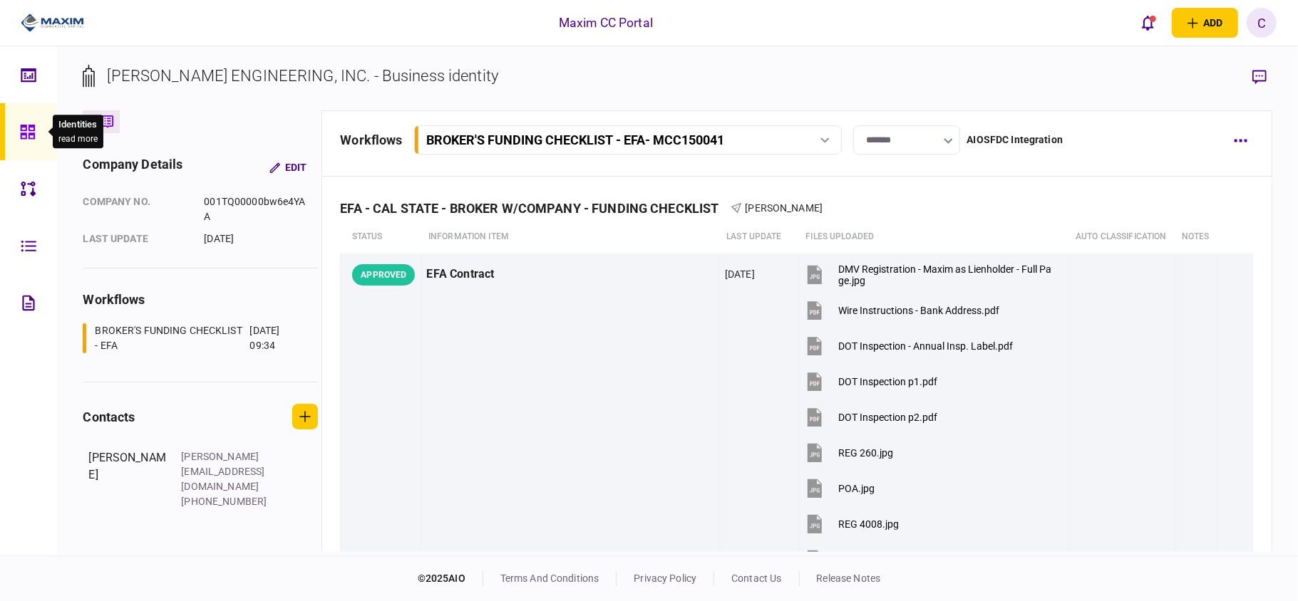
click at [31, 127] on icon at bounding box center [27, 132] width 14 height 14
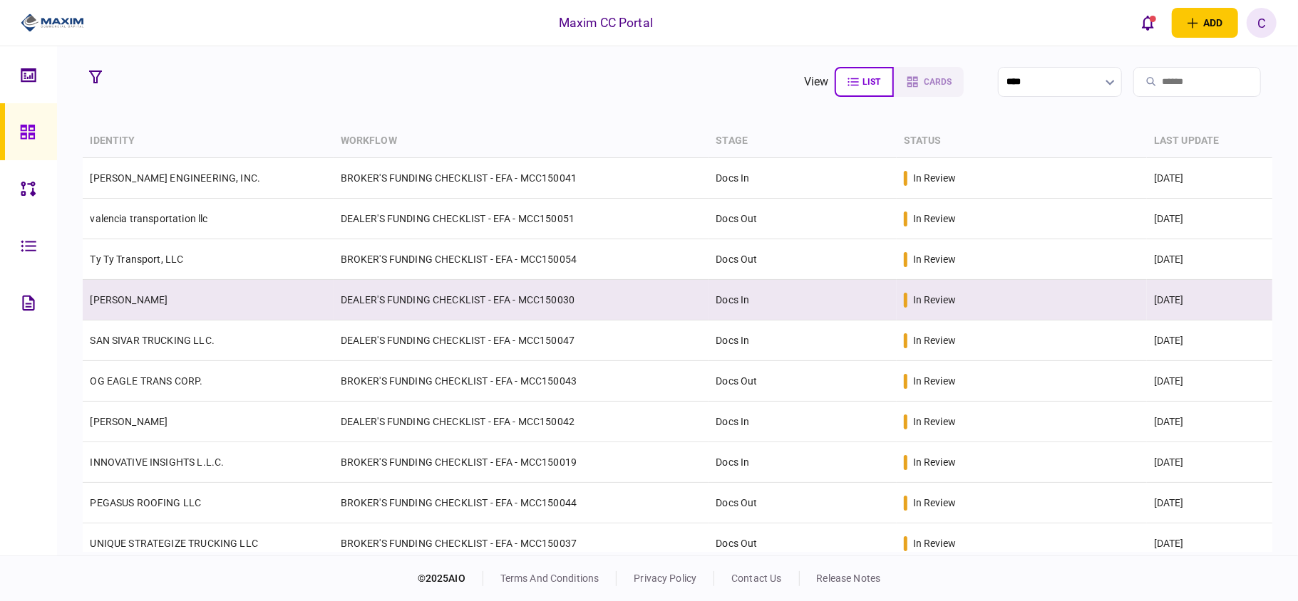
click at [432, 301] on td "DEALER'S FUNDING CHECKLIST - EFA - MCC150030" at bounding box center [521, 300] width 376 height 41
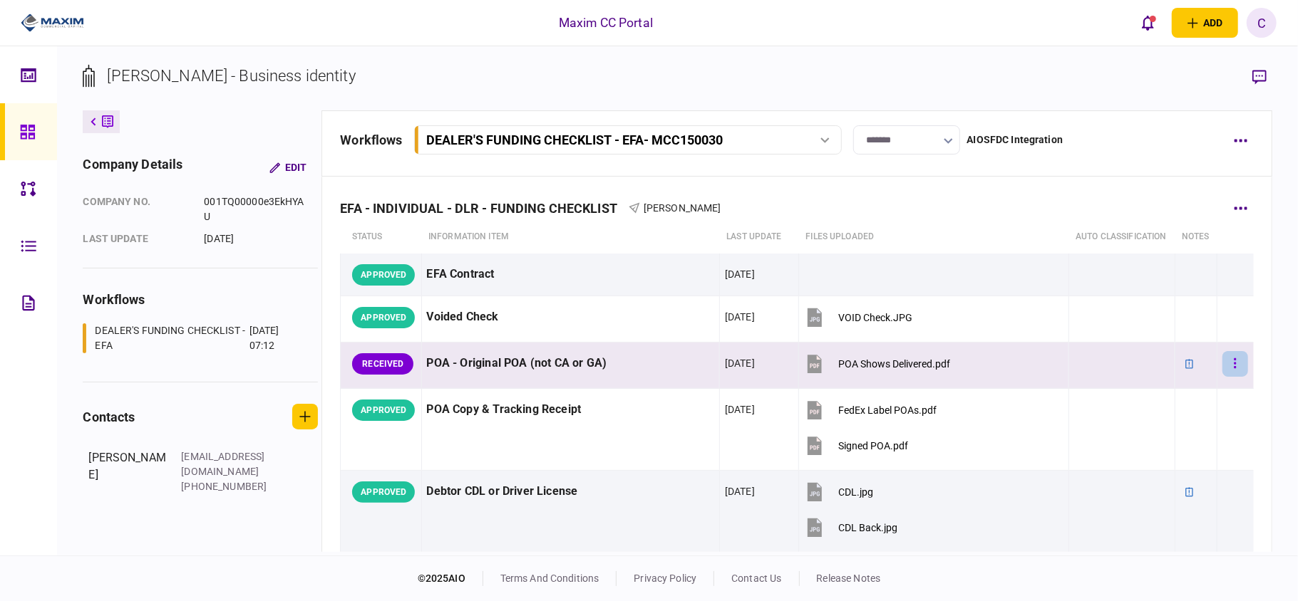
click at [1222, 376] on button "button" at bounding box center [1235, 364] width 26 height 26
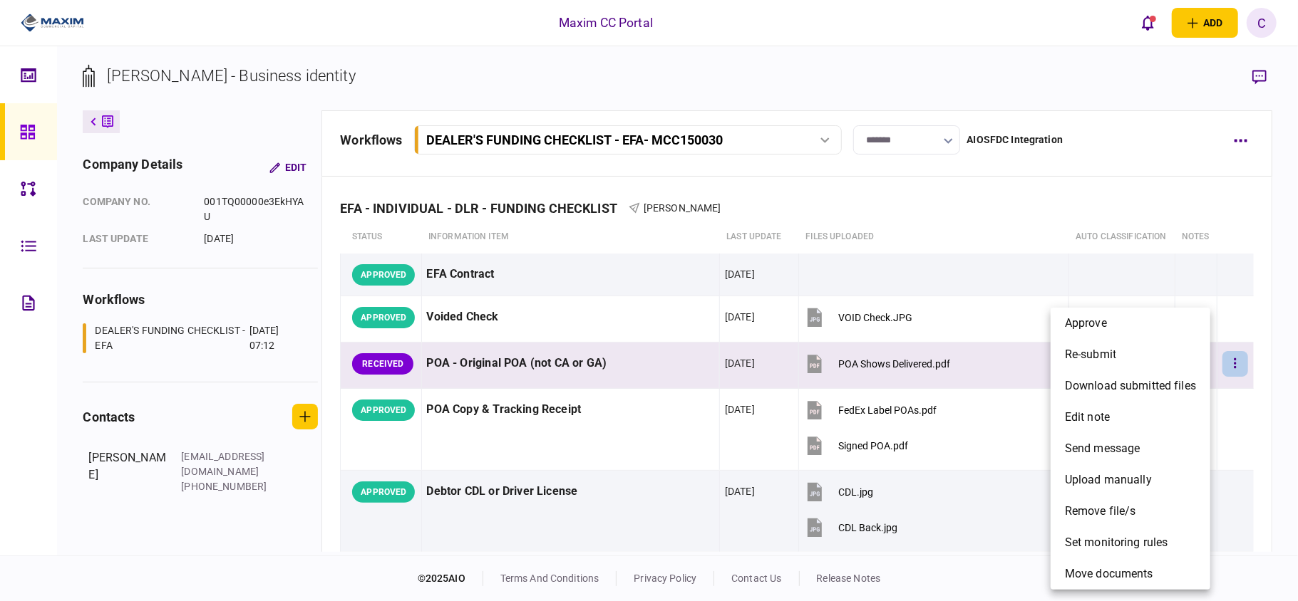
click at [861, 291] on div at bounding box center [649, 300] width 1298 height 601
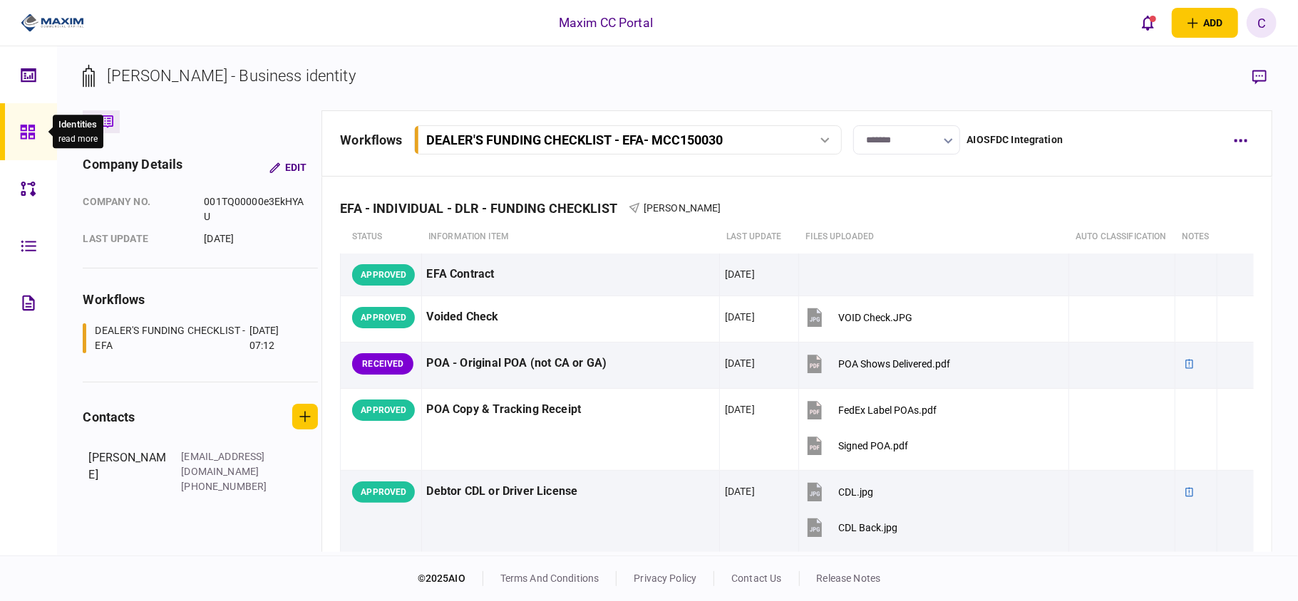
click at [26, 140] on div at bounding box center [31, 131] width 23 height 57
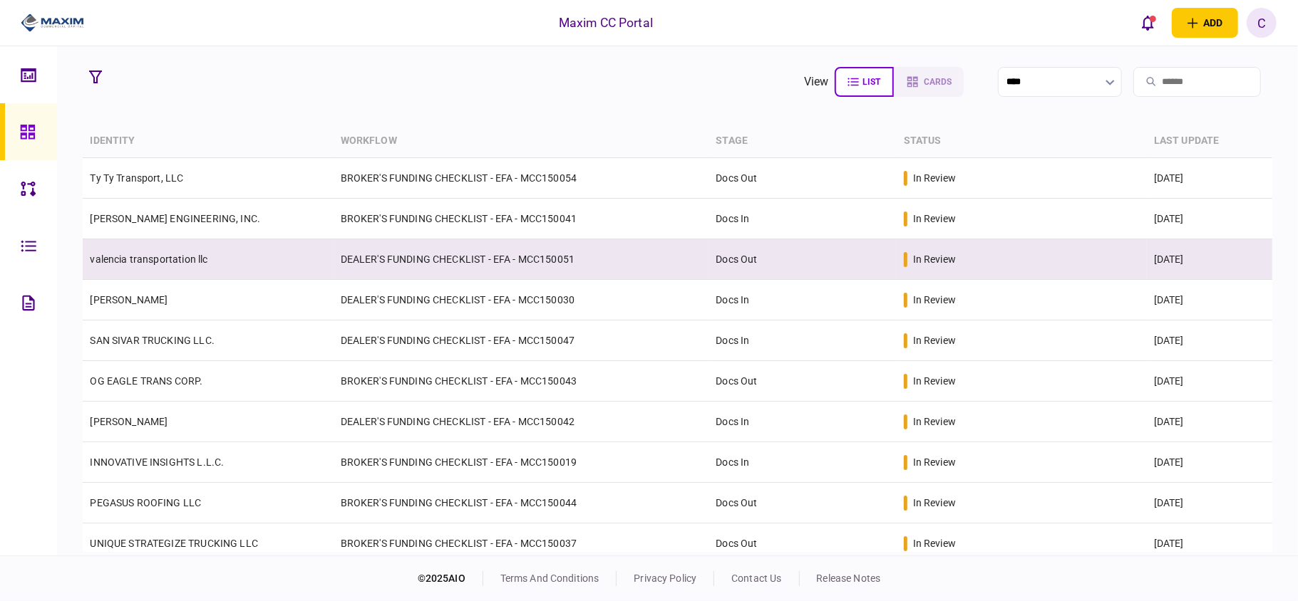
click at [654, 267] on td "DEALER'S FUNDING CHECKLIST - EFA - MCC150051" at bounding box center [521, 259] width 376 height 41
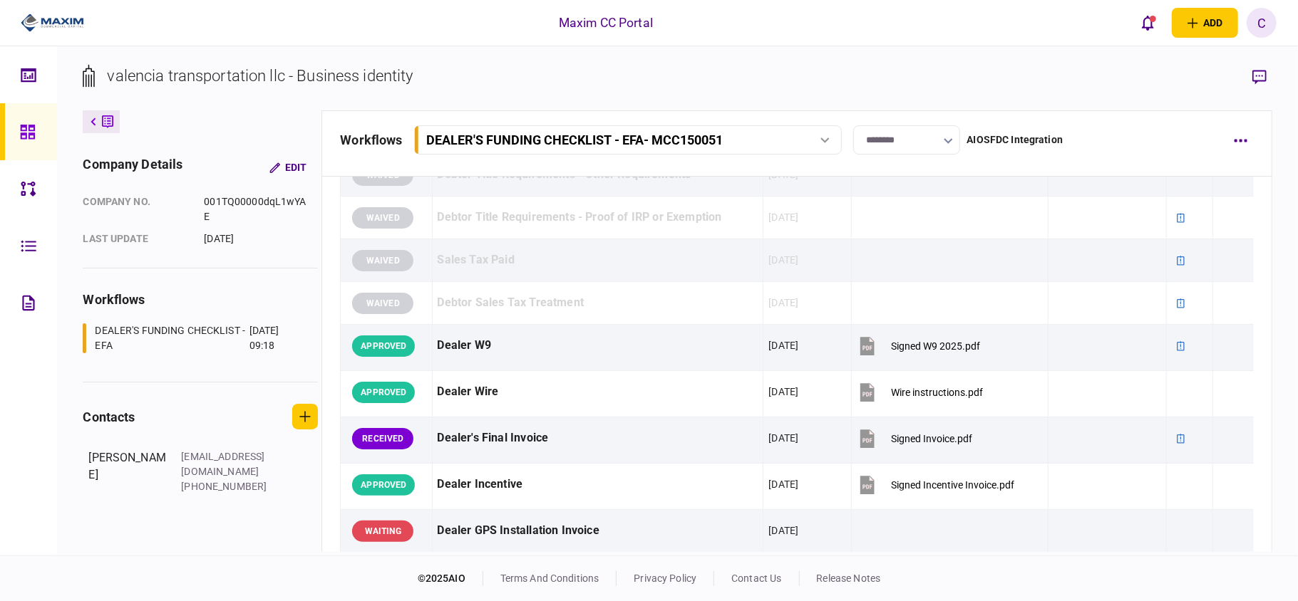
scroll to position [665, 0]
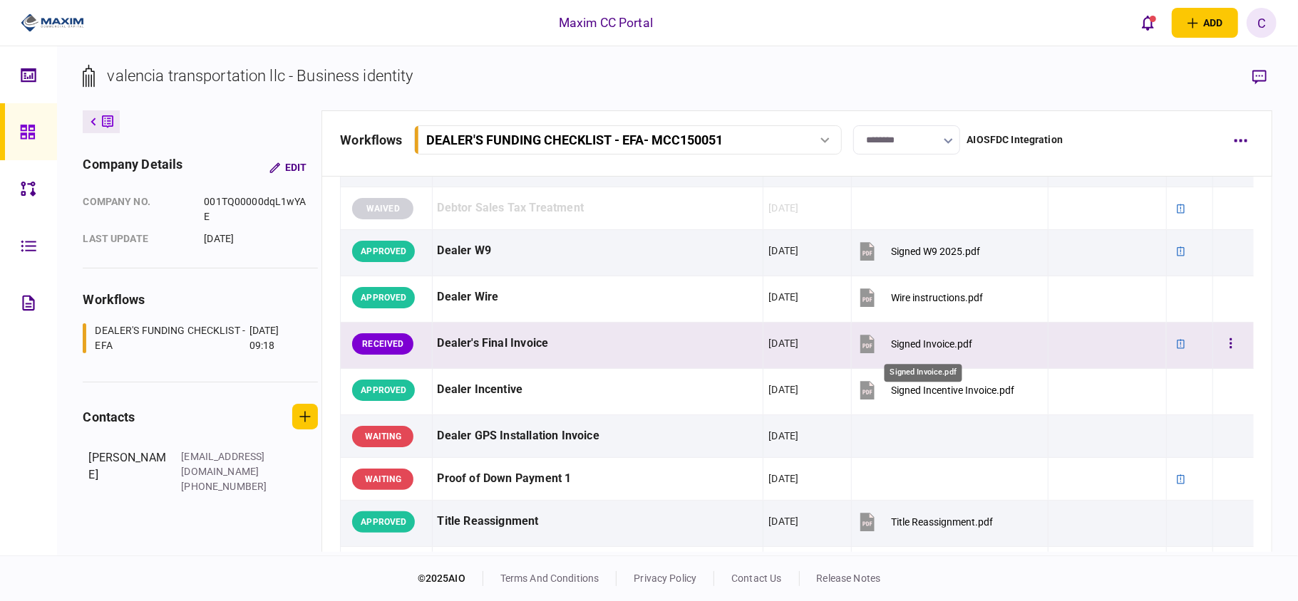
click at [916, 350] on div "Signed Invoice.pdf" at bounding box center [931, 343] width 81 height 11
click at [1226, 345] on button "button" at bounding box center [1231, 344] width 26 height 26
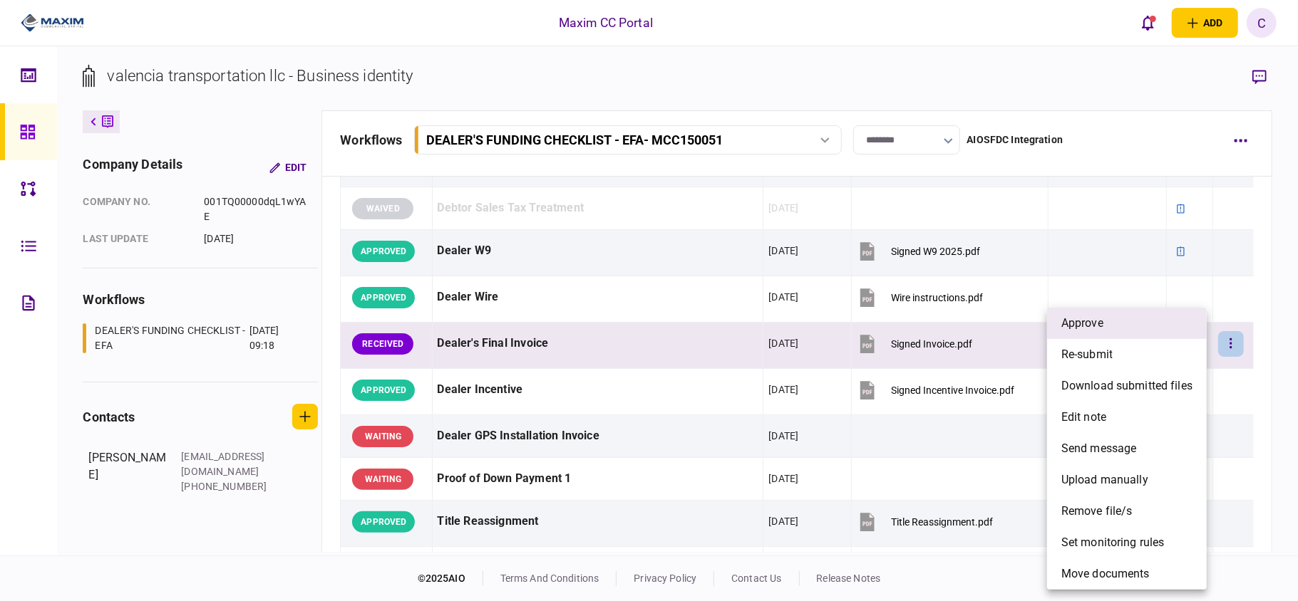
click at [1129, 329] on li "approve" at bounding box center [1127, 323] width 160 height 31
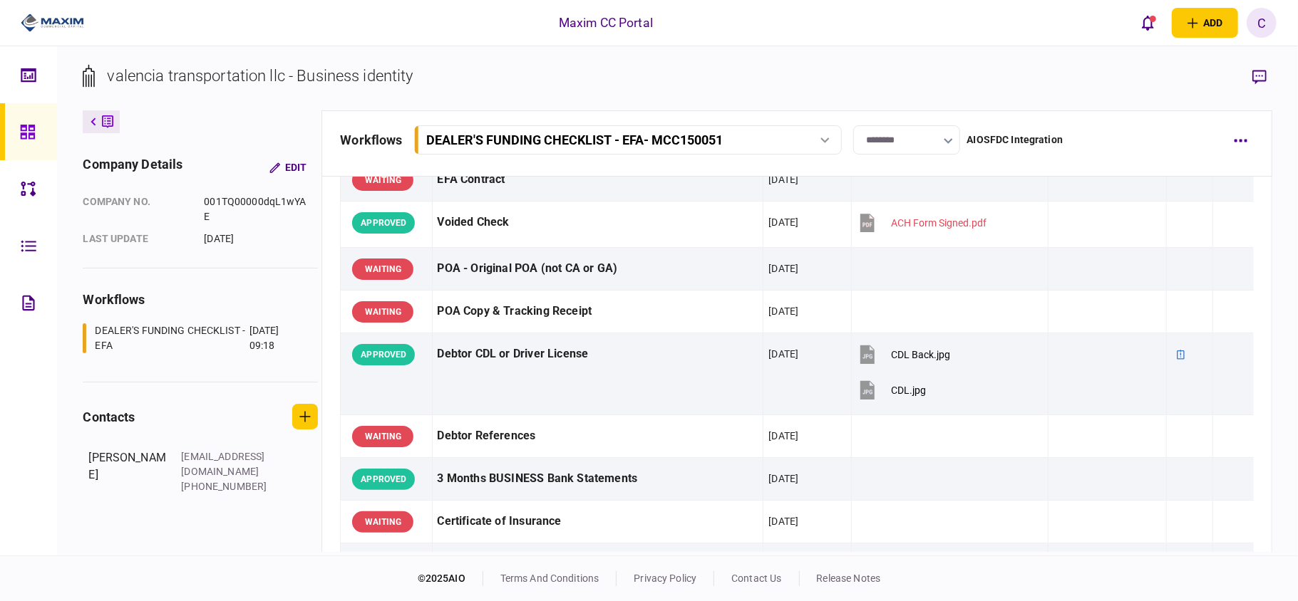
scroll to position [0, 0]
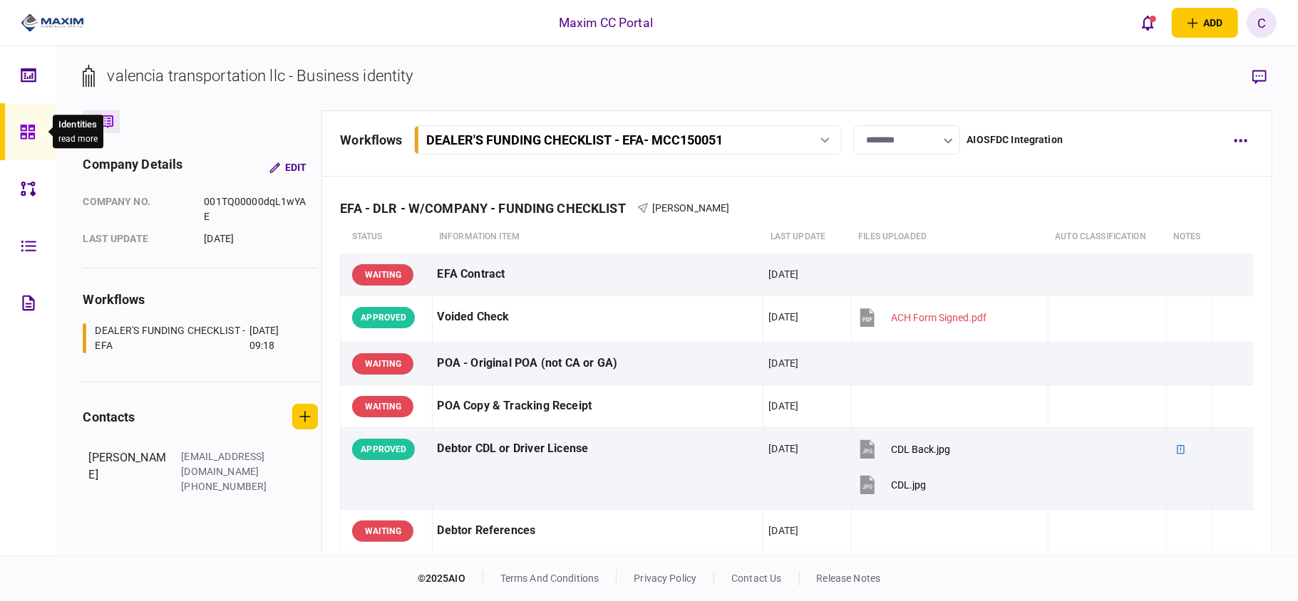
click at [29, 135] on icon at bounding box center [27, 132] width 14 height 14
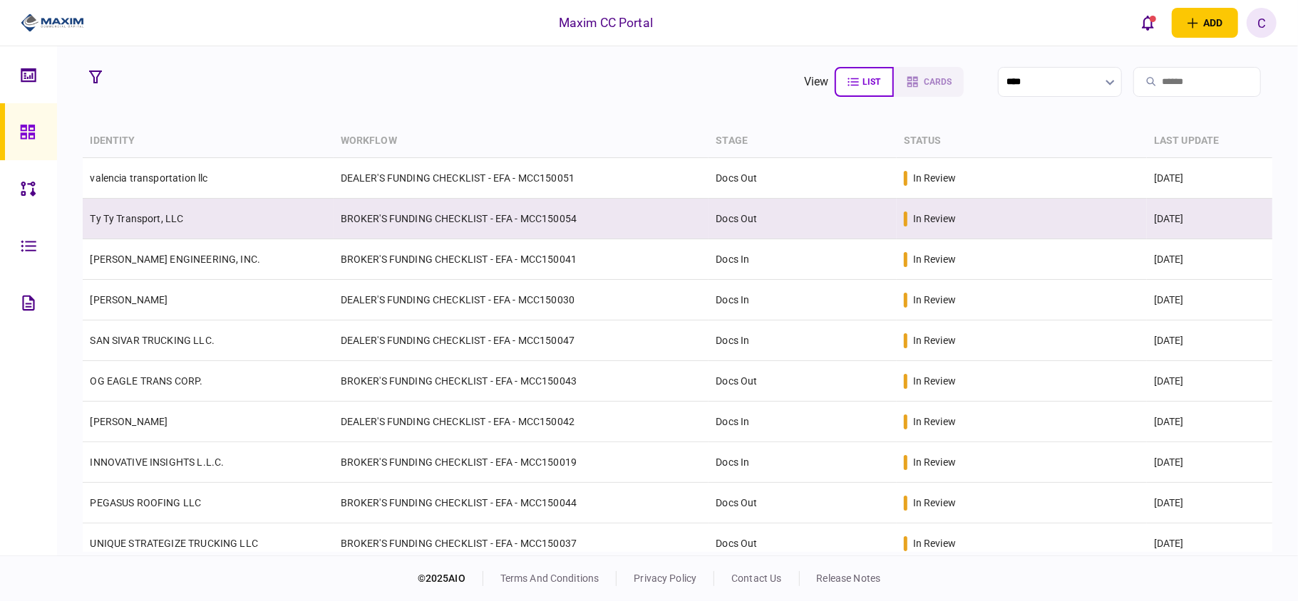
click at [656, 229] on td "BROKER'S FUNDING CHECKLIST - EFA - MCC150054" at bounding box center [521, 219] width 376 height 41
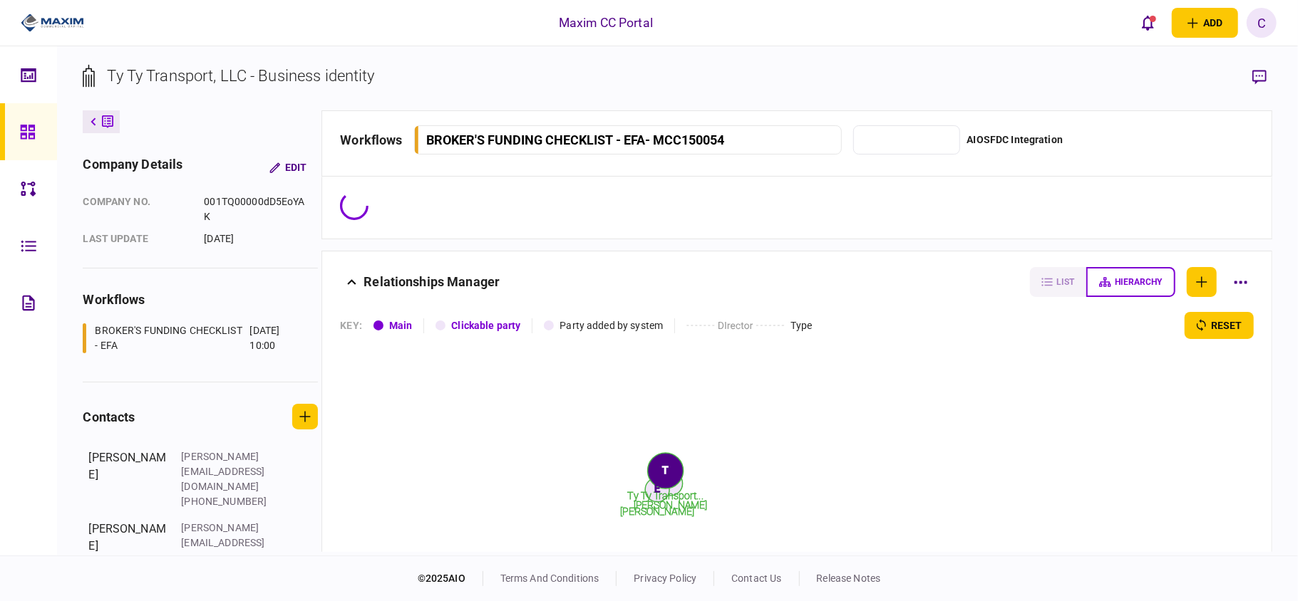
type input "********"
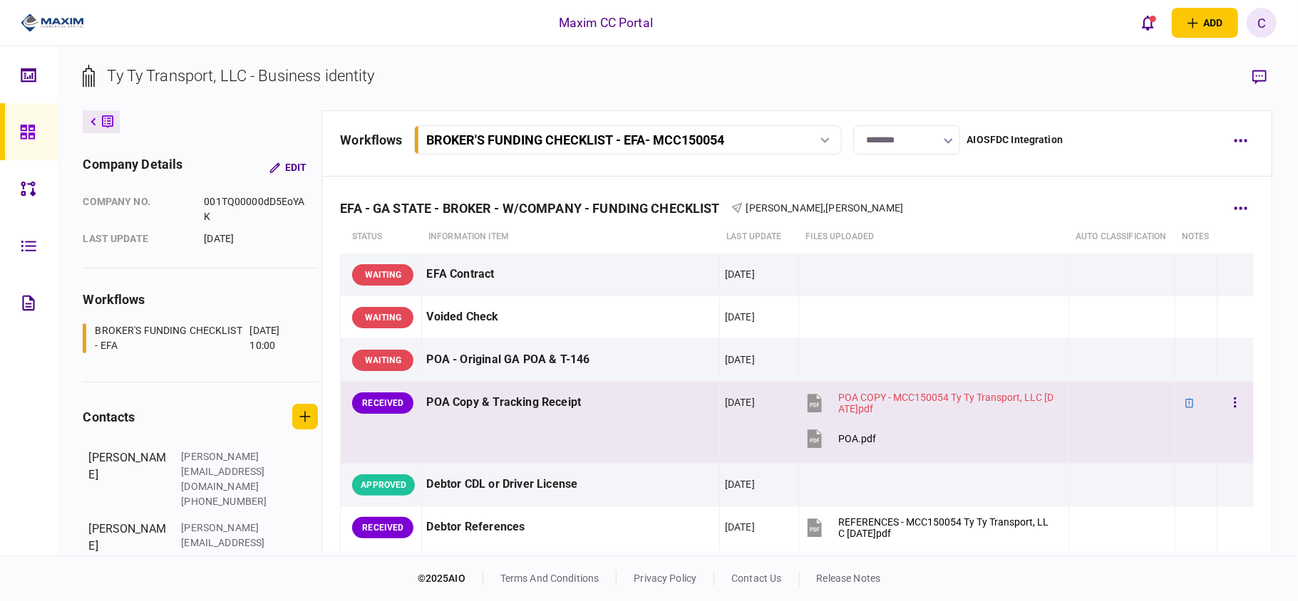
scroll to position [95, 0]
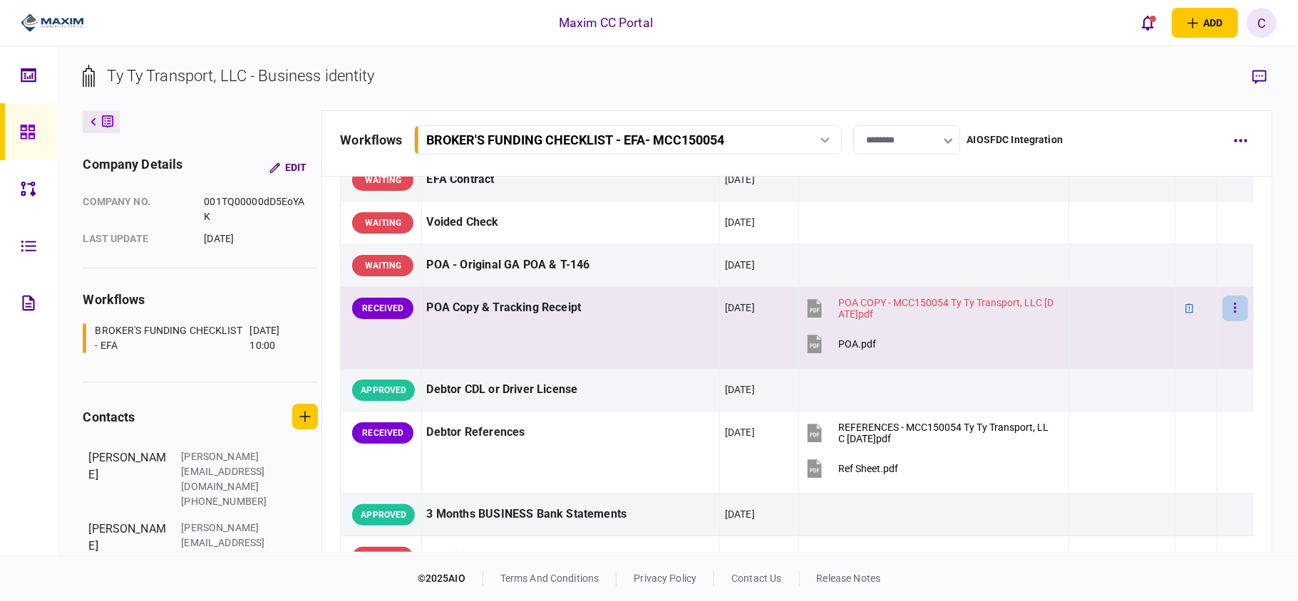
click at [1233, 315] on icon "button" at bounding box center [1234, 308] width 3 height 14
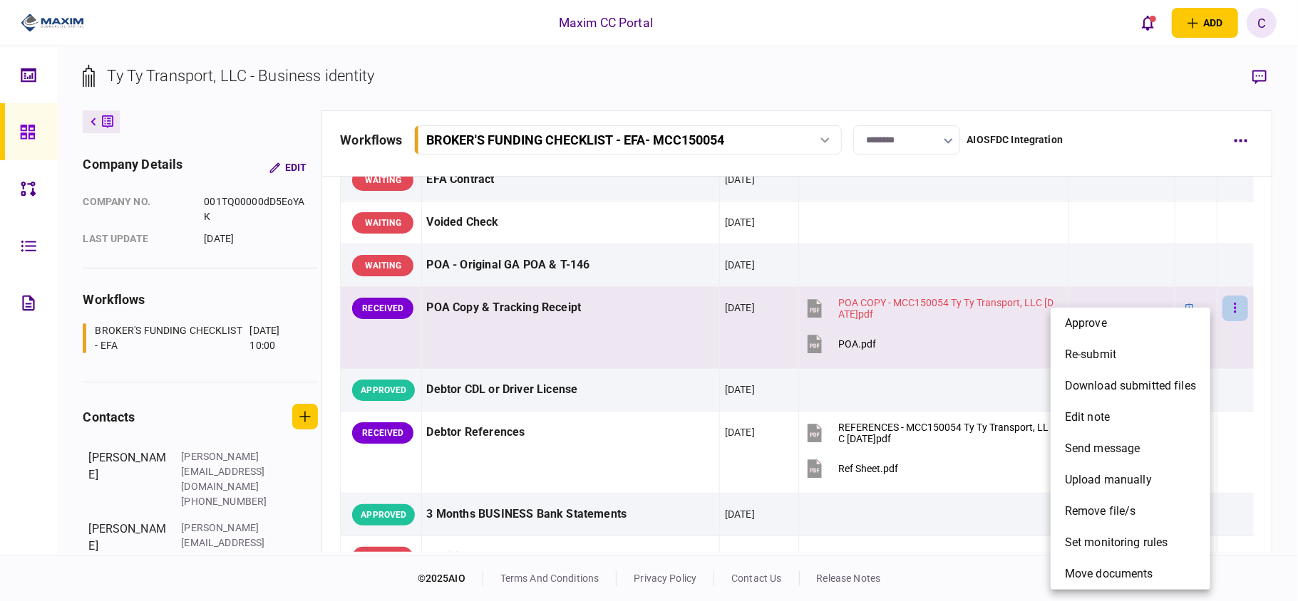
click at [1224, 324] on div at bounding box center [649, 300] width 1298 height 601
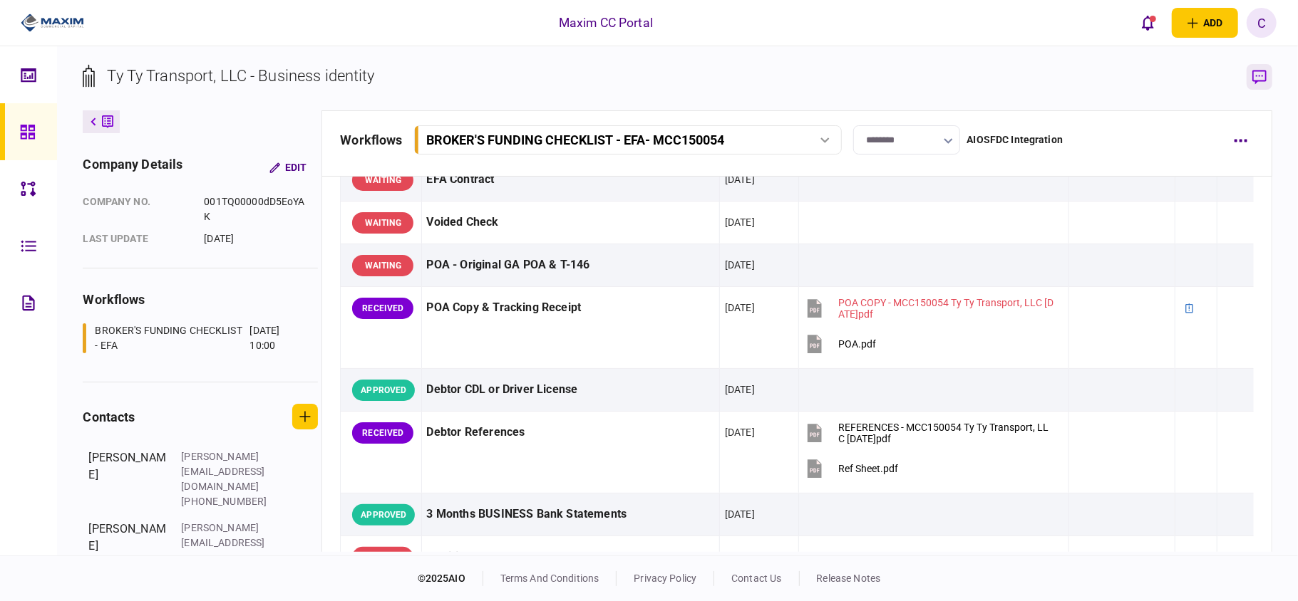
click at [1258, 81] on icon "button" at bounding box center [1259, 77] width 14 height 14
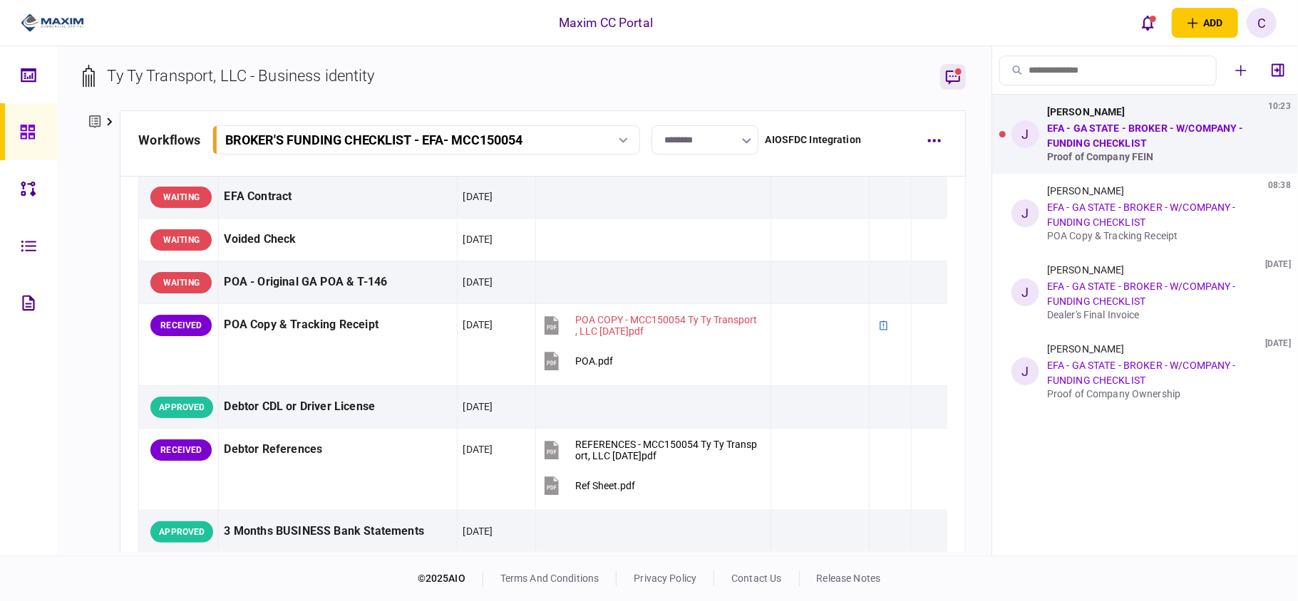
click at [1079, 231] on div "POA Copy & Tracking Receipt" at bounding box center [1160, 235] width 226 height 11
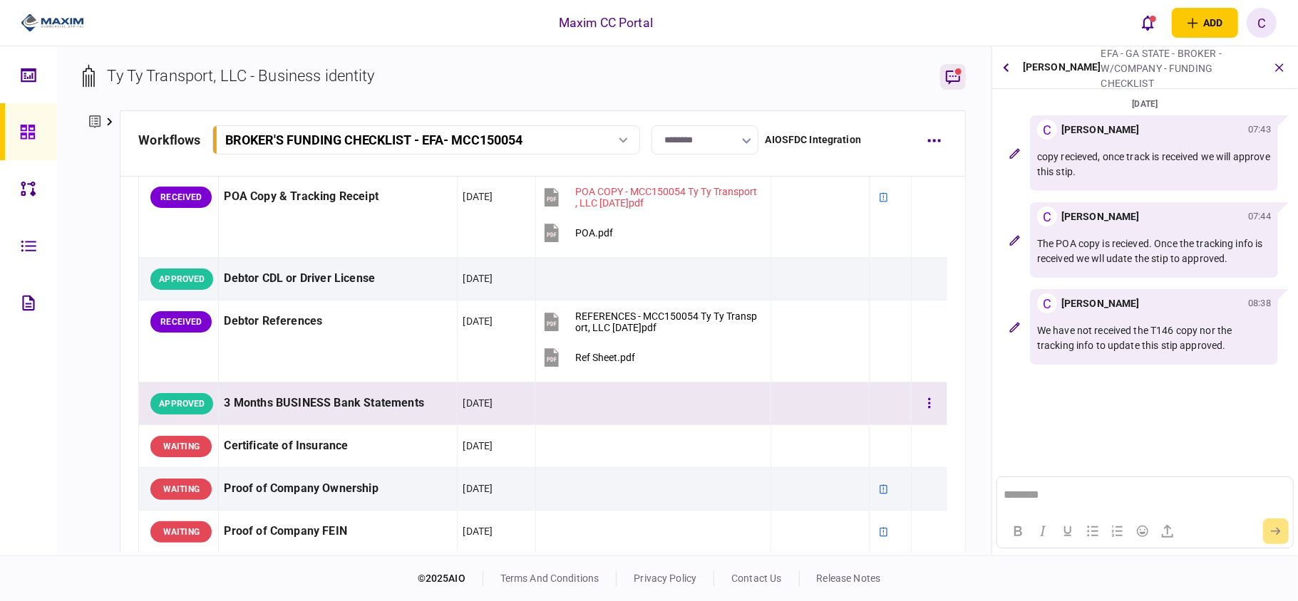
scroll to position [190, 0]
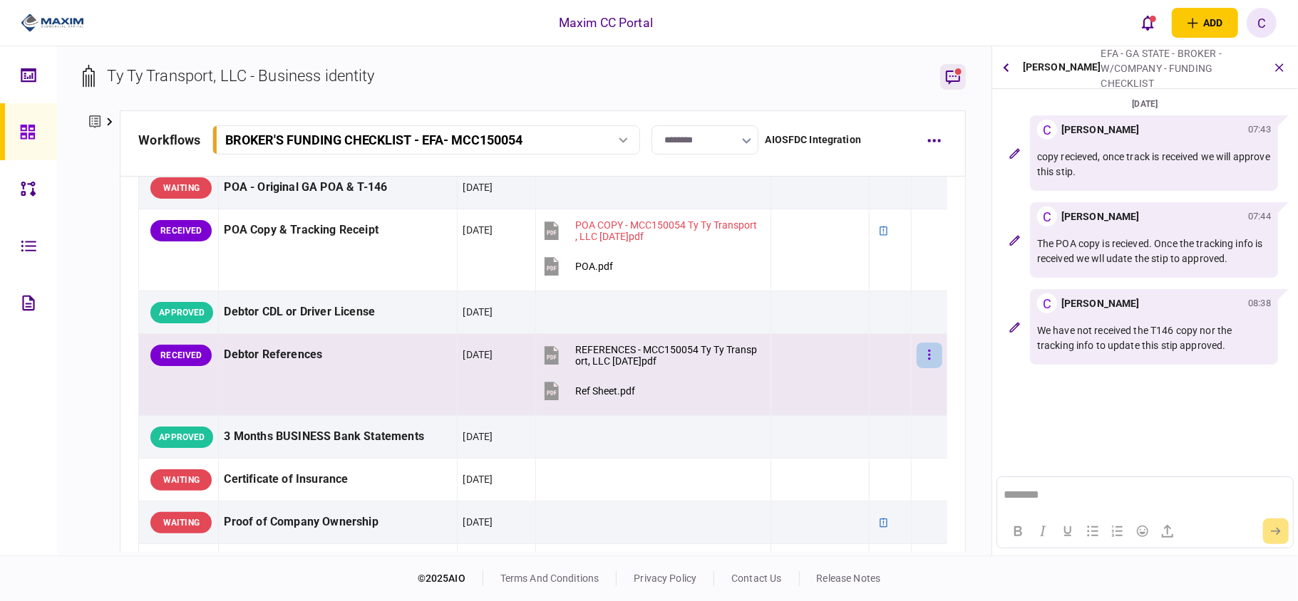
click at [928, 355] on icon "button" at bounding box center [929, 355] width 2 height 10
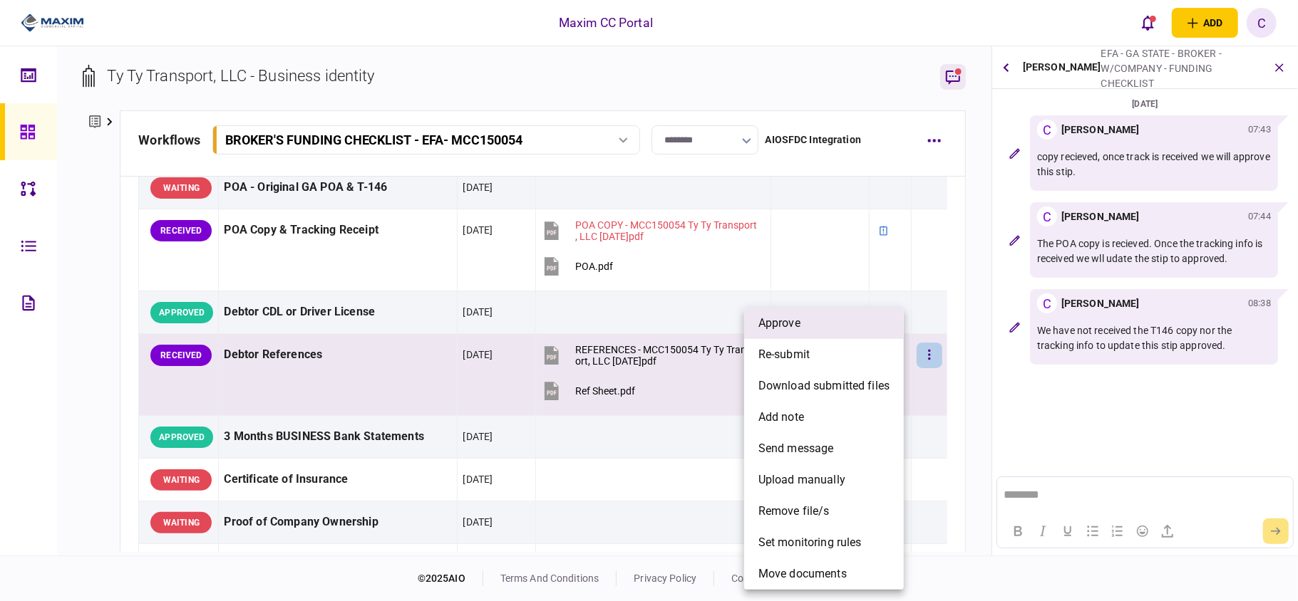
click at [816, 328] on li "approve" at bounding box center [824, 323] width 160 height 31
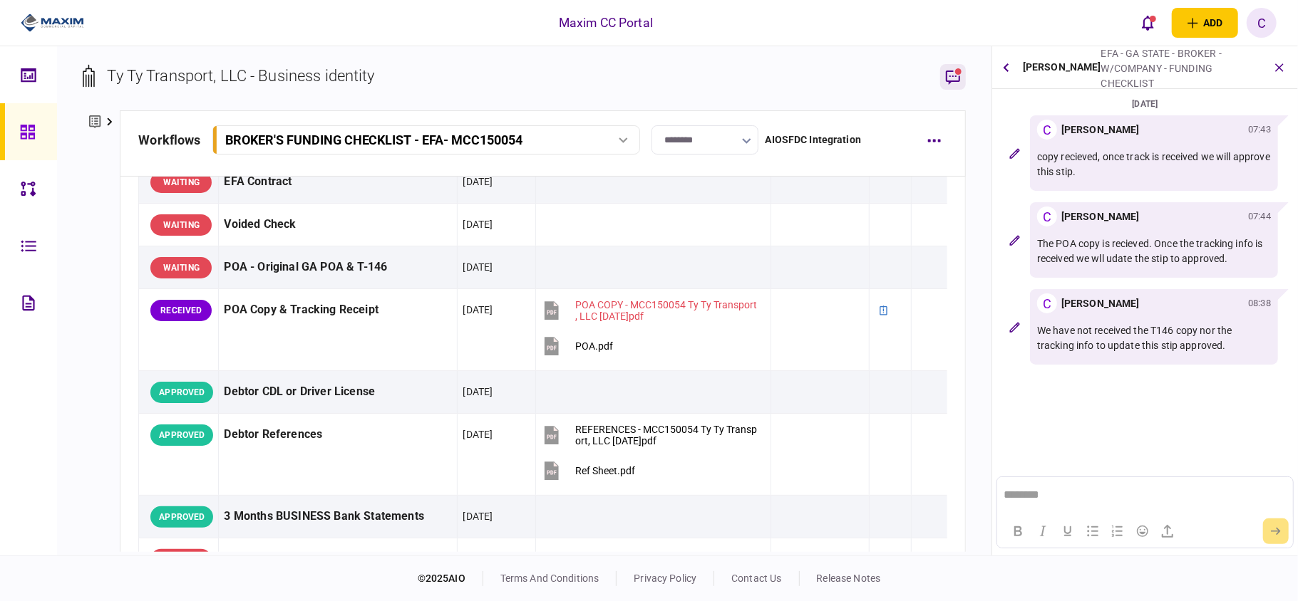
scroll to position [0, 0]
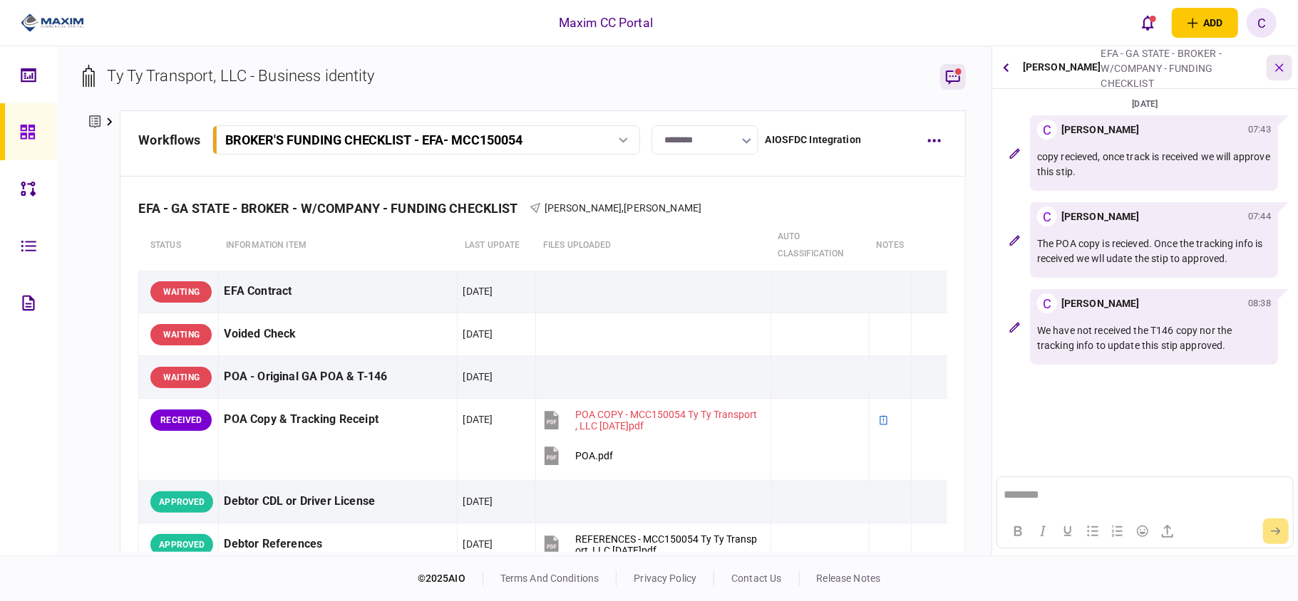
click at [1286, 70] on button "button" at bounding box center [1279, 68] width 26 height 26
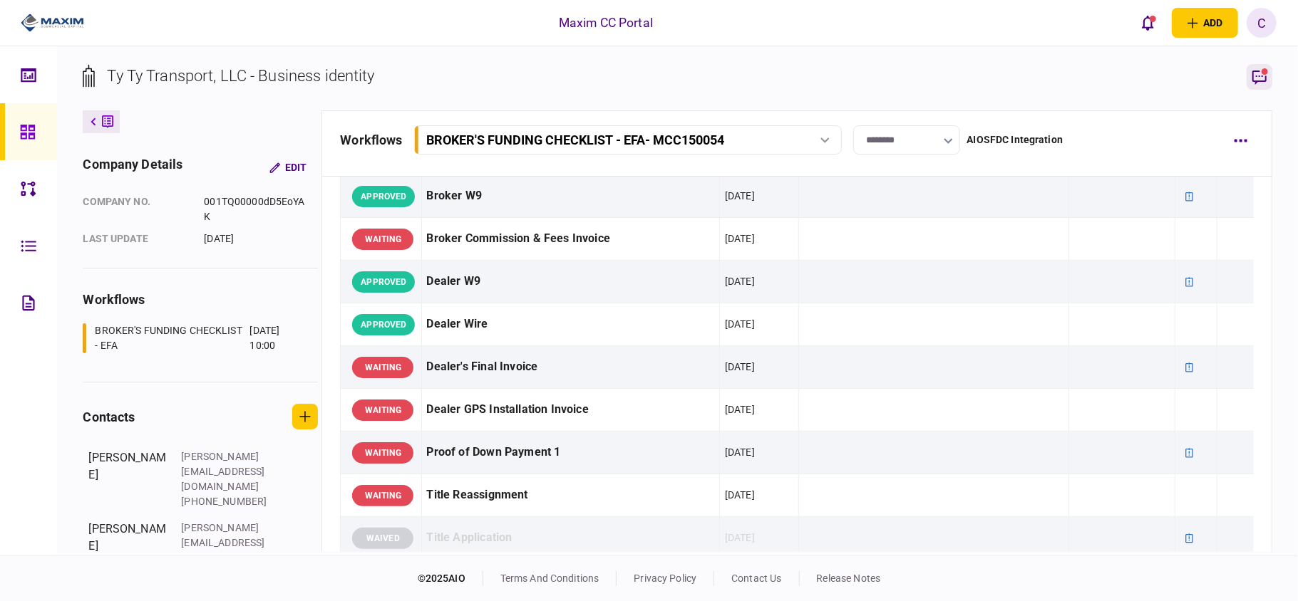
scroll to position [760, 0]
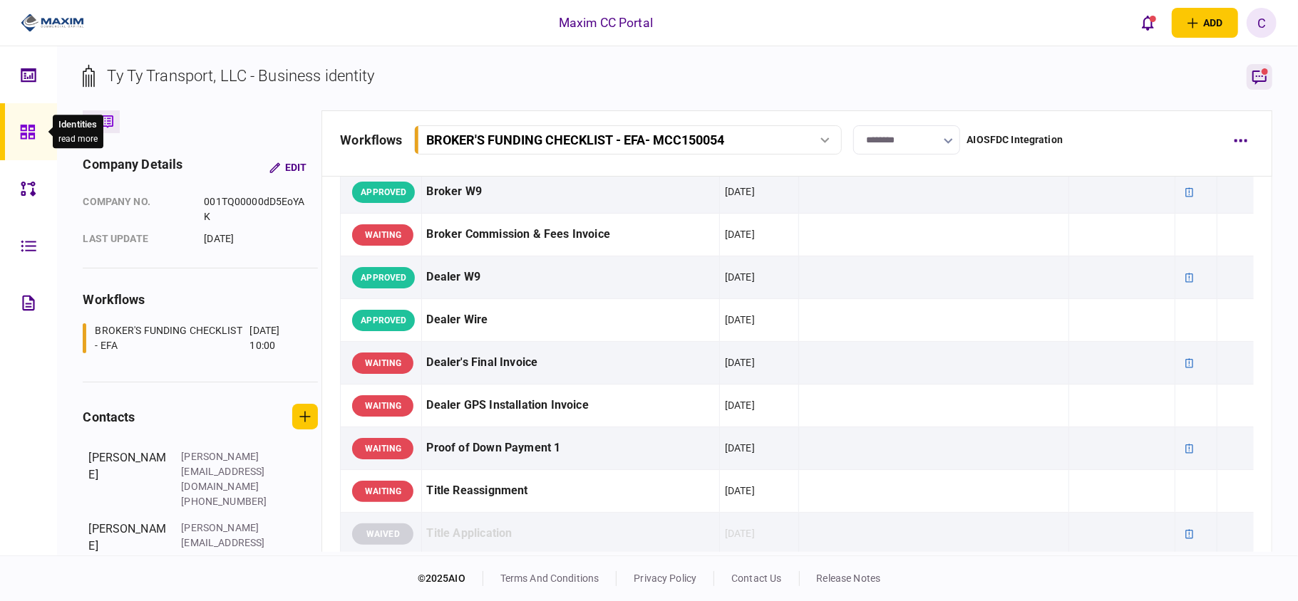
click at [35, 135] on div at bounding box center [31, 131] width 23 height 57
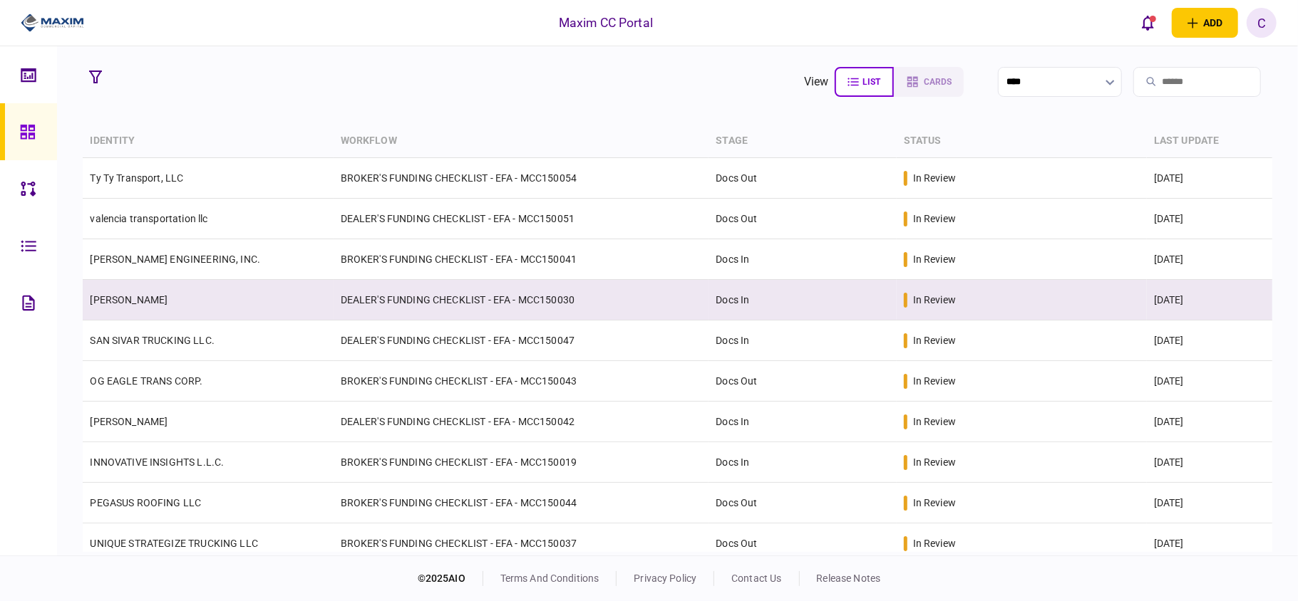
click at [562, 291] on td "DEALER'S FUNDING CHECKLIST - EFA - MCC150030" at bounding box center [521, 300] width 376 height 41
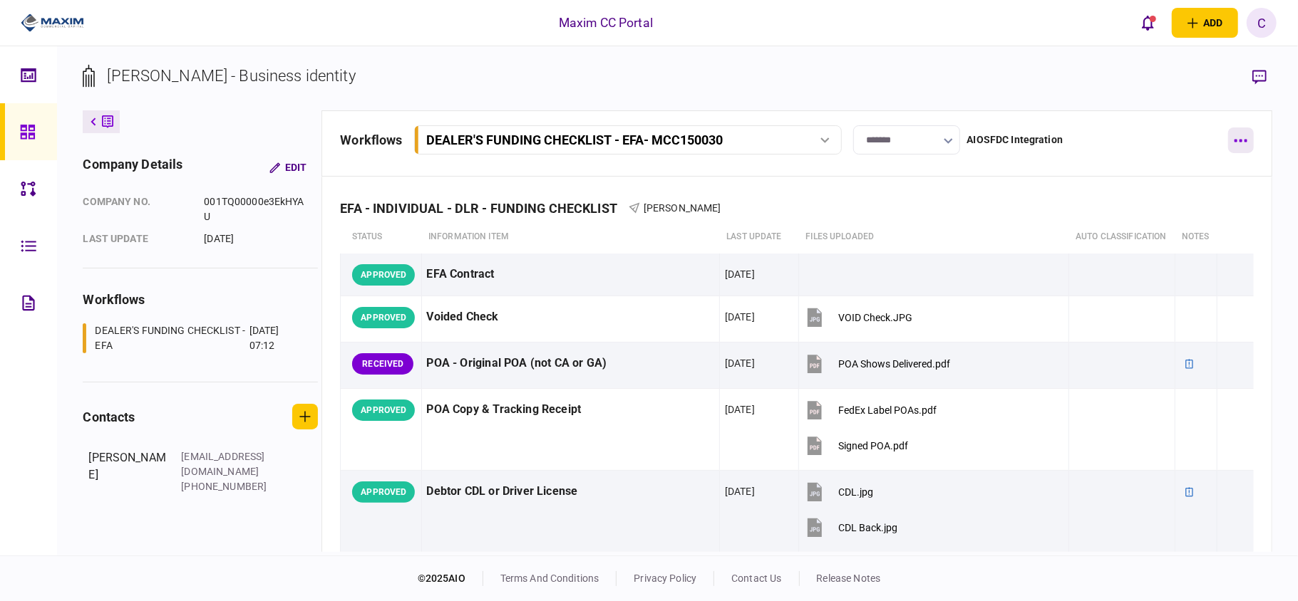
click at [1236, 137] on button "button" at bounding box center [1241, 141] width 26 height 26
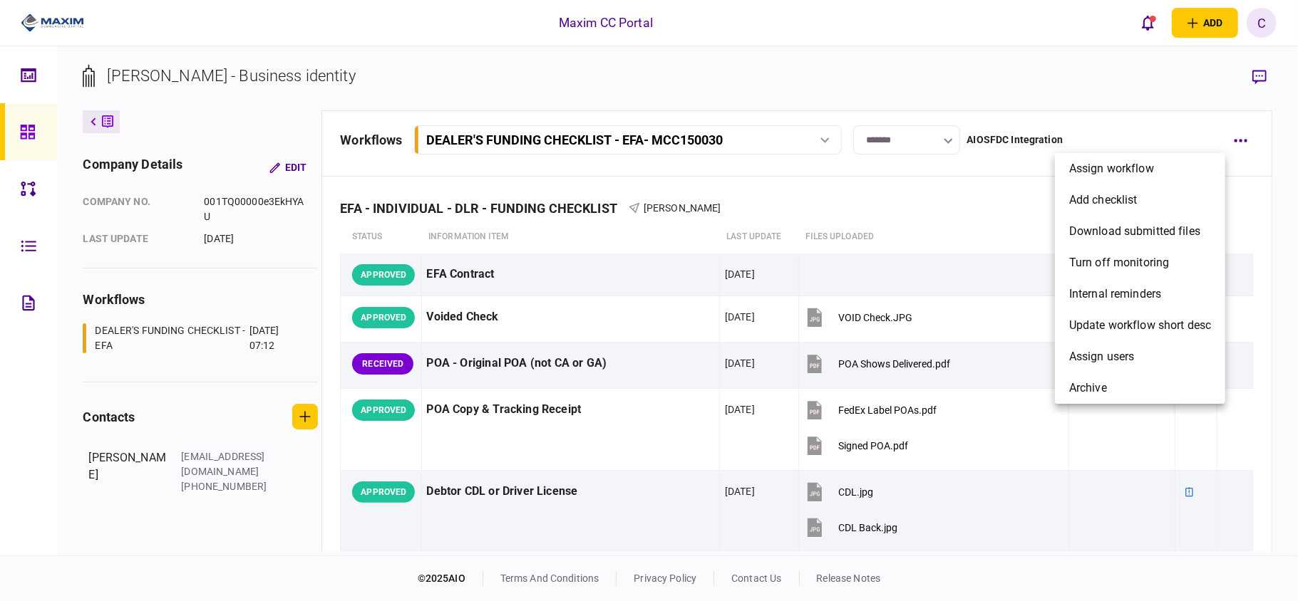
click at [906, 228] on div at bounding box center [649, 300] width 1298 height 601
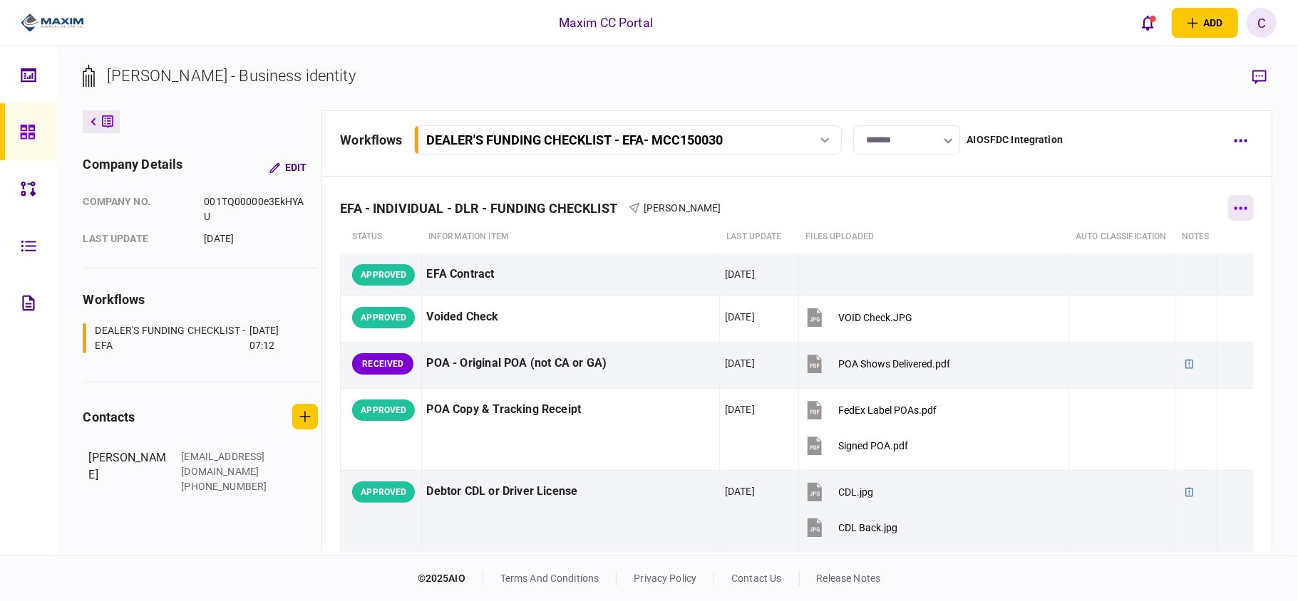
click at [1234, 208] on icon "button" at bounding box center [1240, 208] width 13 height 3
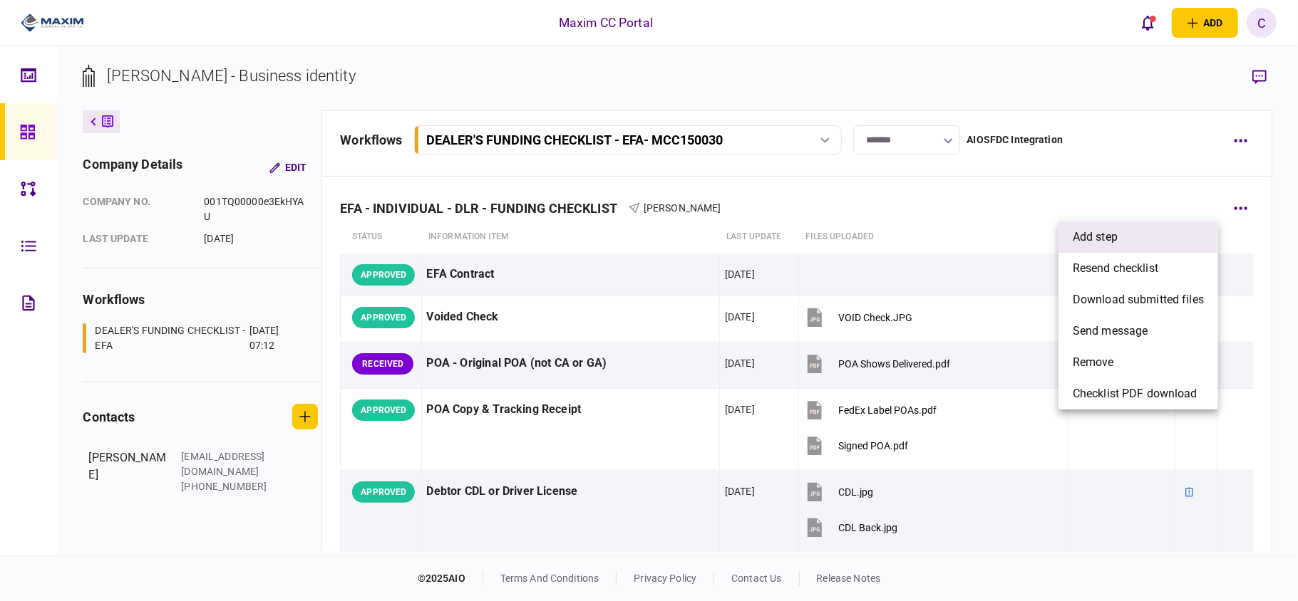
click at [1093, 235] on span "add step" at bounding box center [1094, 237] width 45 height 17
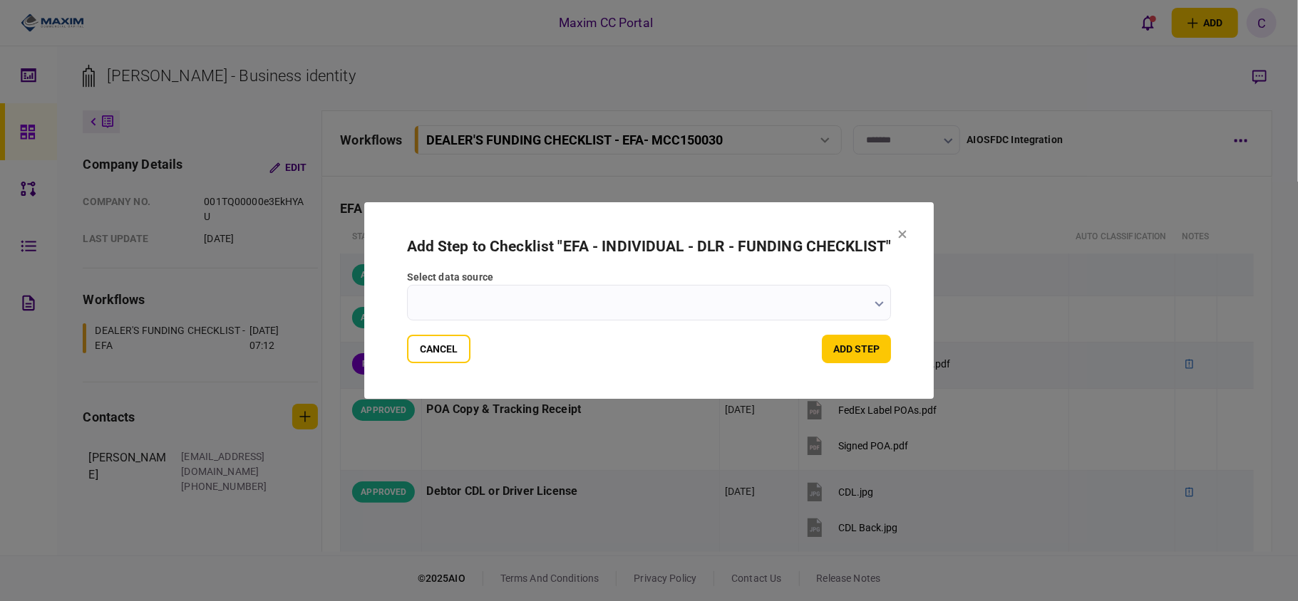
click at [873, 301] on input "select data source" at bounding box center [649, 303] width 485 height 36
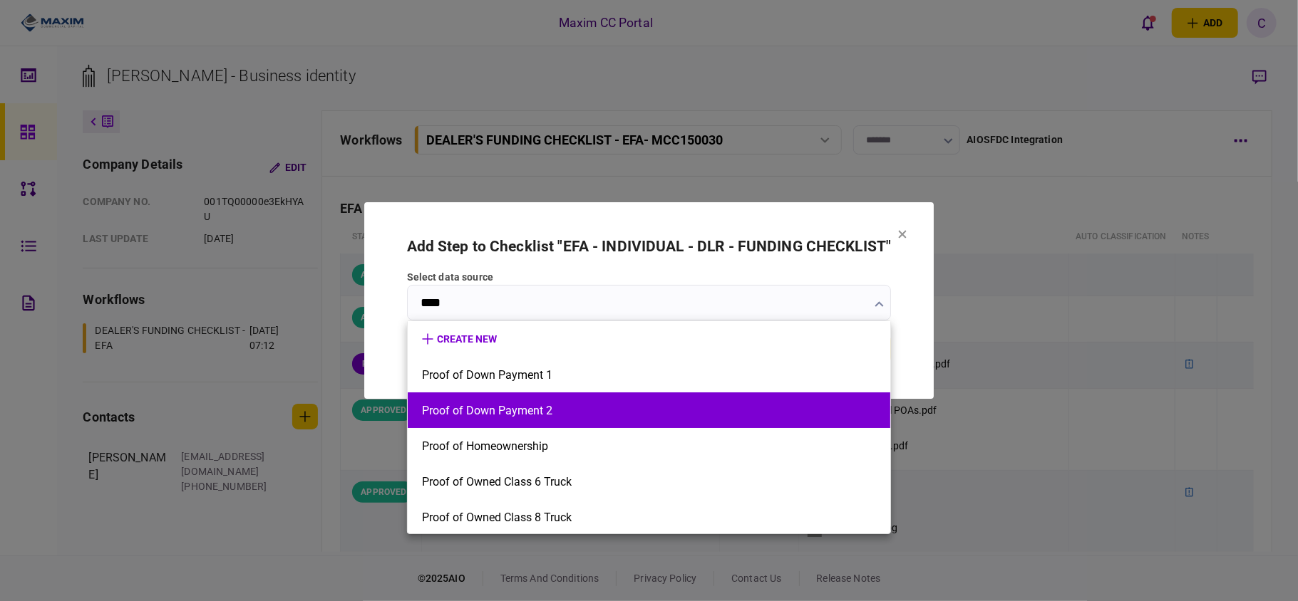
click at [491, 408] on button "Proof of Down Payment 2" at bounding box center [649, 411] width 454 height 14
type input "**********"
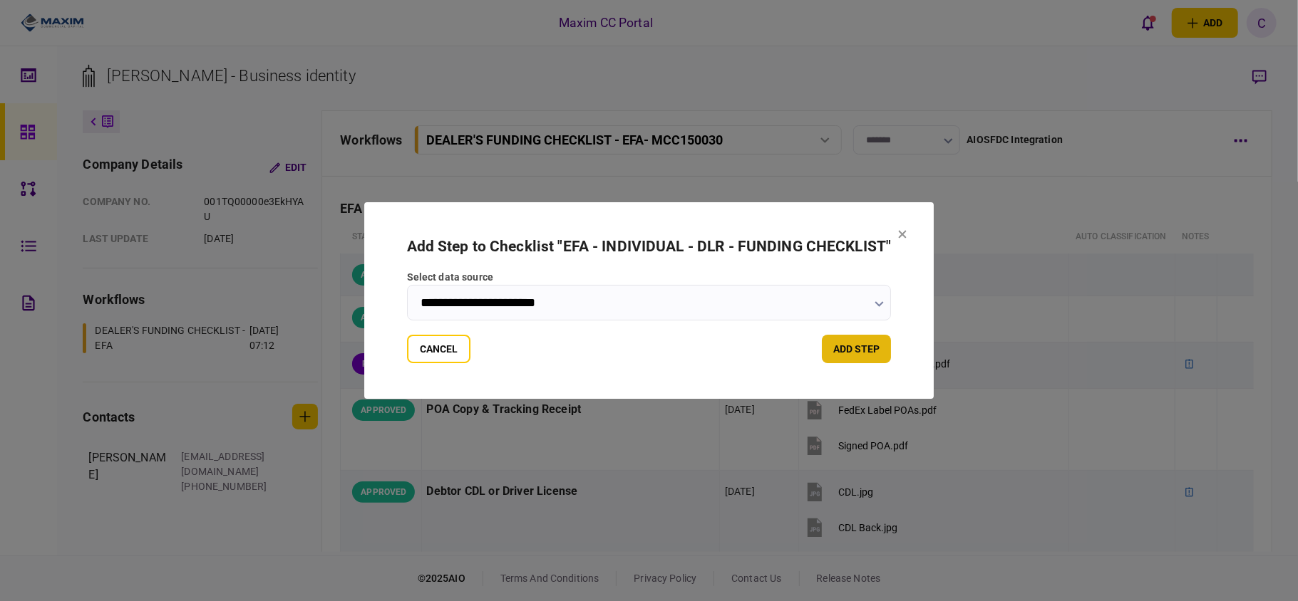
click at [875, 354] on button "add step" at bounding box center [856, 349] width 69 height 29
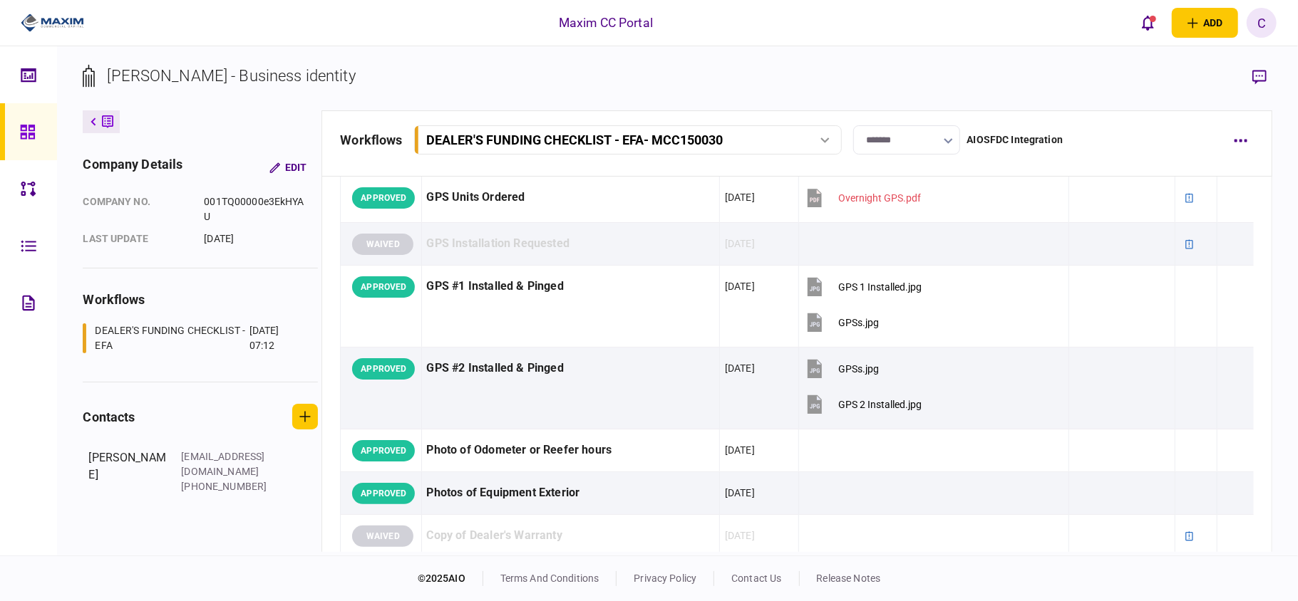
scroll to position [1520, 0]
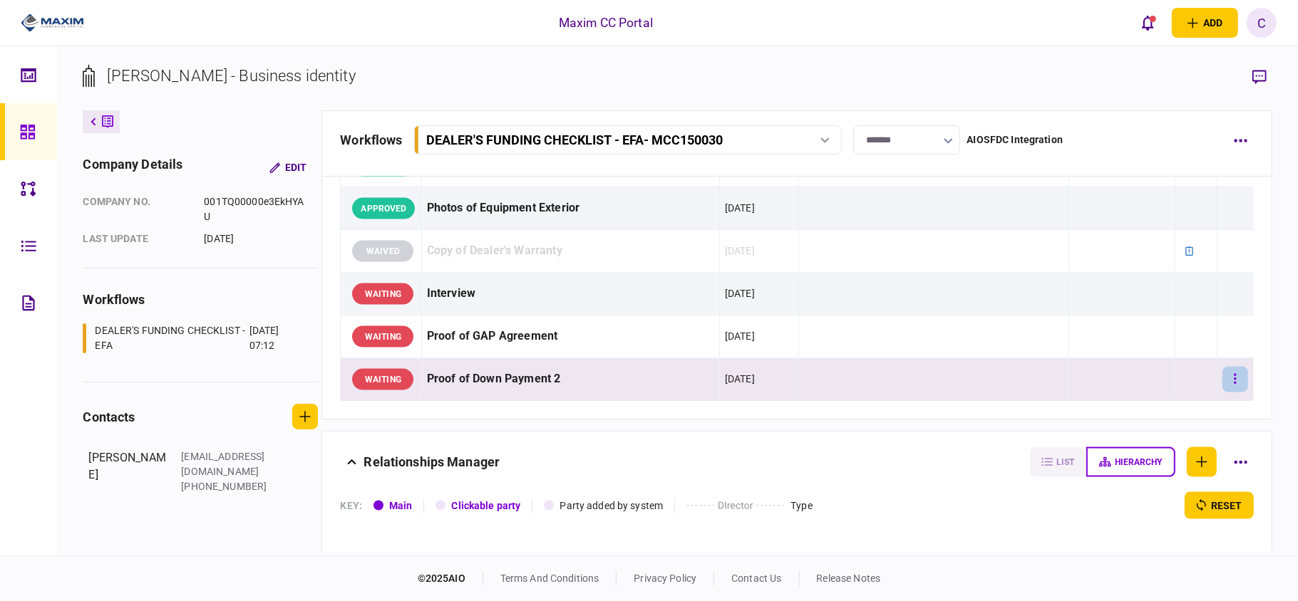
click at [1222, 393] on button "button" at bounding box center [1235, 380] width 26 height 26
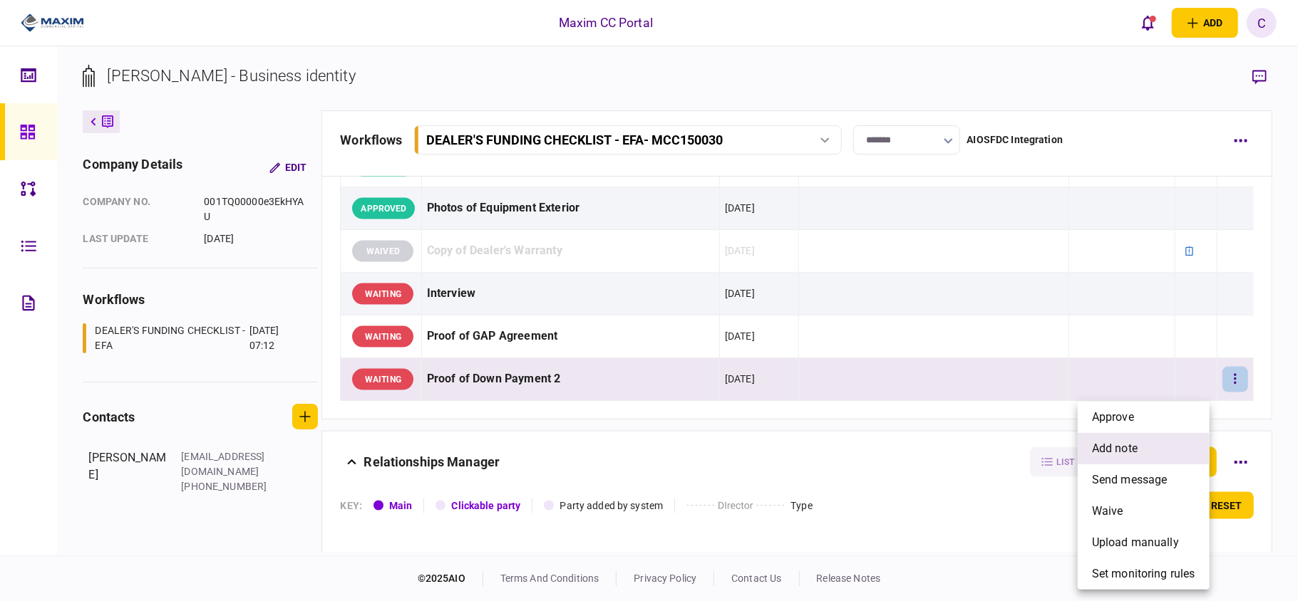
click at [1119, 445] on span "add note" at bounding box center [1115, 448] width 46 height 17
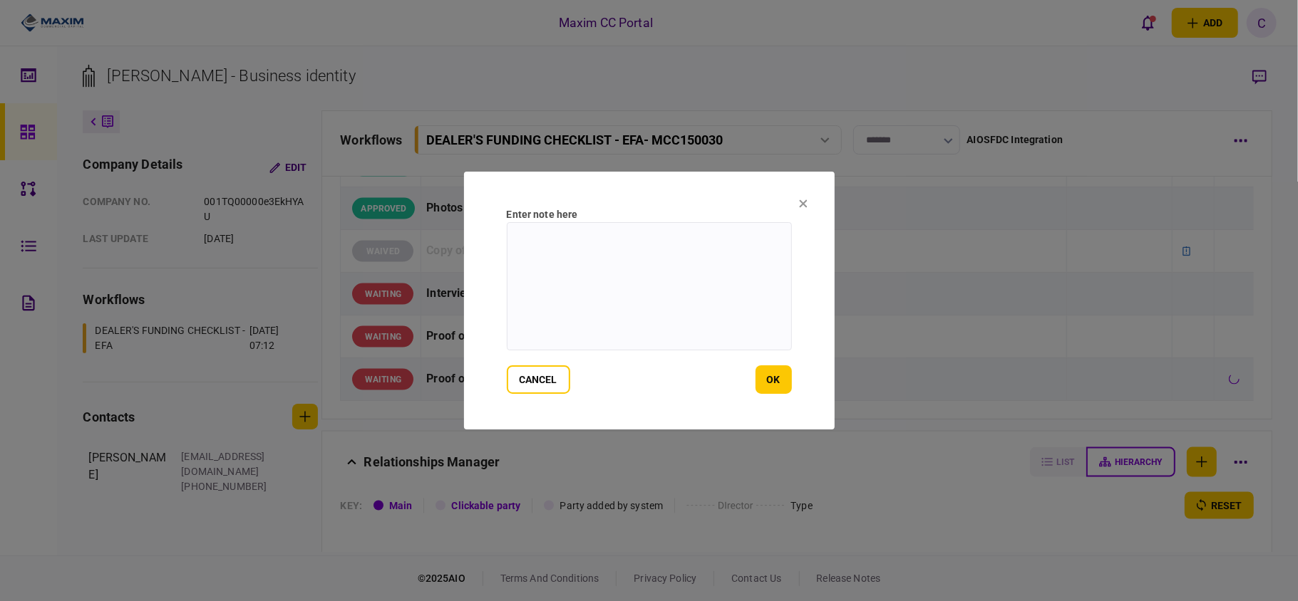
click at [588, 229] on textarea at bounding box center [649, 286] width 285 height 128
drag, startPoint x: 693, startPoint y: 252, endPoint x: 457, endPoint y: 204, distance: 240.1
click at [457, 204] on div "**********" at bounding box center [649, 300] width 1298 height 601
type textarea "**********"
click at [762, 372] on button "ok" at bounding box center [773, 380] width 36 height 29
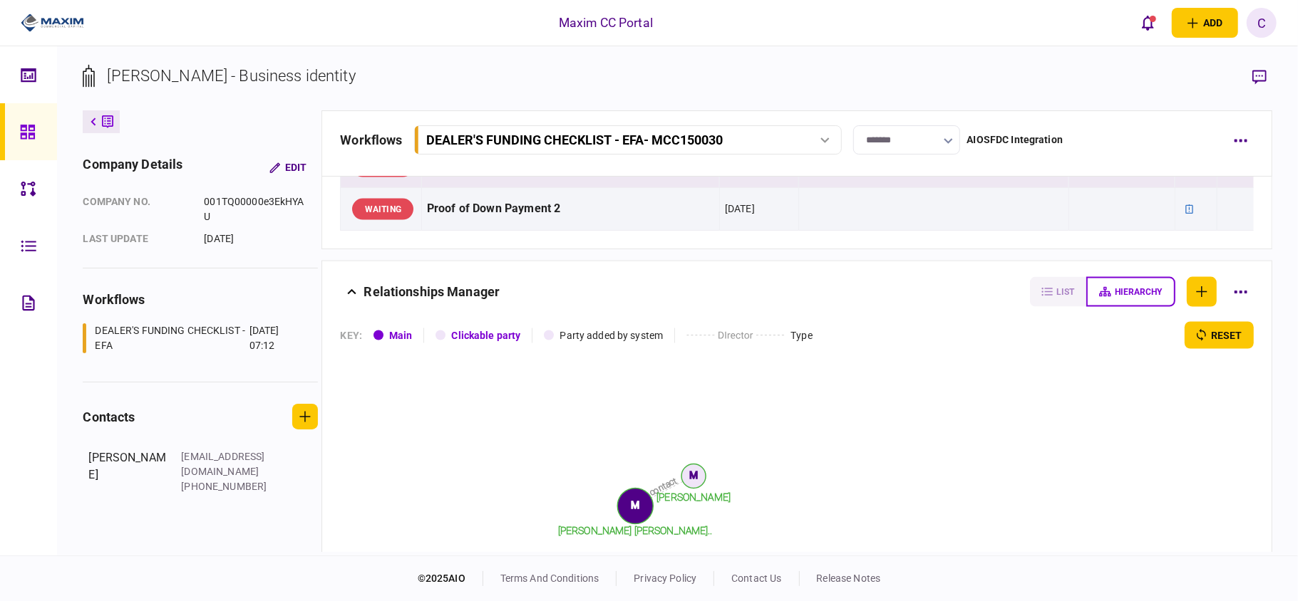
scroll to position [1710, 0]
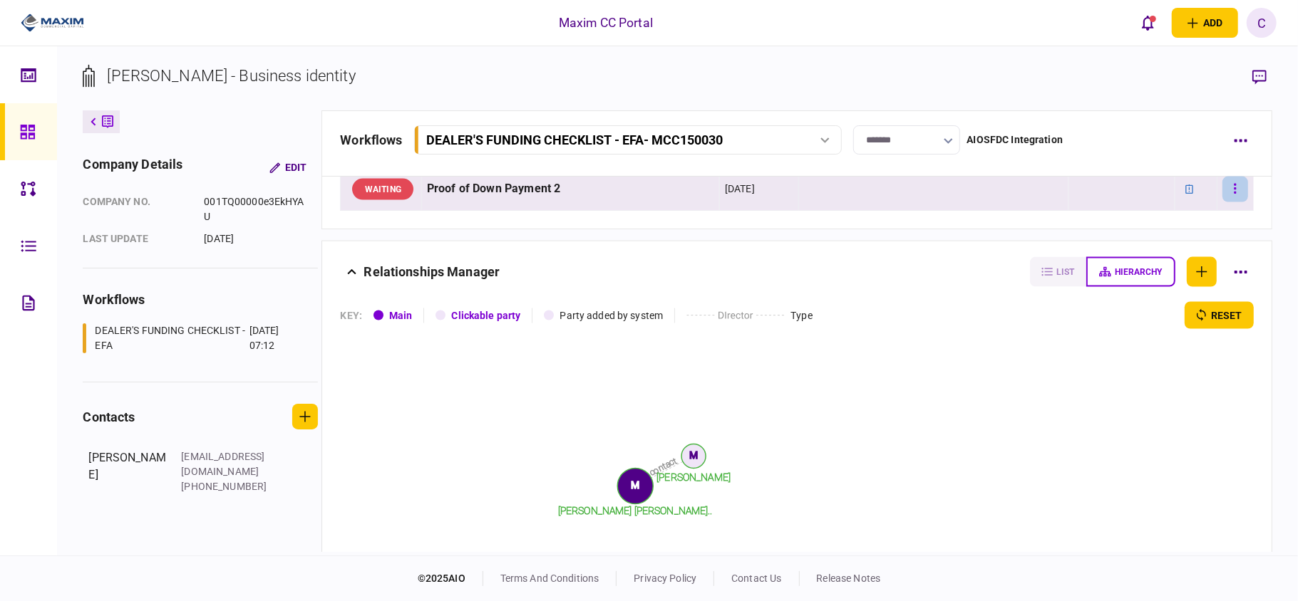
click at [1227, 202] on button "button" at bounding box center [1235, 190] width 26 height 26
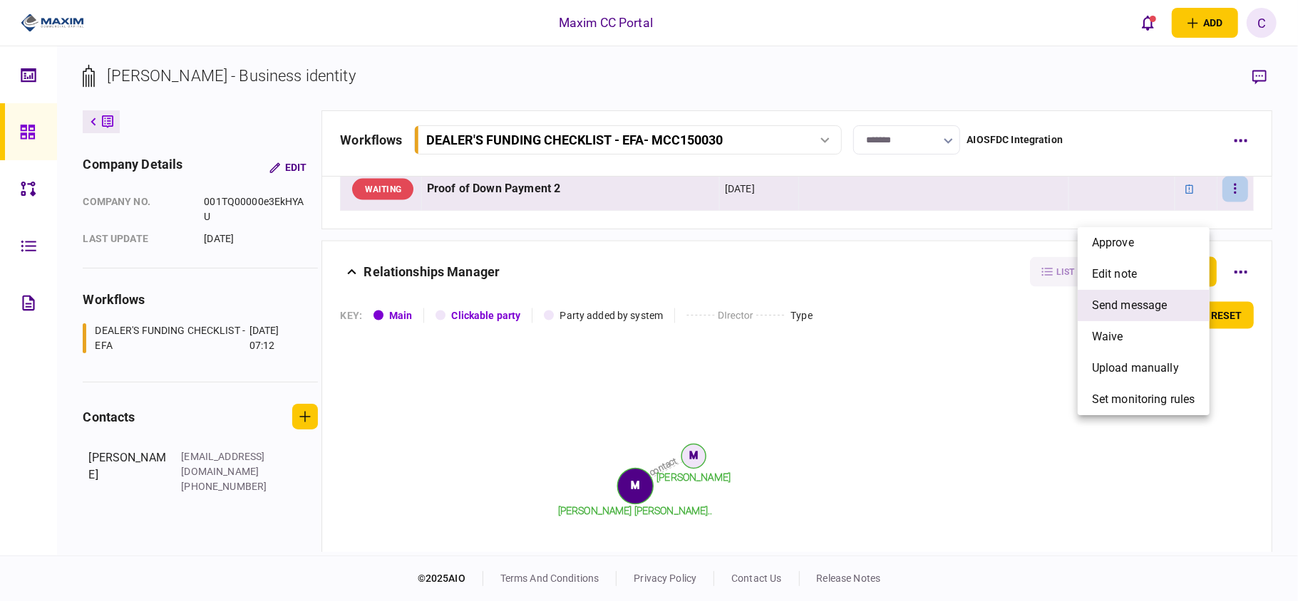
click at [1127, 303] on span "send message" at bounding box center [1130, 305] width 76 height 17
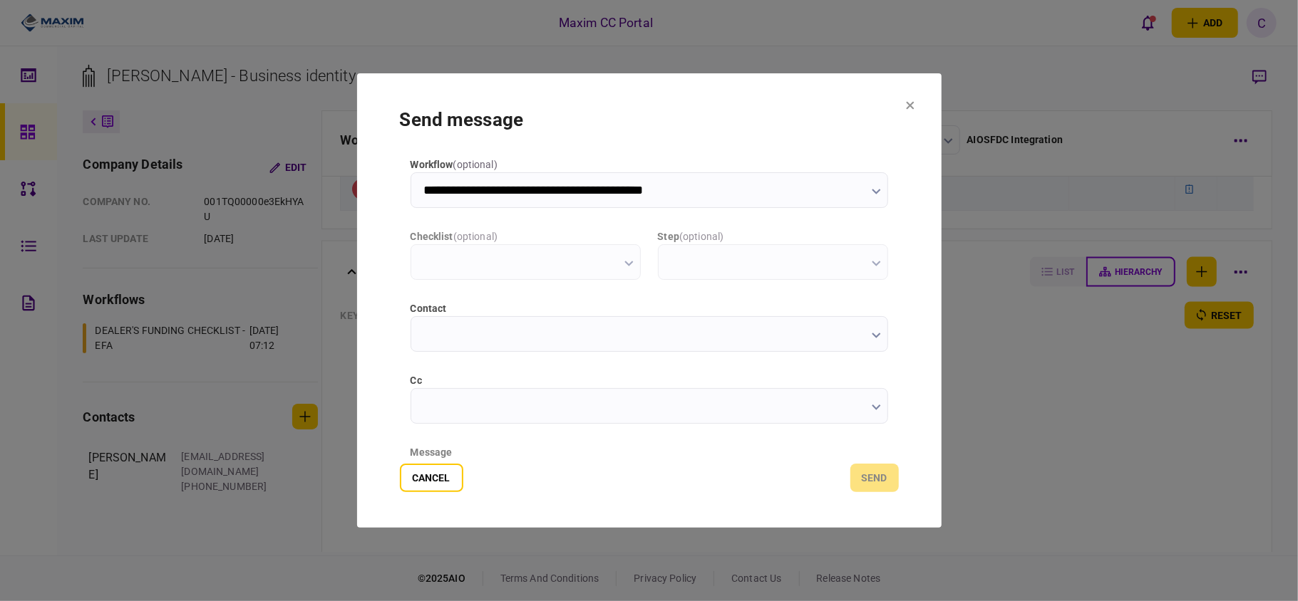
scroll to position [0, 0]
type input "**********"
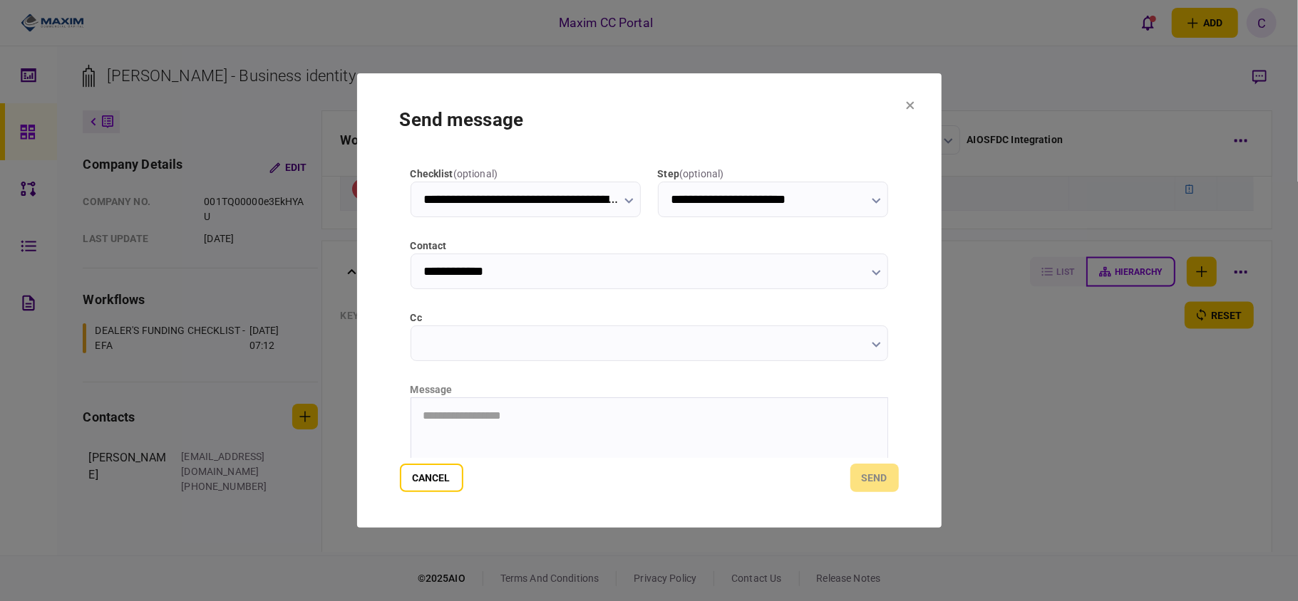
scroll to position [95, 0]
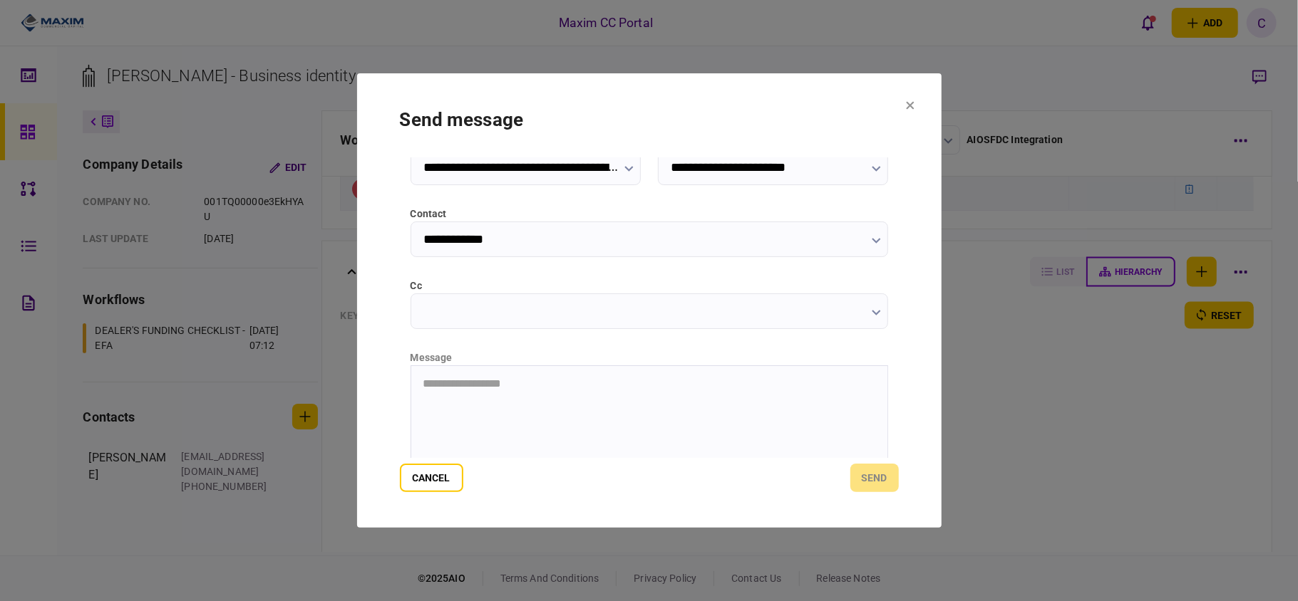
click at [487, 376] on html "**********" at bounding box center [648, 384] width 476 height 36
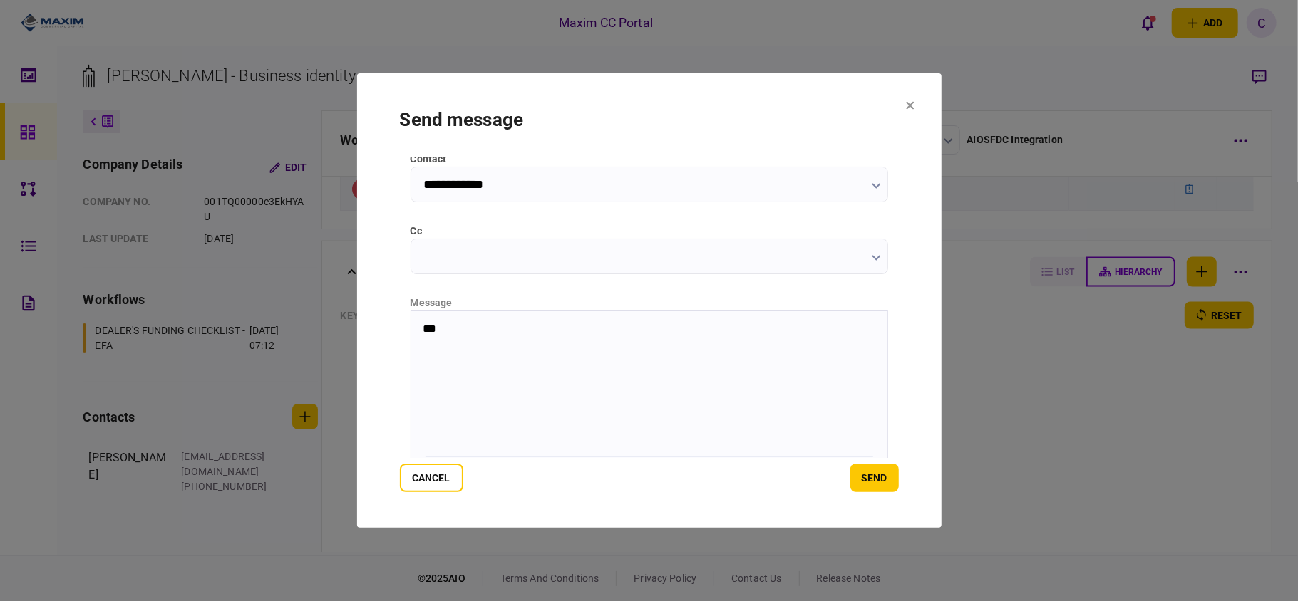
scroll to position [180, 0]
click at [478, 317] on html "***" at bounding box center [648, 299] width 476 height 36
click at [511, 303] on p "***" at bounding box center [640, 299] width 436 height 14
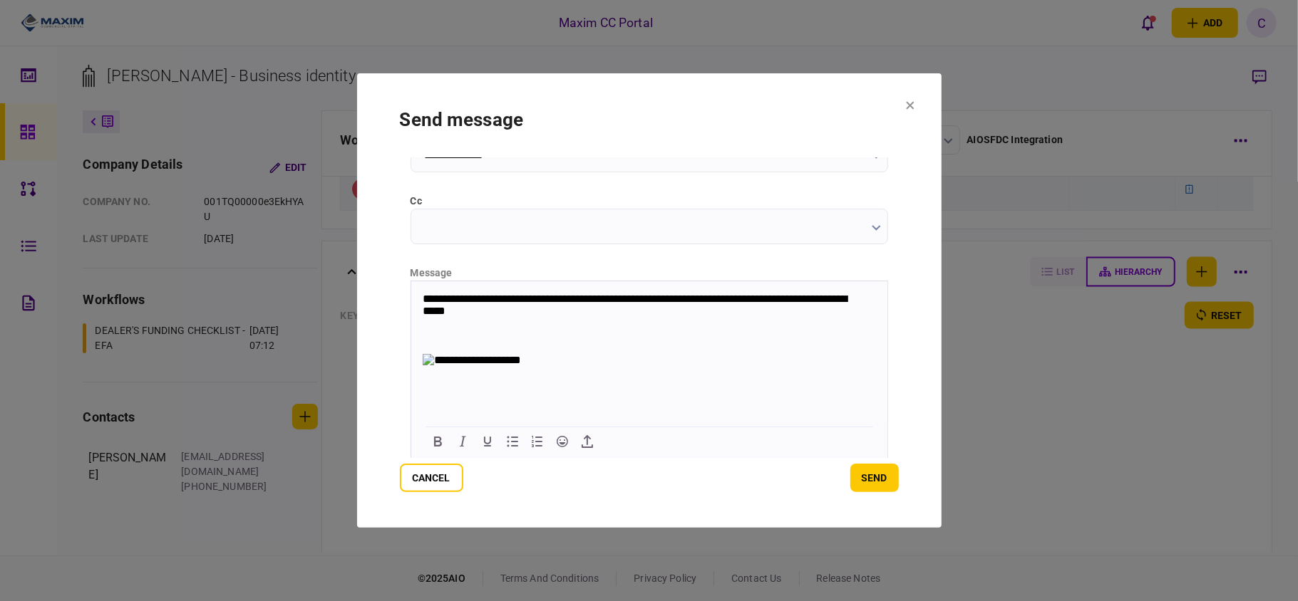
scroll to position [190, 0]
click at [875, 482] on button "send" at bounding box center [874, 478] width 48 height 29
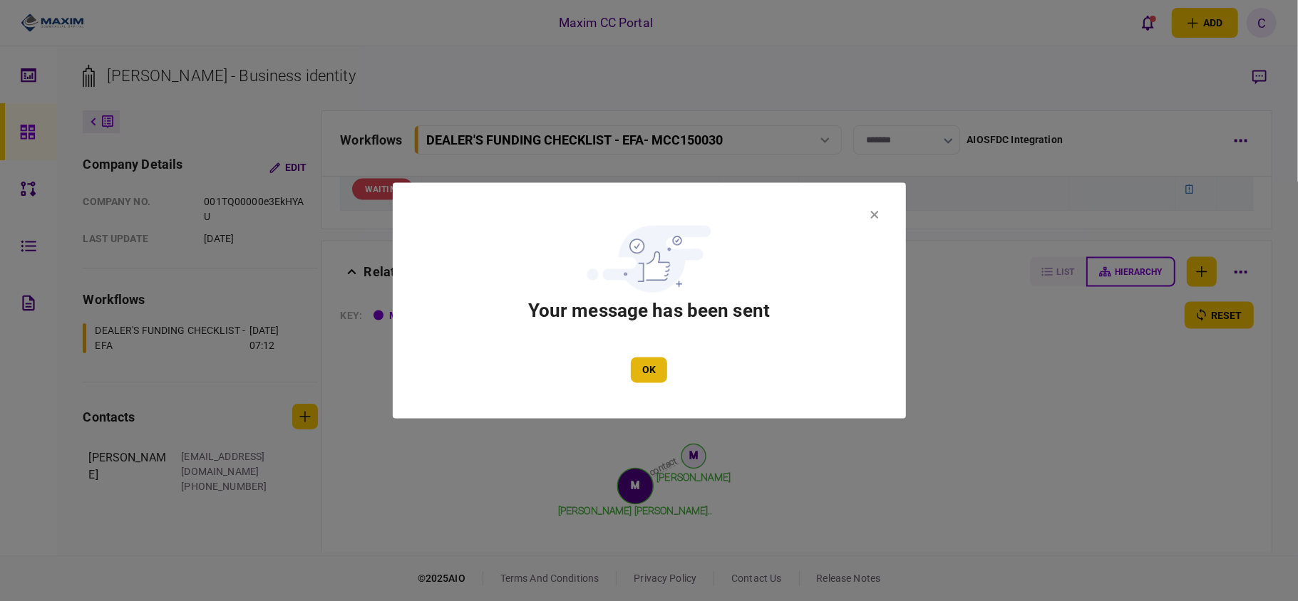
click at [651, 372] on button "OK" at bounding box center [649, 371] width 36 height 26
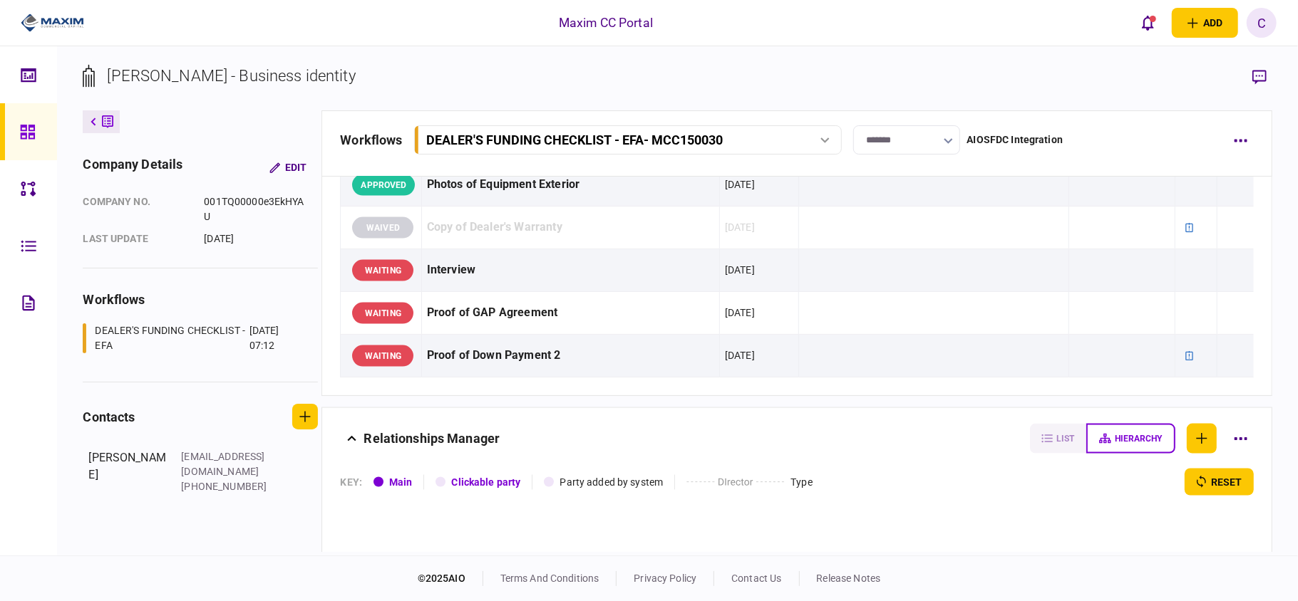
scroll to position [1520, 0]
